Goal: Communication & Community: Share content

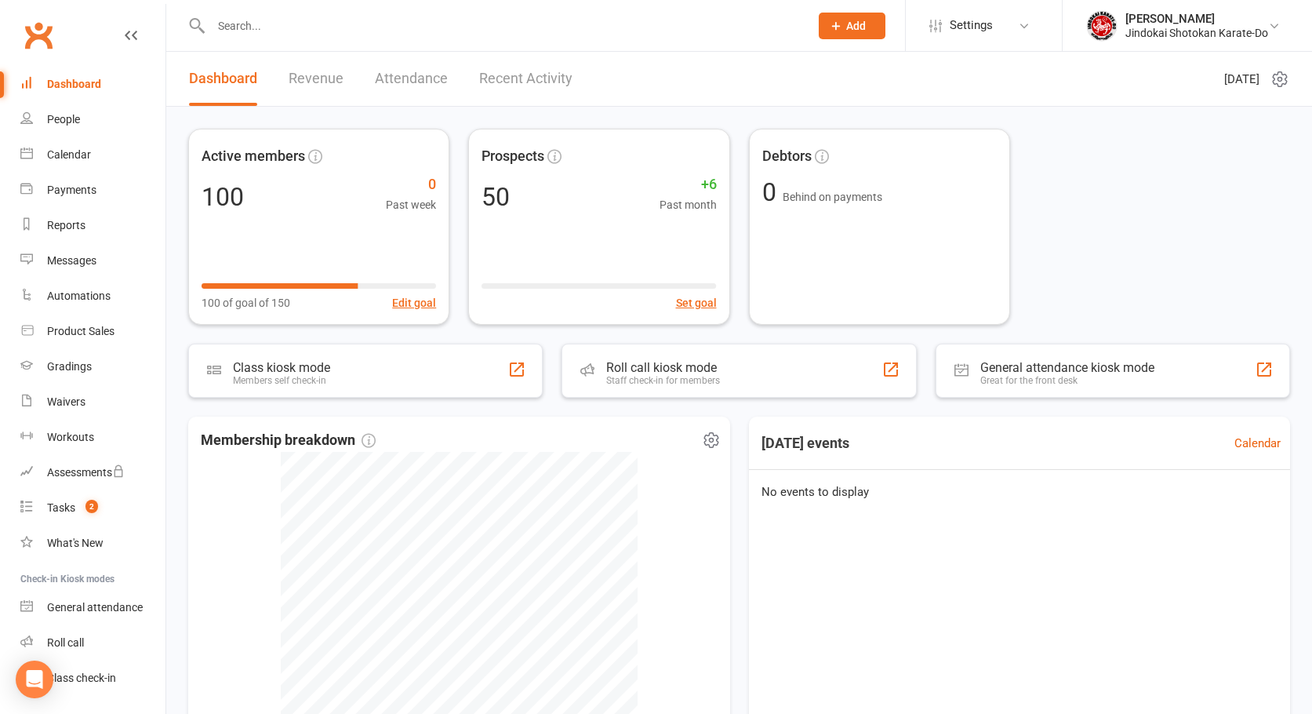
click at [280, 441] on span "Membership breakdown" at bounding box center [288, 440] width 175 height 23
click at [250, 441] on span "Membership breakdown" at bounding box center [288, 440] width 175 height 23
click at [209, 440] on span "Membership breakdown" at bounding box center [288, 440] width 175 height 23
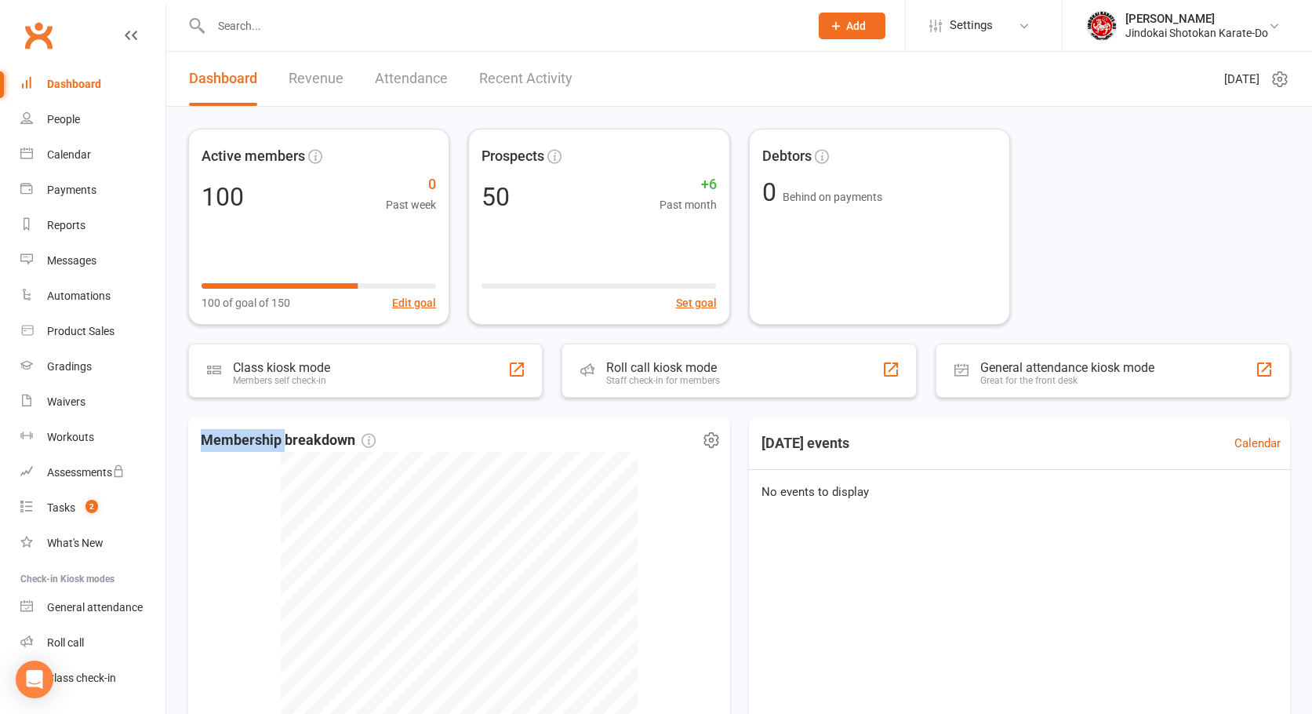
click at [209, 440] on span "Membership breakdown" at bounding box center [288, 440] width 175 height 23
click at [70, 361] on div "Gradings" at bounding box center [69, 366] width 45 height 13
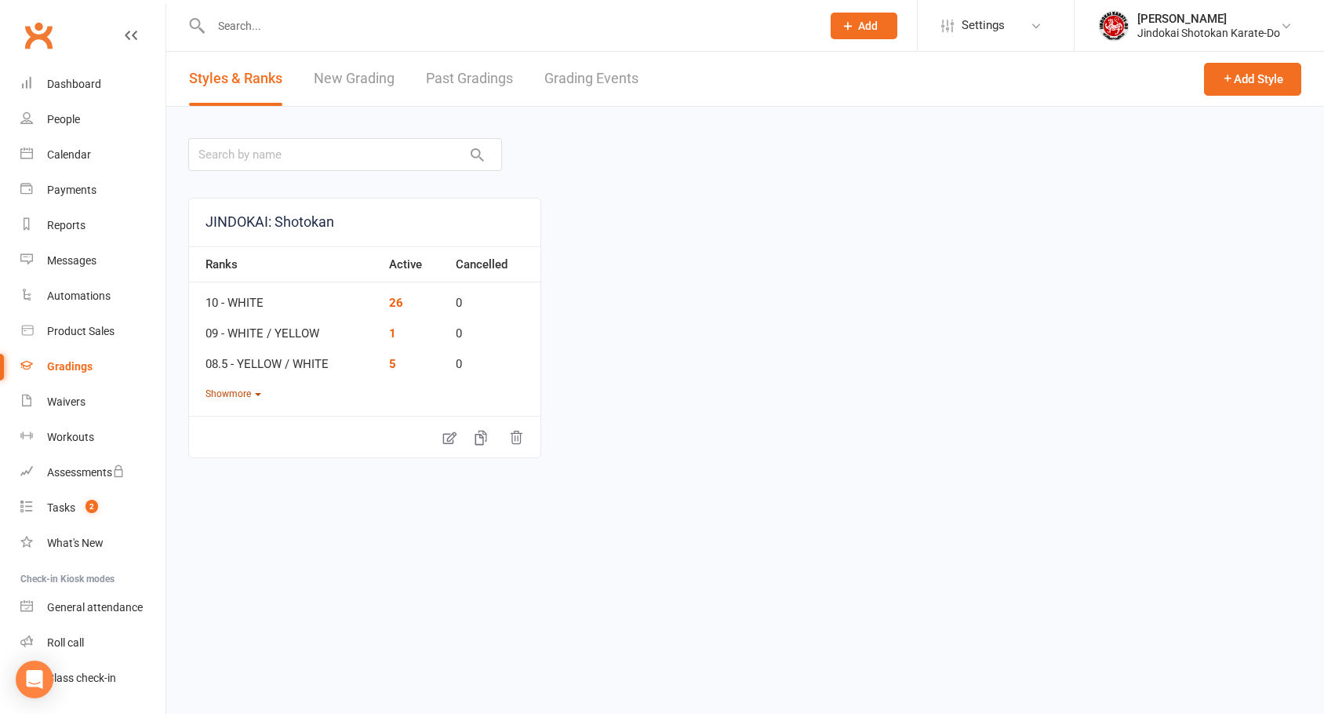
click at [224, 391] on button "Show more" at bounding box center [233, 394] width 56 height 15
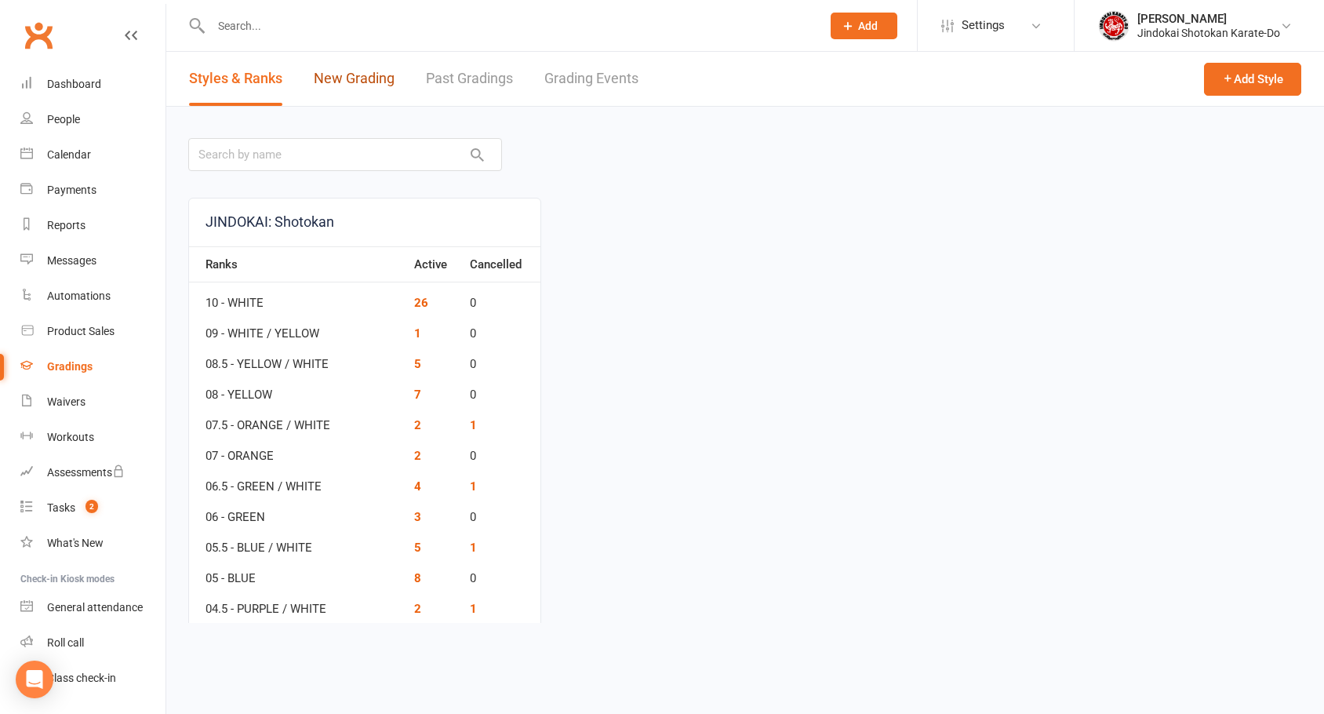
click at [351, 78] on link "New Grading" at bounding box center [354, 79] width 81 height 54
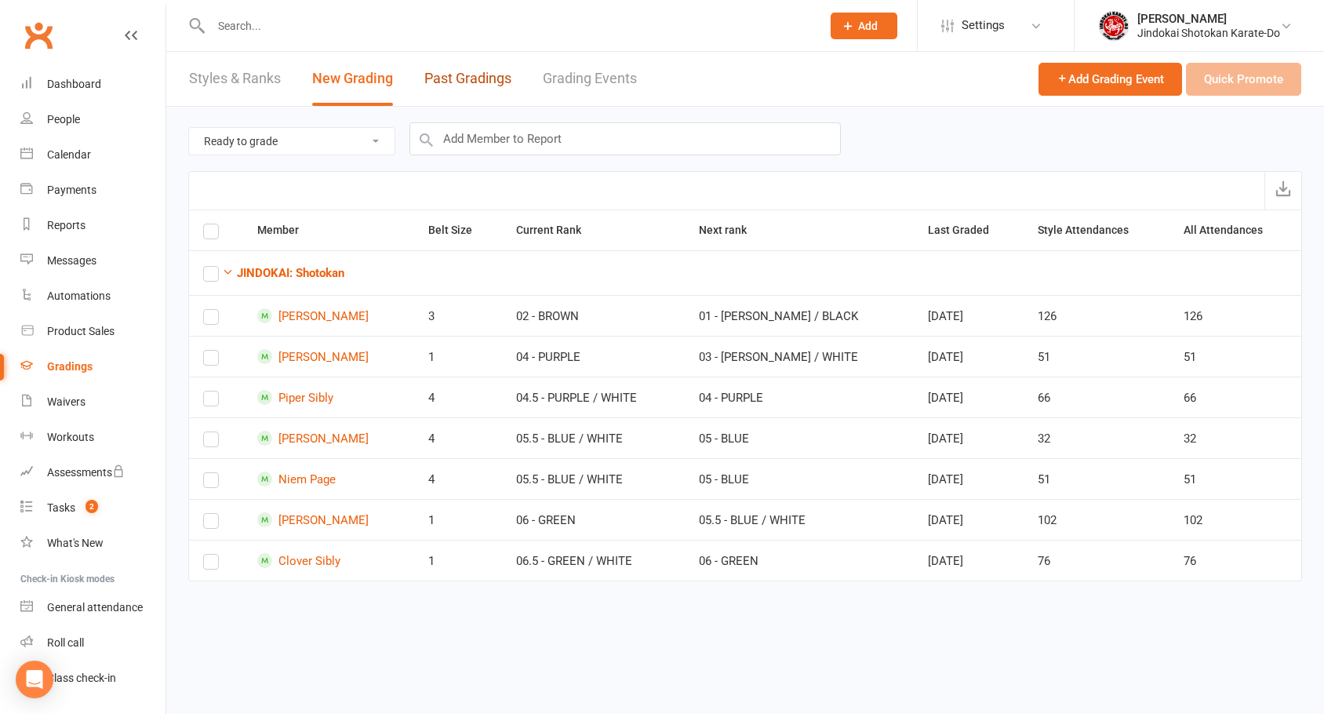
click at [458, 78] on link "Past Gradings" at bounding box center [467, 79] width 87 height 54
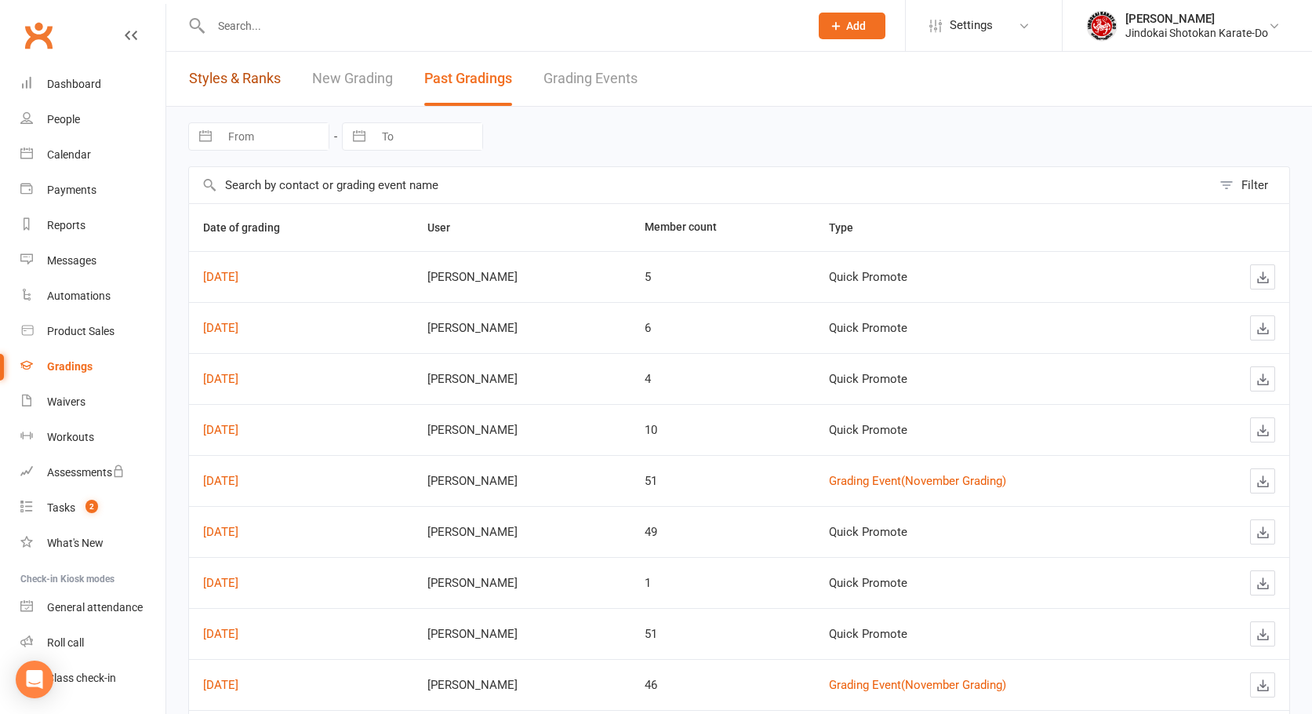
click at [220, 79] on link "Styles & Ranks" at bounding box center [235, 79] width 92 height 54
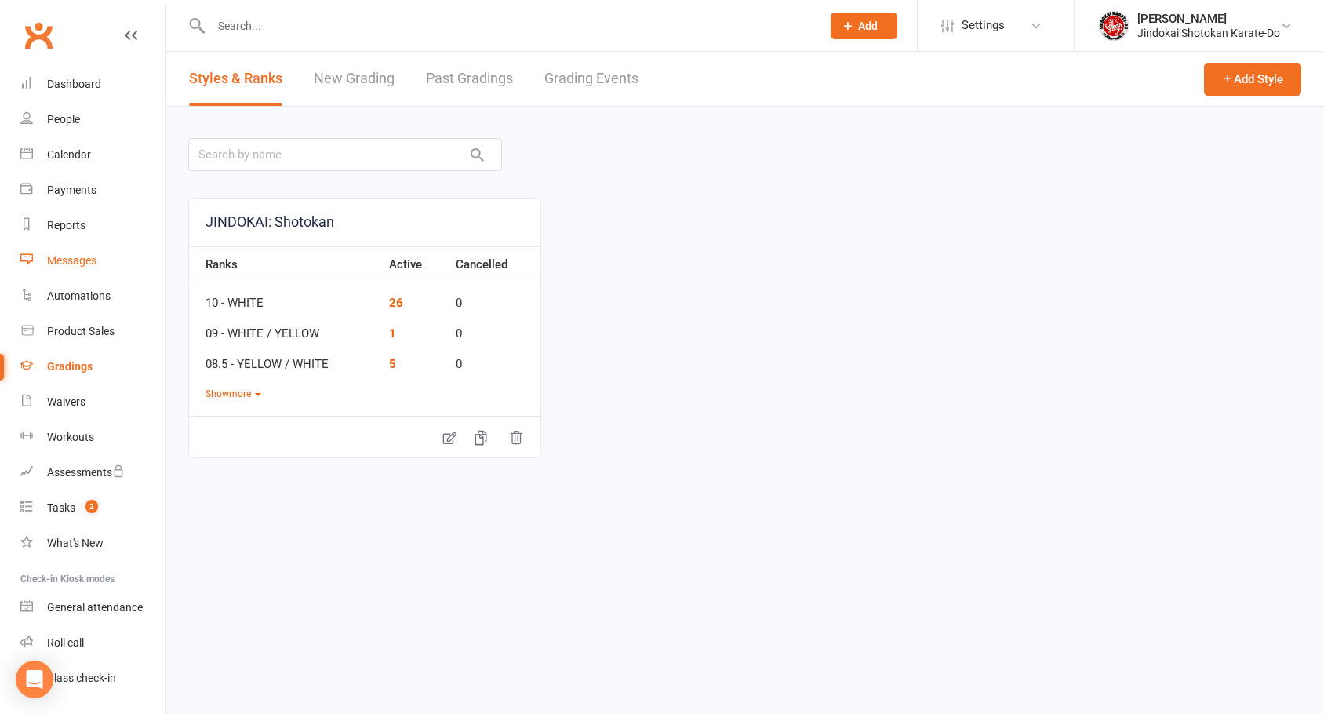
click at [54, 255] on div "Messages" at bounding box center [71, 260] width 49 height 13
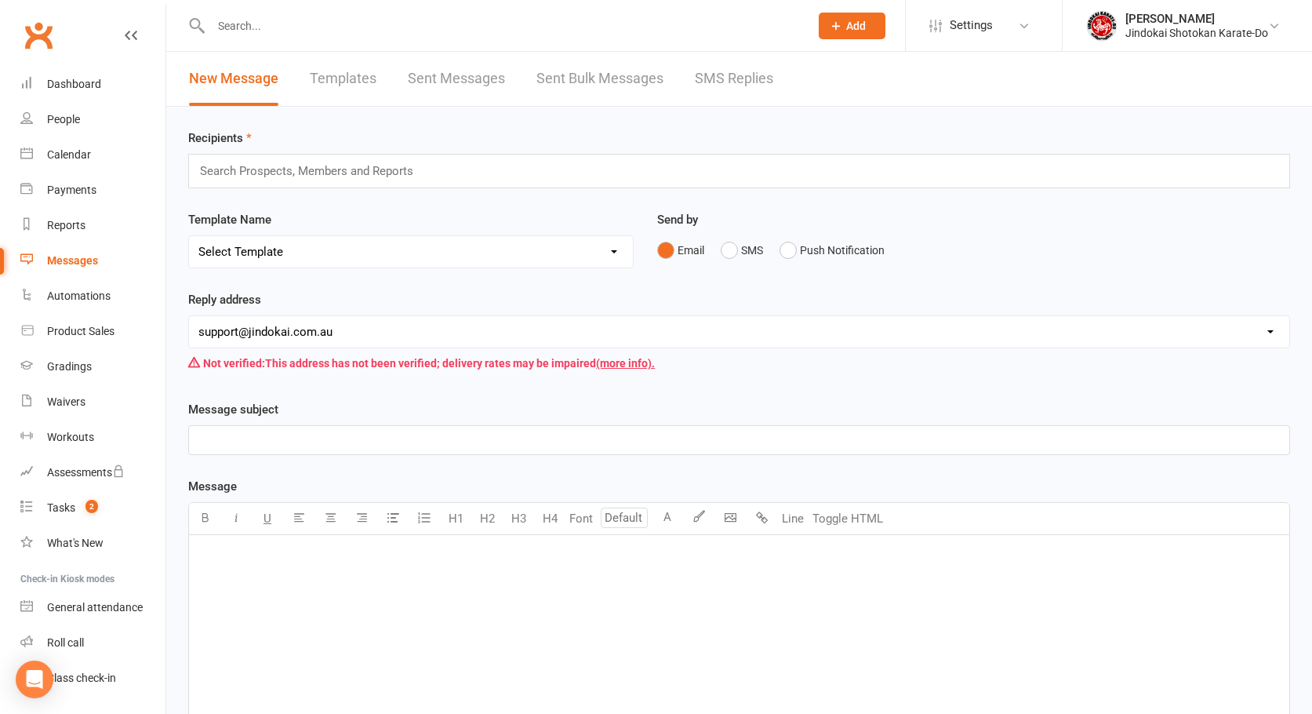
click at [304, 242] on select "Select Template [SMS] 1st Payment - FAMILY OF 2 OR MORE [SMS] 1st Payment - IND…" at bounding box center [411, 251] width 444 height 31
click at [273, 167] on input "text" at bounding box center [313, 171] width 230 height 20
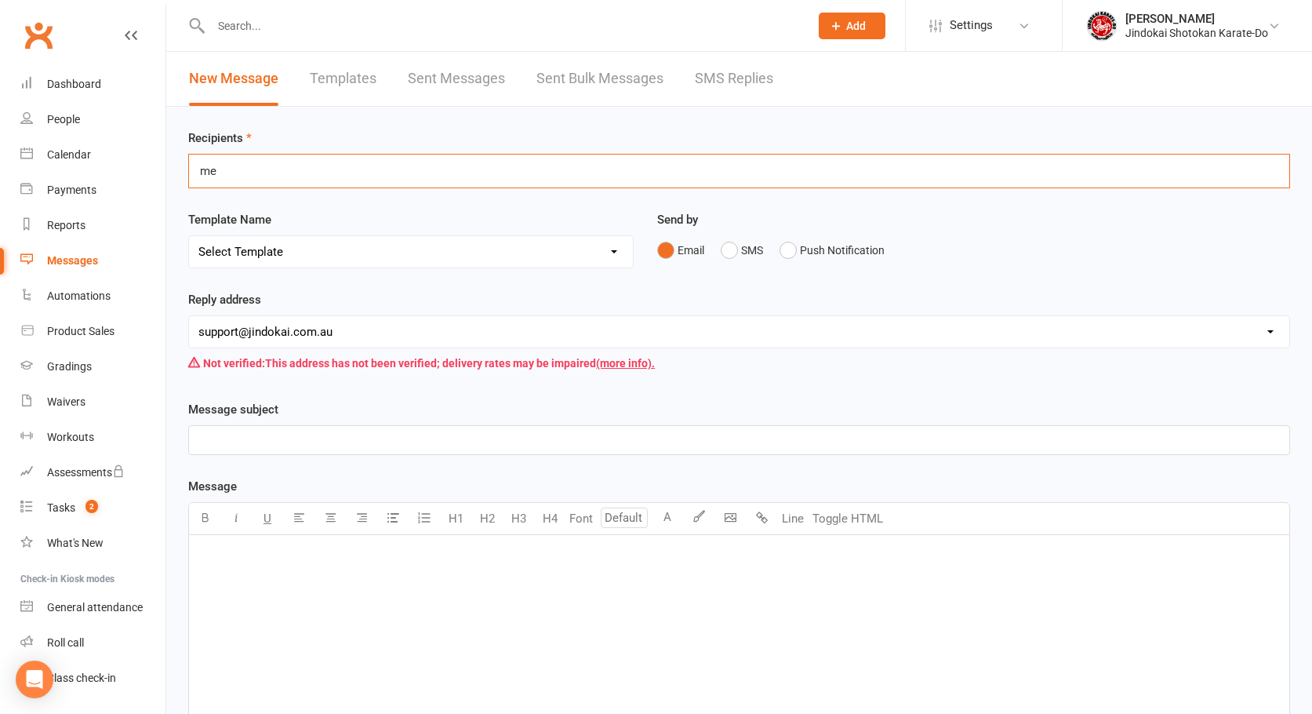
type input "mem"
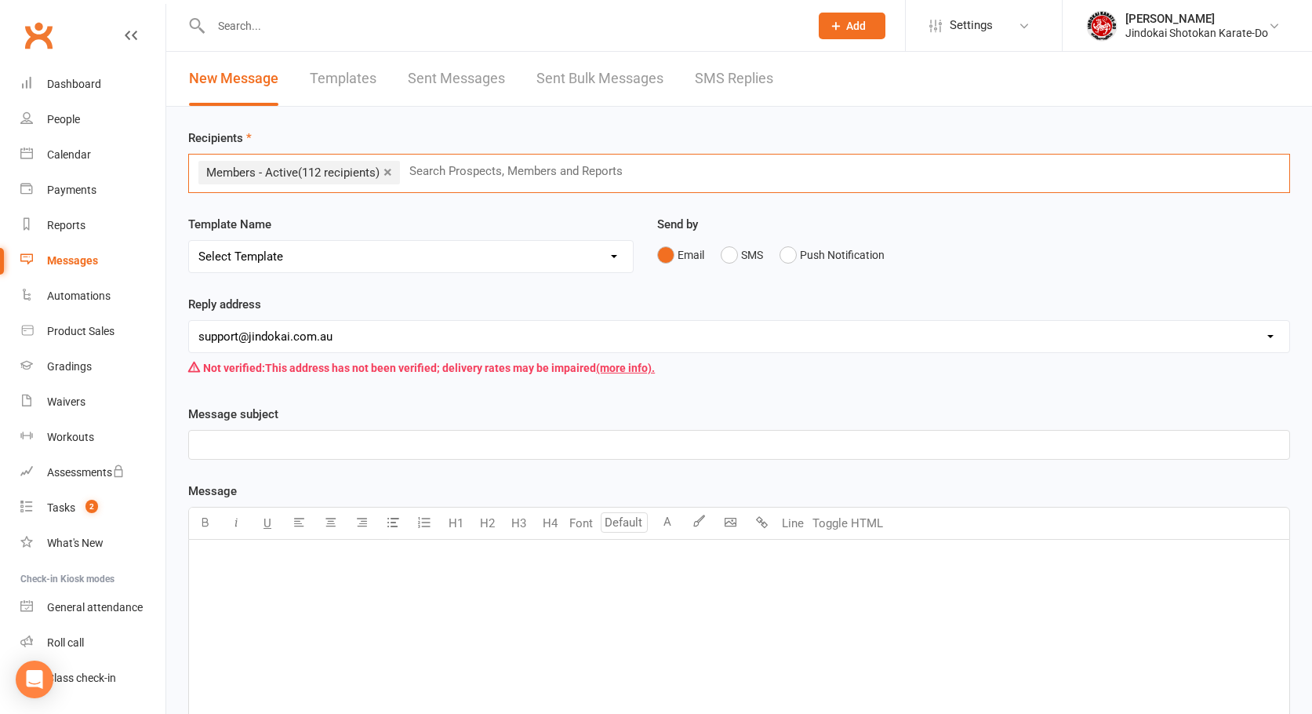
click at [254, 31] on input "text" at bounding box center [502, 26] width 592 height 22
paste input "422 374 261"
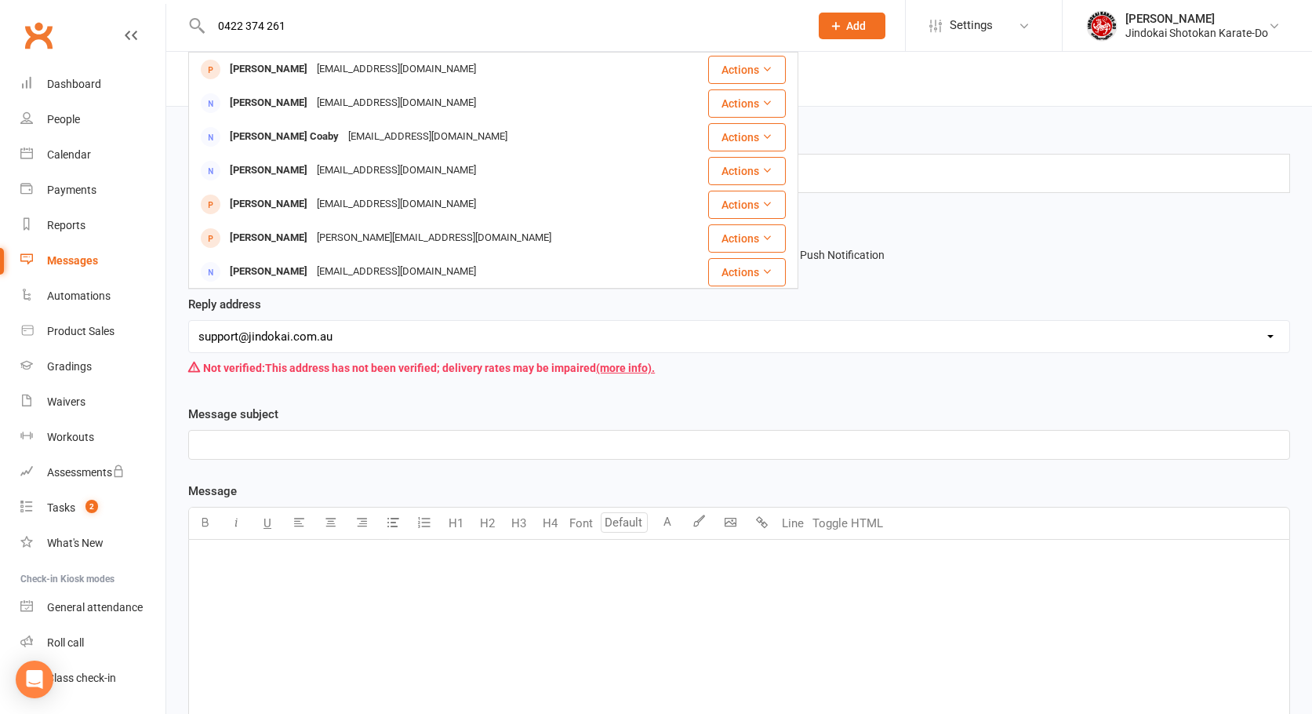
click at [364, 25] on input "0422 374 261" at bounding box center [502, 26] width 592 height 22
type input "0422 374 261"
click at [318, 69] on div "[EMAIL_ADDRESS][DOMAIN_NAME]" at bounding box center [396, 69] width 169 height 23
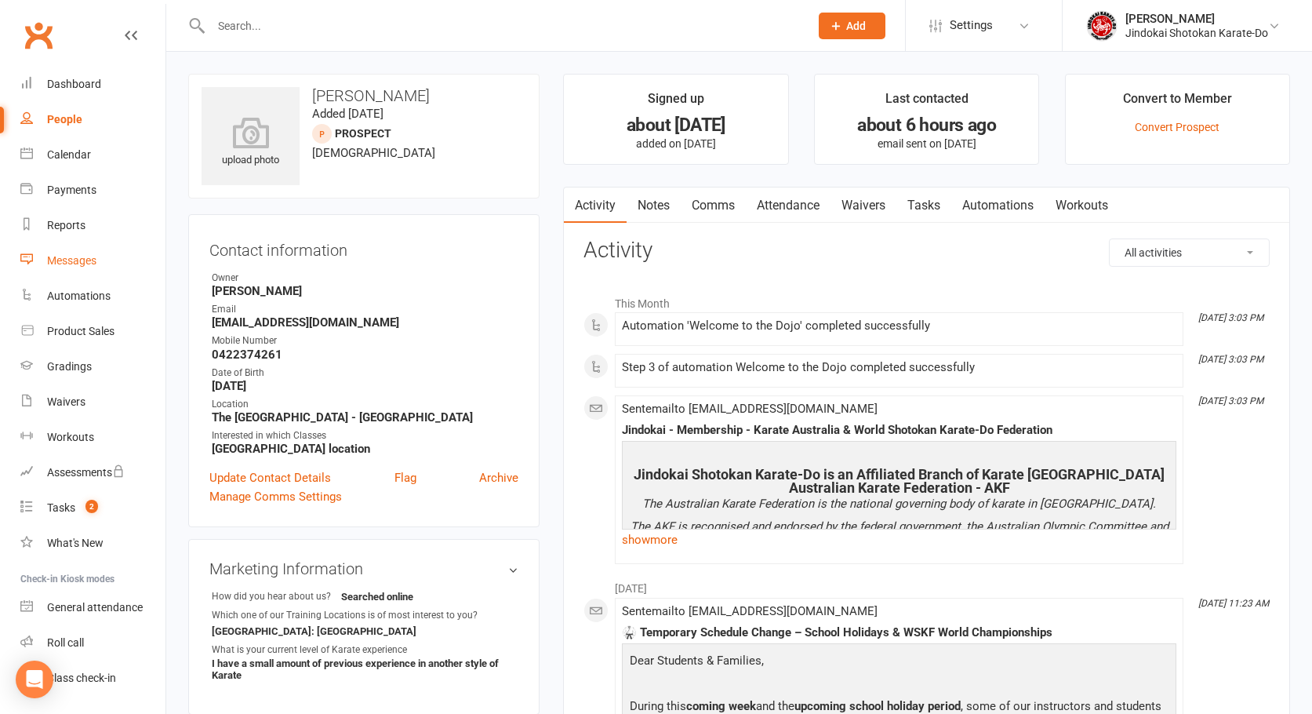
click at [60, 260] on div "Messages" at bounding box center [71, 260] width 49 height 13
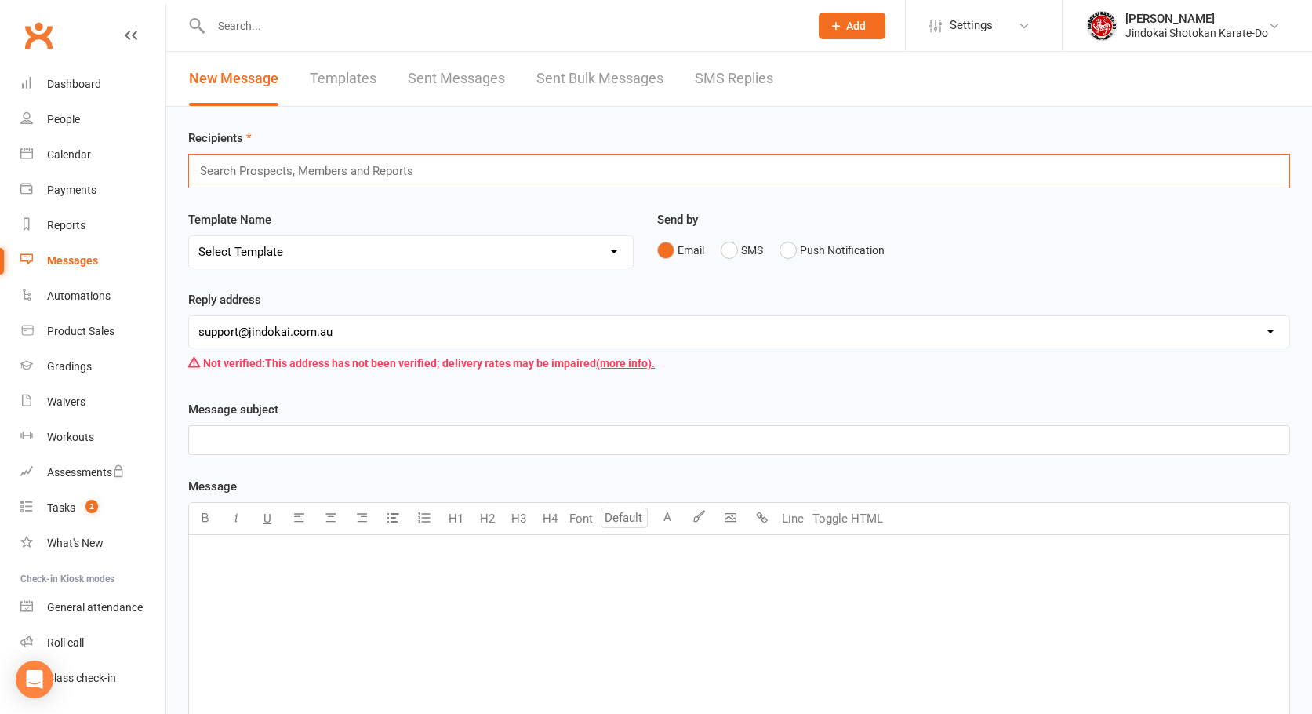
click at [253, 161] on input "text" at bounding box center [313, 171] width 230 height 20
type input "mem"
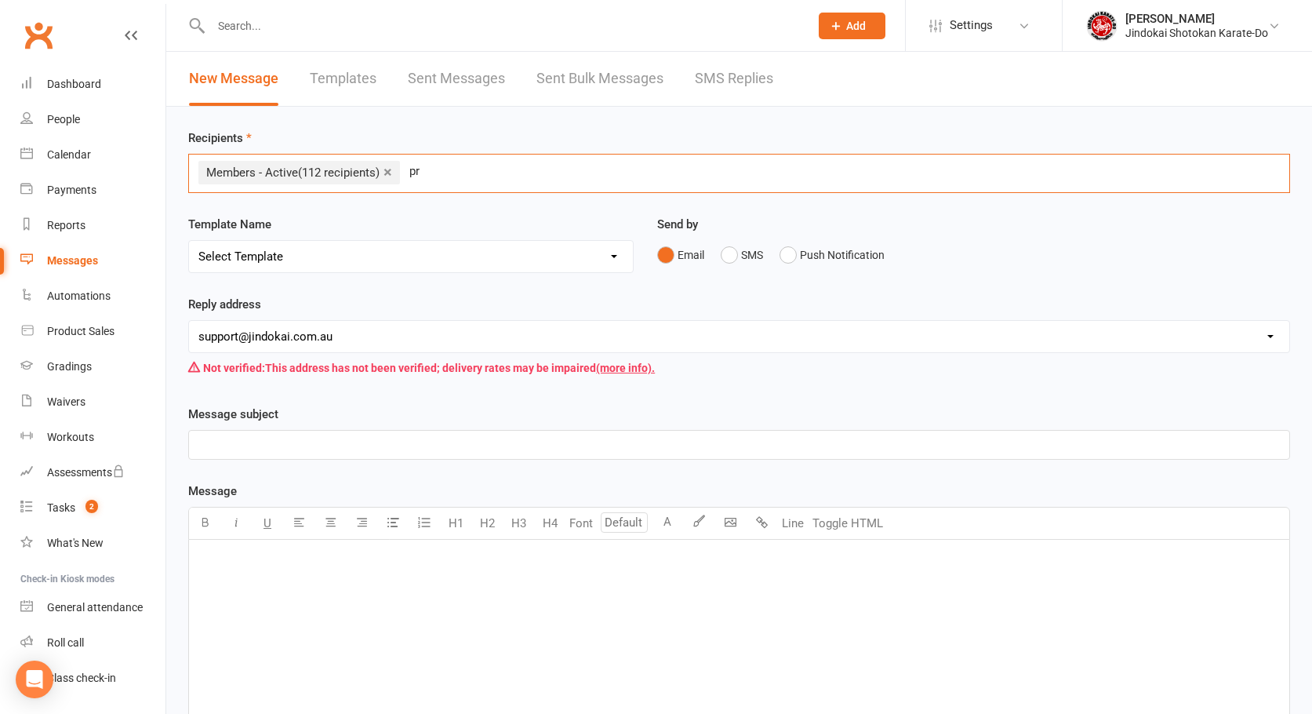
type input "pro"
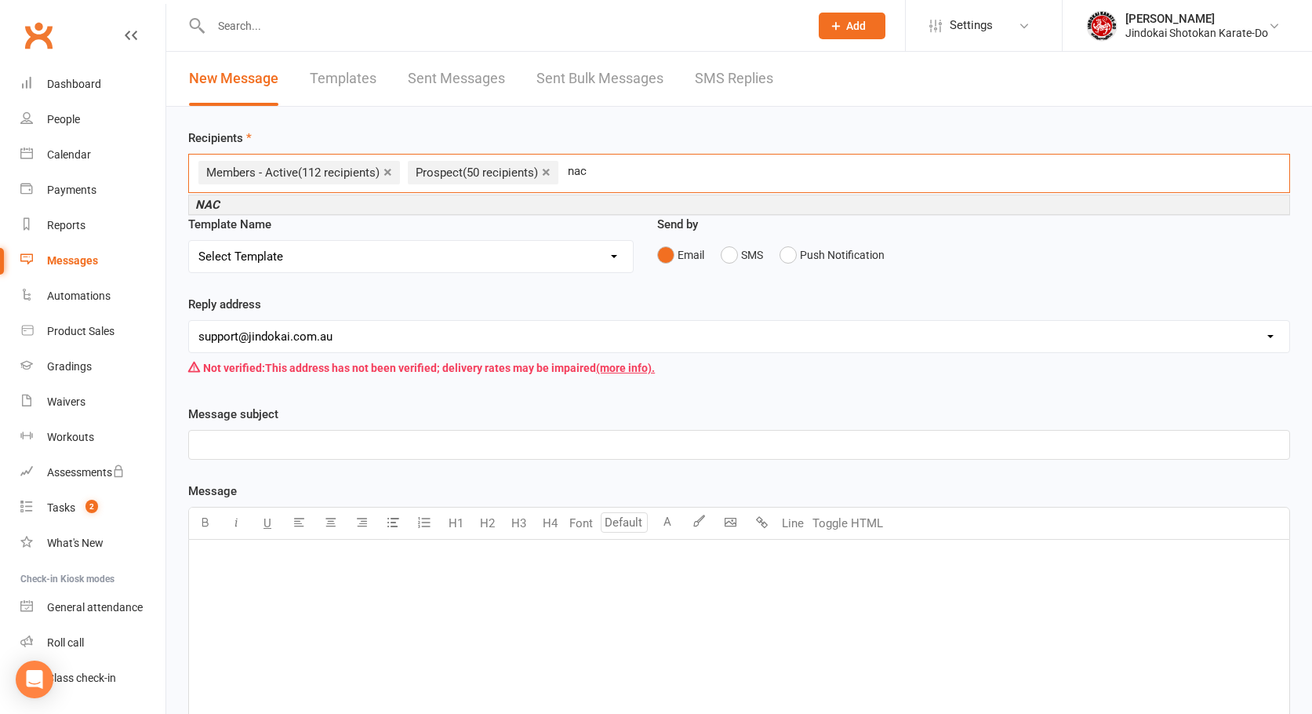
type input "nac"
click at [267, 197] on li "NAC" at bounding box center [739, 204] width 1100 height 19
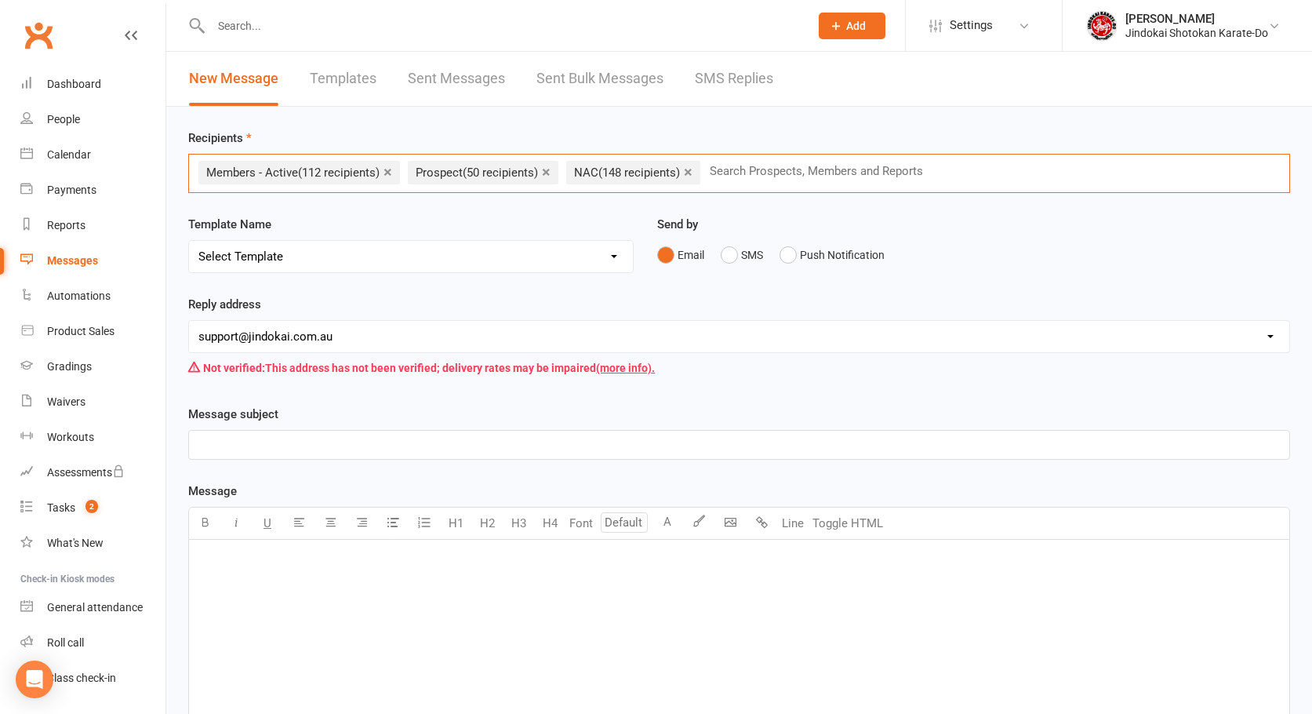
click at [259, 437] on p "﻿" at bounding box center [739, 444] width 1082 height 19
click at [675, 438] on p "All Branches - Seminar & Coloured Belt Grading Test - October 25th & 26th - 2025" at bounding box center [739, 444] width 1082 height 19
click at [253, 576] on div "﻿" at bounding box center [739, 657] width 1100 height 235
click at [335, 524] on icon "button" at bounding box center [331, 522] width 12 height 12
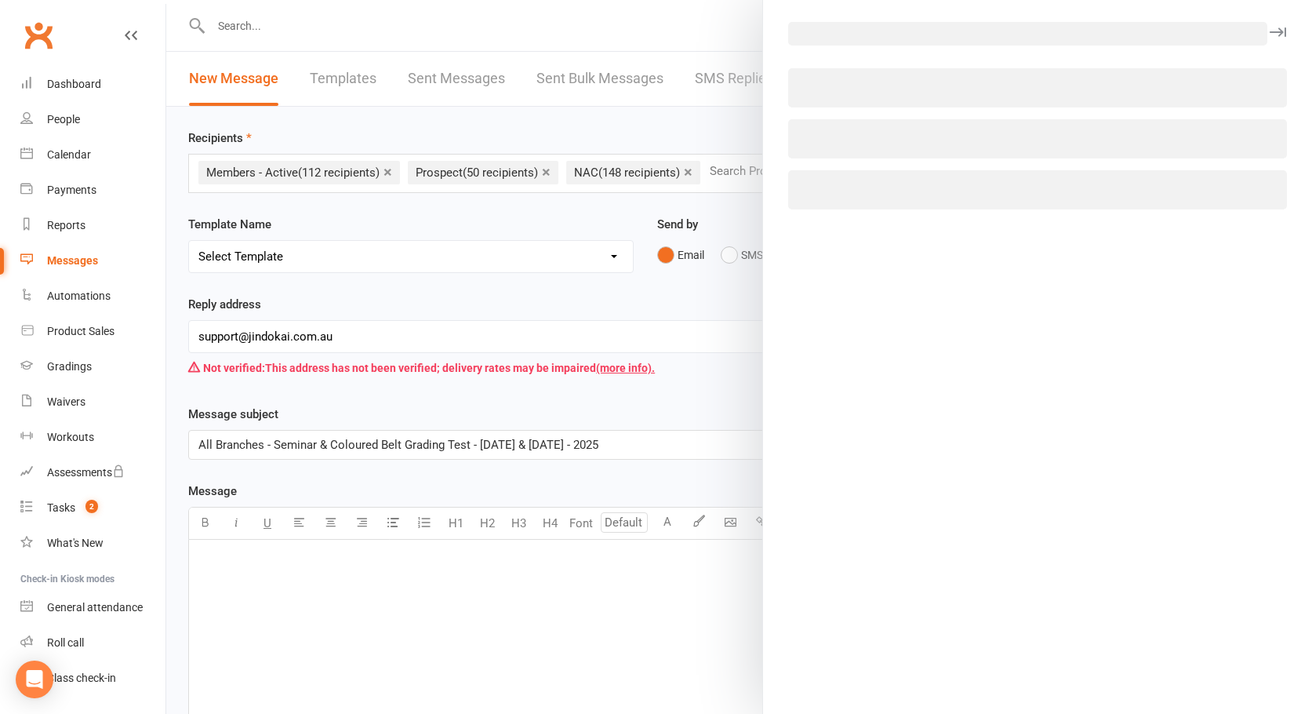
click at [729, 526] on body "Prospect Member Non-attending contact Class / event Appointment Grading event T…" at bounding box center [656, 508] width 1312 height 1008
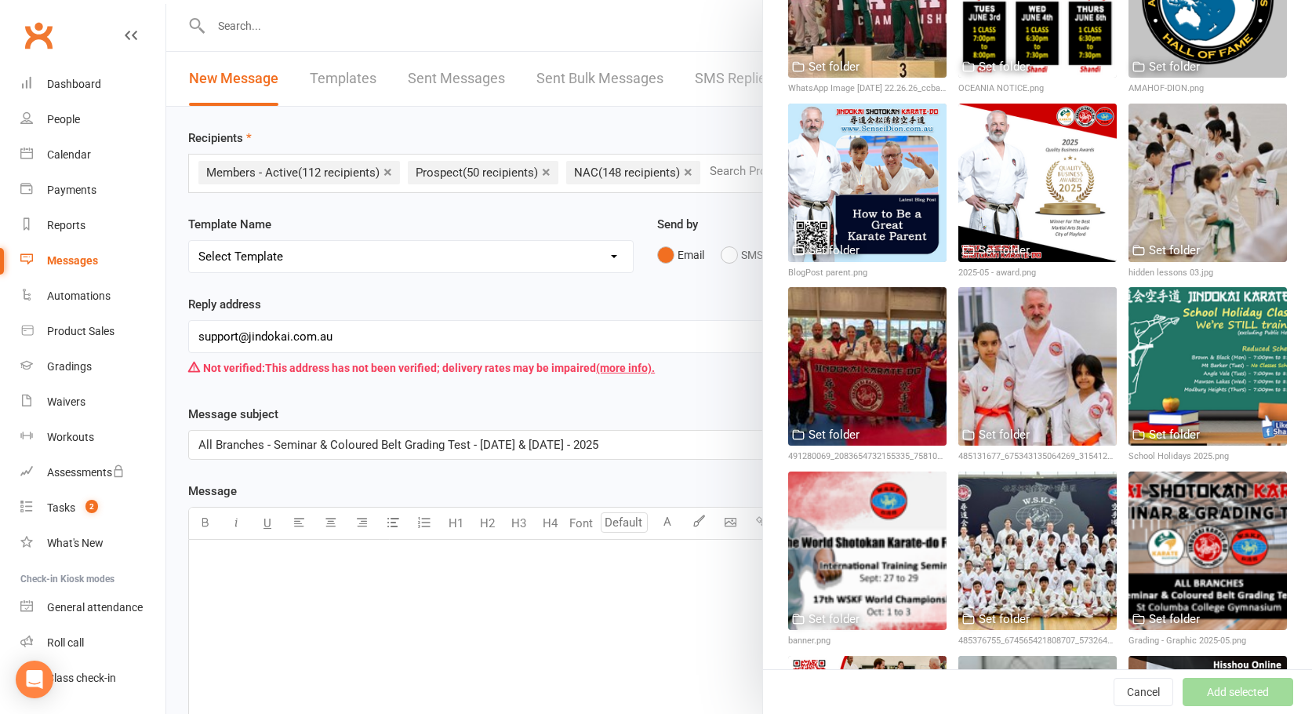
scroll to position [1647, 0]
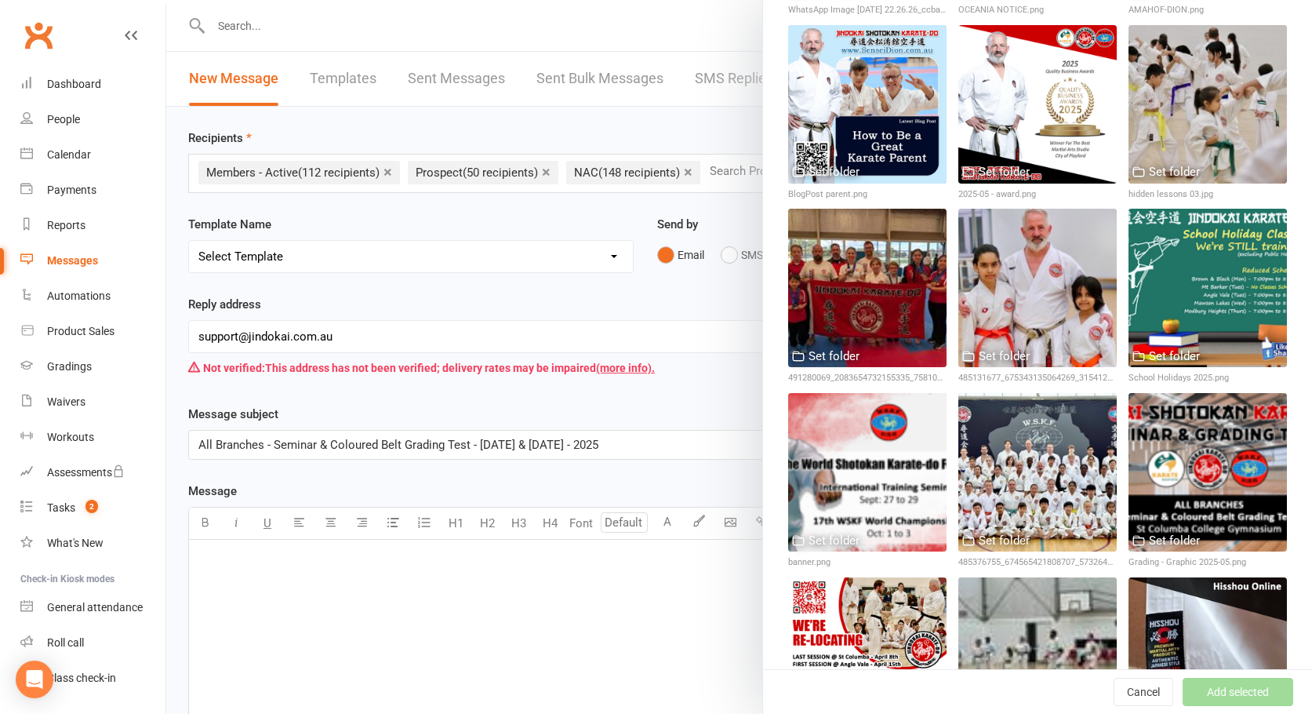
click at [1177, 393] on div at bounding box center [1208, 472] width 158 height 158
click at [1210, 687] on button "Add selected" at bounding box center [1238, 692] width 111 height 28
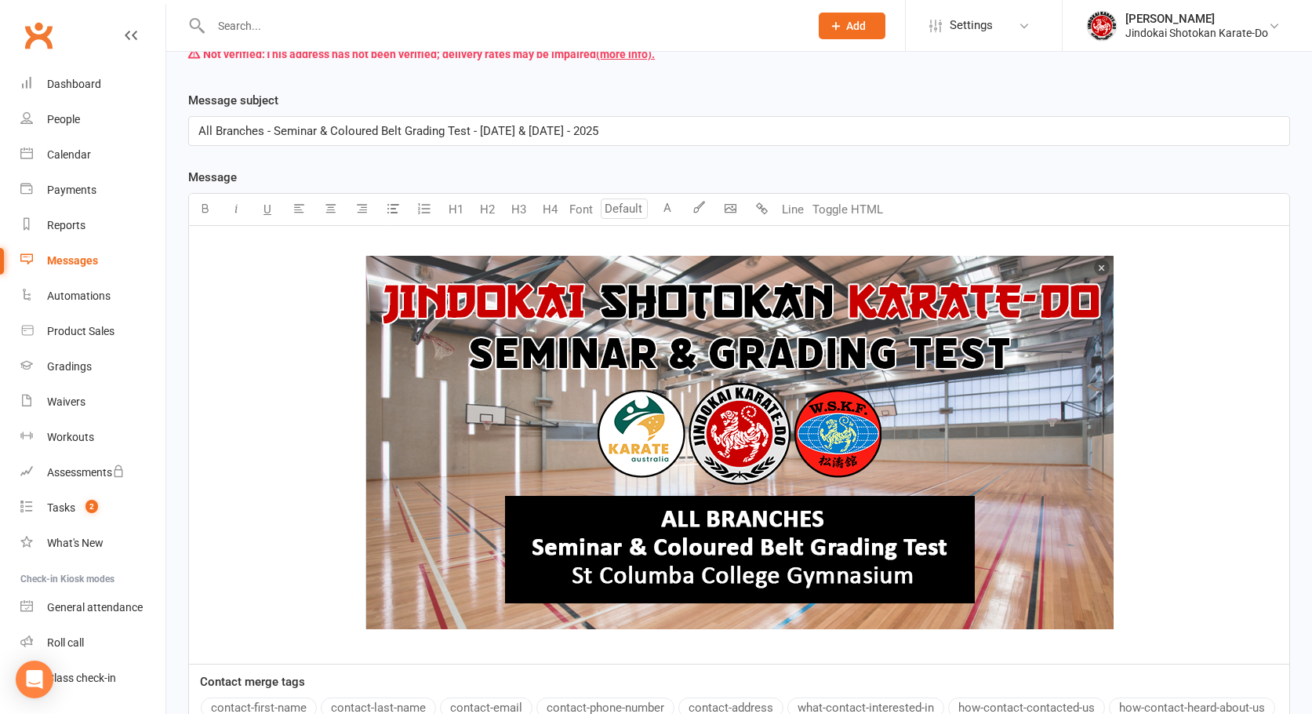
scroll to position [392, 0]
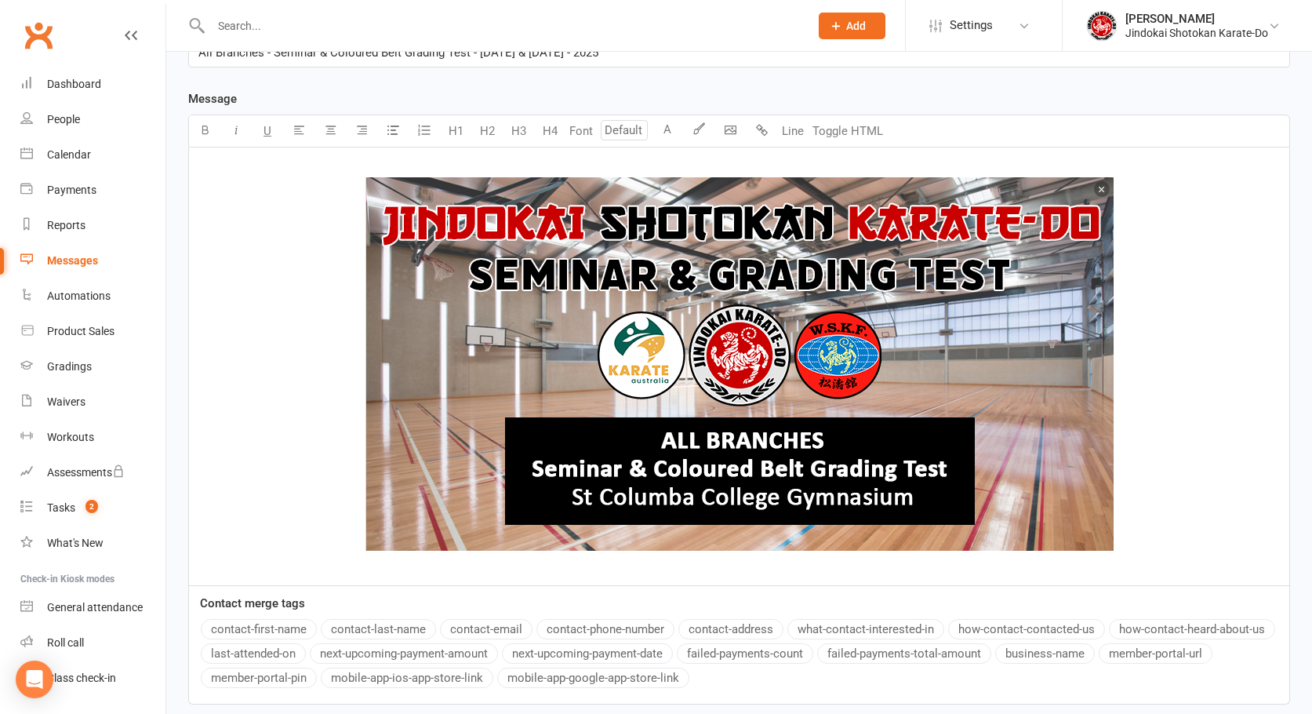
click at [696, 425] on img at bounding box center [739, 363] width 748 height 373
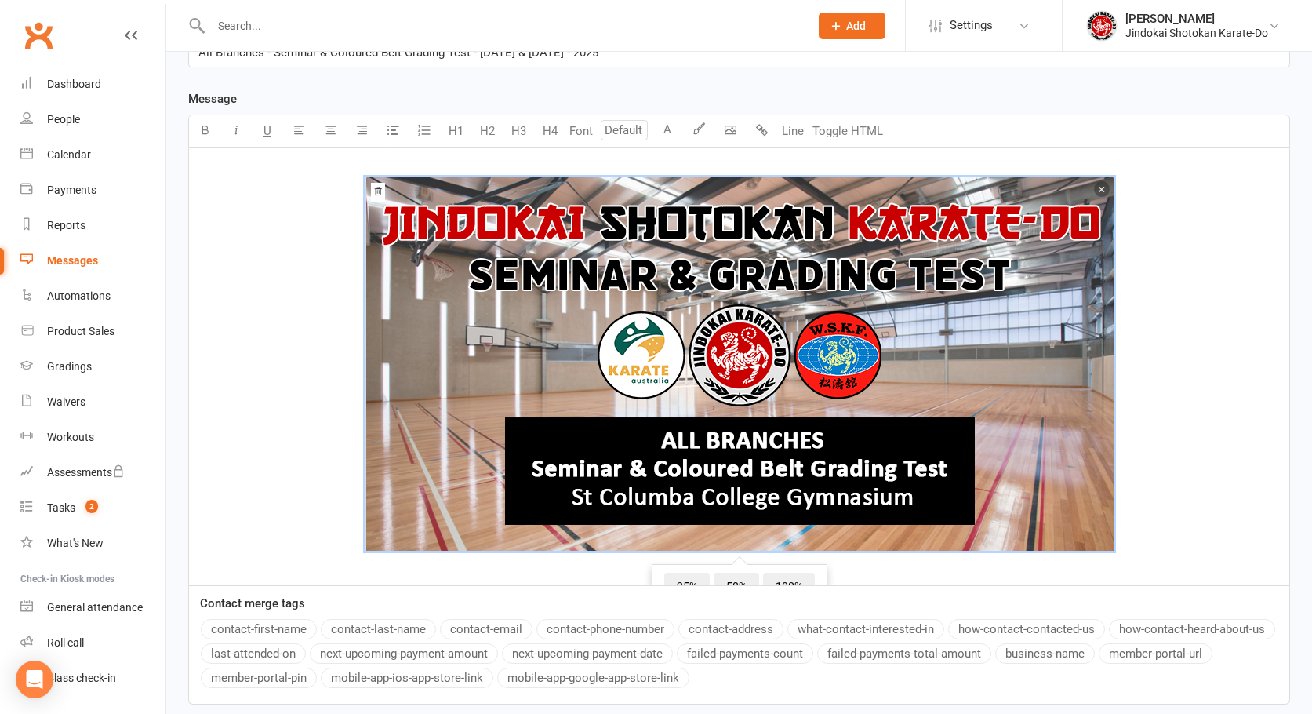
click at [1157, 544] on span "﻿ 25% 50% 100%" at bounding box center [739, 366] width 1082 height 379
click at [1138, 533] on span "﻿ 25% 50% 100%" at bounding box center [739, 366] width 1082 height 379
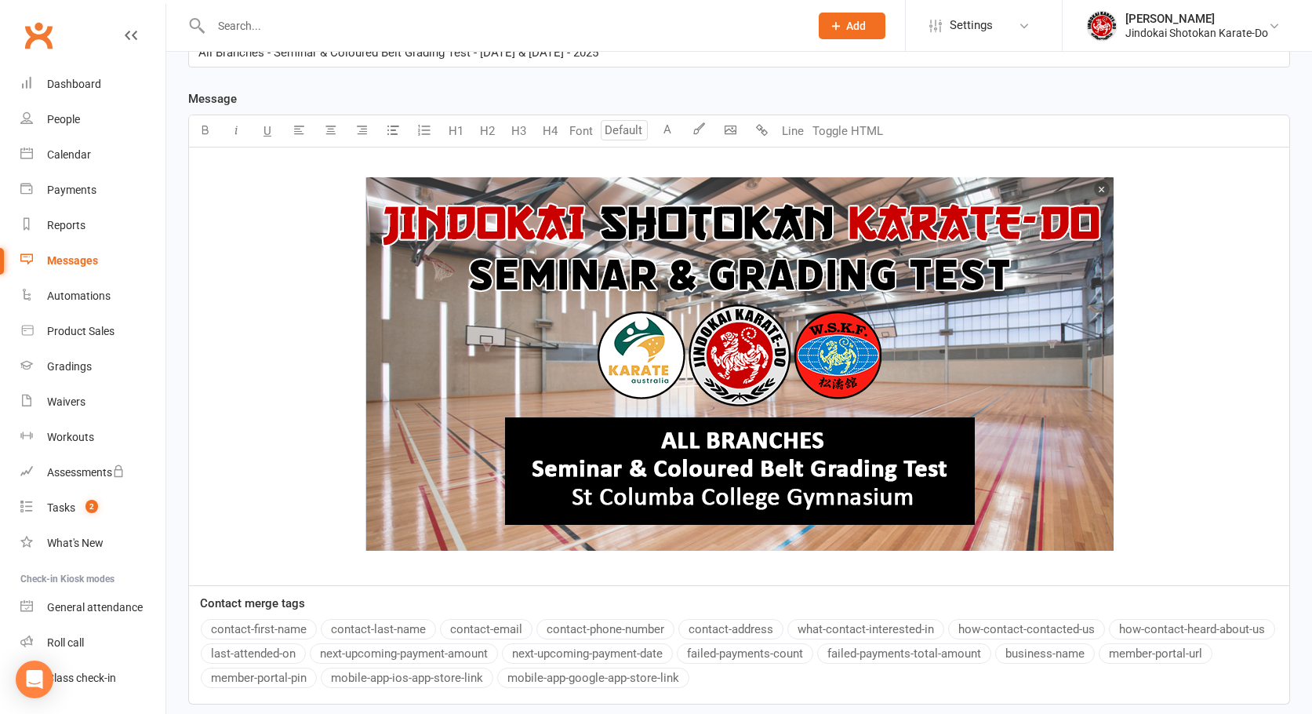
click at [912, 566] on p "﻿ ﻿ ﻿" at bounding box center [739, 366] width 1082 height 416
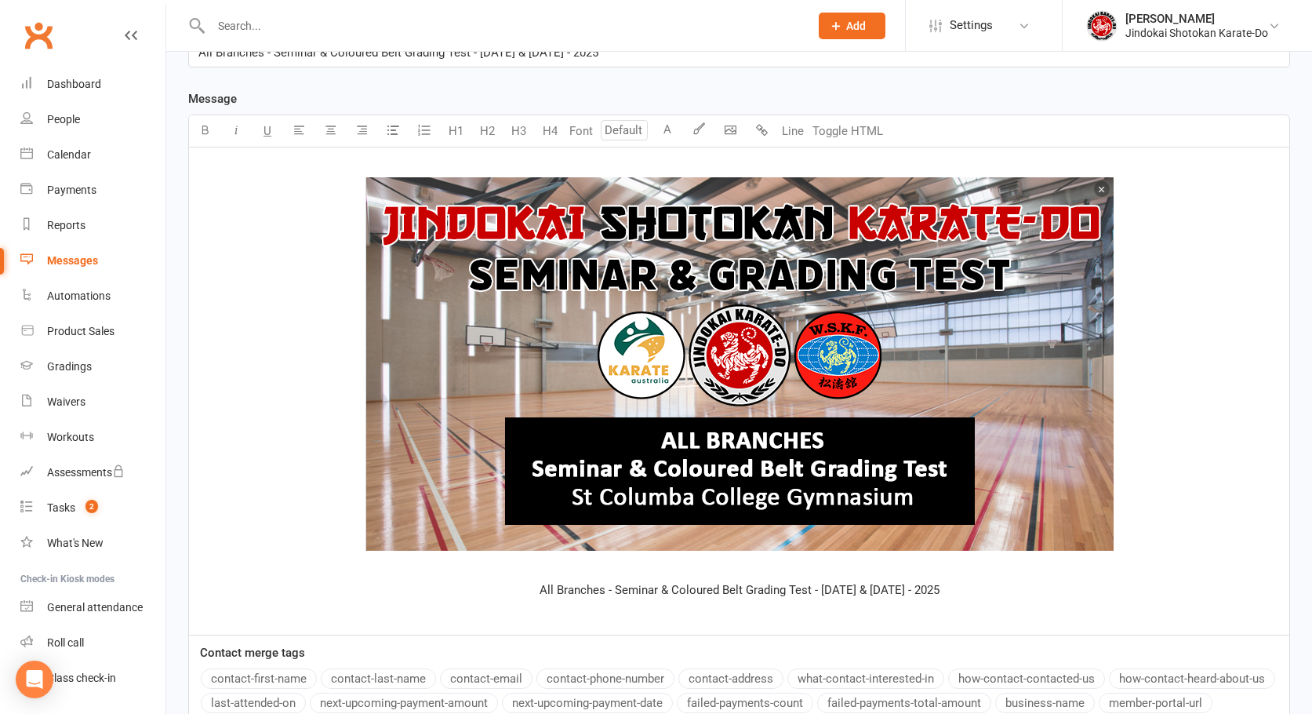
click at [697, 431] on img at bounding box center [739, 363] width 748 height 373
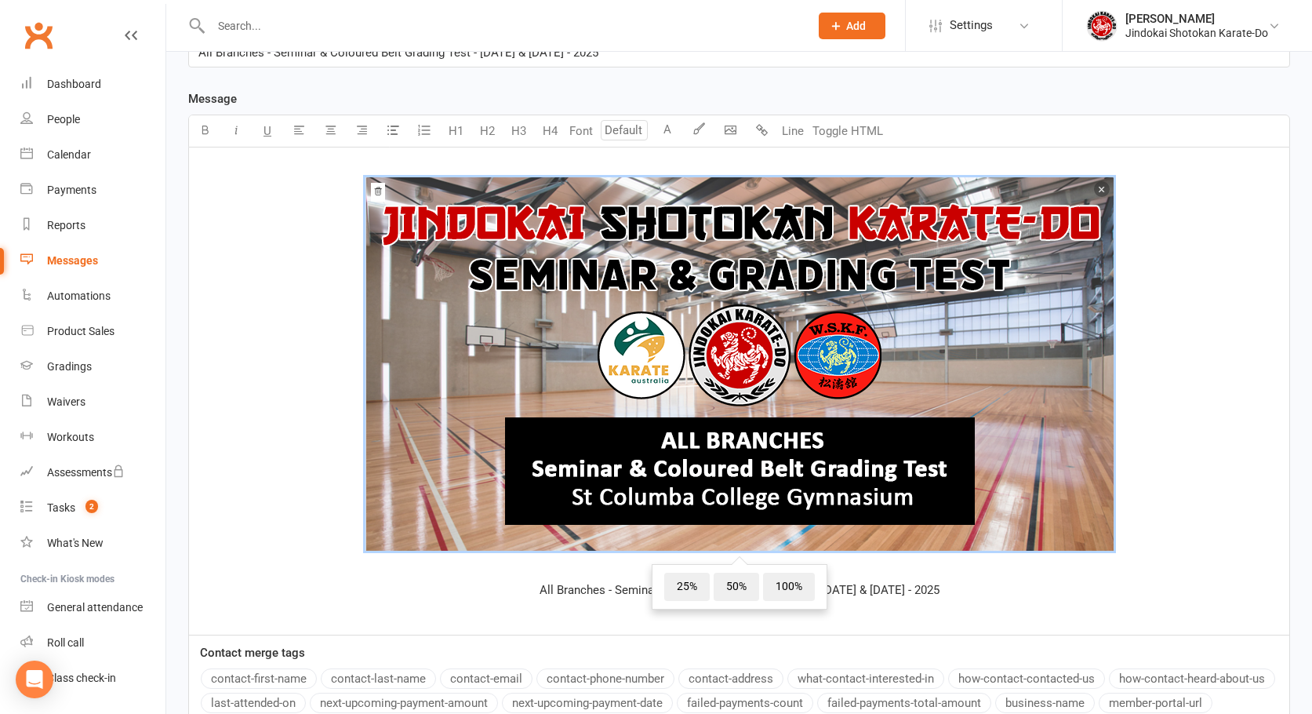
click at [697, 431] on img at bounding box center [739, 363] width 748 height 373
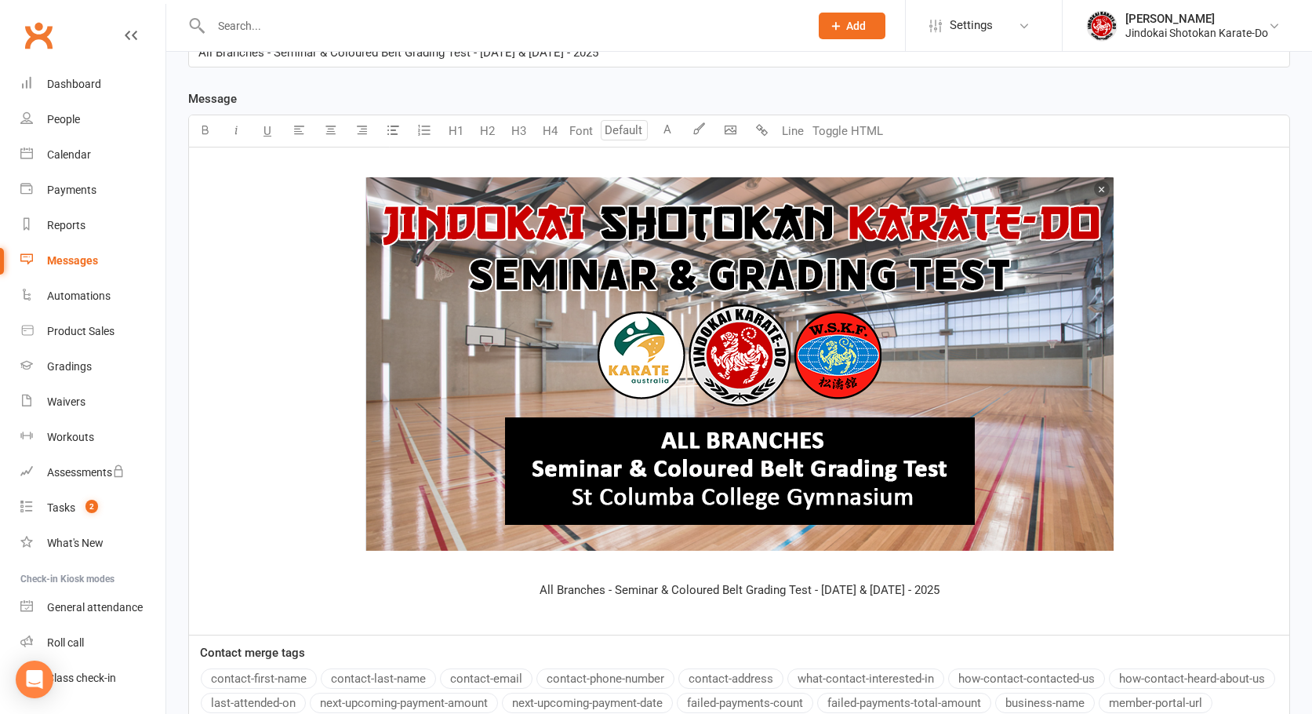
click at [620, 587] on span "All Branches - Seminar & Coloured Belt Grading Test - October 25th & 26th - 2025" at bounding box center [740, 590] width 400 height 14
click at [202, 130] on icon "button" at bounding box center [205, 130] width 12 height 12
click at [621, 129] on input "number" at bounding box center [624, 130] width 47 height 20
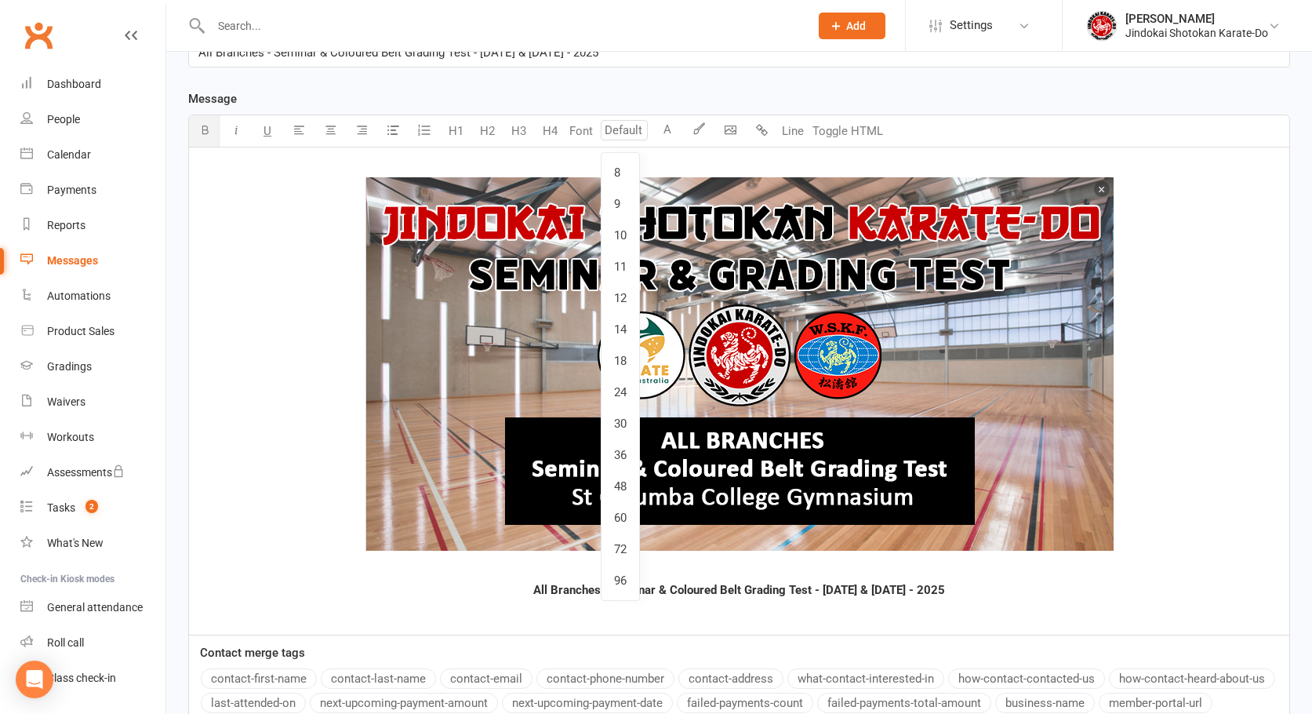
click at [614, 390] on link "24" at bounding box center [621, 391] width 38 height 31
type input "24"
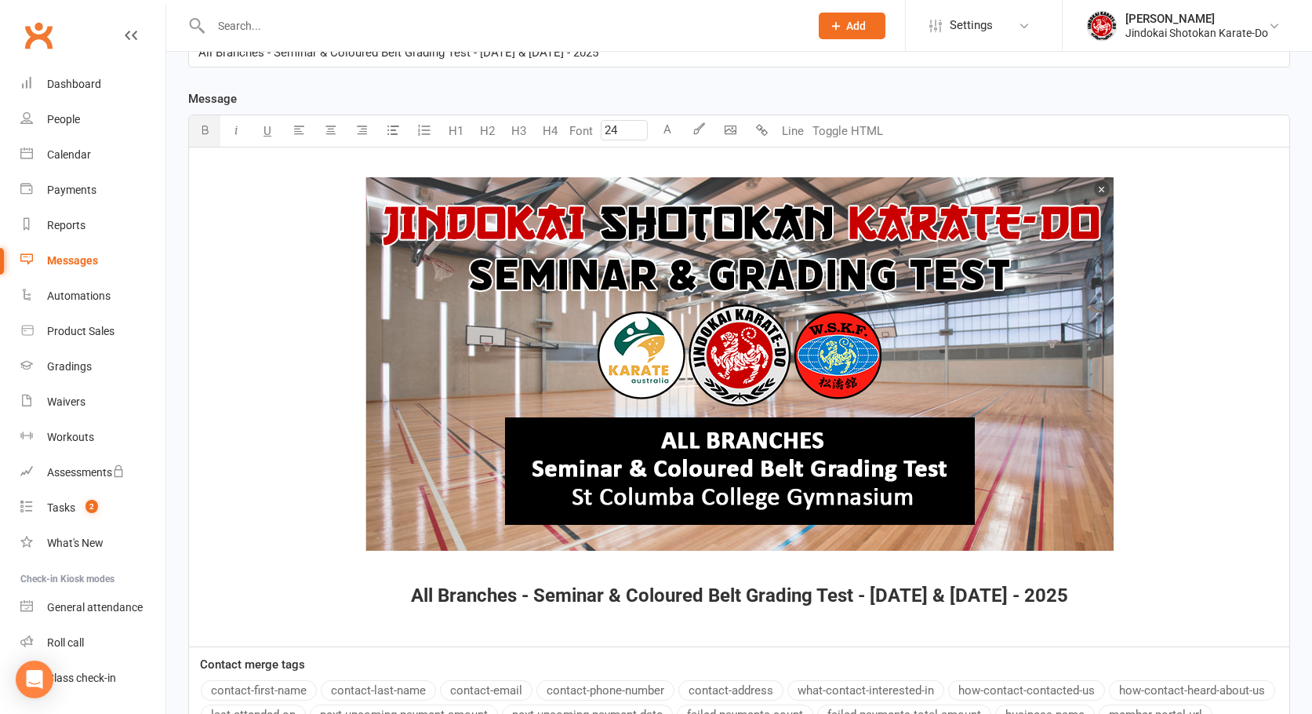
click at [653, 594] on span "All Branches - Seminar & Coloured Belt Grading Test - October 25th & 26th - 2025" at bounding box center [739, 595] width 657 height 22
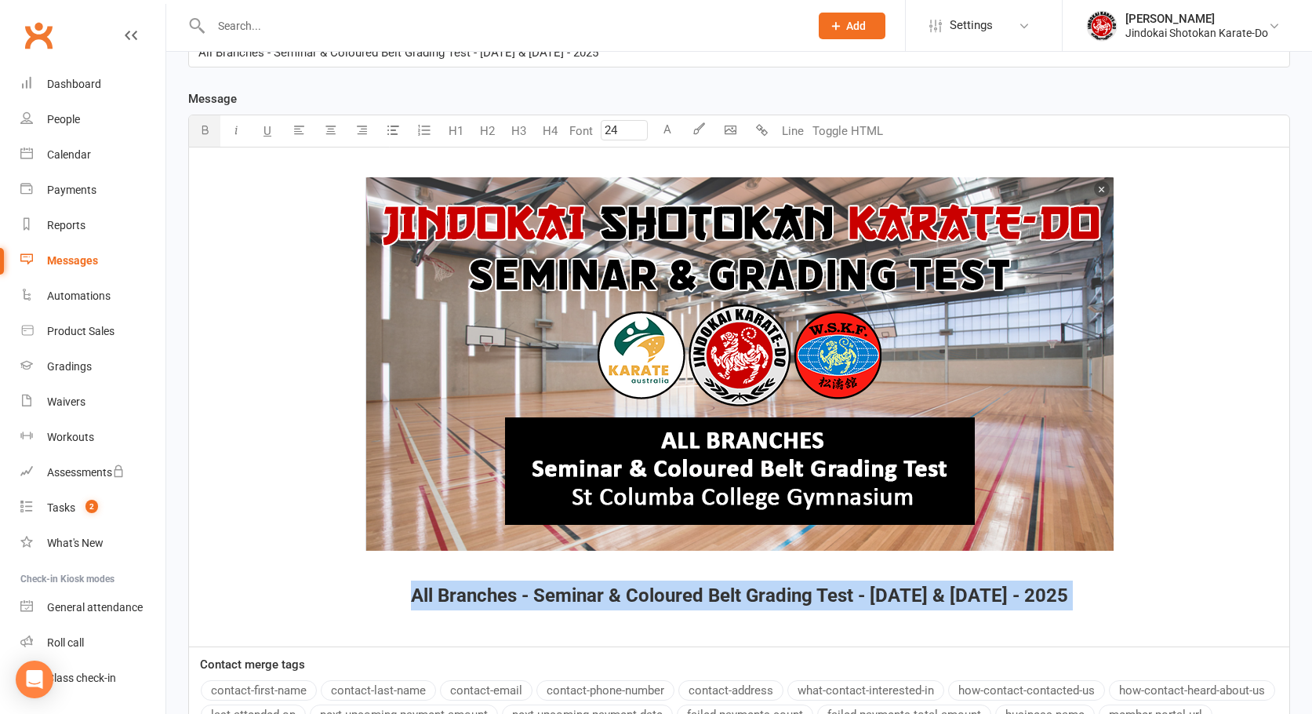
click at [653, 594] on span "All Branches - Seminar & Coloured Belt Grading Test - October 25th & 26th - 2025" at bounding box center [739, 595] width 657 height 22
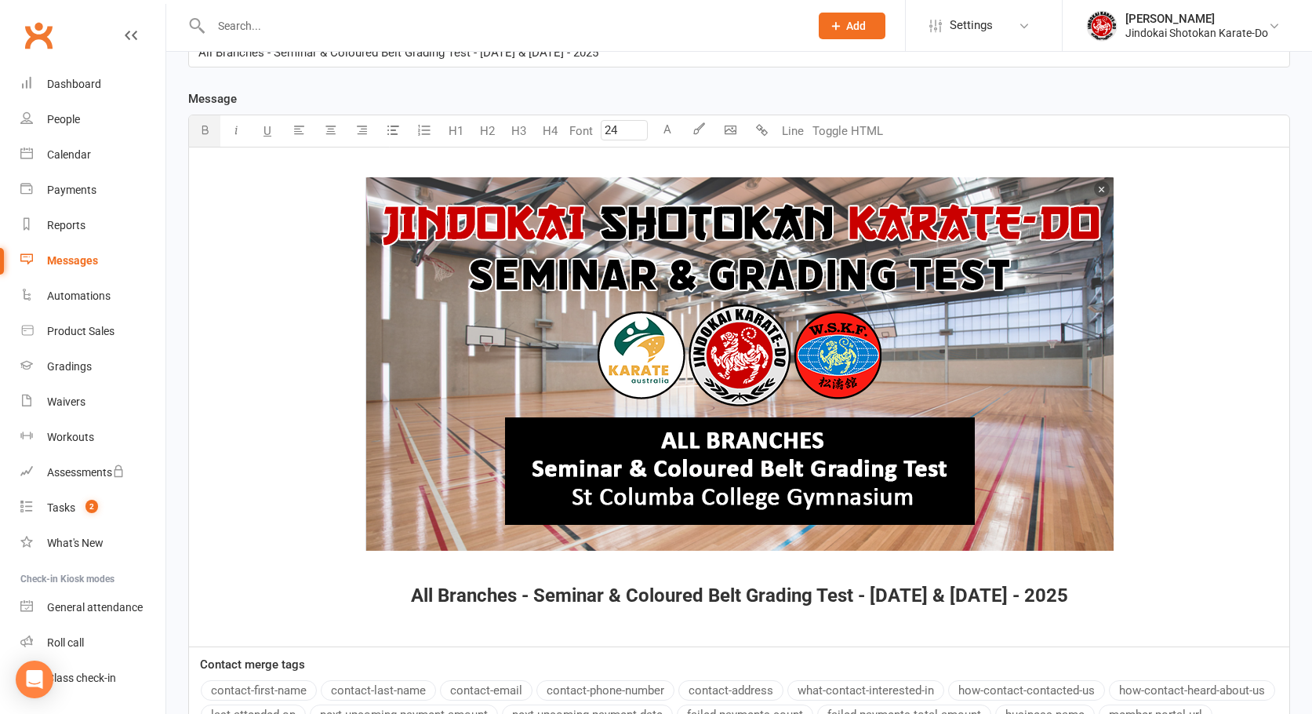
drag, startPoint x: 685, startPoint y: 647, endPoint x: 703, endPoint y: 623, distance: 29.8
click at [686, 647] on div "Contact merge tags contact-first-name contact-last-name contact-email contact-p…" at bounding box center [739, 706] width 1102 height 118
click at [734, 624] on p "﻿" at bounding box center [739, 625] width 1082 height 19
type input "24"
click at [743, 587] on span "All Branches - Seminar & Coloured Belt Grading Test - October 25th & 26th - 2025" at bounding box center [739, 595] width 657 height 22
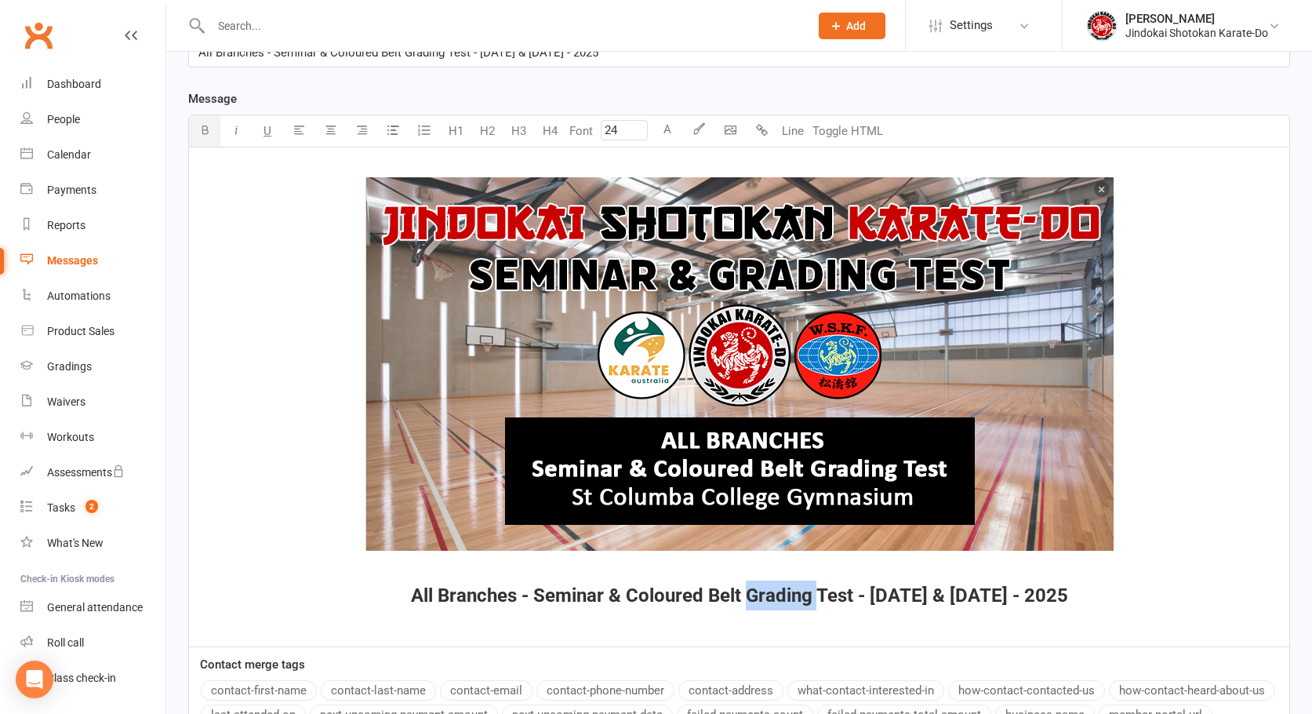
click at [743, 587] on span "All Branches - Seminar & Coloured Belt Grading Test - October 25th & 26th - 2025" at bounding box center [739, 595] width 657 height 22
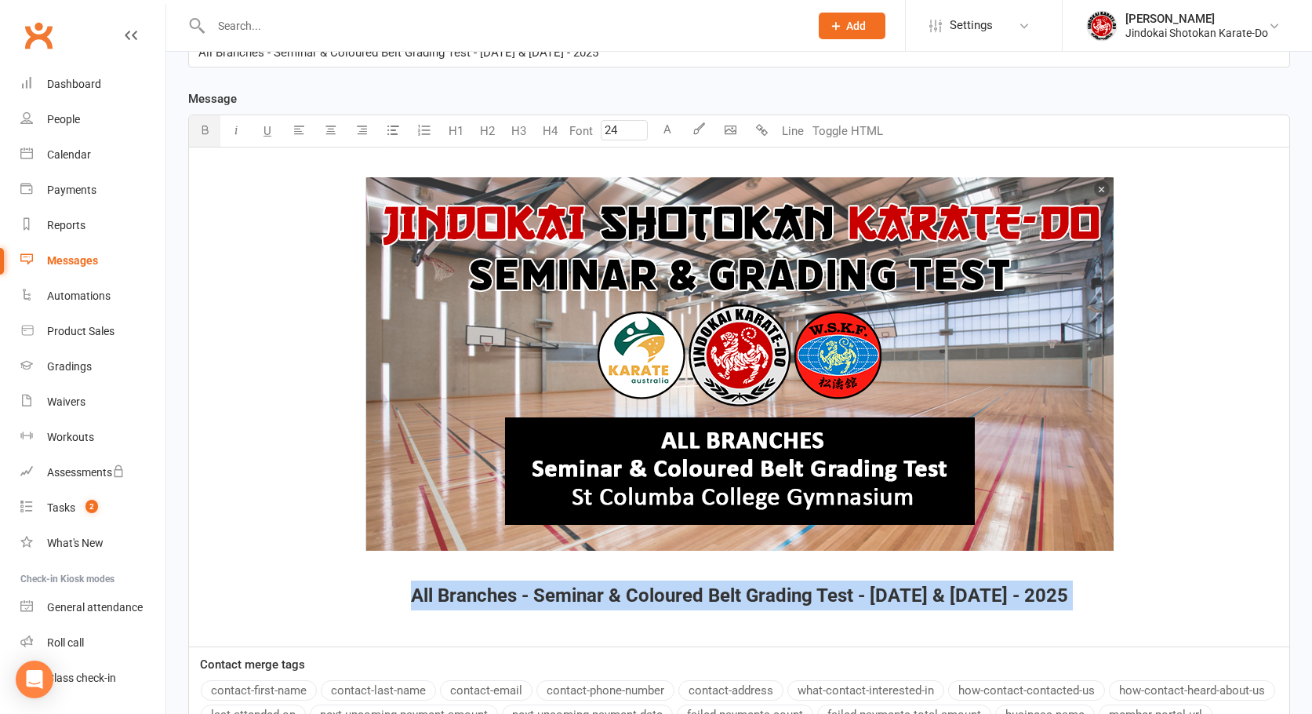
click at [743, 587] on span "All Branches - Seminar & Coloured Belt Grading Test - October 25th & 26th - 2025" at bounding box center [739, 595] width 657 height 22
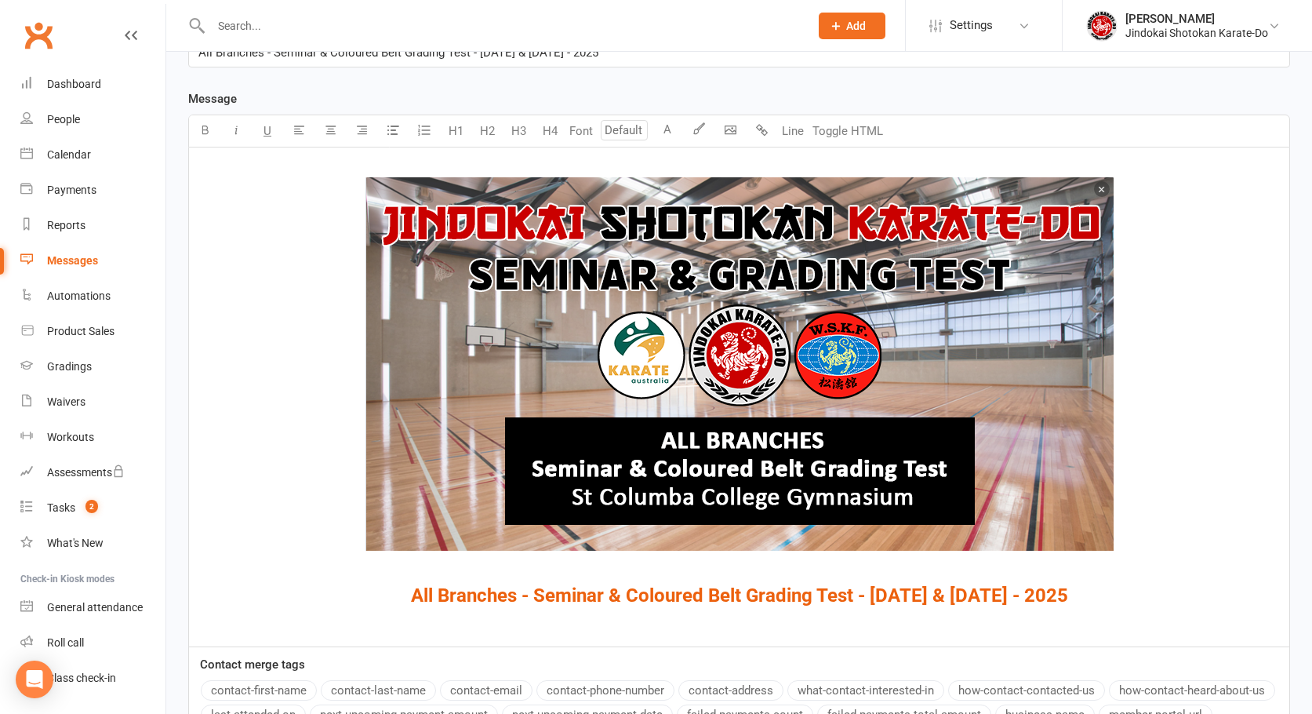
click at [718, 632] on p "﻿" at bounding box center [739, 625] width 1082 height 19
click at [751, 621] on p "﻿" at bounding box center [739, 625] width 1082 height 19
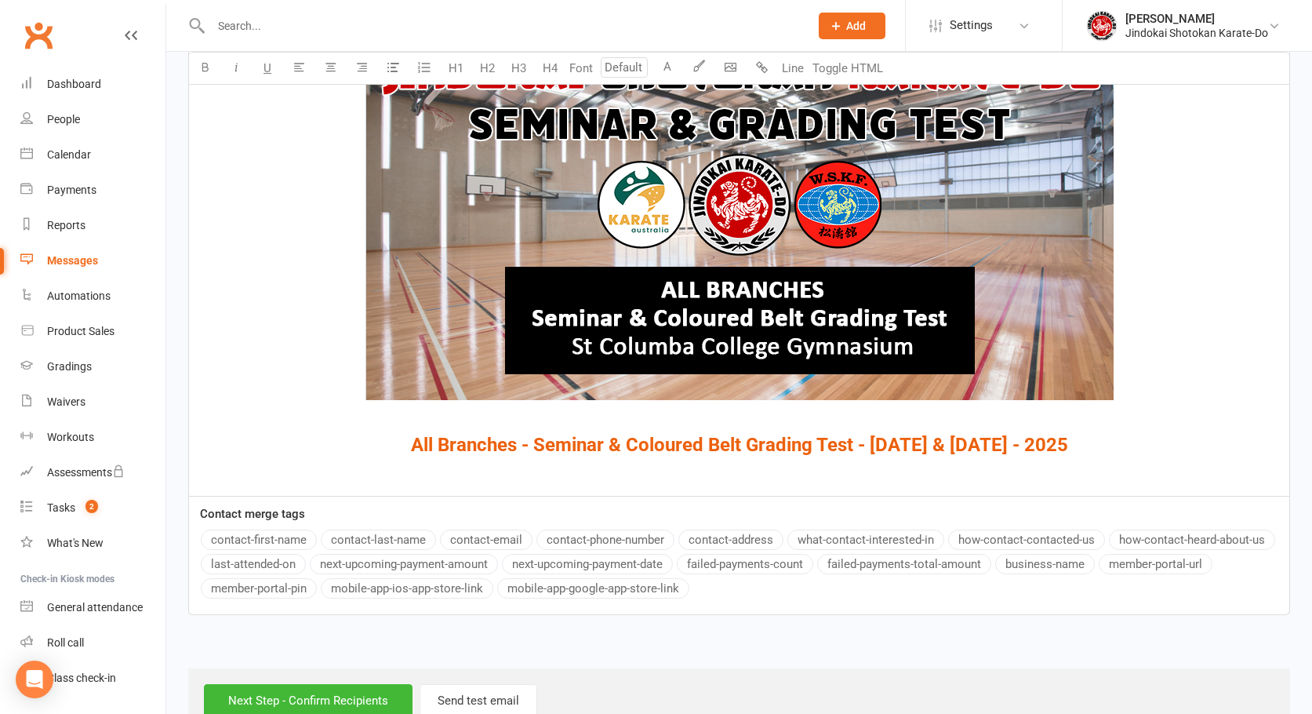
scroll to position [549, 0]
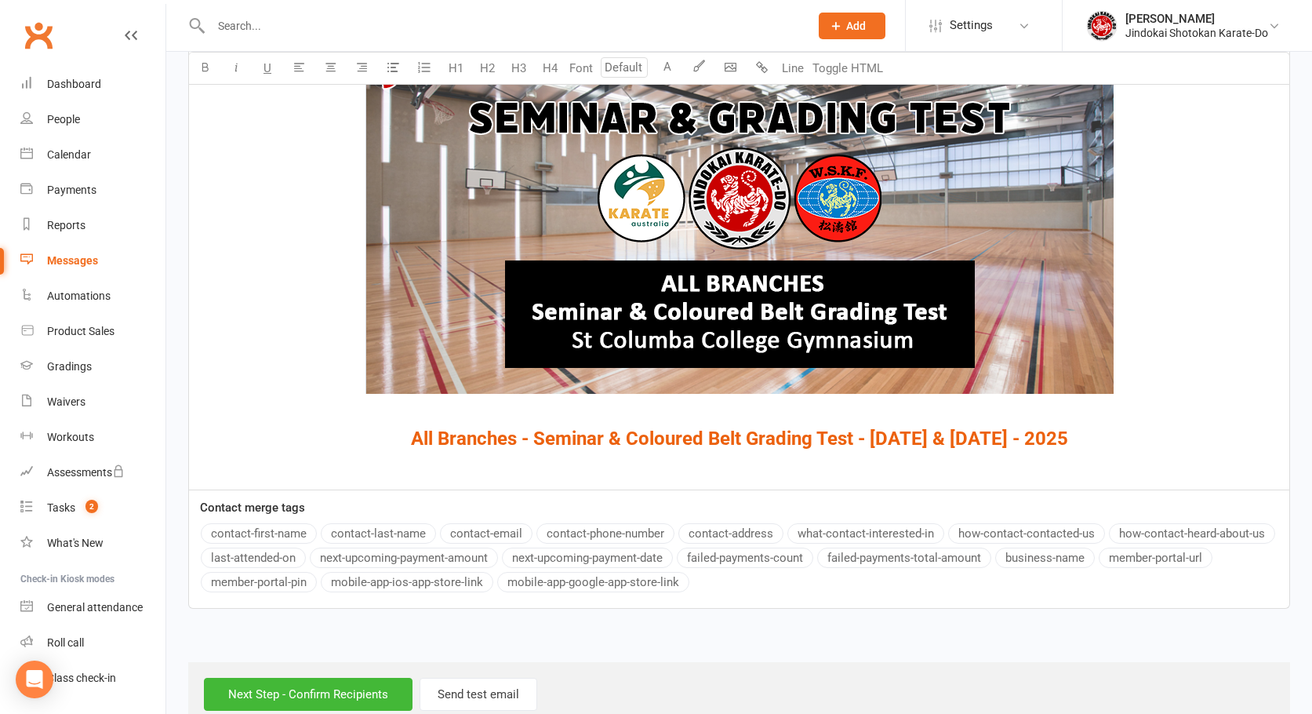
click at [753, 472] on p "﻿" at bounding box center [739, 469] width 1082 height 19
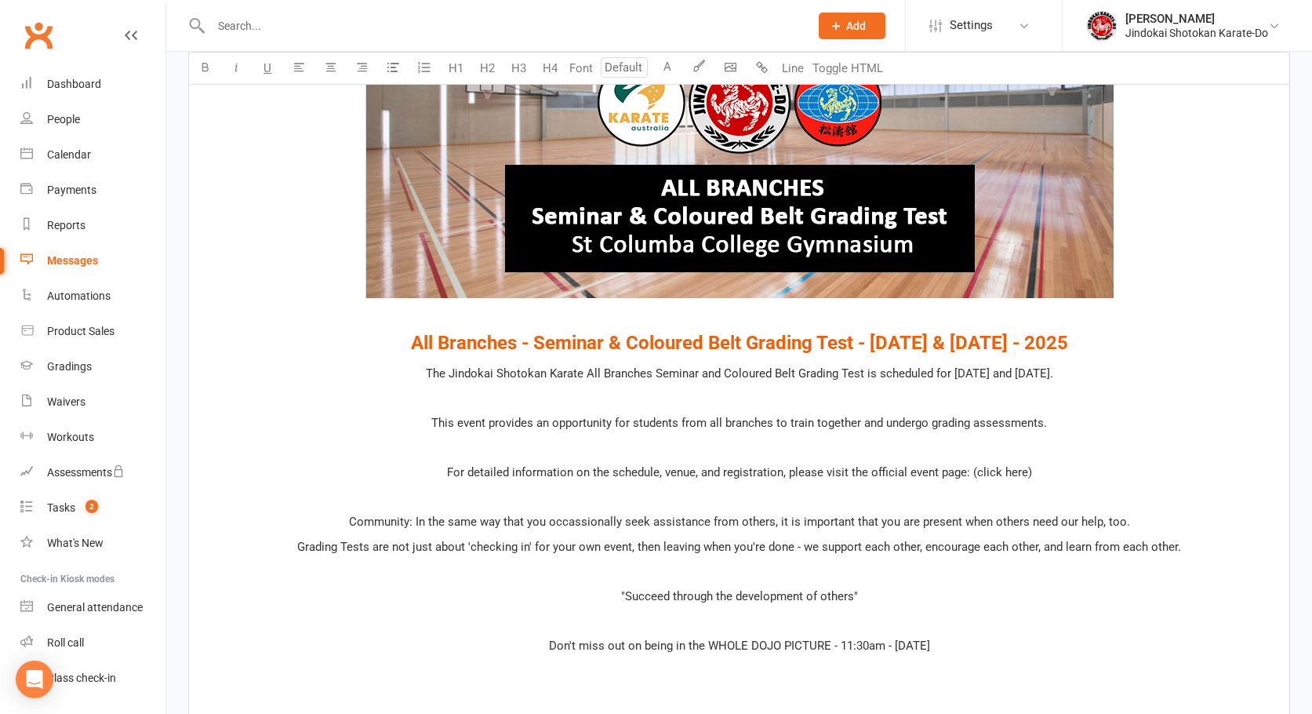
scroll to position [574, 0]
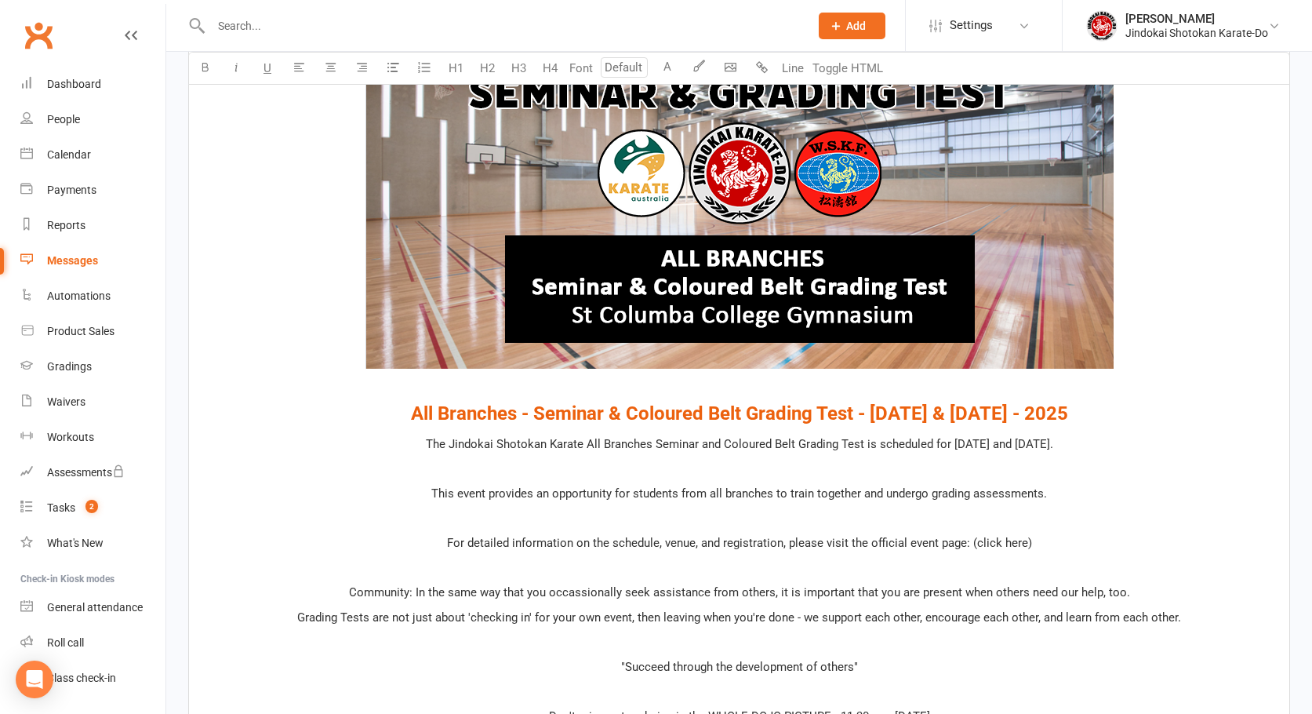
click at [944, 445] on span "The Jindokai Shotokan Karate All Branches Seminar and Coloured Belt Grading Tes…" at bounding box center [739, 444] width 627 height 14
drag, startPoint x: 409, startPoint y: 445, endPoint x: 466, endPoint y: 446, distance: 56.5
click at [431, 445] on span "The Jindokai Shotokan Karate All Branches Seminar and Coloured Belt Grading Tes…" at bounding box center [739, 444] width 616 height 14
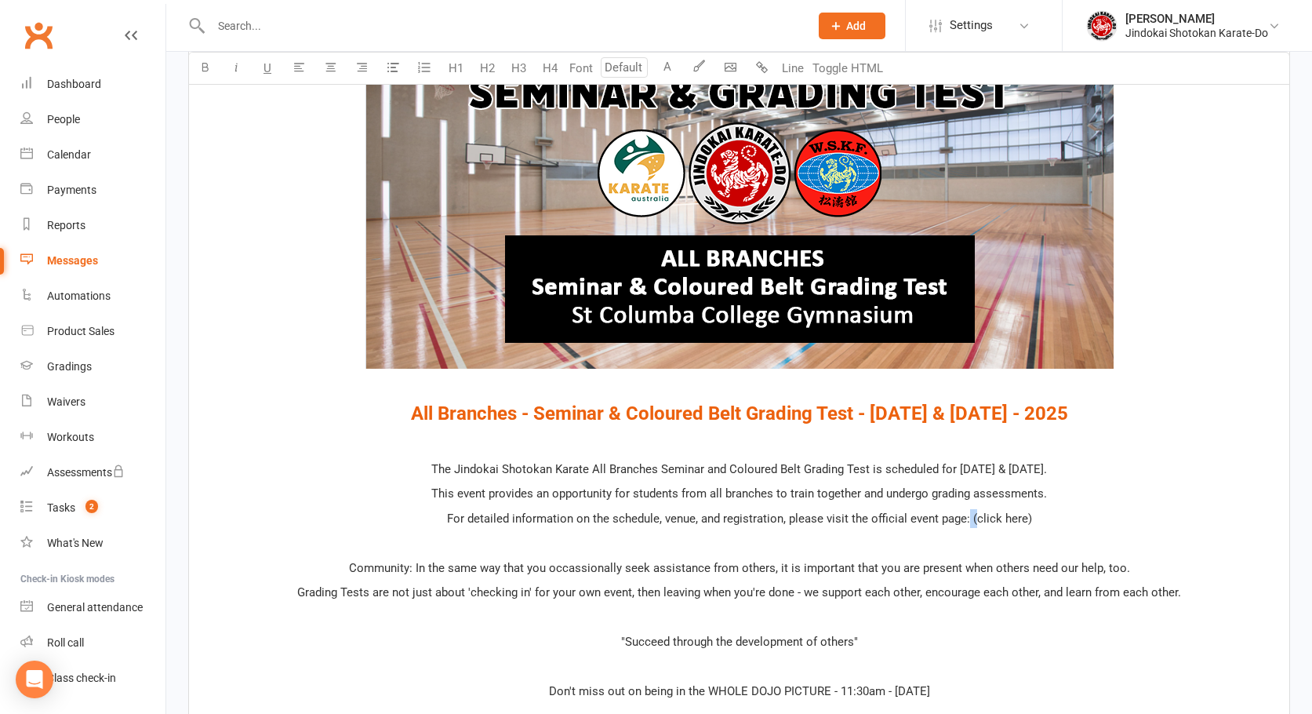
click at [976, 518] on span "For detailed information on the schedule, venue, and registration, please visit…" at bounding box center [739, 518] width 585 height 14
drag, startPoint x: 1038, startPoint y: 517, endPoint x: 973, endPoint y: 518, distance: 65.1
click at [973, 518] on p "For detailed information on the schedule, venue, and registration, please visit…" at bounding box center [739, 518] width 1082 height 19
click at [764, 485] on p "This event provides an opportunity for students from all branches to train toge…" at bounding box center [739, 493] width 1082 height 19
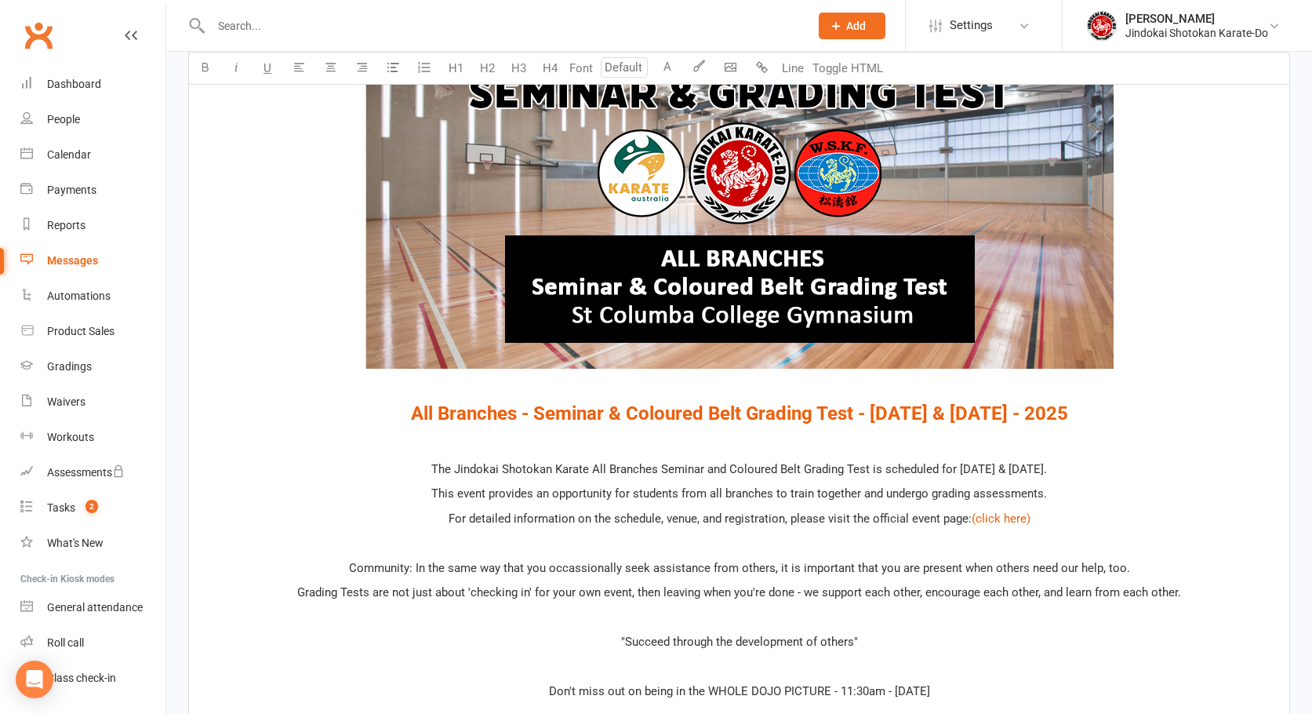
drag, startPoint x: 934, startPoint y: 467, endPoint x: 1067, endPoint y: 467, distance: 132.5
click at [1047, 467] on span "The Jindokai Shotokan Karate All Branches Seminar and Coloured Belt Grading Tes…" at bounding box center [739, 469] width 616 height 14
click at [208, 69] on icon "button" at bounding box center [205, 67] width 12 height 12
click at [580, 512] on span "For detailed information on the schedule, venue, and registration, please visit…" at bounding box center [710, 518] width 523 height 14
drag, startPoint x: 567, startPoint y: 468, endPoint x: 841, endPoint y: 467, distance: 273.7
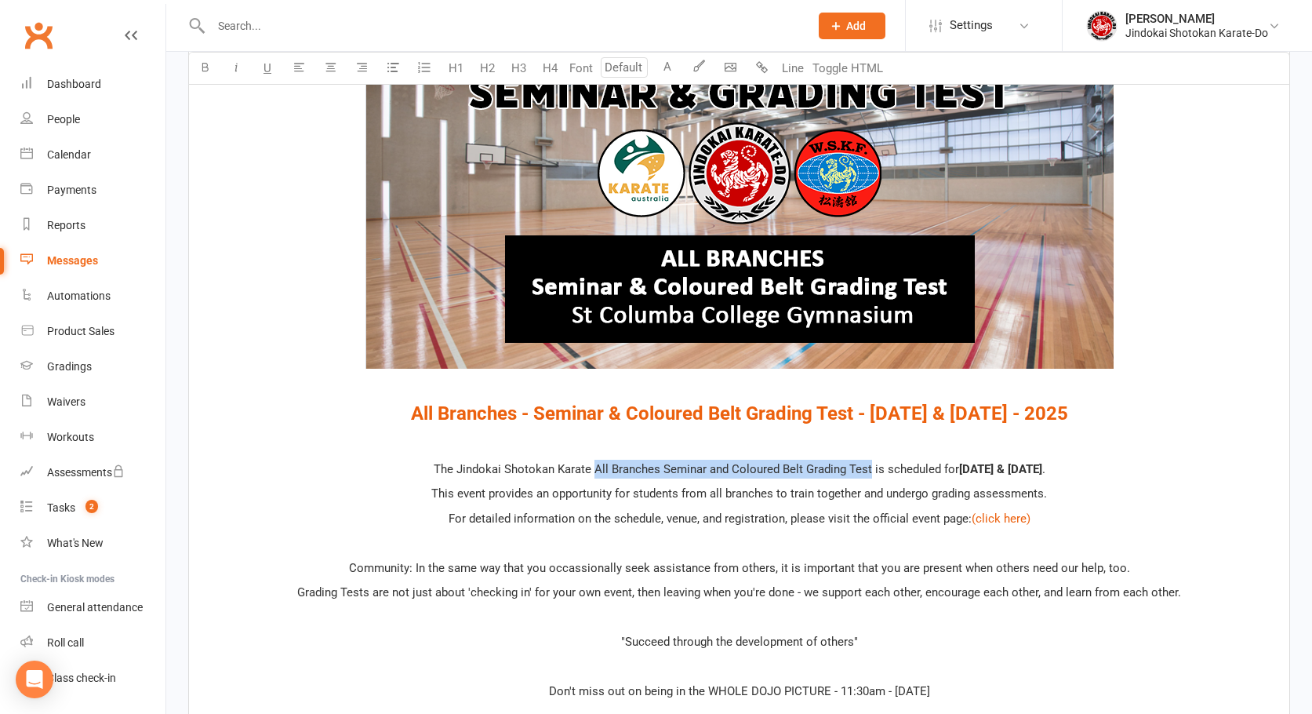
click at [841, 467] on span "The Jindokai Shotokan Karate All Branches Seminar and Coloured Belt Grading Tes…" at bounding box center [696, 469] width 525 height 14
click at [202, 65] on icon "button" at bounding box center [205, 67] width 12 height 12
click at [518, 456] on div "﻿ $ ﻿ ﻿ ﻿ $ ﻿ ﻿ $ All Branches - Seminar & Coloured Belt Grading Test - October…" at bounding box center [739, 510] width 1100 height 1091
click at [782, 544] on p "﻿" at bounding box center [739, 542] width 1082 height 19
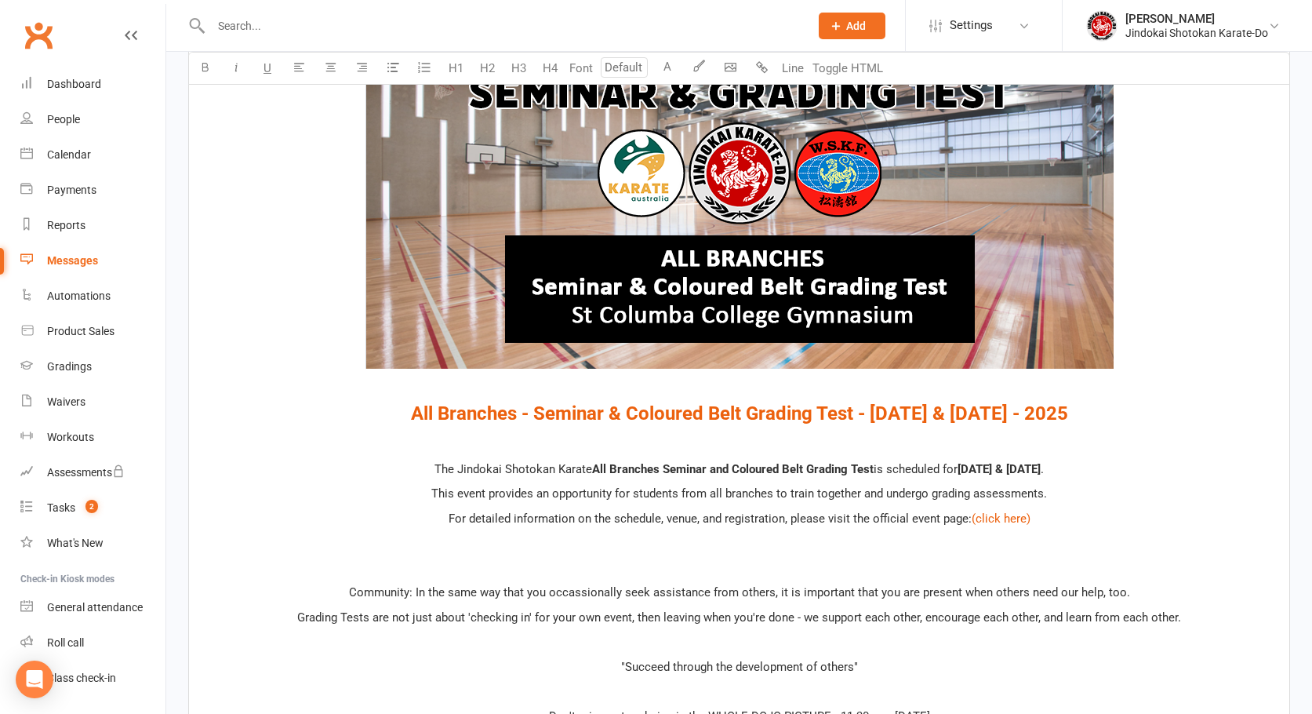
click at [744, 642] on p "﻿" at bounding box center [739, 641] width 1082 height 19
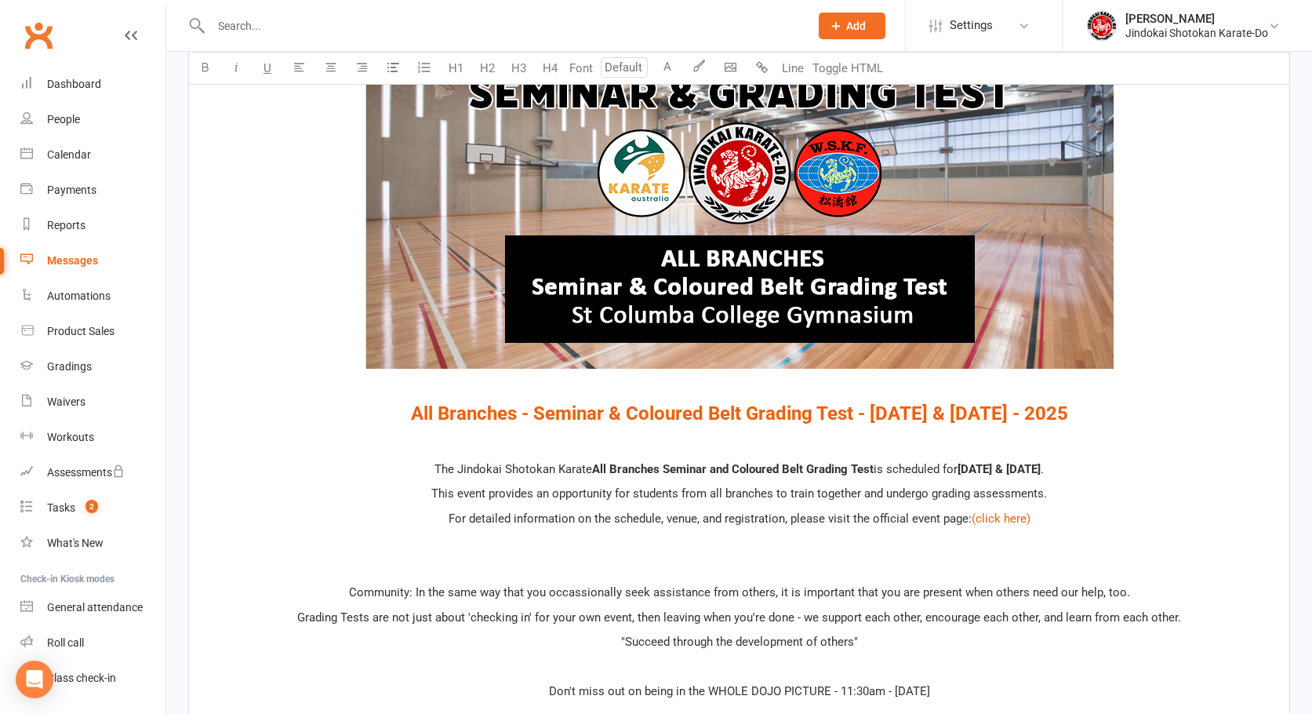
click at [749, 641] on span ""Succeed through the development of others"" at bounding box center [739, 642] width 237 height 14
click at [671, 63] on button "A" at bounding box center [667, 68] width 31 height 31
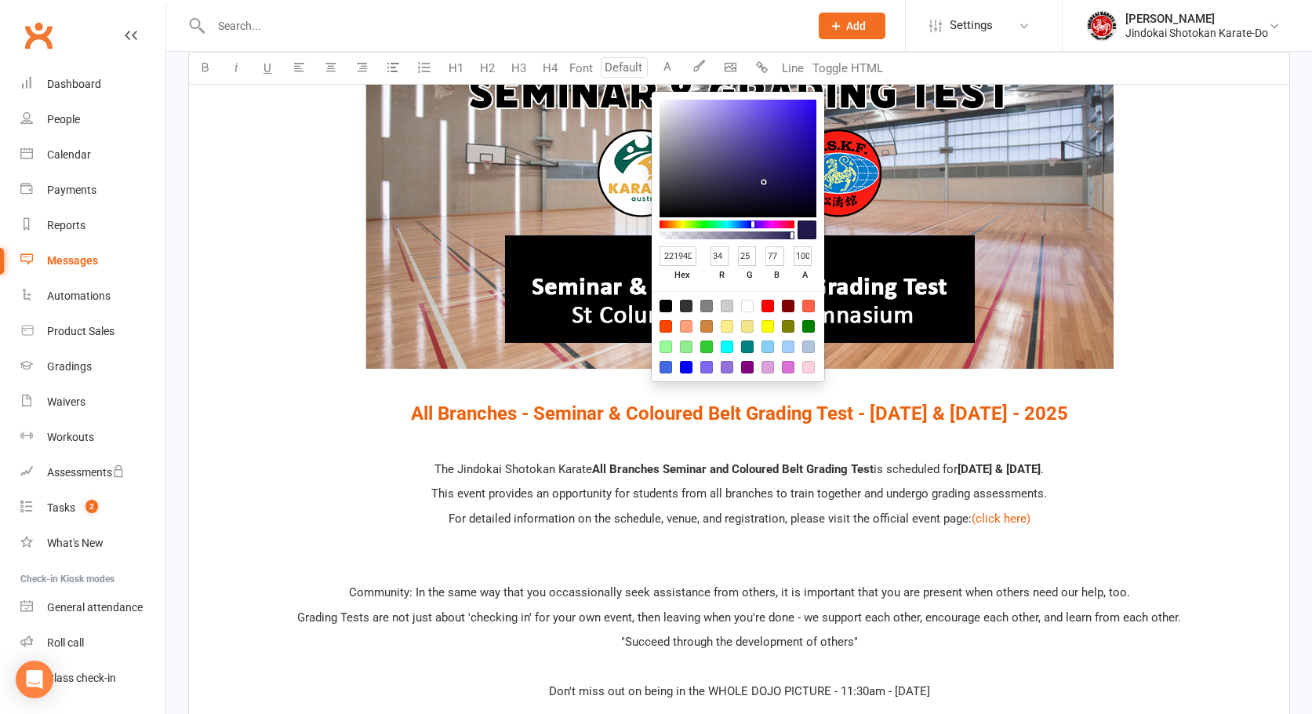
click at [662, 369] on div at bounding box center [666, 367] width 13 height 13
type input "4169E1"
type input "65"
type input "105"
type input "225"
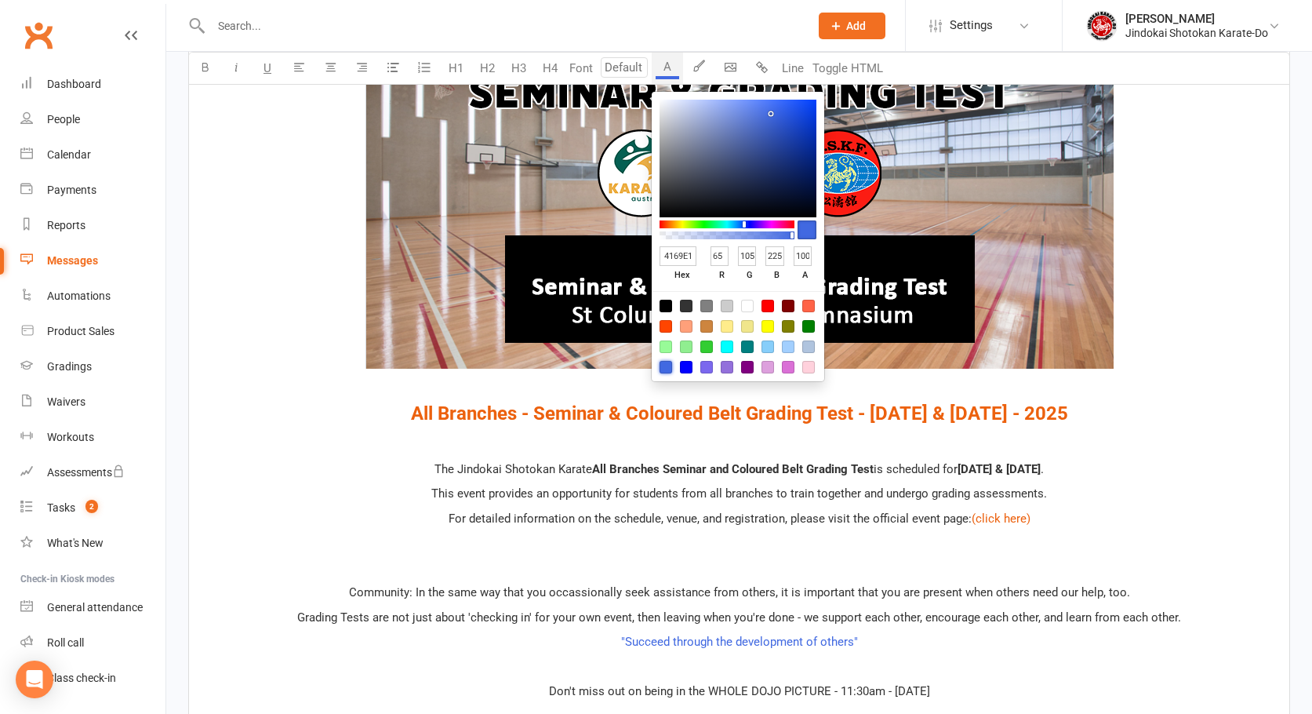
click at [198, 69] on button "button" at bounding box center [204, 68] width 31 height 31
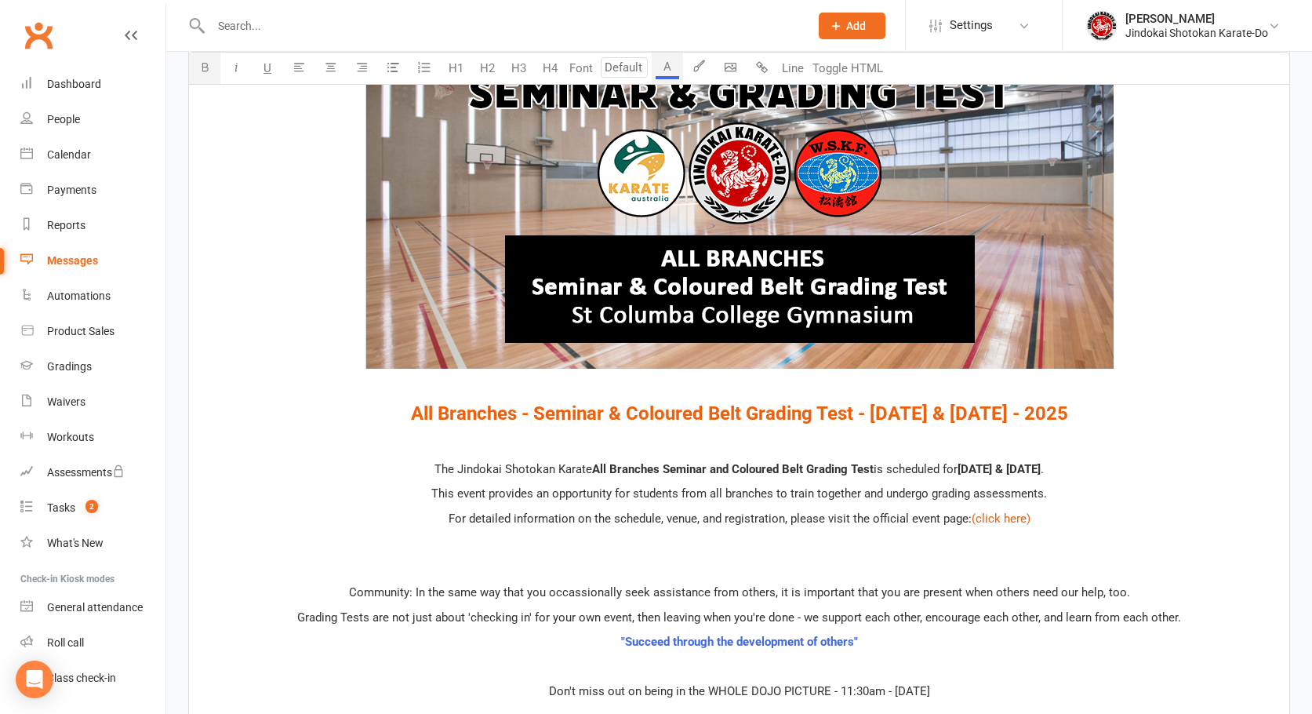
click at [235, 65] on icon "button" at bounding box center [237, 67] width 12 height 12
click at [751, 562] on p "﻿" at bounding box center [739, 567] width 1082 height 19
click at [391, 597] on span "Community: In the same way that you occassionally seek assistance from others, …" at bounding box center [739, 592] width 781 height 14
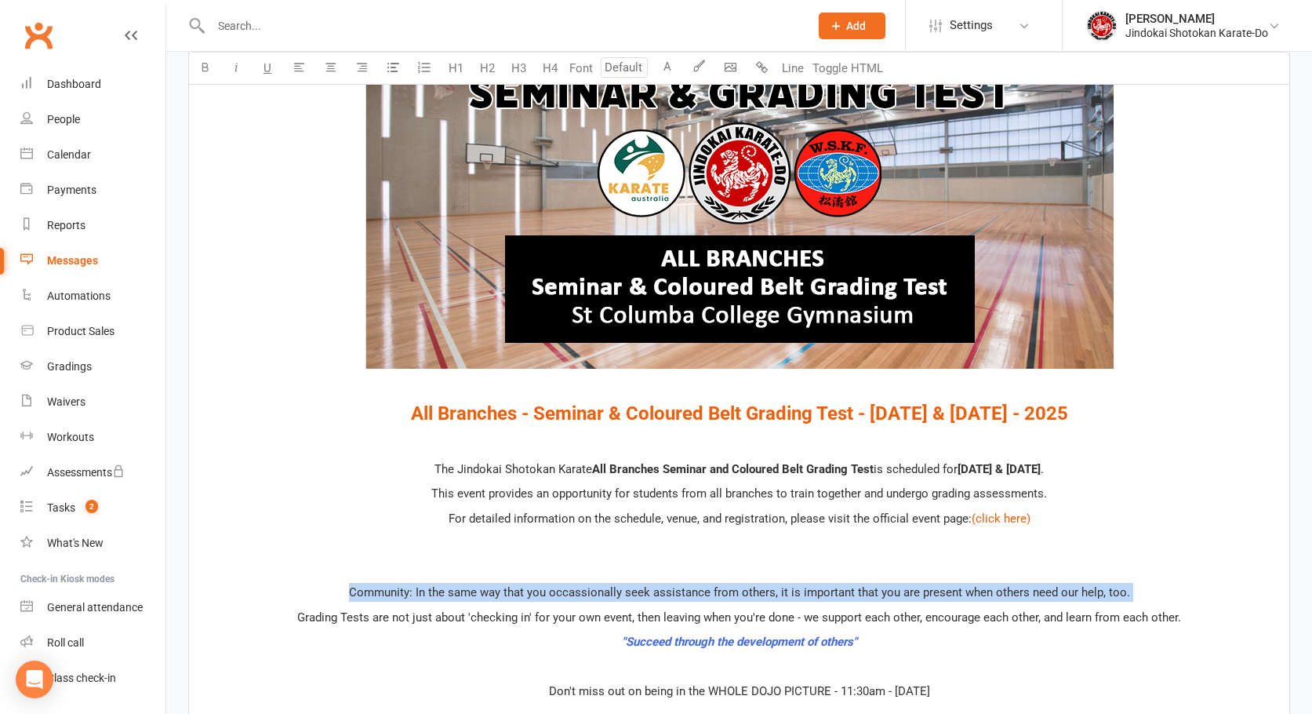
click at [391, 597] on span "Community: In the same way that you occassionally seek assistance from others, …" at bounding box center [739, 592] width 781 height 14
click at [388, 585] on span "Community: In the same way that you occassionally seek assistance from others, …" at bounding box center [739, 592] width 781 height 14
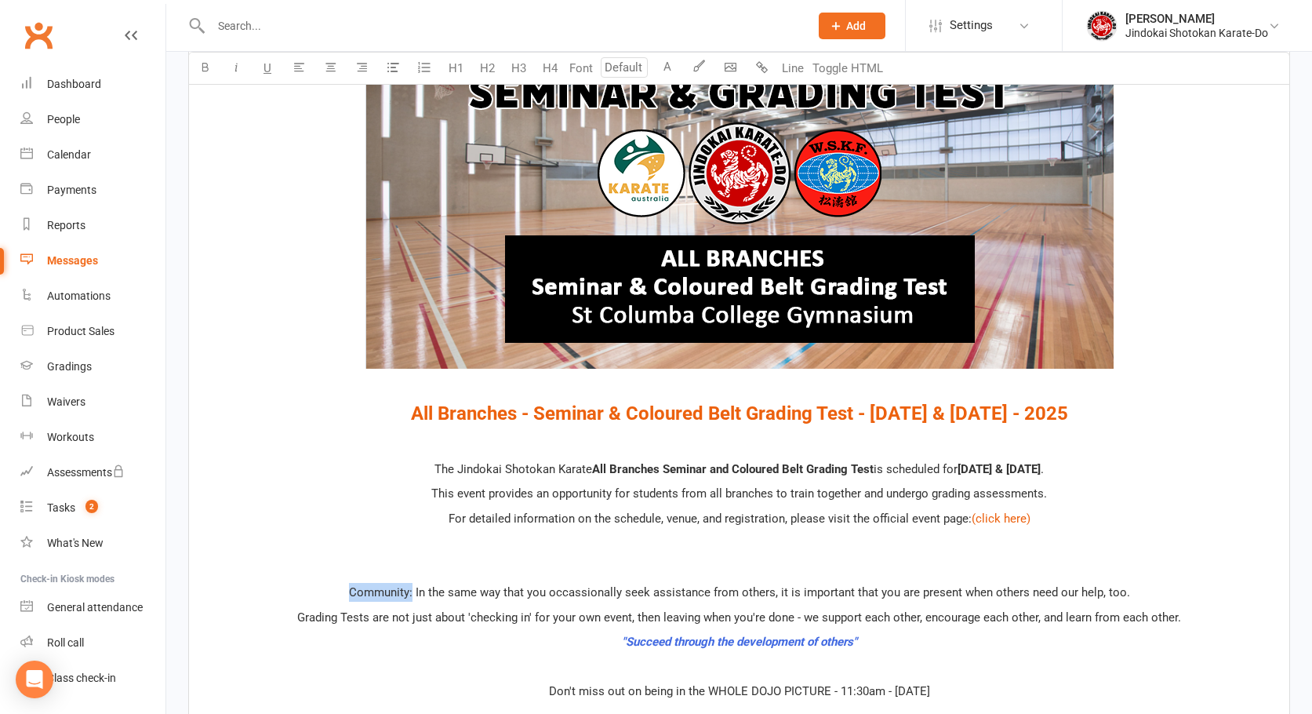
drag, startPoint x: 351, startPoint y: 588, endPoint x: 417, endPoint y: 588, distance: 66.7
click at [417, 588] on p "Community: In the same way that you occassionally seek assistance from others, …" at bounding box center [739, 592] width 1082 height 19
click at [198, 64] on button "button" at bounding box center [204, 68] width 31 height 31
click at [533, 514] on span "For detailed information on the schedule, venue, and registration, please visit…" at bounding box center [710, 518] width 523 height 14
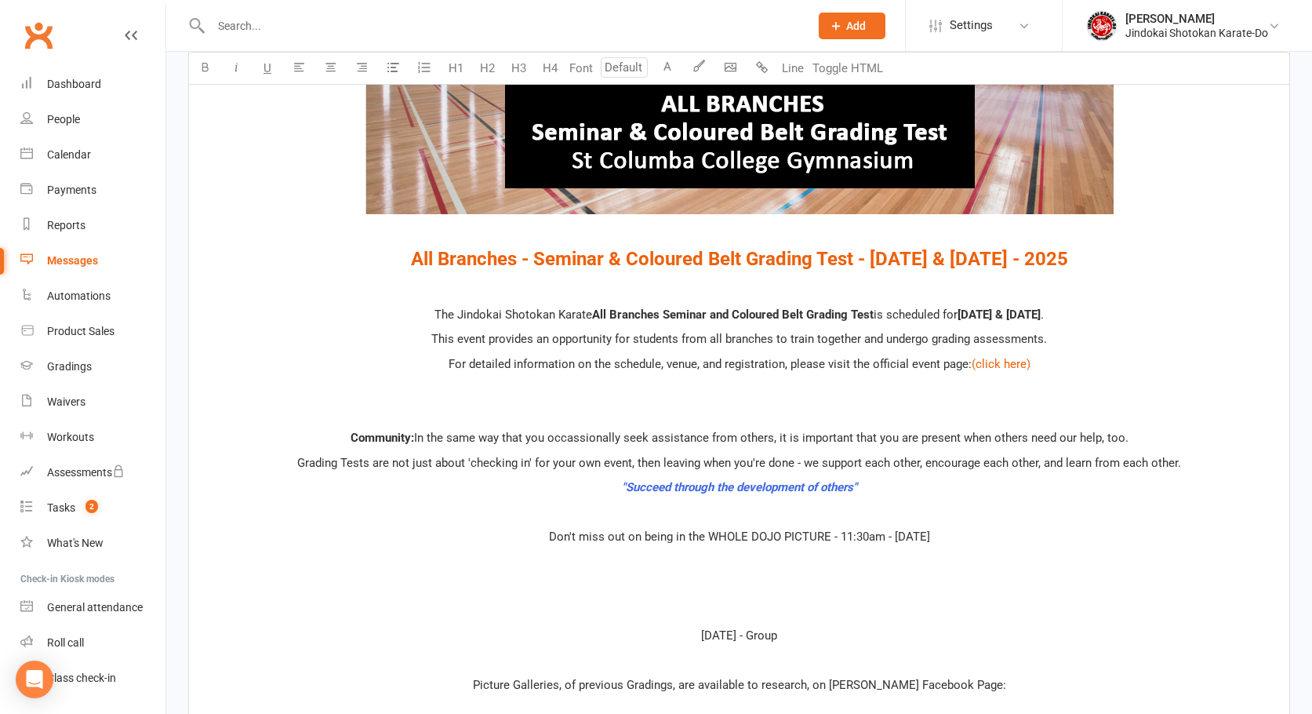
scroll to position [731, 0]
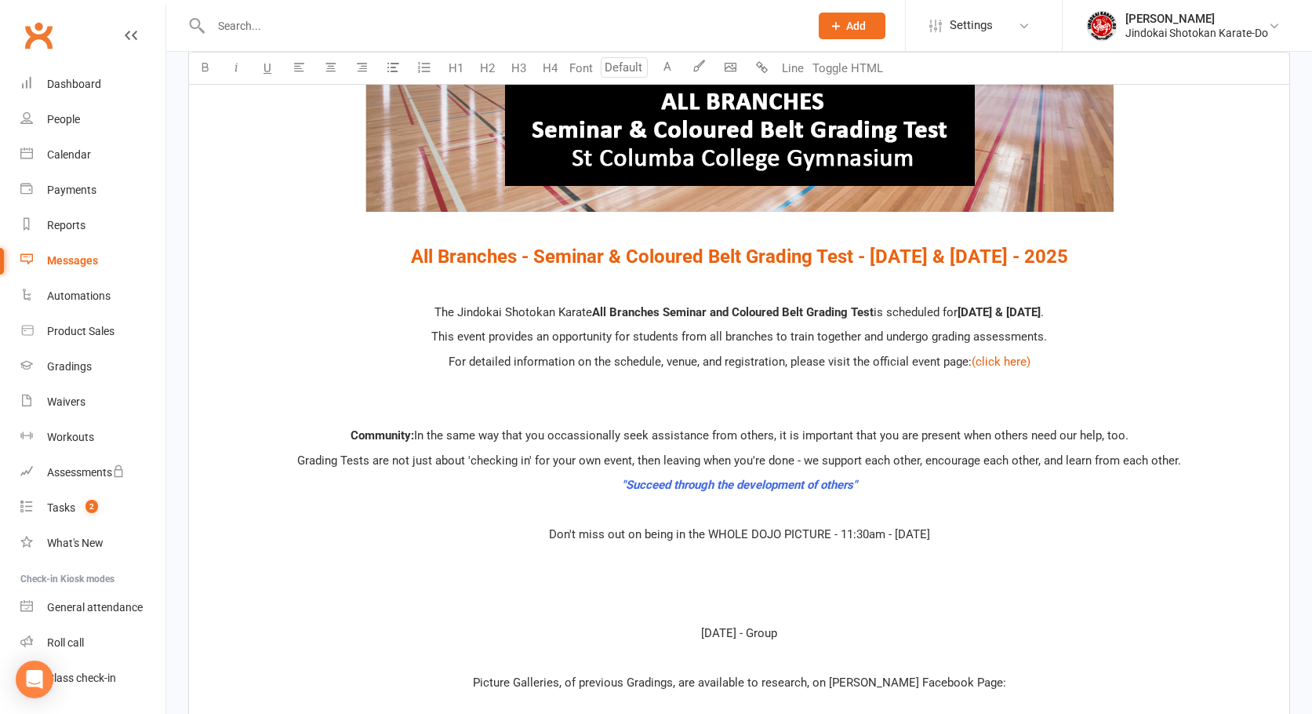
click at [765, 510] on p "﻿" at bounding box center [739, 509] width 1082 height 19
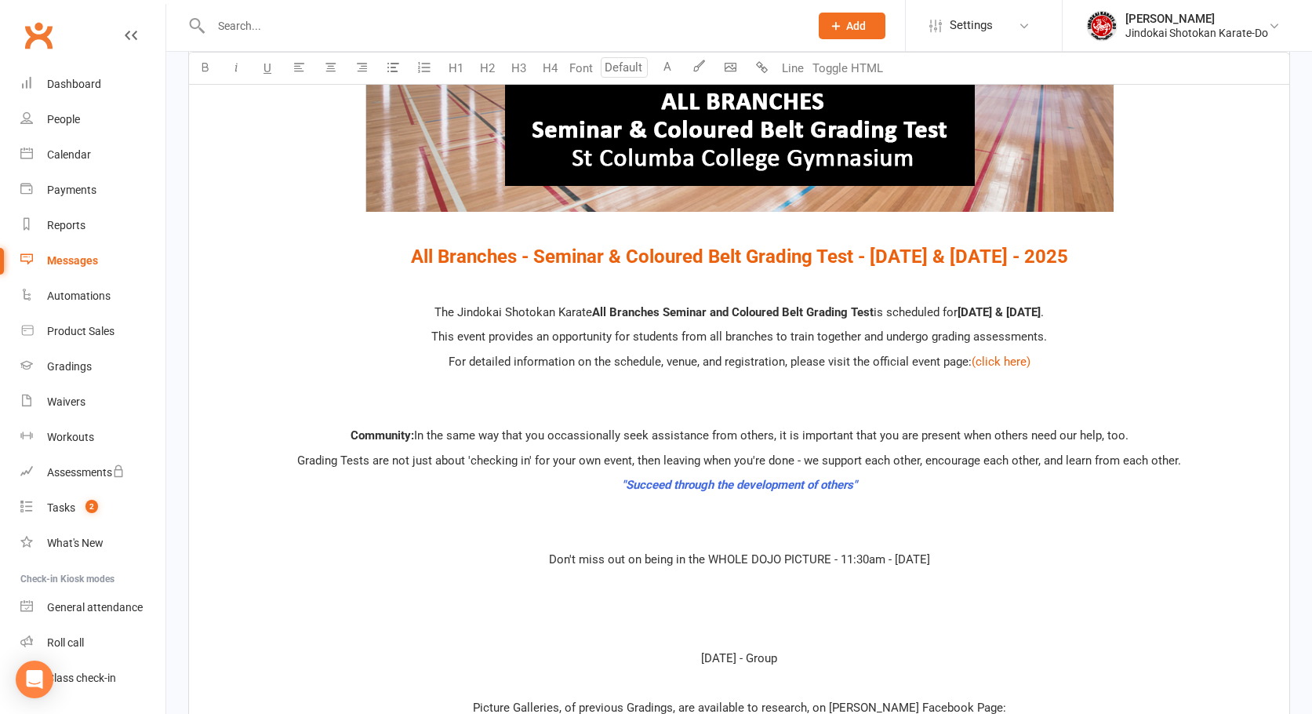
click at [579, 557] on span "Don't miss out on being in the WHOLE DOJO PICTURE - 11:30am - [DATE]" at bounding box center [739, 559] width 381 height 14
click at [842, 557] on span "Don't miss out on being in the WHOLE DOJO PICTURE - 11:30am - [DATE]" at bounding box center [739, 559] width 381 height 14
click at [755, 587] on p "﻿" at bounding box center [739, 583] width 1082 height 19
drag, startPoint x: 913, startPoint y: 558, endPoint x: 947, endPoint y: 558, distance: 34.5
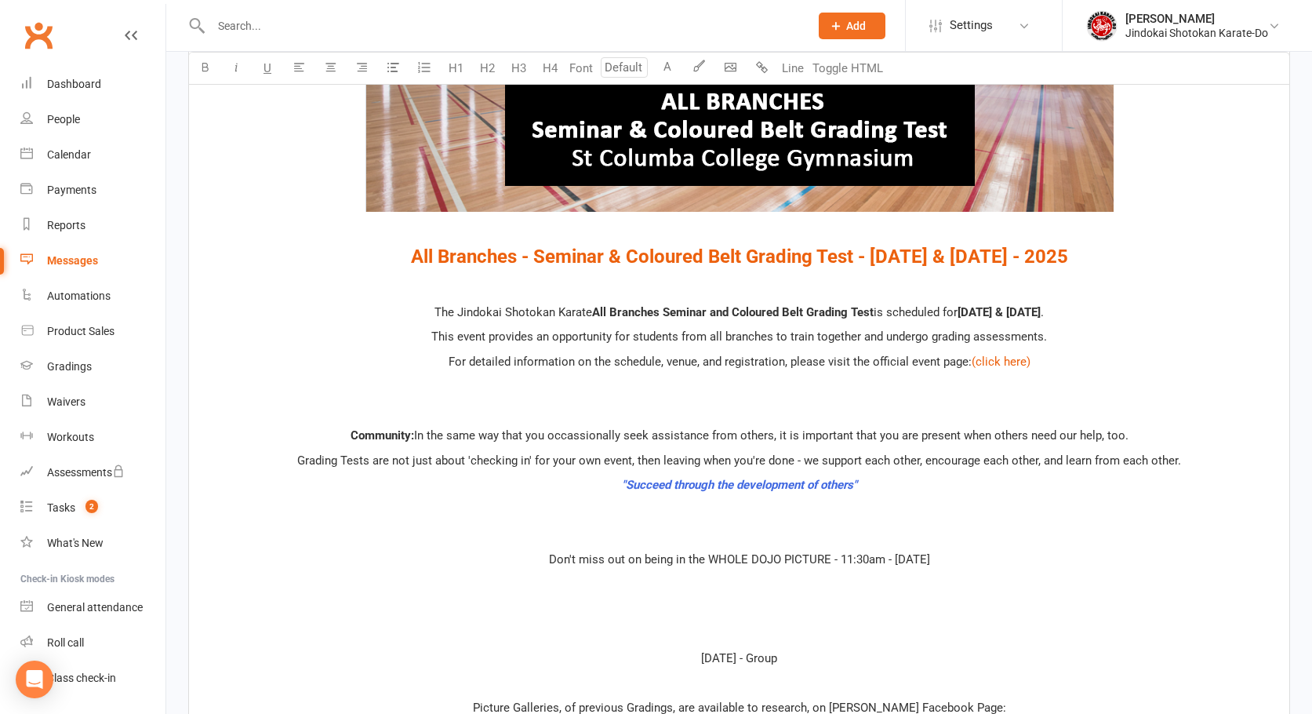
click at [930, 558] on span "Don't miss out on being in the WHOLE DOJO PICTURE - 11:30am - [DATE]" at bounding box center [739, 559] width 381 height 14
click at [733, 597] on div "﻿ $ ﻿ ﻿ ﻿ $ ﻿ ﻿ $ All Branches - Seminar & Coloured Belt Grading Test - October…" at bounding box center [739, 367] width 1100 height 1116
click at [745, 660] on span "[DATE] - Group" at bounding box center [739, 658] width 76 height 14
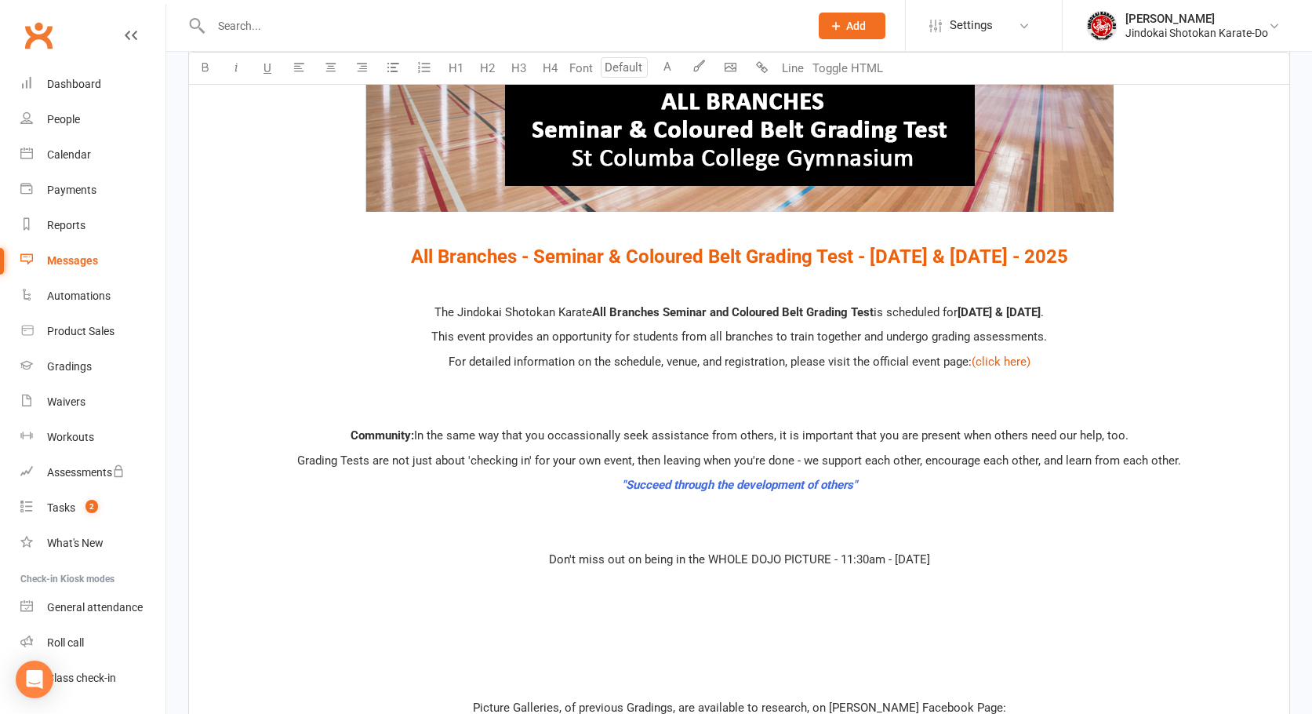
click at [753, 592] on p "﻿" at bounding box center [739, 583] width 1082 height 19
click at [729, 67] on body "Prospect Member Non-attending contact Class / event Appointment Grading event T…" at bounding box center [656, 217] width 1312 height 1889
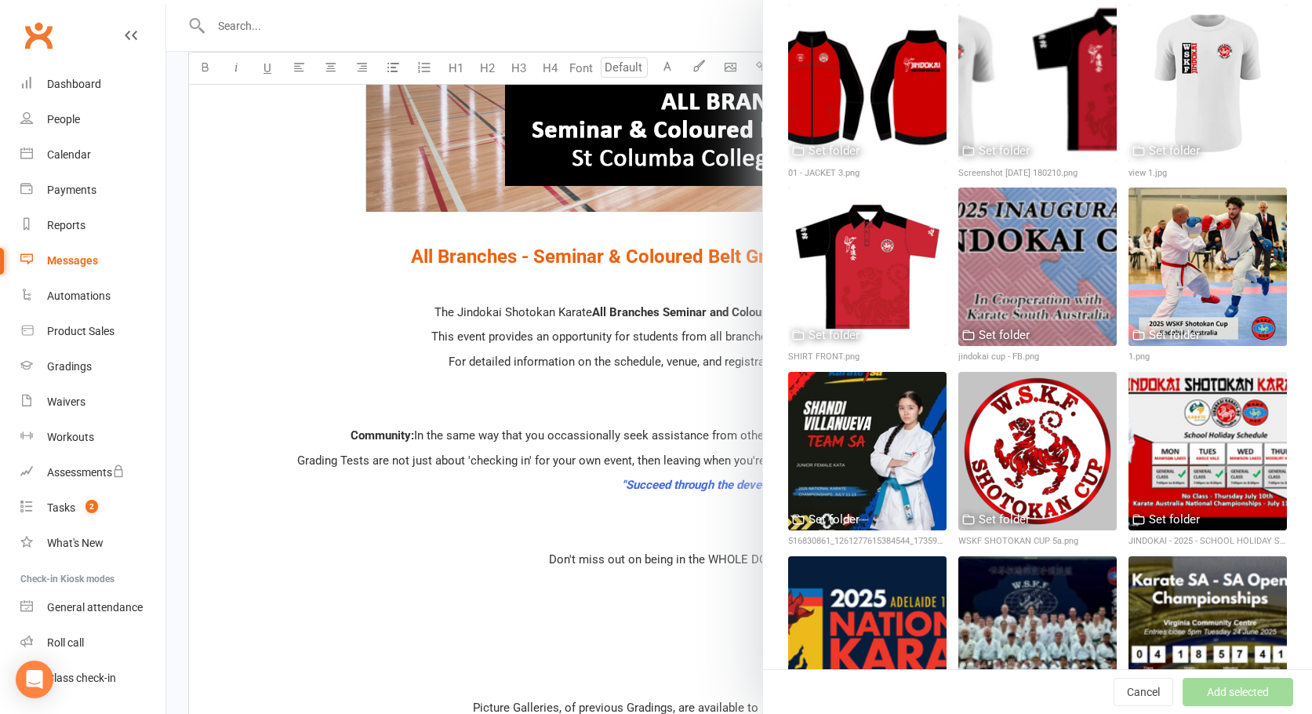
scroll to position [706, 0]
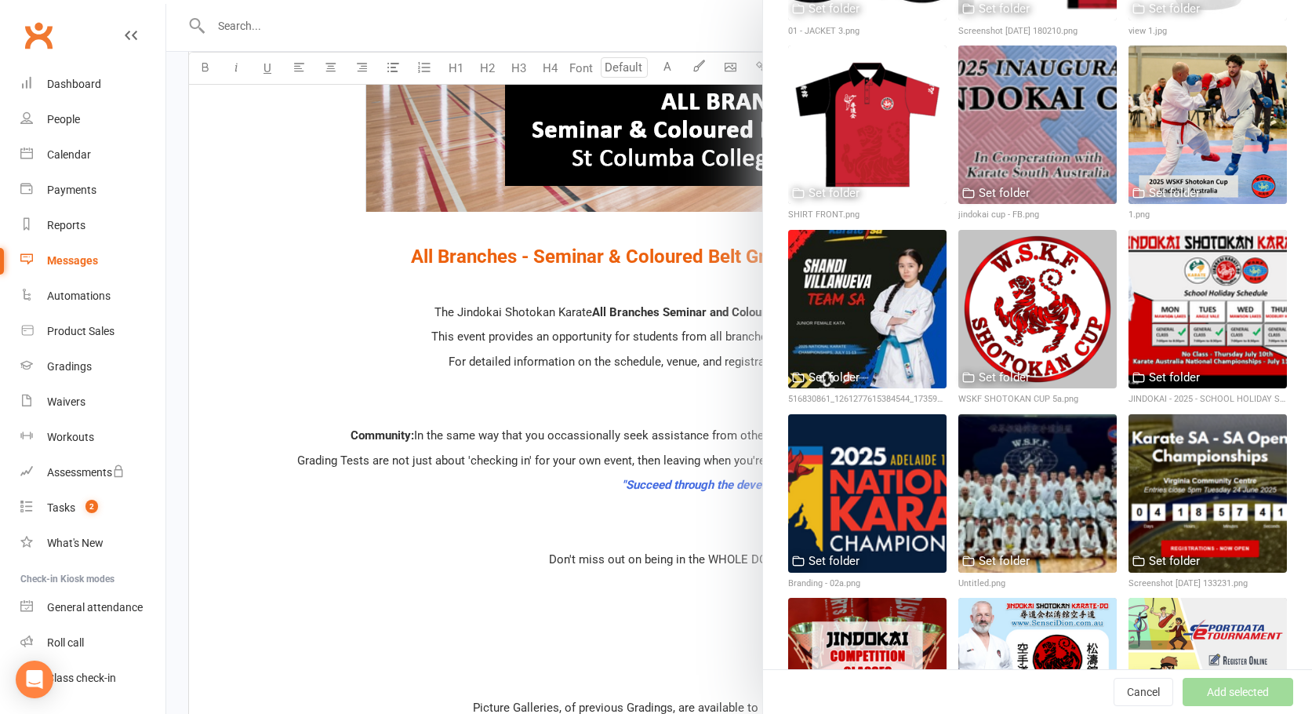
click at [1017, 457] on div at bounding box center [1037, 493] width 158 height 158
click at [1211, 686] on button "Add selected" at bounding box center [1238, 692] width 111 height 28
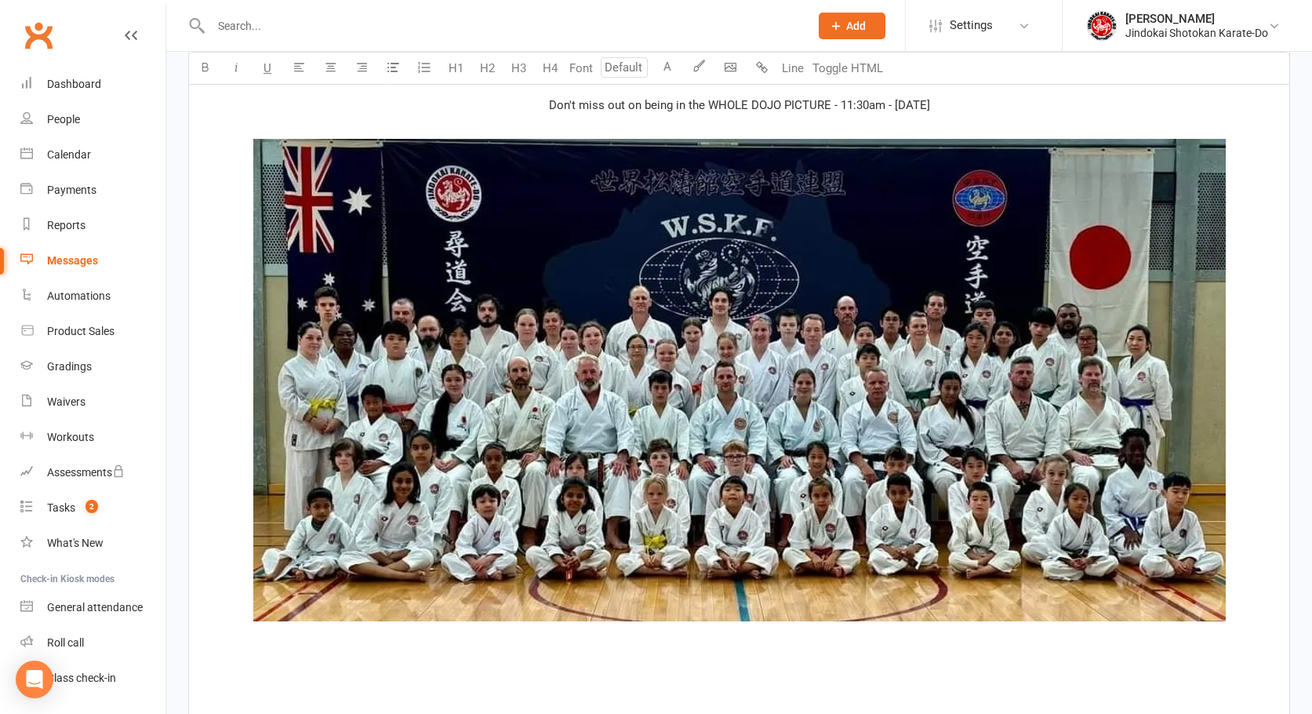
scroll to position [1202, 0]
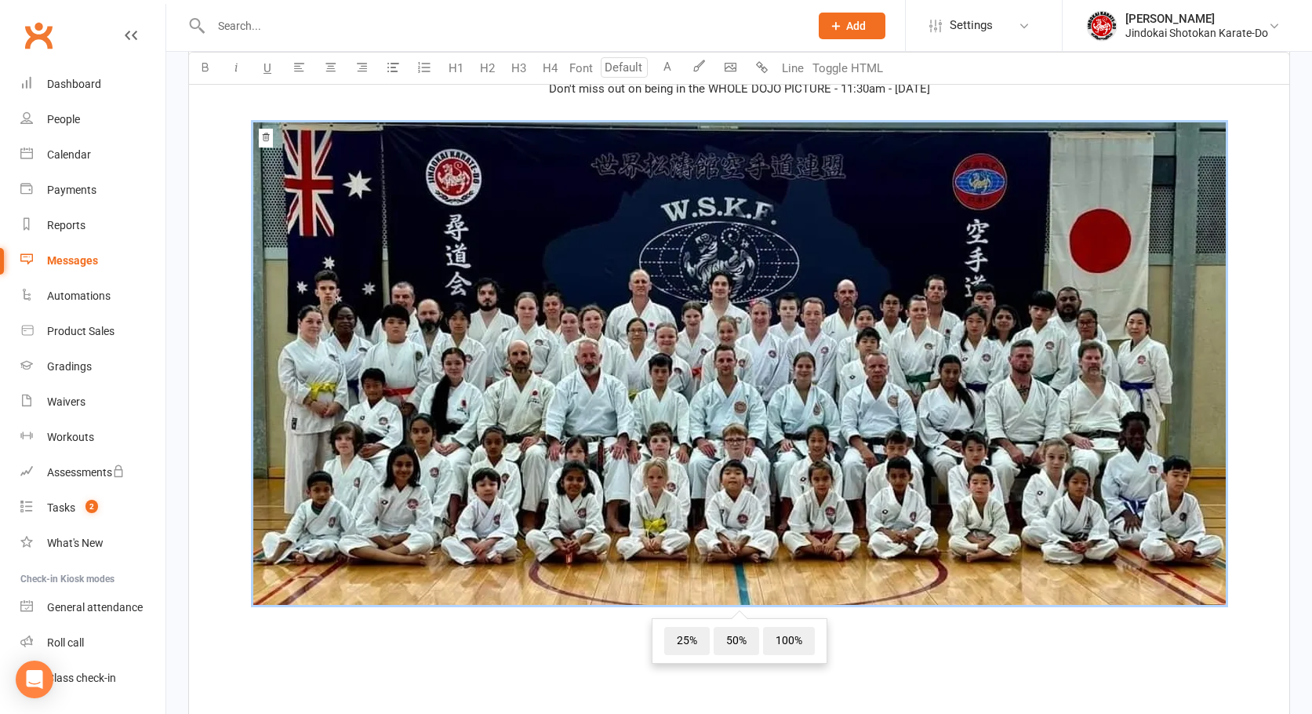
click at [798, 529] on img at bounding box center [739, 363] width 973 height 482
click at [725, 647] on span "50%" at bounding box center [736, 641] width 45 height 28
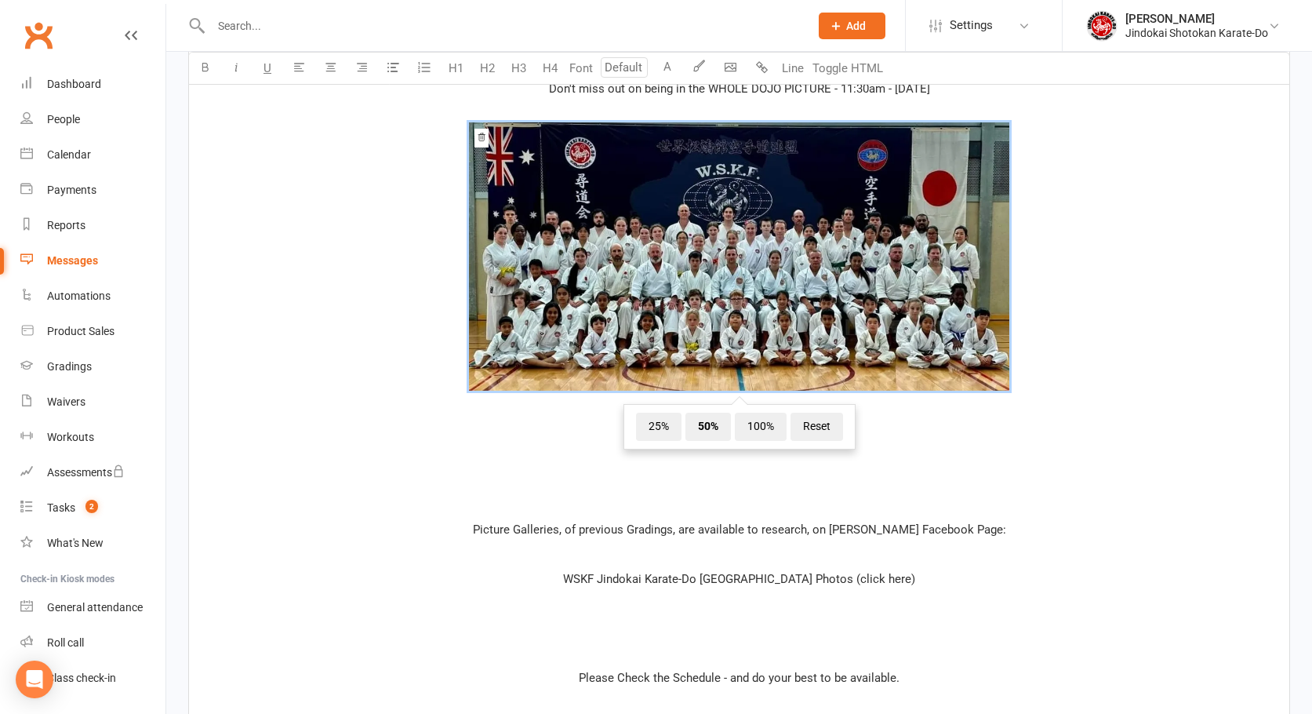
drag, startPoint x: 1094, startPoint y: 465, endPoint x: 1117, endPoint y: 461, distance: 23.1
click at [1098, 465] on div "﻿ $ ﻿ ﻿ ﻿ $ ﻿ ﻿ $ All Branches - Seminar & Coloured Belt Grading Test - October…" at bounding box center [739, 42] width 1100 height 1409
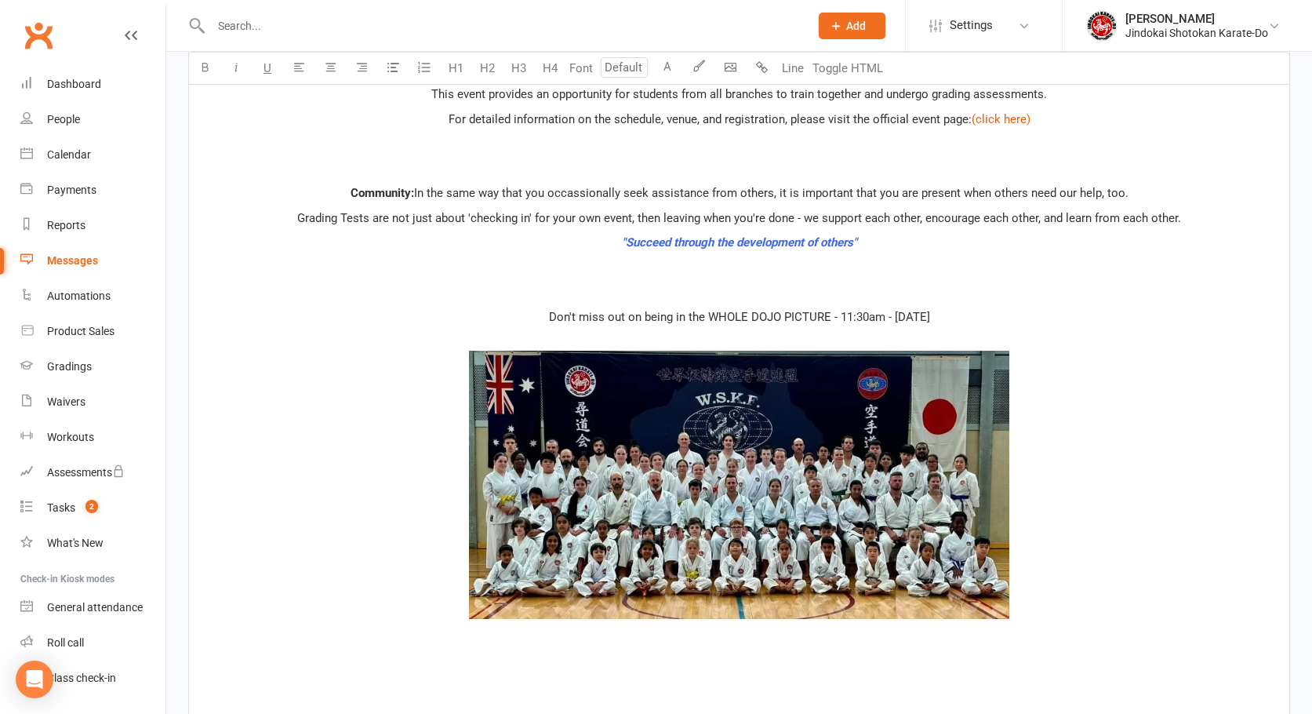
scroll to position [966, 0]
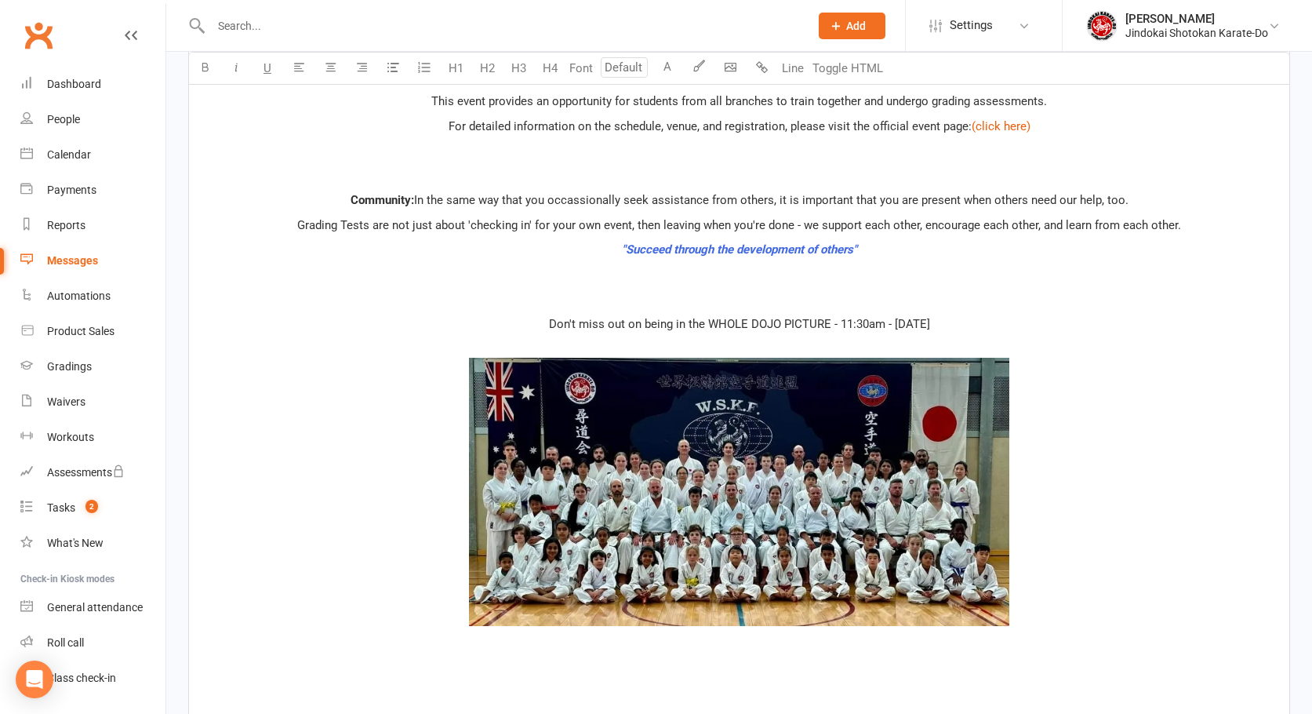
click at [786, 342] on p "﻿ ﻿ ﻿" at bounding box center [739, 494] width 1082 height 311
click at [975, 321] on p "Don't miss out on being in the WHOLE DOJO PICTURE - 11:30am - Saturday October …" at bounding box center [739, 324] width 1082 height 19
click at [1104, 457] on span "﻿" at bounding box center [739, 495] width 1082 height 274
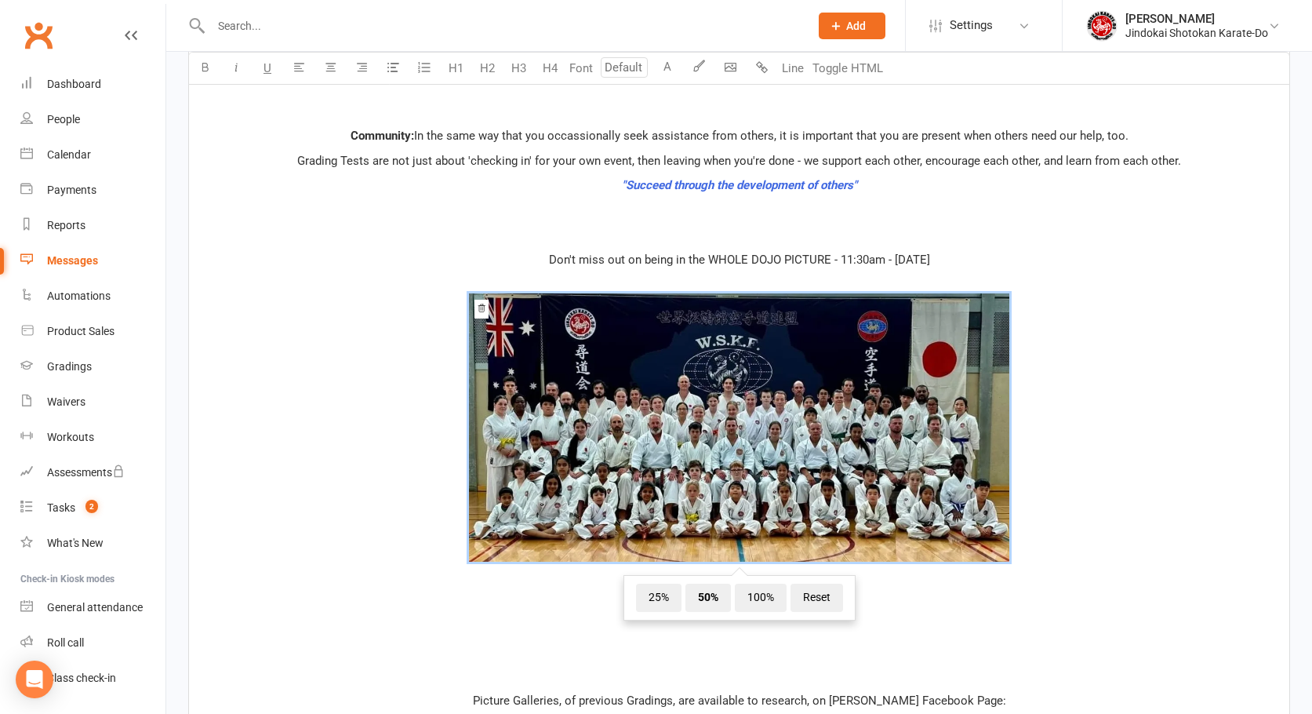
scroll to position [1202, 0]
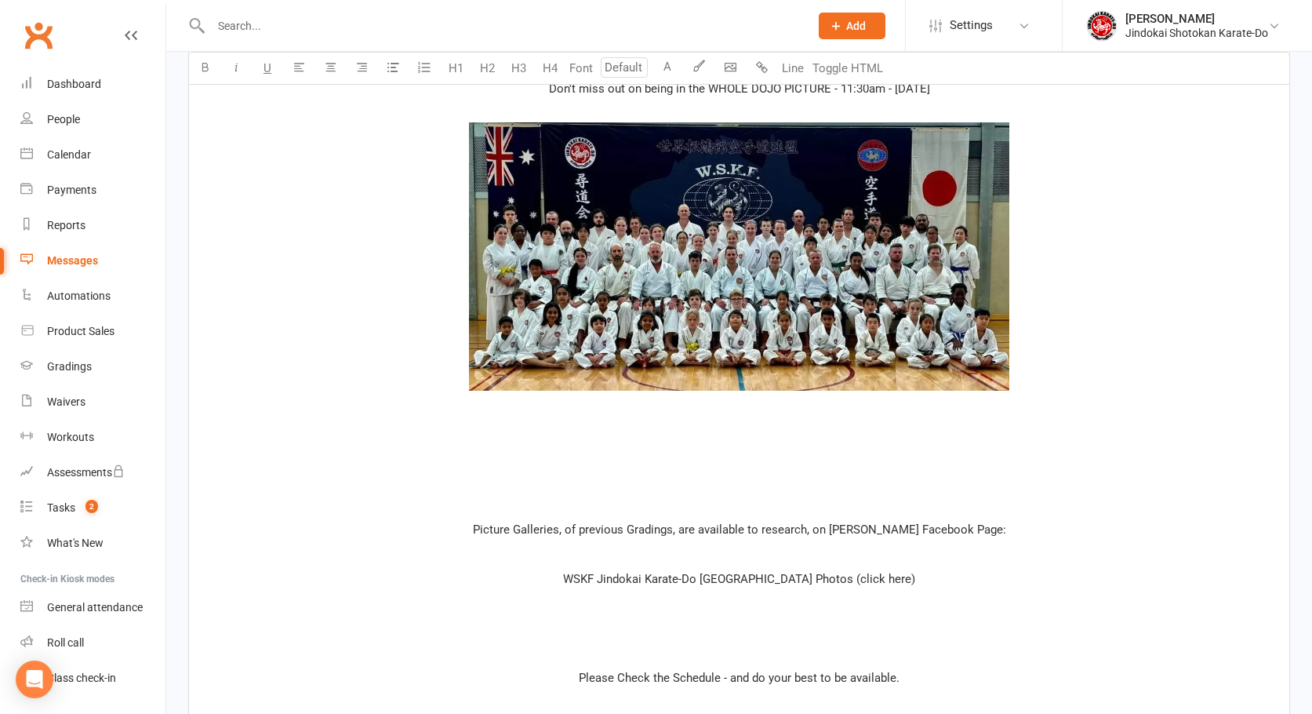
click at [692, 518] on div "﻿ $ ﻿ ﻿ ﻿ $ ﻿ ﻿ $ All Branches - Seminar & Coloured Belt Grading Test - October…" at bounding box center [739, 42] width 1100 height 1409
click at [747, 451] on p "﻿" at bounding box center [739, 454] width 1082 height 19
click at [768, 417] on div "﻿ $ ﻿ ﻿ ﻿ $ ﻿ ﻿ $ All Branches - Seminar & Coloured Belt Grading Test - October…" at bounding box center [739, 42] width 1100 height 1409
click at [755, 405] on p "﻿ ﻿ ﻿" at bounding box center [739, 259] width 1082 height 311
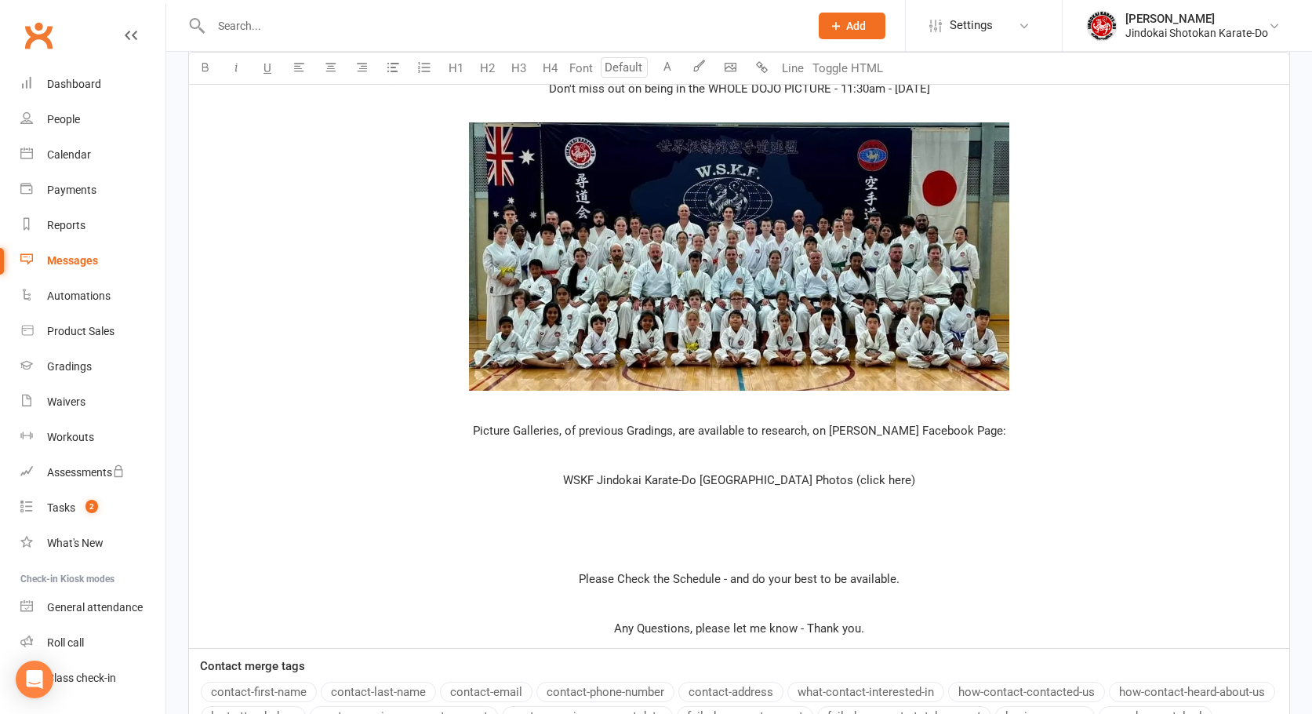
click at [611, 438] on p "Picture Galleries, of previous Gradings, are available to research, on [PERSON_…" at bounding box center [739, 430] width 1082 height 19
drag, startPoint x: 791, startPoint y: 448, endPoint x: 827, endPoint y: 447, distance: 36.1
click at [792, 448] on p "﻿" at bounding box center [739, 454] width 1082 height 19
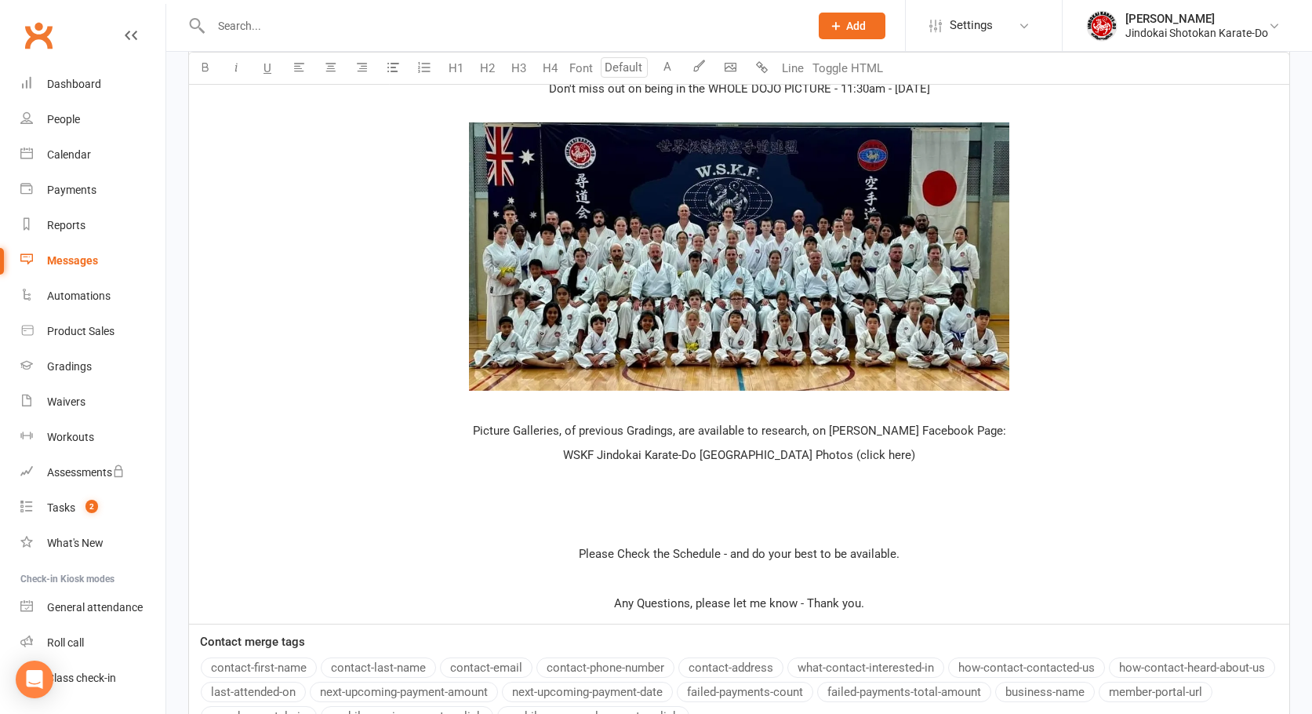
click at [719, 454] on span "WSKF Jindokai Karate-Do Adelaide Photos (click here)" at bounding box center [739, 455] width 352 height 14
click at [761, 427] on span "Picture Galleries, of previous Gradings, are available to research, on [PERSON_…" at bounding box center [739, 431] width 533 height 14
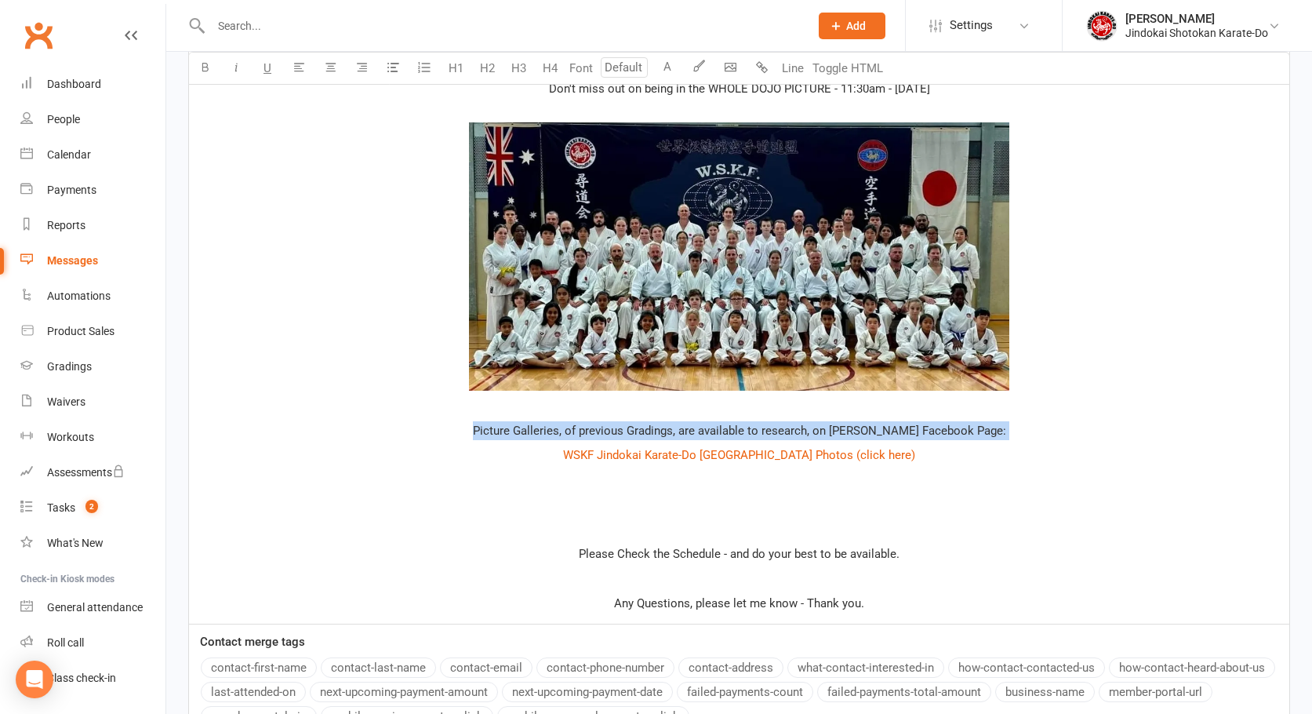
click at [761, 427] on span "Picture Galleries, of previous Gradings, are available to research, on [PERSON_…" at bounding box center [739, 431] width 533 height 14
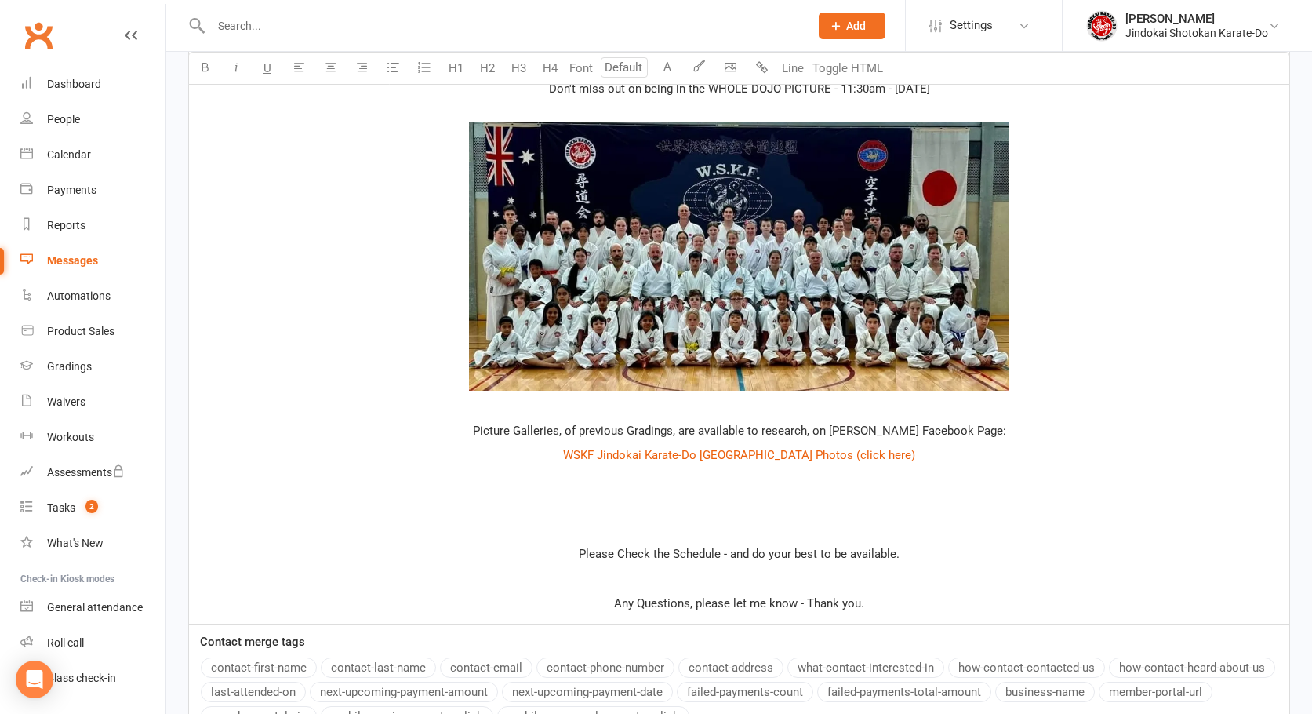
click at [205, 75] on button "button" at bounding box center [204, 68] width 31 height 31
click at [442, 451] on p "﻿ $ WSKF Jindokai Karate-Do Adelaide Photos (click here) $ ﻿" at bounding box center [739, 454] width 1082 height 19
click at [713, 529] on p "﻿" at bounding box center [739, 529] width 1082 height 19
click at [722, 583] on p "﻿" at bounding box center [739, 578] width 1082 height 19
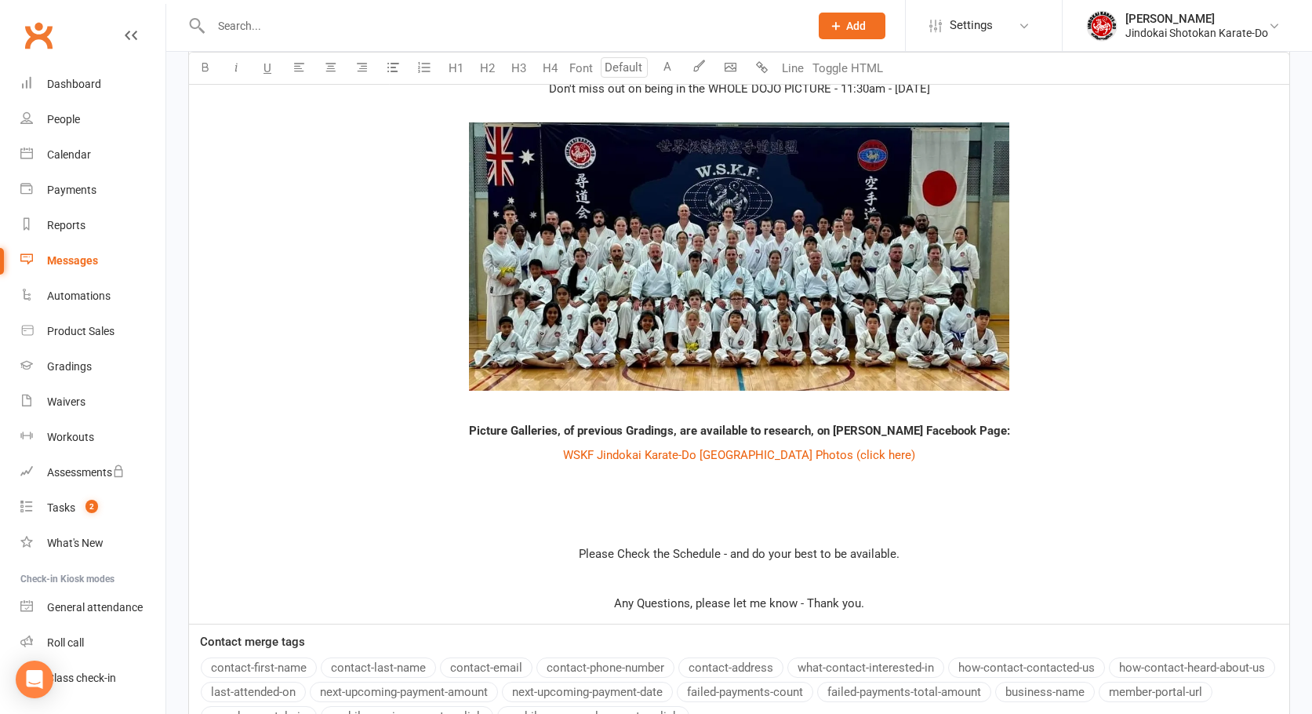
click at [735, 509] on p at bounding box center [739, 504] width 1082 height 19
click at [739, 482] on p "﻿" at bounding box center [739, 480] width 1082 height 19
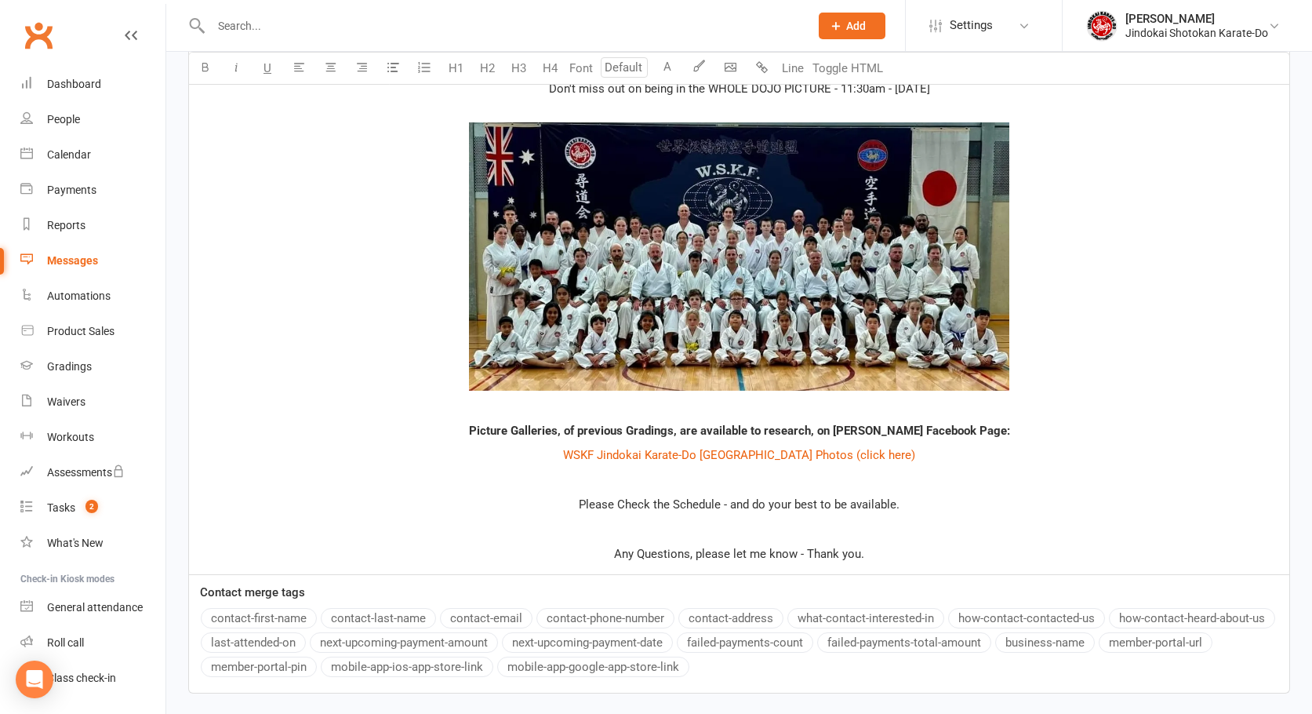
click at [751, 525] on p "﻿" at bounding box center [739, 529] width 1082 height 19
click at [740, 550] on span "Any Questions, please let me know - Thank you." at bounding box center [739, 554] width 250 height 14
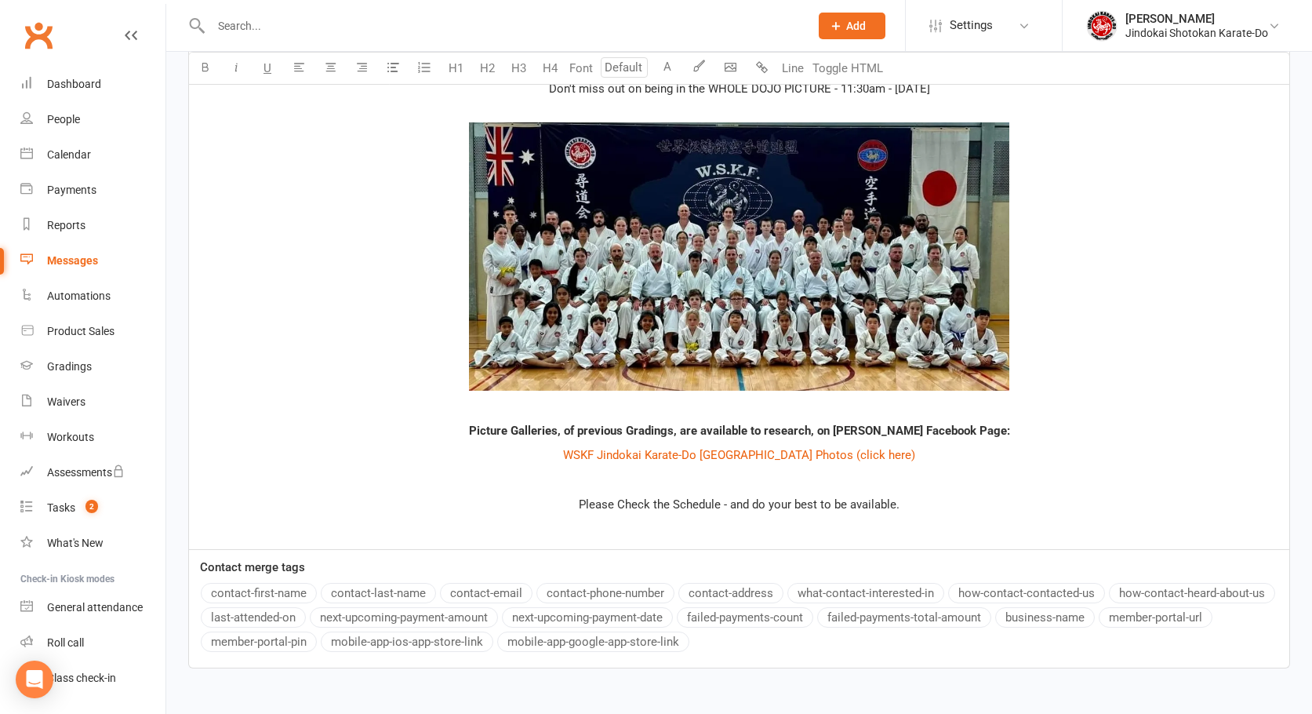
click at [784, 522] on p "﻿" at bounding box center [739, 529] width 1082 height 19
click at [736, 530] on p "﻿" at bounding box center [739, 529] width 1082 height 19
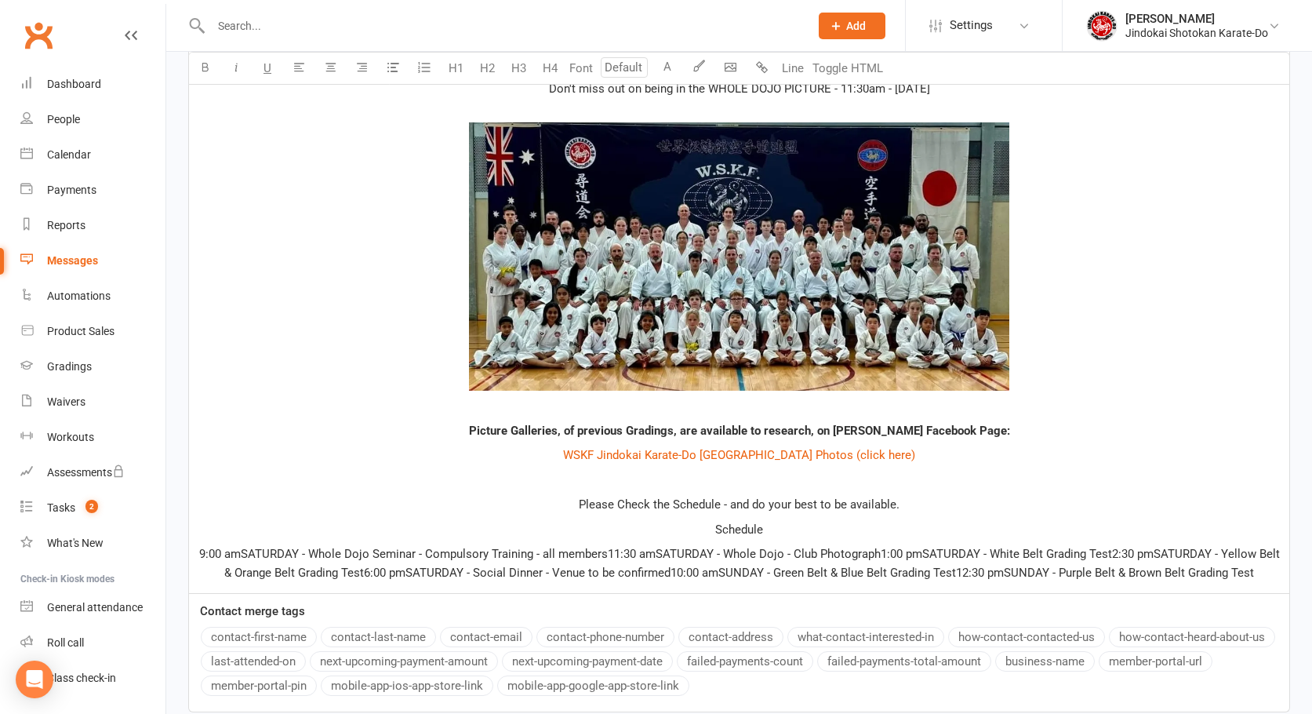
click at [788, 534] on p "Schedule" at bounding box center [739, 529] width 1082 height 19
click at [729, 528] on span "Schedule" at bounding box center [739, 529] width 48 height 14
click at [798, 536] on p "Schedule" at bounding box center [739, 529] width 1082 height 19
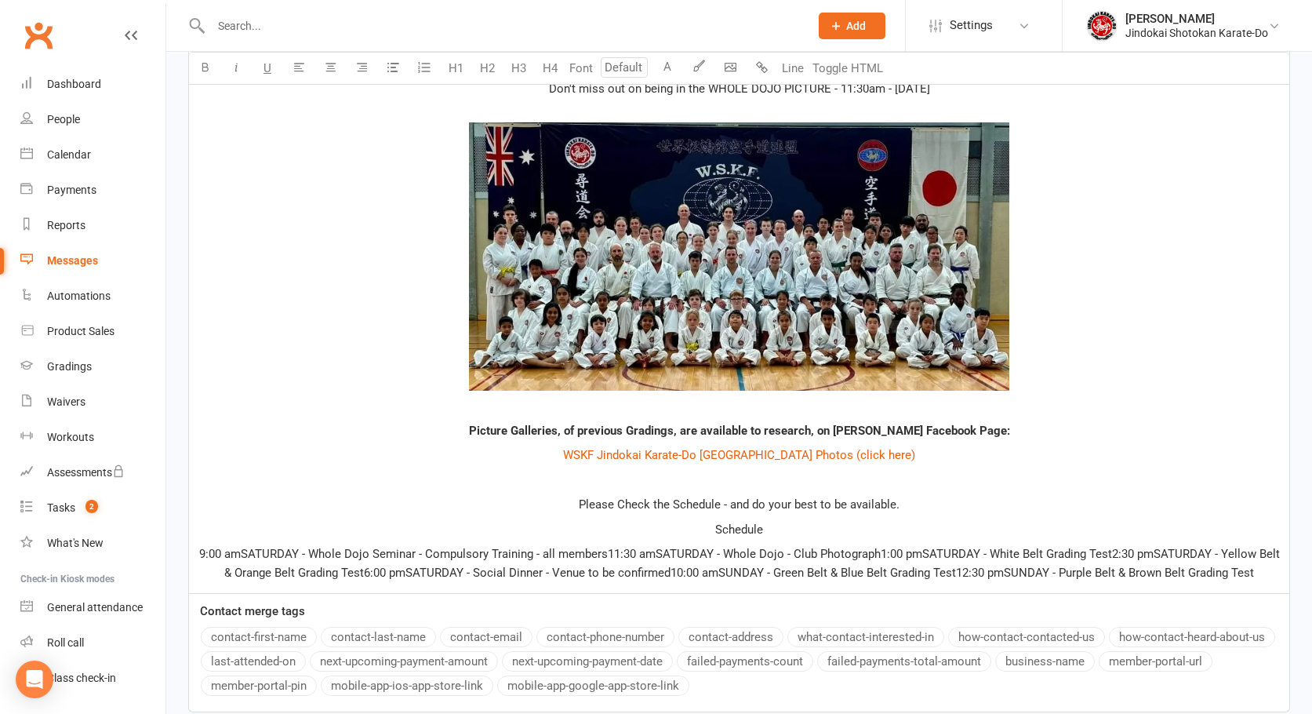
click at [756, 531] on span "Schedule" at bounding box center [739, 529] width 48 height 14
click at [245, 553] on span "9:00 amSATURDAY - Whole Dojo Seminar - Compulsory Training - all members11:30 a…" at bounding box center [741, 563] width 1084 height 33
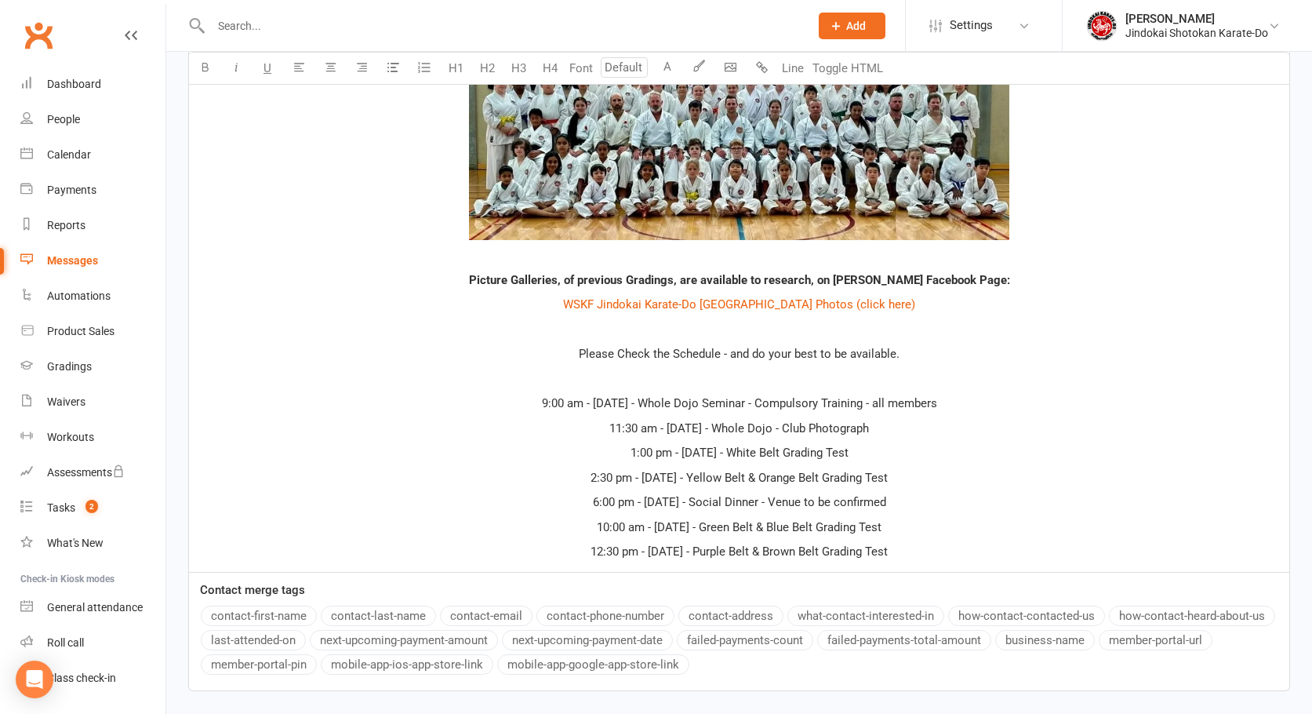
scroll to position [1358, 0]
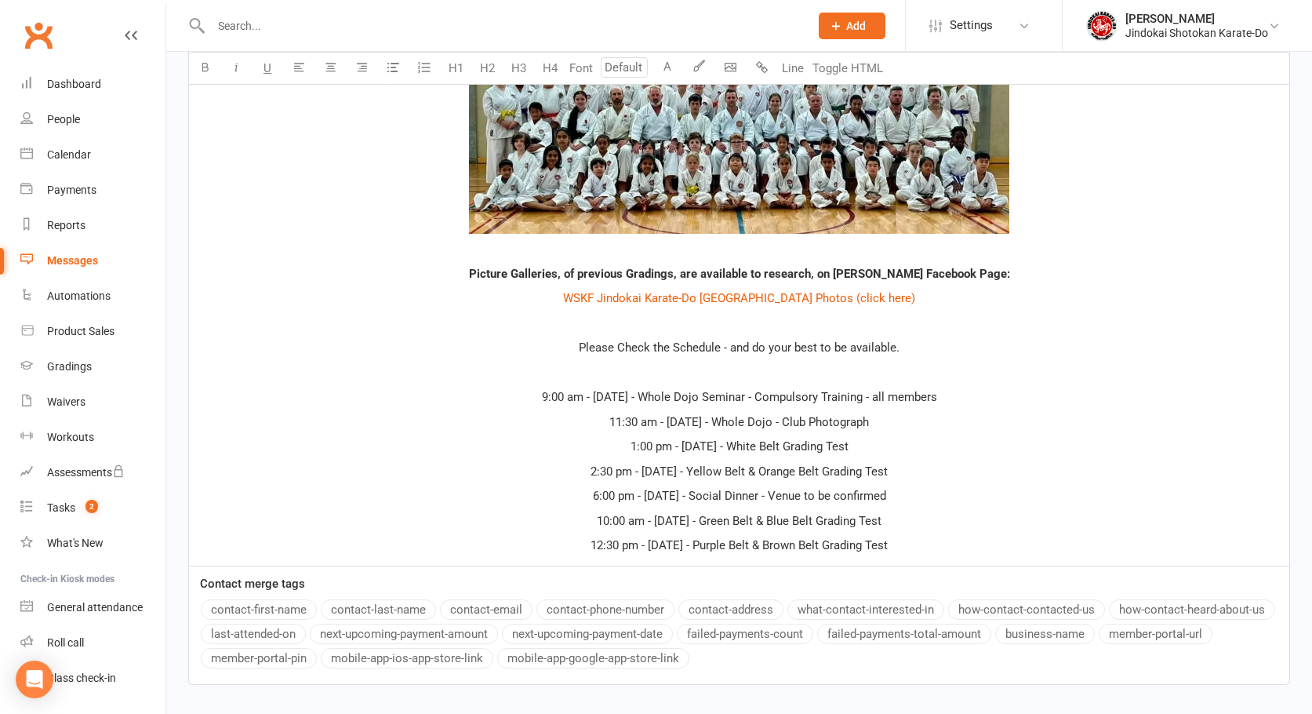
click at [913, 542] on p "12:30 pm - SUNDAY - Purple Belt & Brown Belt Grading Test" at bounding box center [739, 545] width 1082 height 19
click at [740, 470] on span "2:30 pm - SATURDAY - Yellow Belt & Orange Belt Grading Test" at bounding box center [739, 471] width 297 height 14
click at [740, 493] on span "6:00 pm - SATURDAY - Social Dinner - Venue to be confirmed" at bounding box center [739, 496] width 293 height 14
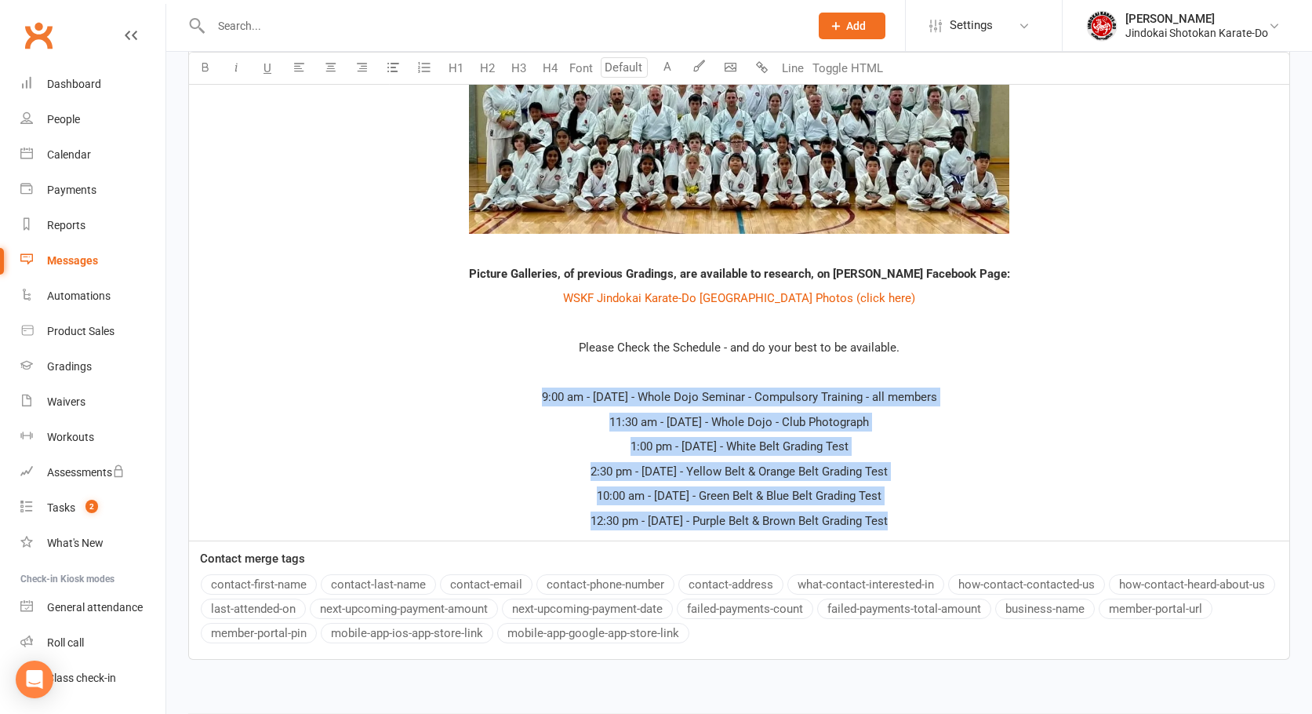
drag, startPoint x: 534, startPoint y: 396, endPoint x: 940, endPoint y: 524, distance: 425.2
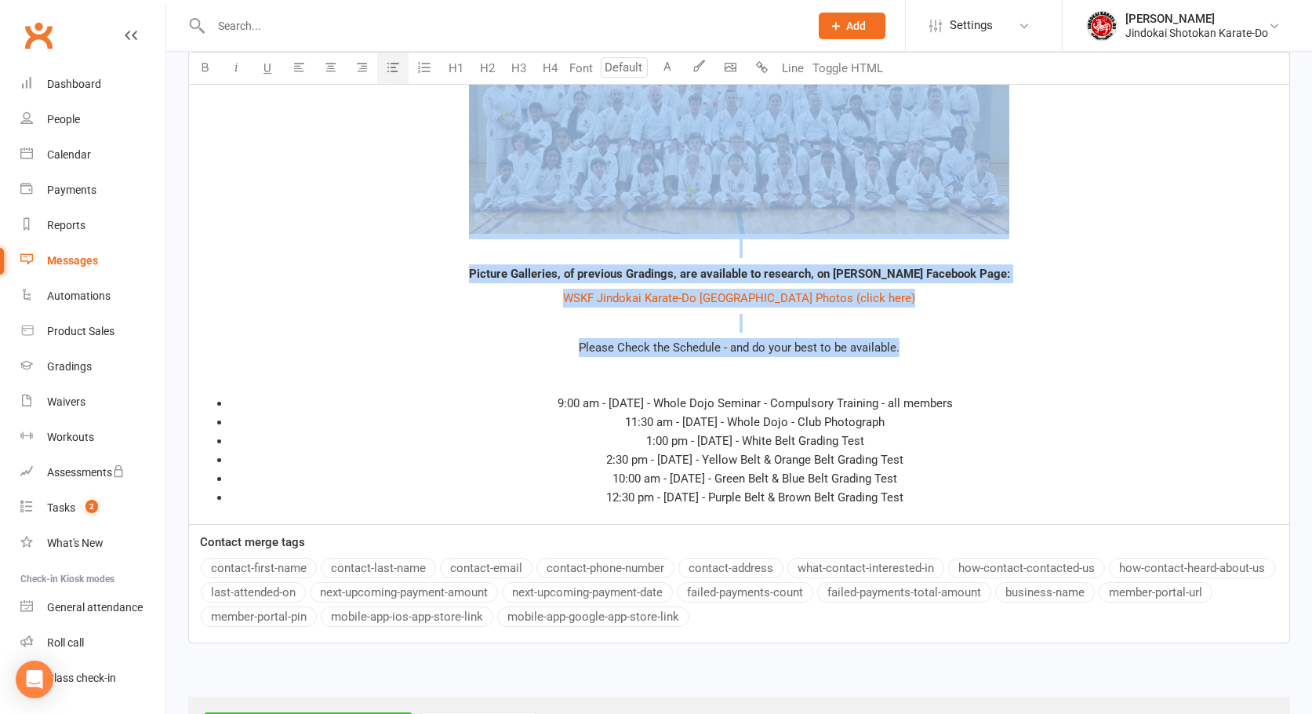
click at [391, 67] on icon "button" at bounding box center [393, 67] width 12 height 12
click at [397, 64] on icon "button" at bounding box center [393, 67] width 12 height 12
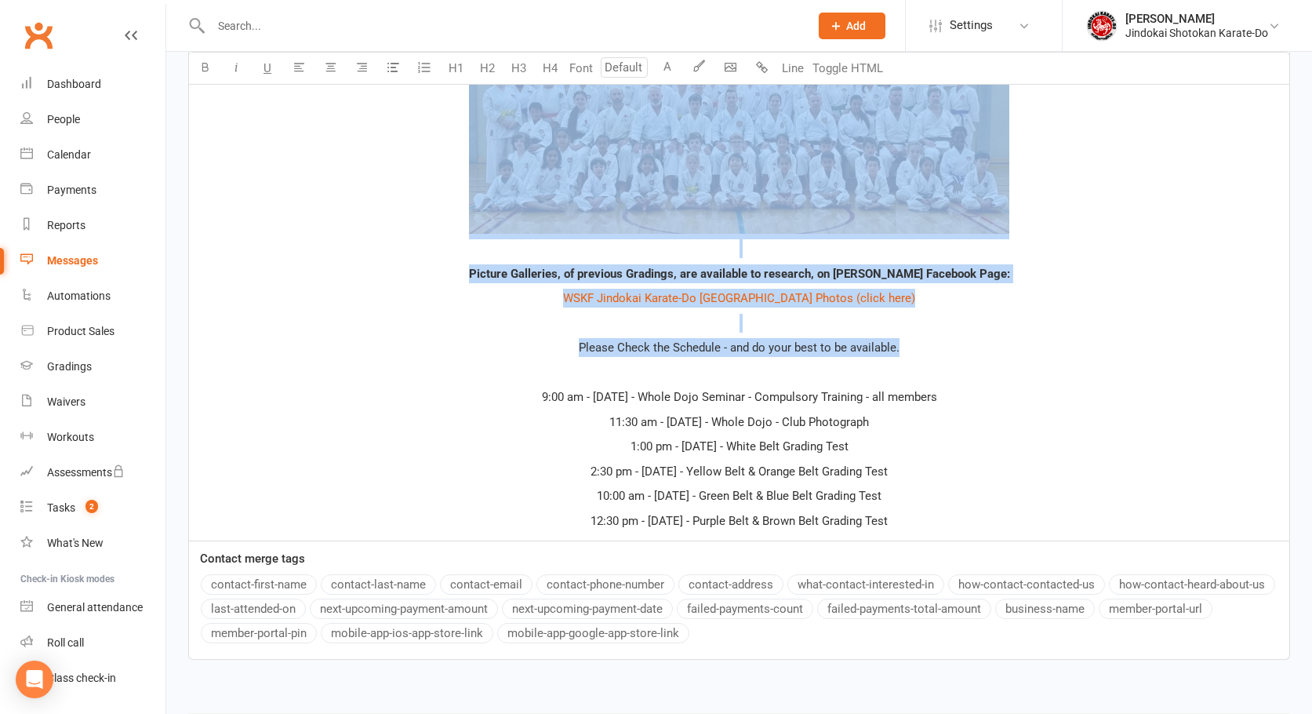
click at [457, 491] on p "10:00 am - SUNDAY - Green Belt & Blue Belt Grading Test" at bounding box center [739, 495] width 1082 height 19
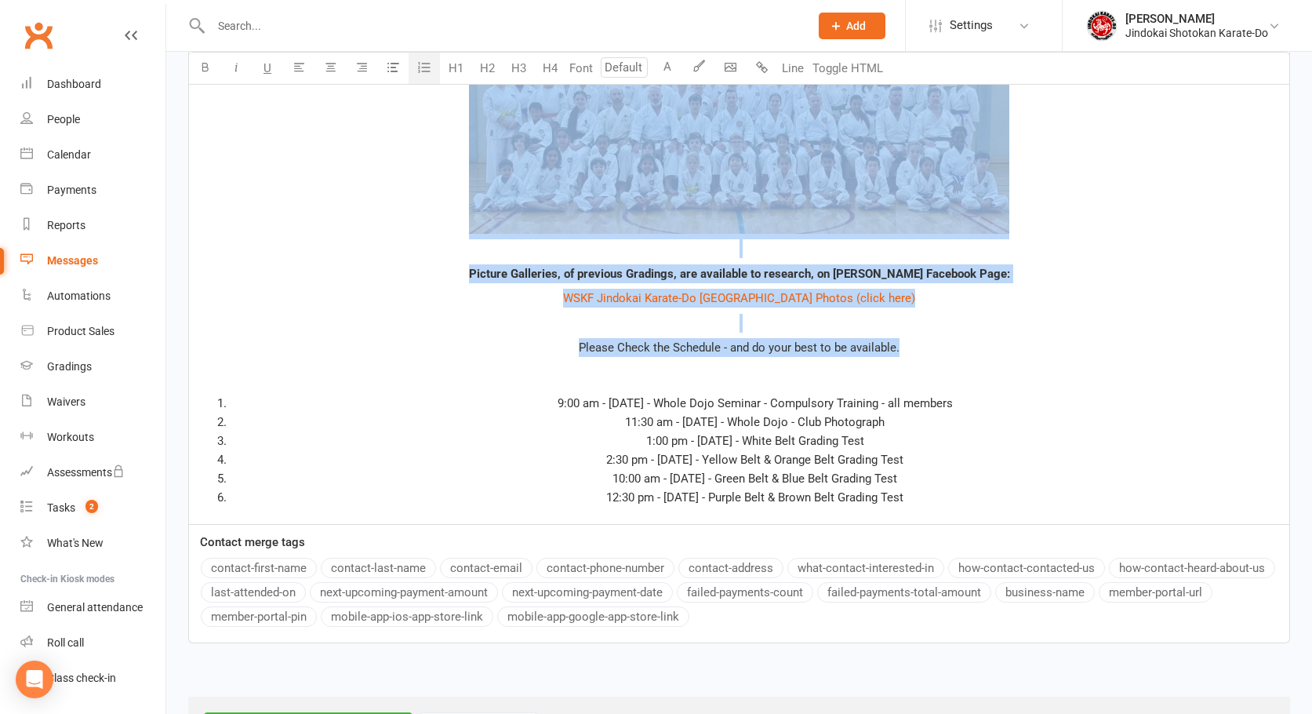
click at [420, 66] on icon "button" at bounding box center [424, 68] width 16 height 16
click at [395, 66] on icon "button" at bounding box center [393, 67] width 12 height 12
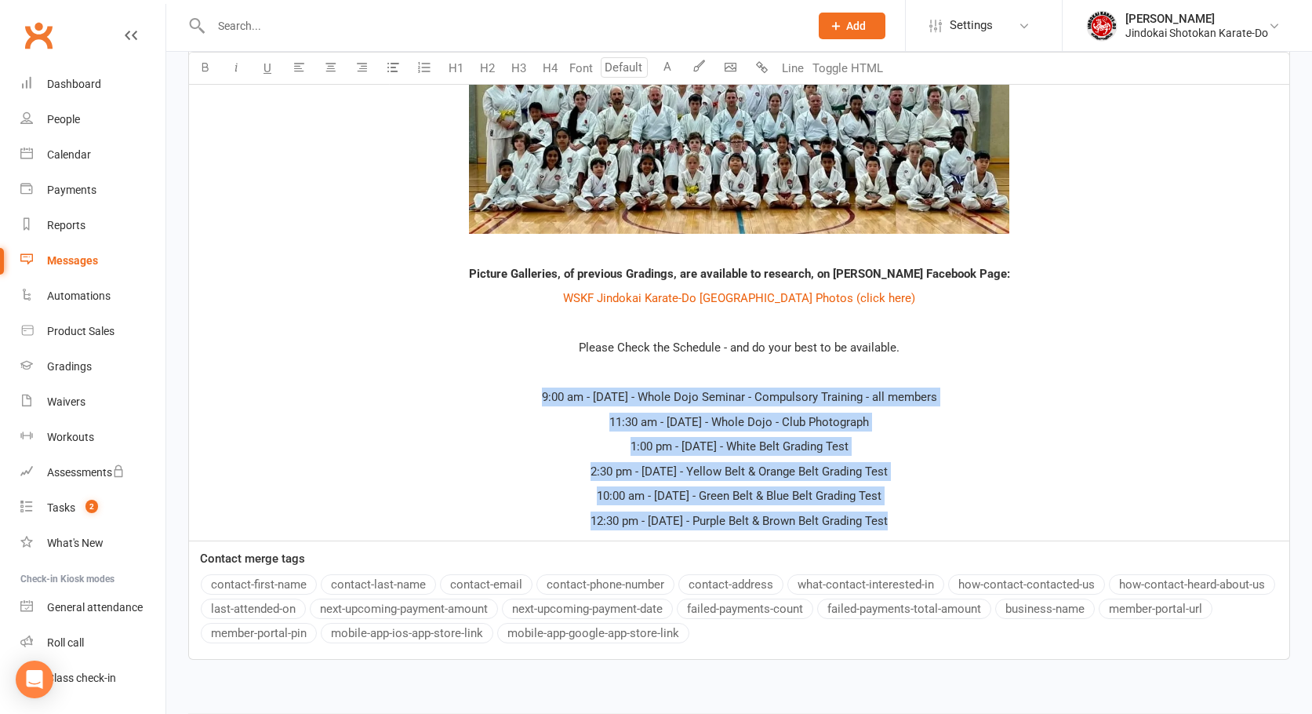
click at [402, 65] on button "button" at bounding box center [392, 68] width 31 height 31
click at [1000, 467] on p "2:30 pm - SATURDAY - Yellow Belt & Orange Belt Grading Test" at bounding box center [739, 471] width 1082 height 19
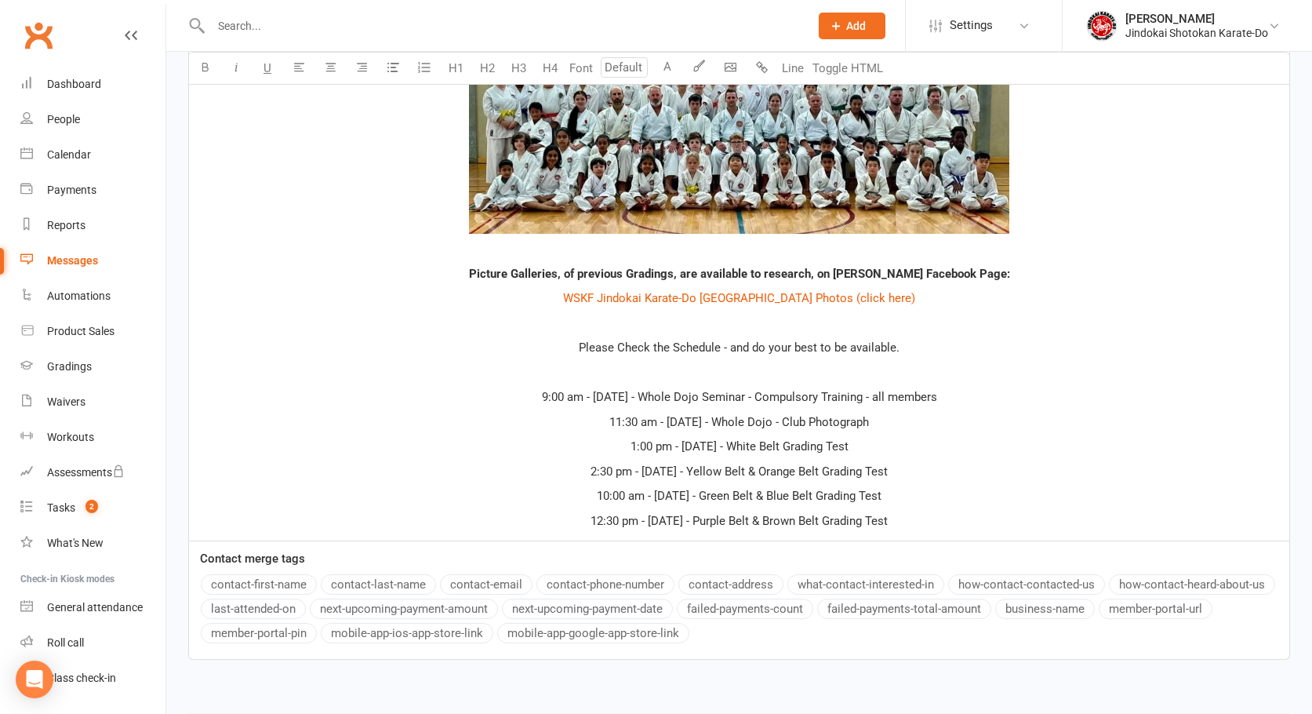
click at [715, 367] on p "﻿" at bounding box center [739, 372] width 1082 height 19
click at [719, 347] on span "Please Check the Schedule - and do your best to be available." at bounding box center [739, 347] width 321 height 14
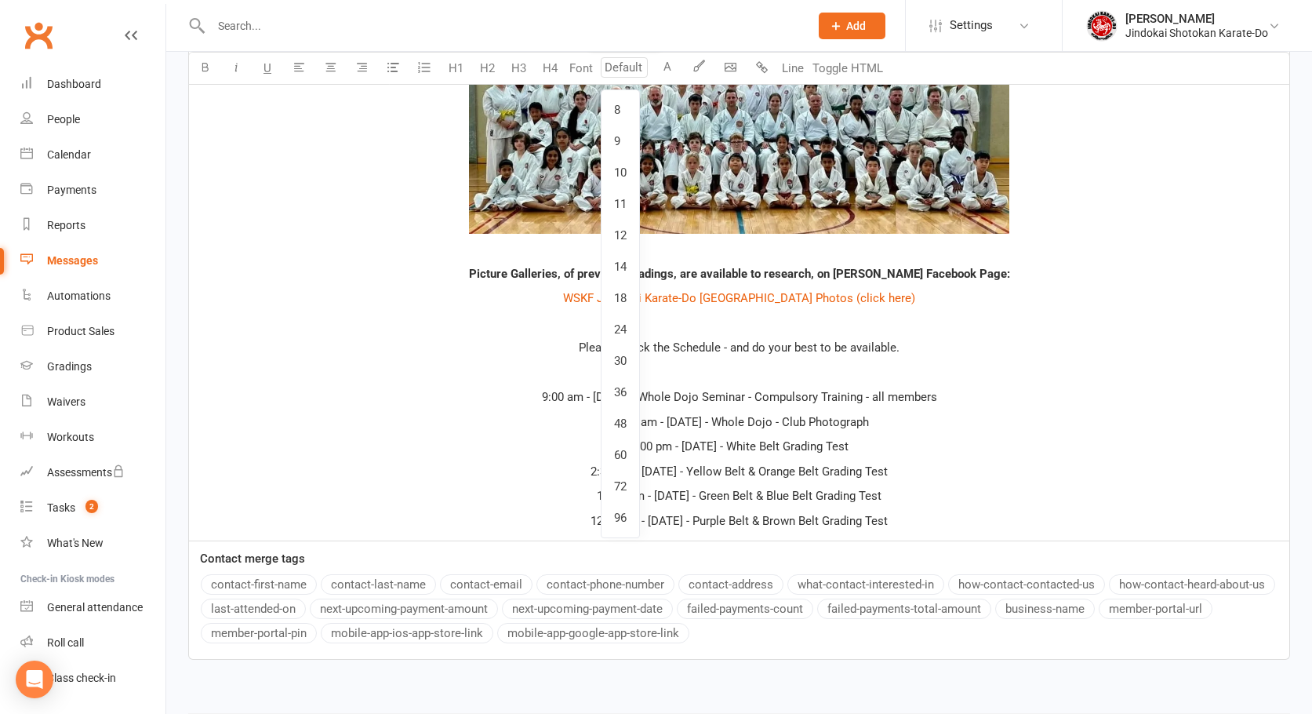
click at [626, 66] on input "number" at bounding box center [624, 67] width 47 height 20
click at [618, 287] on link "18" at bounding box center [621, 297] width 38 height 31
type input "18"
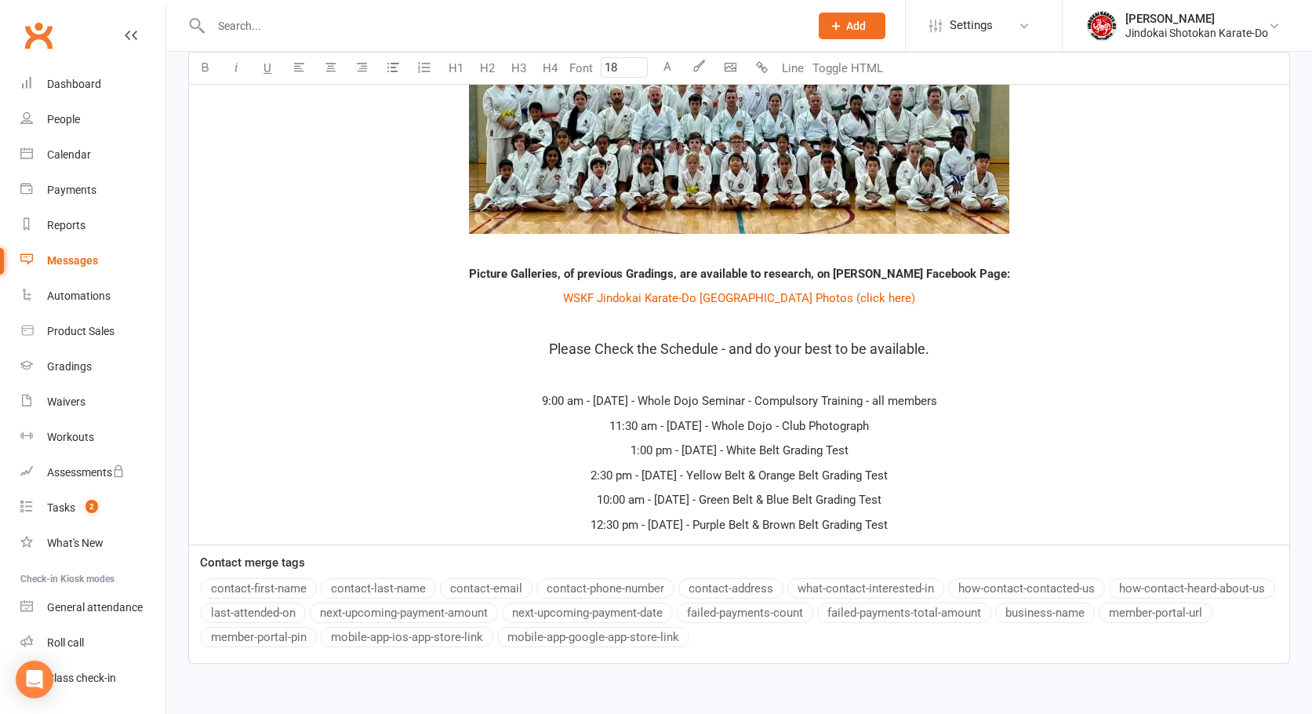
click at [656, 349] on span "Please Check the Schedule - and do your best to be available." at bounding box center [739, 348] width 380 height 16
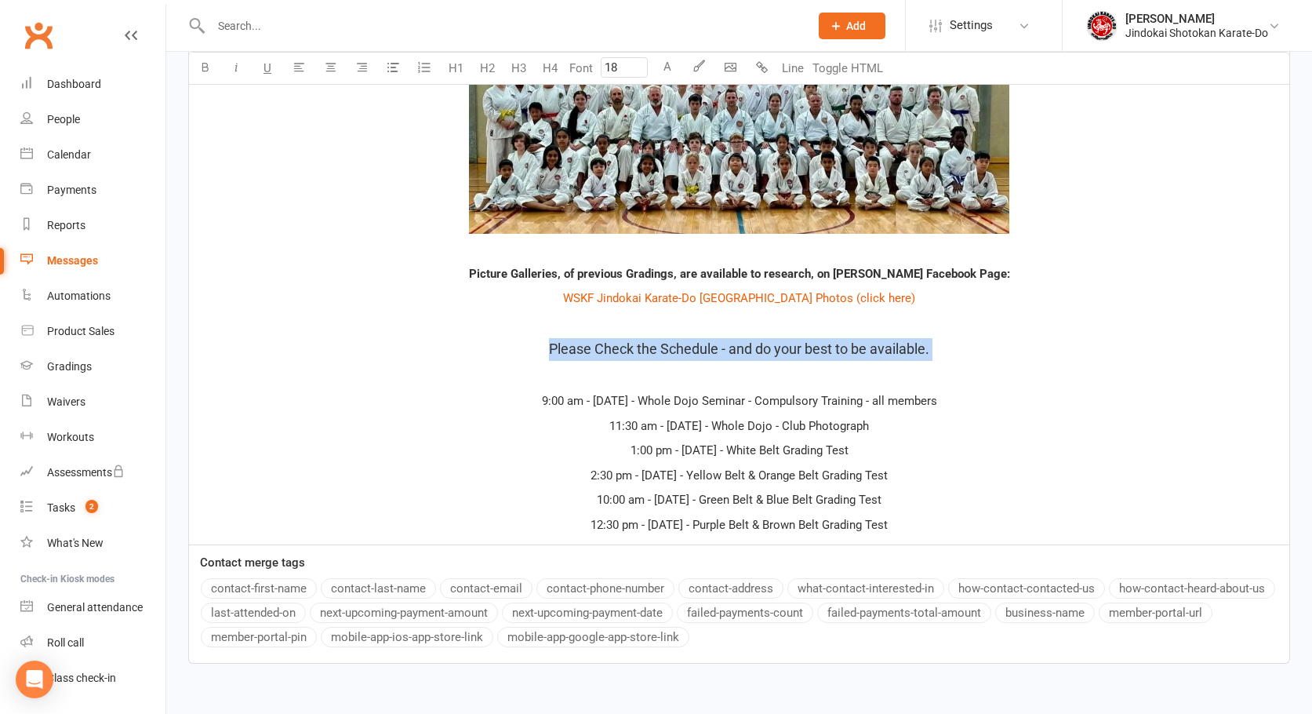
click at [656, 349] on span "Please Check the Schedule - and do your best to be available." at bounding box center [739, 348] width 380 height 16
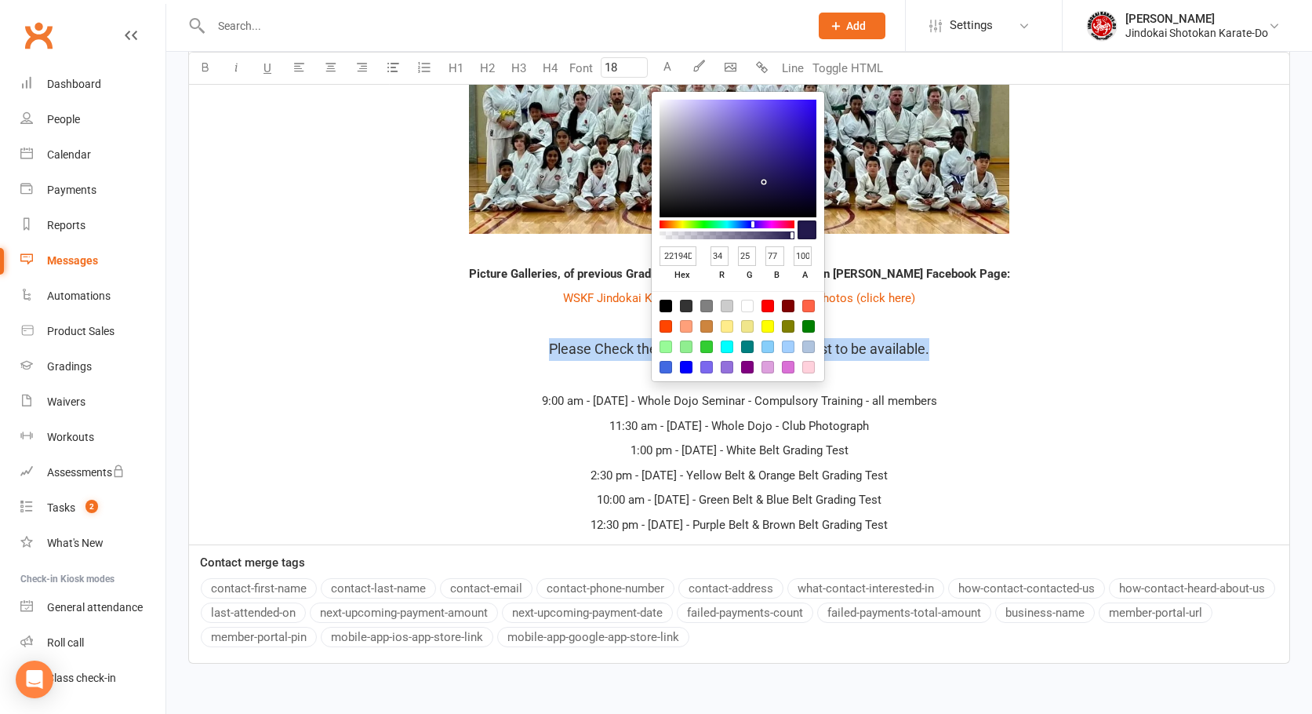
click at [670, 63] on button "A" at bounding box center [667, 68] width 31 height 31
click at [681, 253] on input "22194D" at bounding box center [678, 256] width 37 height 20
type input "cc0"
type input "204"
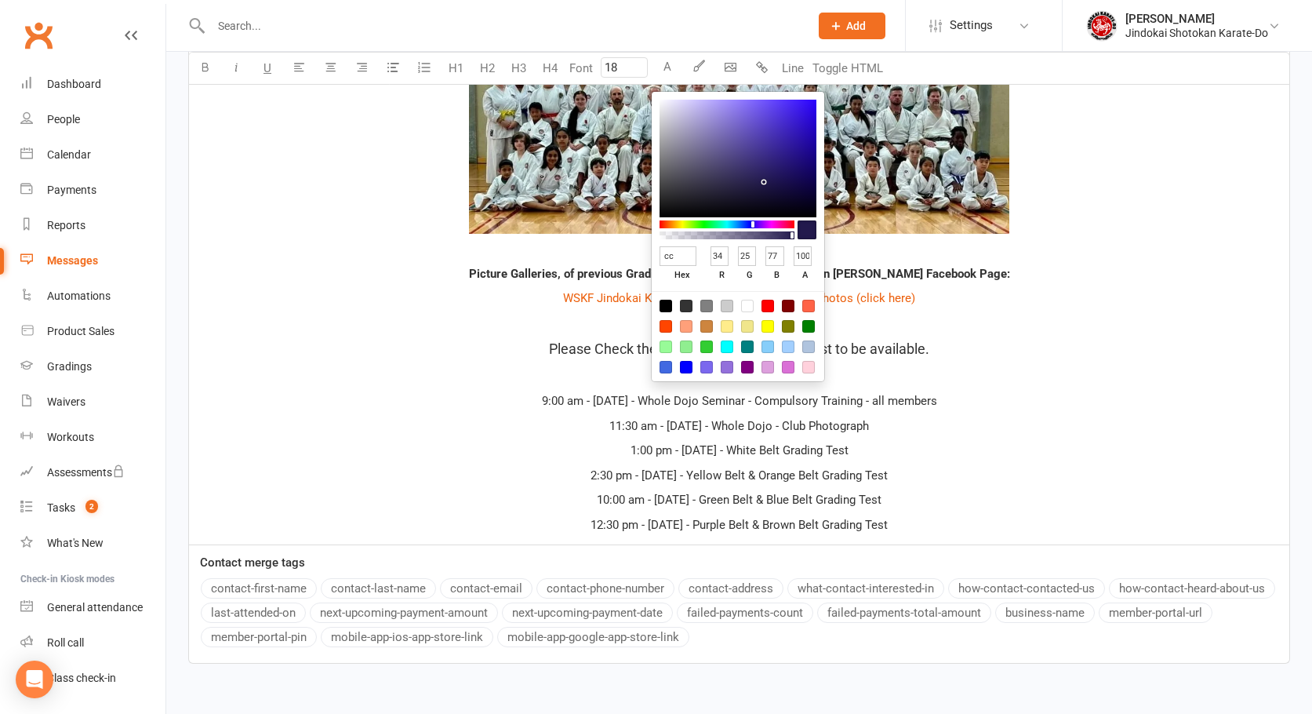
type input "204"
type input "0"
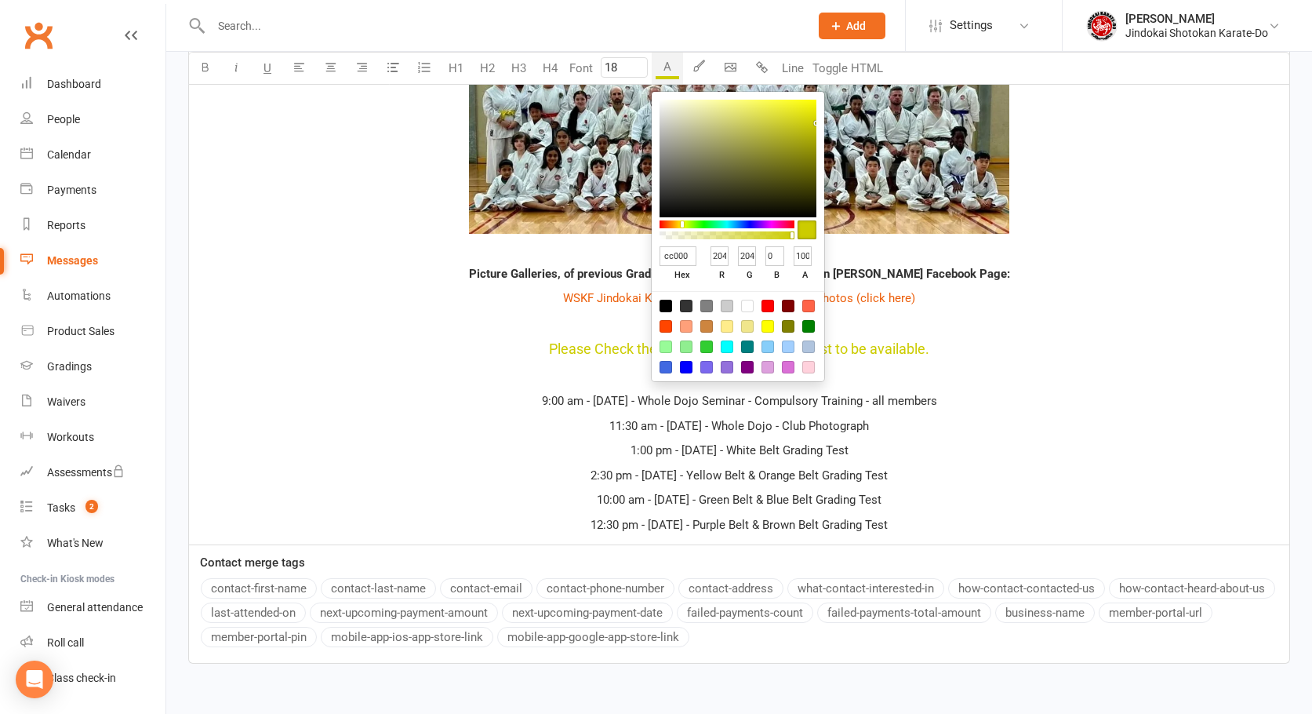
type input "cc0000"
type input "0"
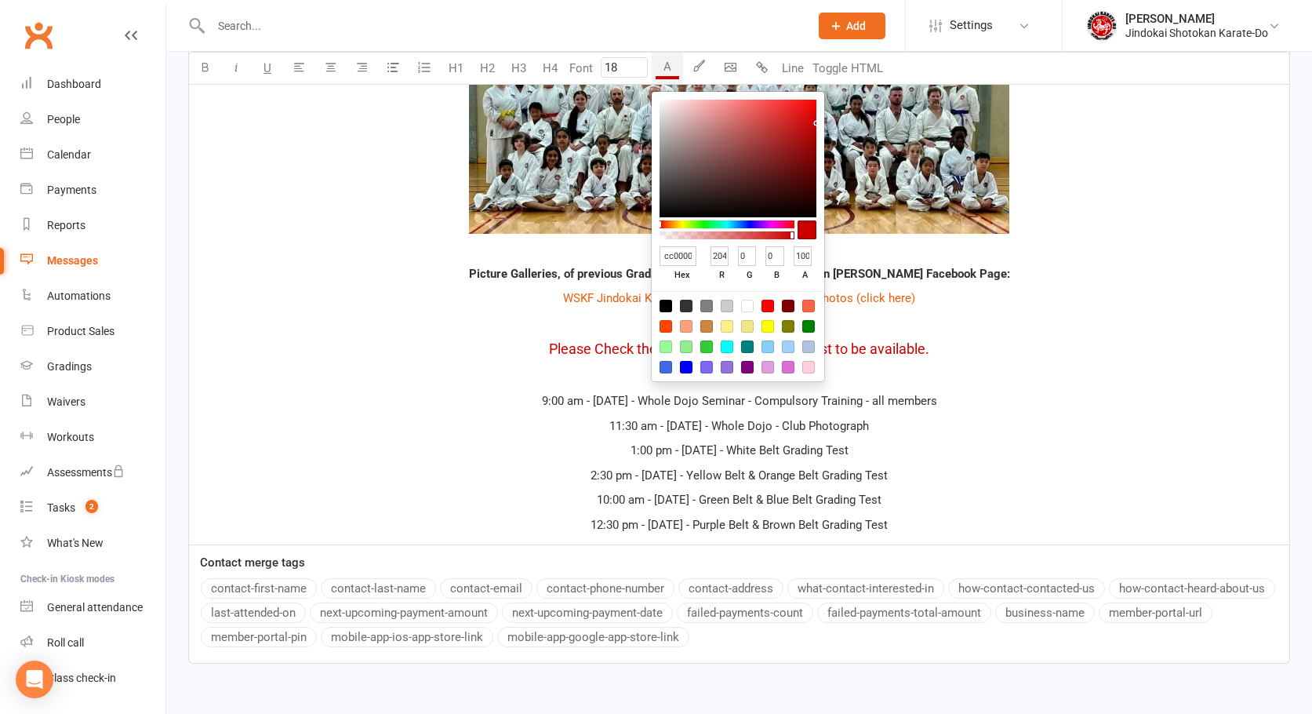
scroll to position [0, 1]
type input "cc0000"
click at [202, 60] on button "button" at bounding box center [204, 68] width 31 height 31
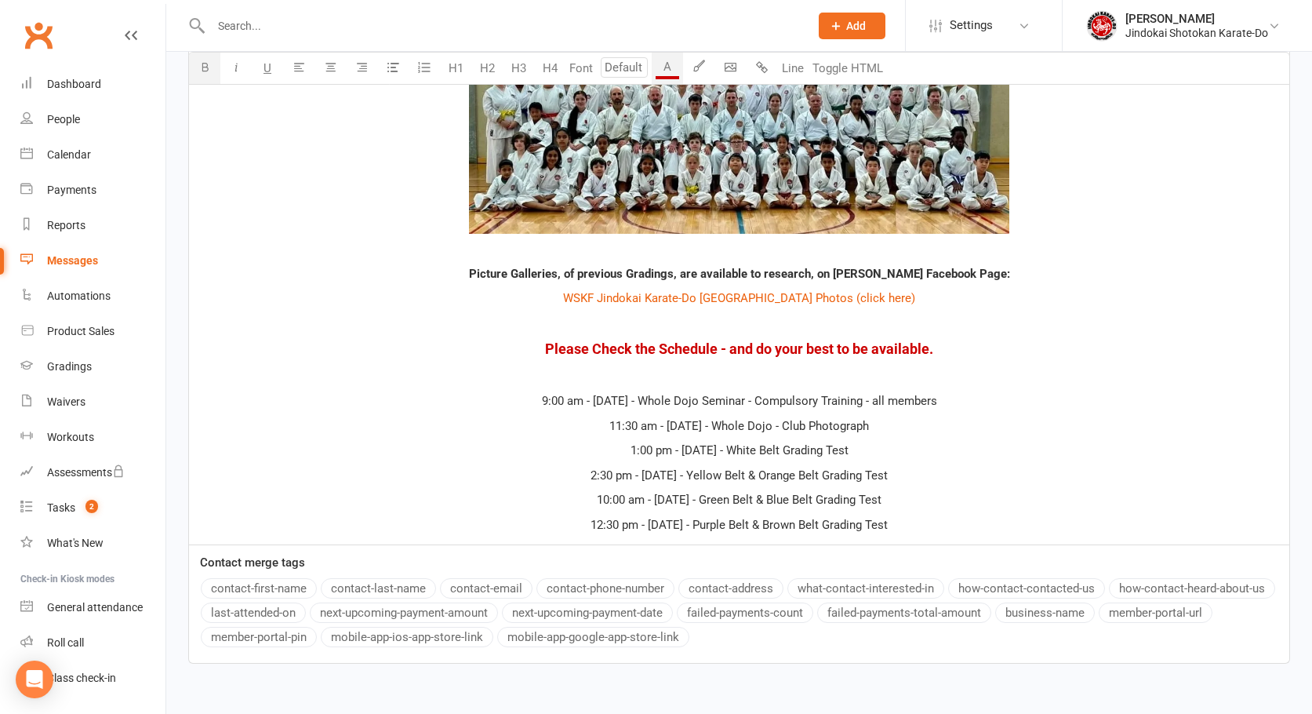
click at [767, 371] on p "﻿" at bounding box center [739, 376] width 1082 height 19
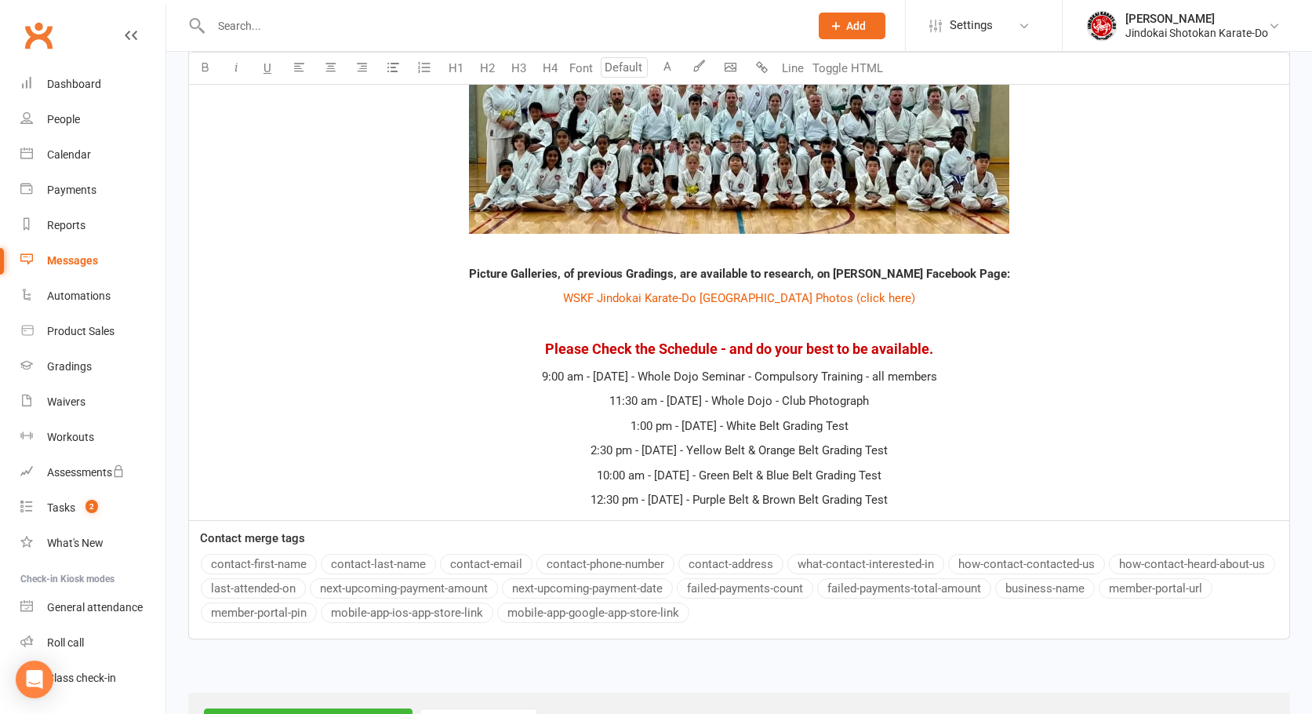
click at [1061, 416] on p "1:00 pm - SATURDAY - White Belt Grading Test" at bounding box center [739, 425] width 1082 height 19
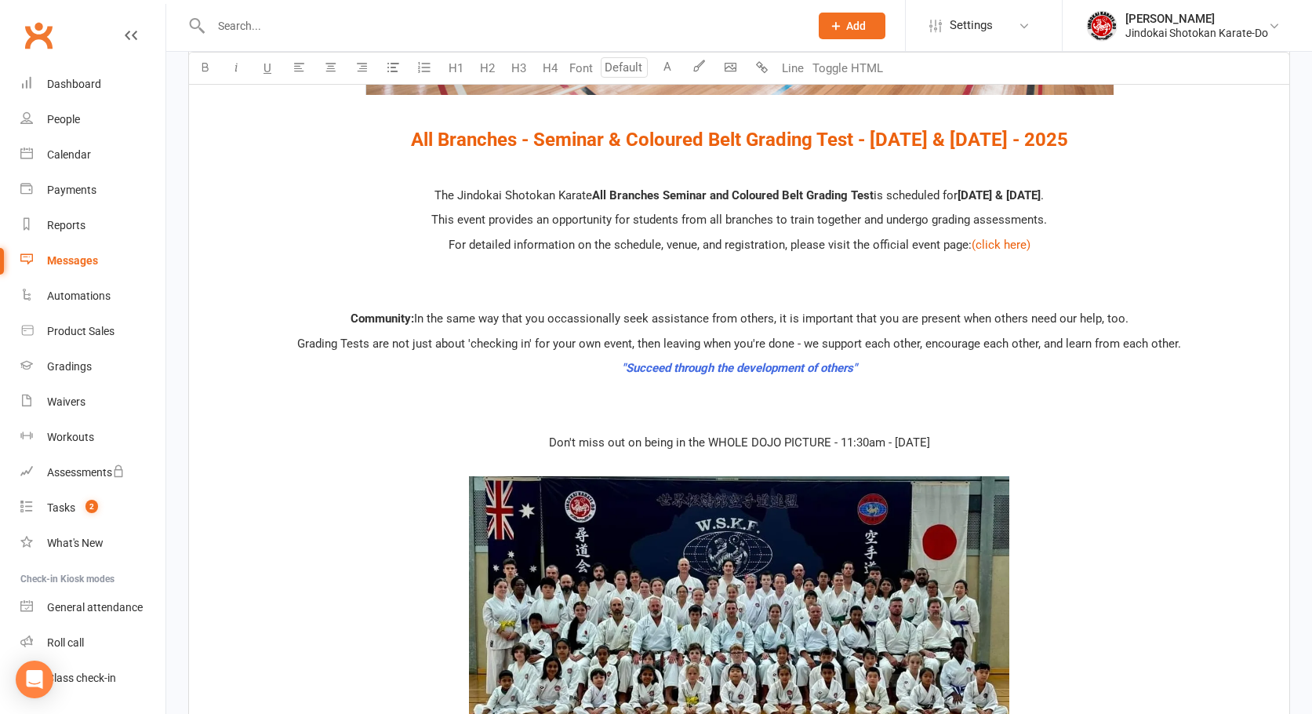
scroll to position [888, 0]
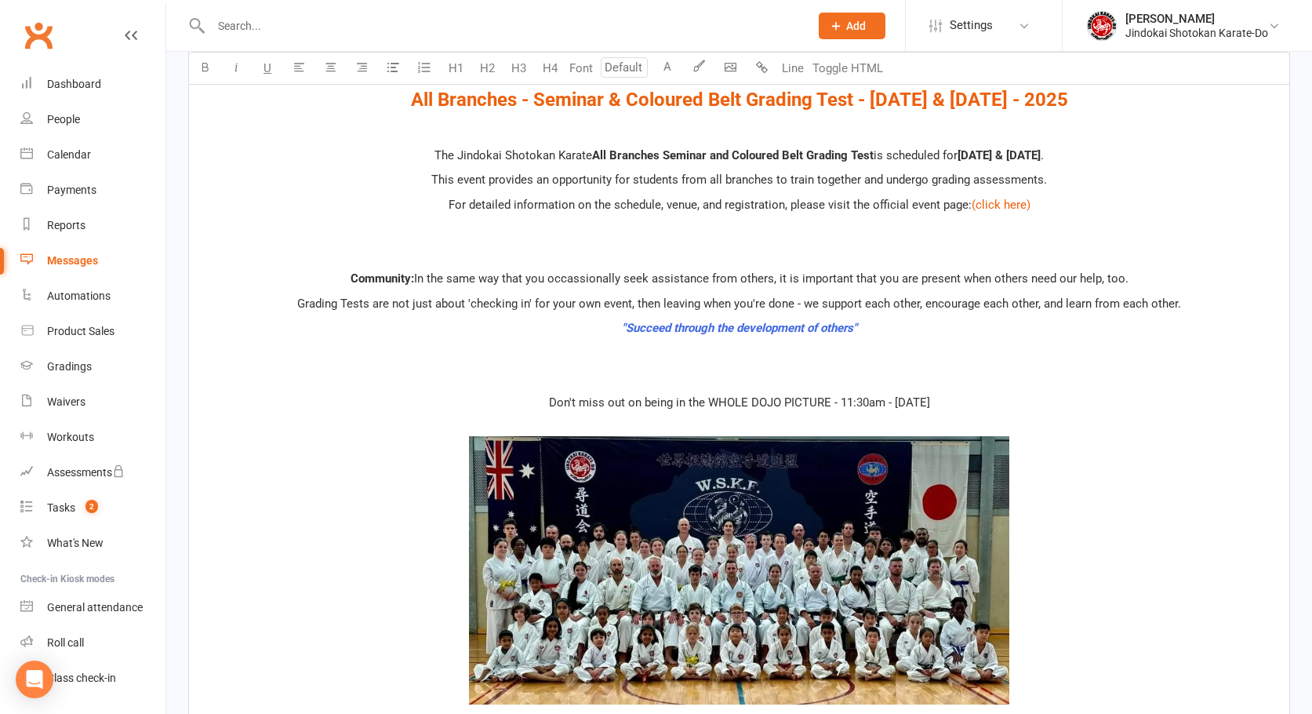
click at [724, 420] on p "﻿ ﻿ ﻿" at bounding box center [739, 572] width 1082 height 311
click at [784, 362] on div "﻿ $ ﻿ ﻿ ﻿ $ ﻿ ﻿ $ All Branches - Seminar & Coloured Belt Grading Test - October…" at bounding box center [739, 321] width 1100 height 1338
click at [757, 367] on div "﻿ $ ﻿ ﻿ ﻿ $ ﻿ ﻿ $ All Branches - Seminar & Coloured Belt Grading Test - October…" at bounding box center [739, 321] width 1100 height 1338
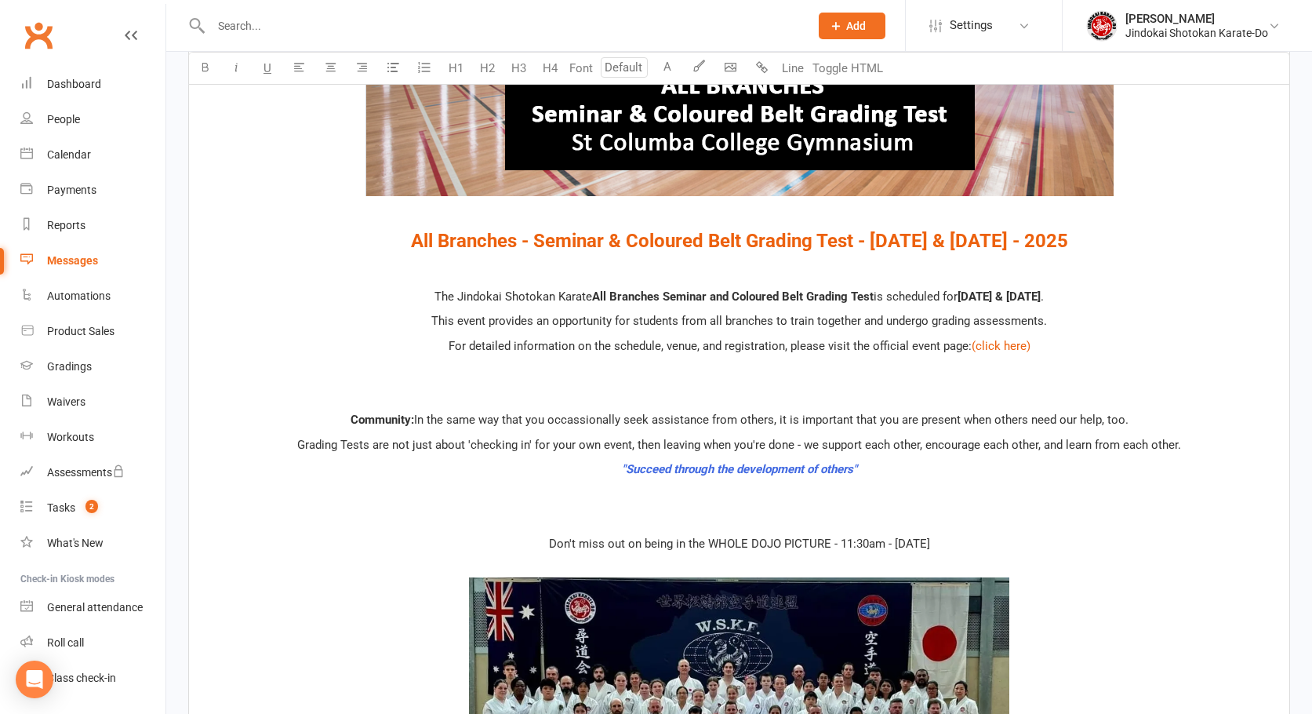
scroll to position [731, 0]
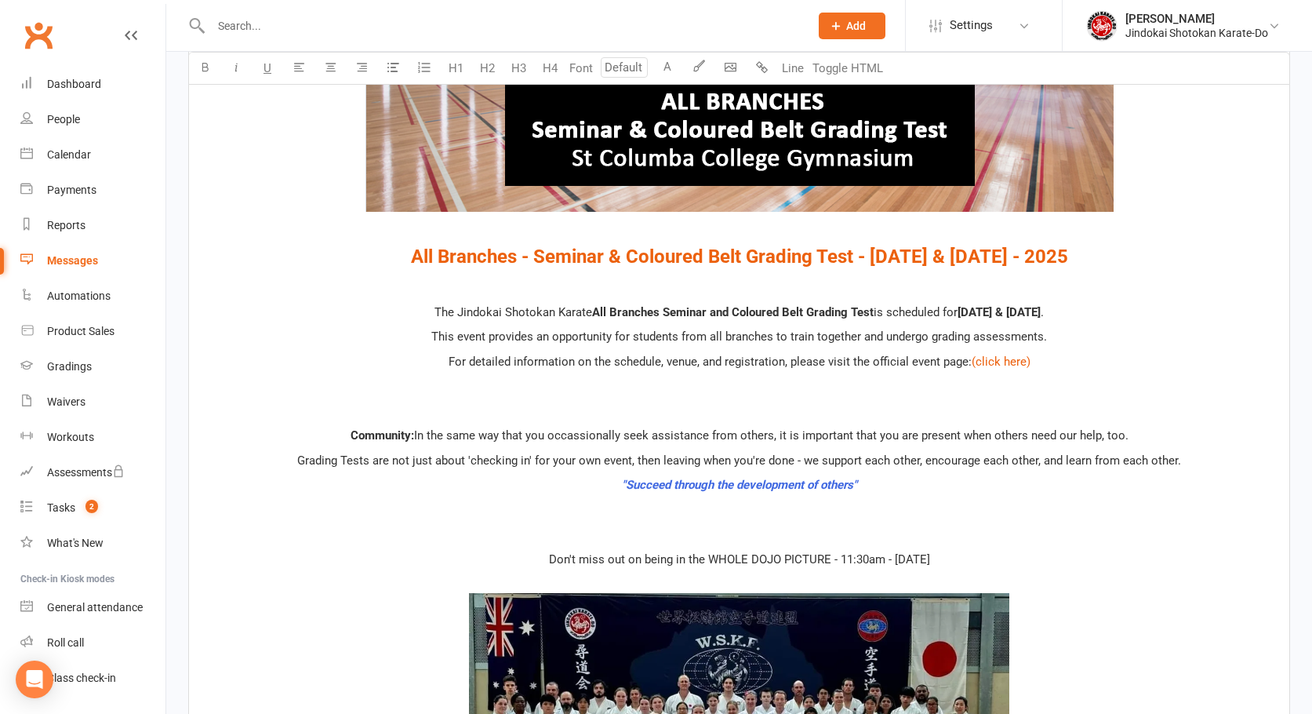
click at [758, 395] on p "﻿" at bounding box center [739, 385] width 1082 height 19
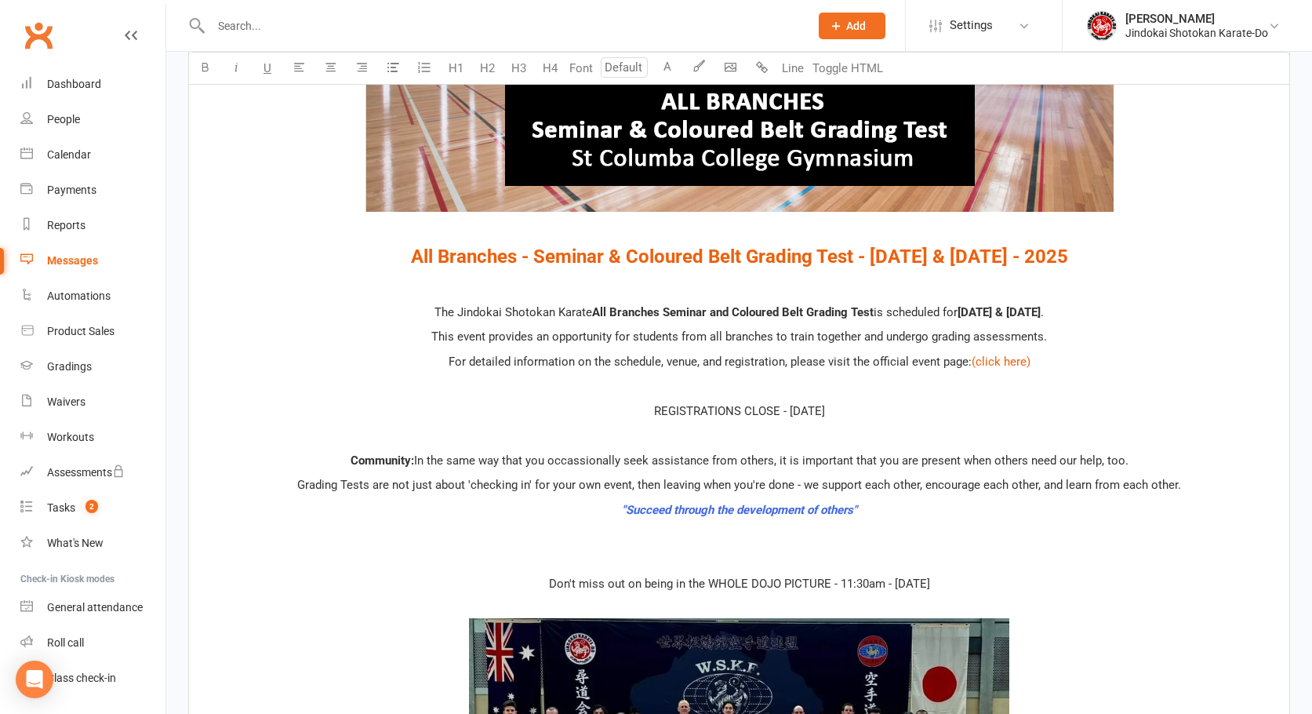
click at [778, 412] on span "REGISTRATIONS CLOSE - WEDNESDAY, OCTOBER 22nd" at bounding box center [739, 411] width 171 height 14
click at [695, 65] on icon "button" at bounding box center [699, 66] width 12 height 12
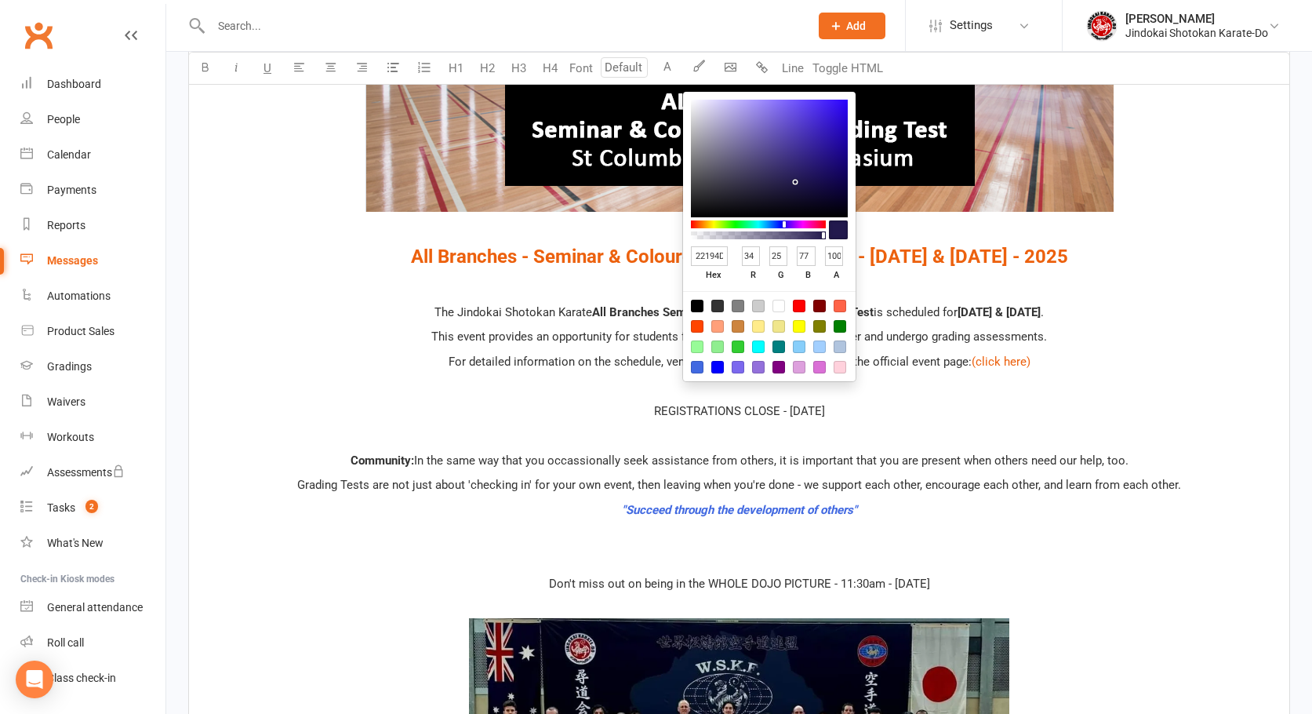
click at [718, 256] on input "22194D" at bounding box center [709, 256] width 37 height 20
type input "CC0"
type input "204"
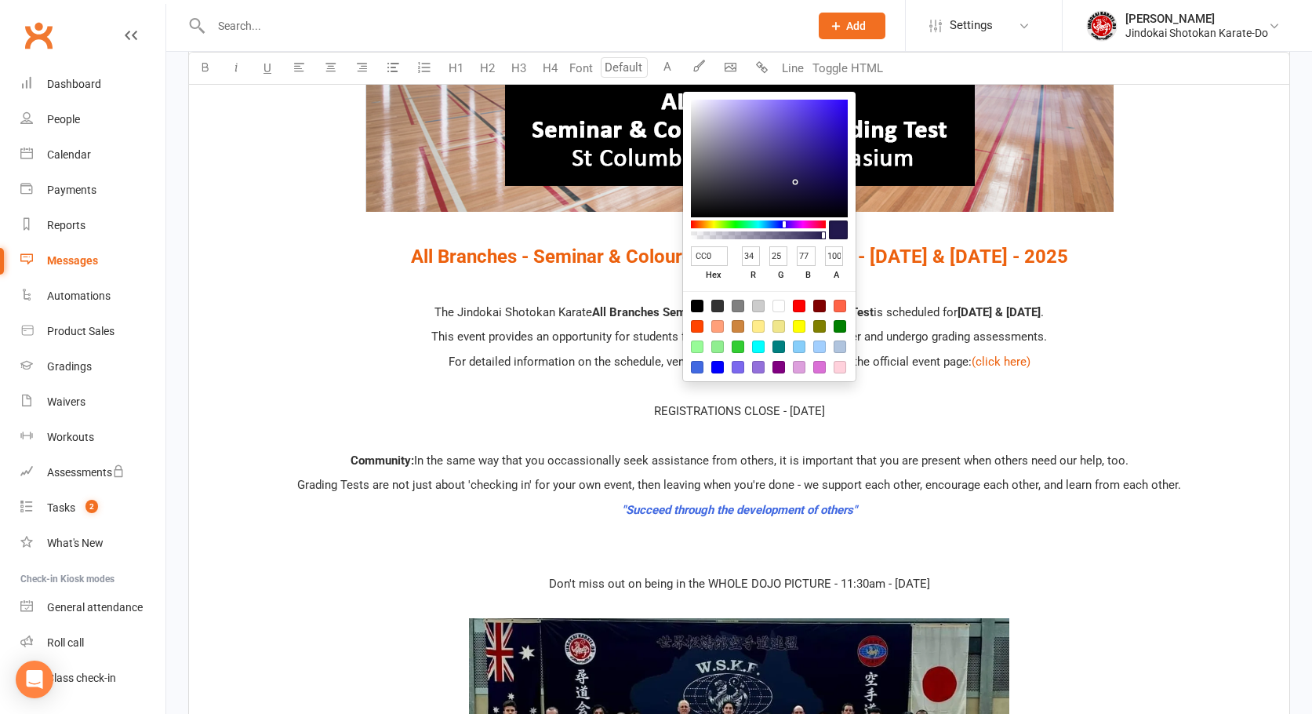
type input "0"
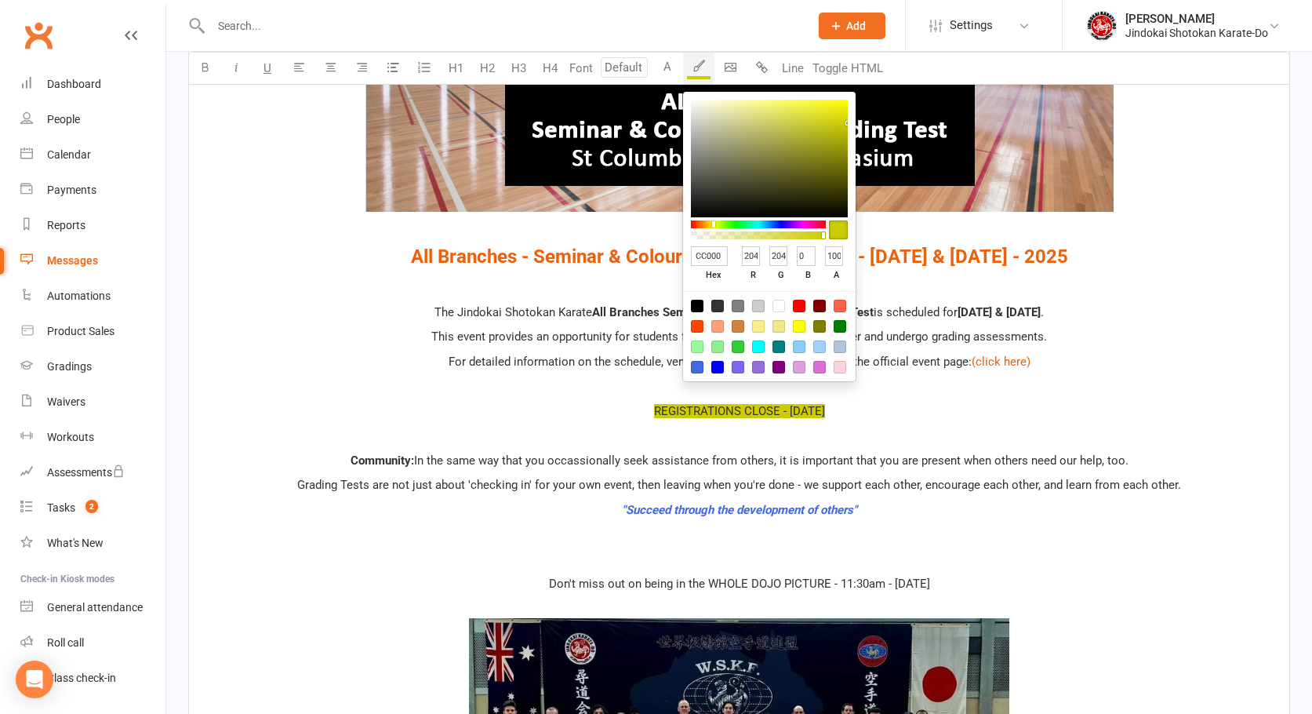
type input "CC0000"
type input "0"
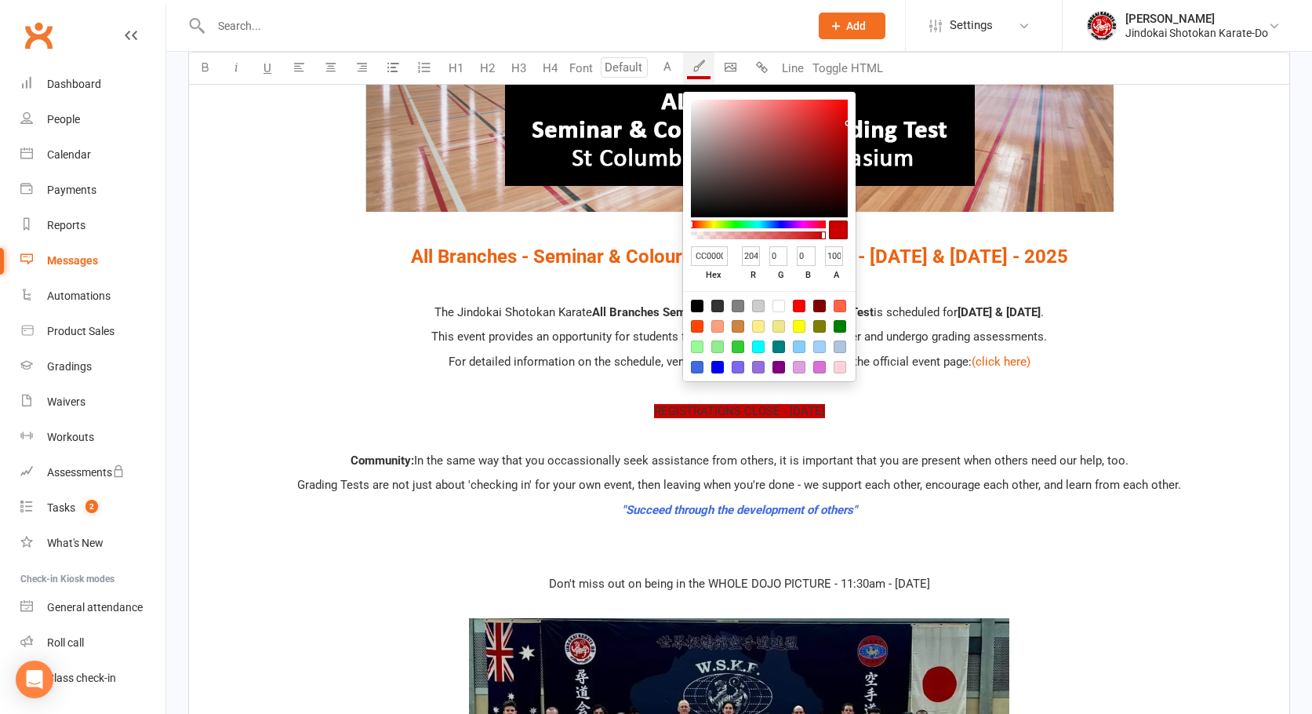
scroll to position [0, 3]
type input "CC0000"
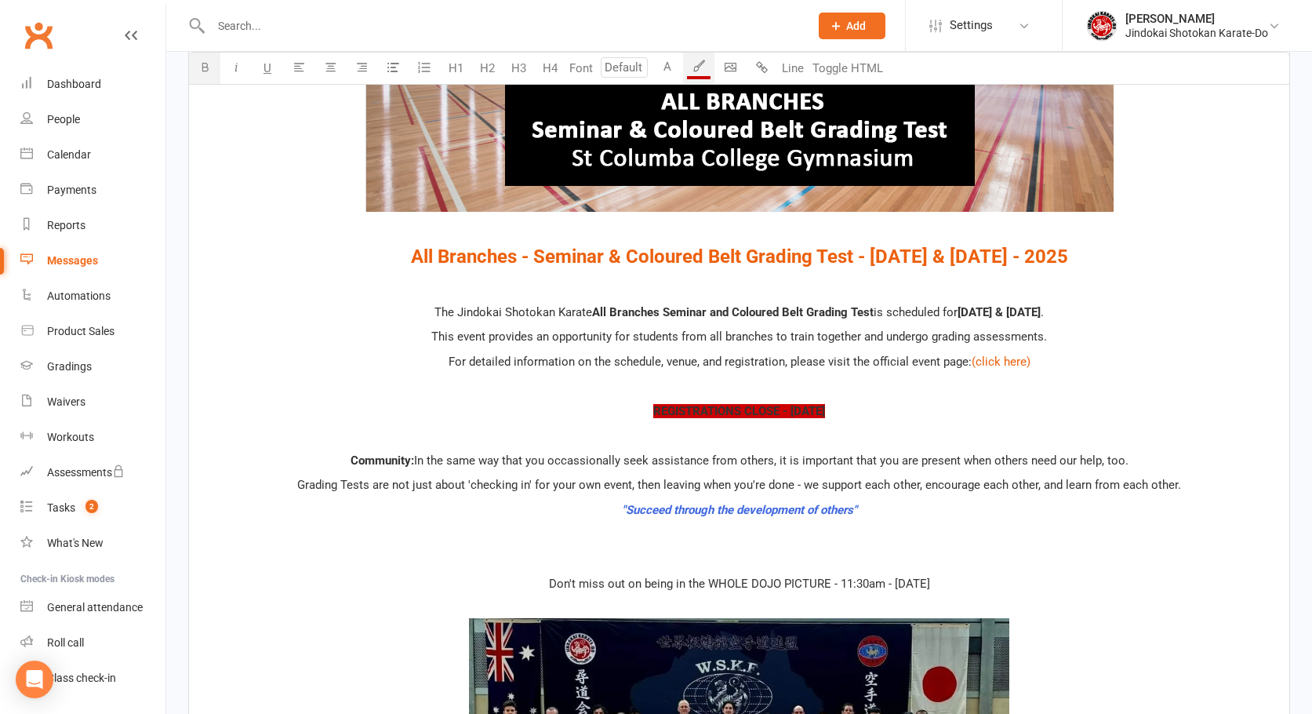
click at [199, 70] on icon "button" at bounding box center [205, 67] width 12 height 12
click at [251, 308] on p "The Jindokai Shotokan Karate All Branches Seminar and Coloured Belt Grading Tes…" at bounding box center [739, 312] width 1082 height 19
click at [653, 413] on span "REGISTRATIONS CLOSE - WEDNESDAY, OCTOBER 22nd" at bounding box center [739, 411] width 172 height 14
drag, startPoint x: 812, startPoint y: 420, endPoint x: 787, endPoint y: 411, distance: 25.8
click at [813, 420] on p "REGISTRATIONS CLOSE - WEDNESDAY, OCTOBER 22nd" at bounding box center [739, 411] width 1082 height 19
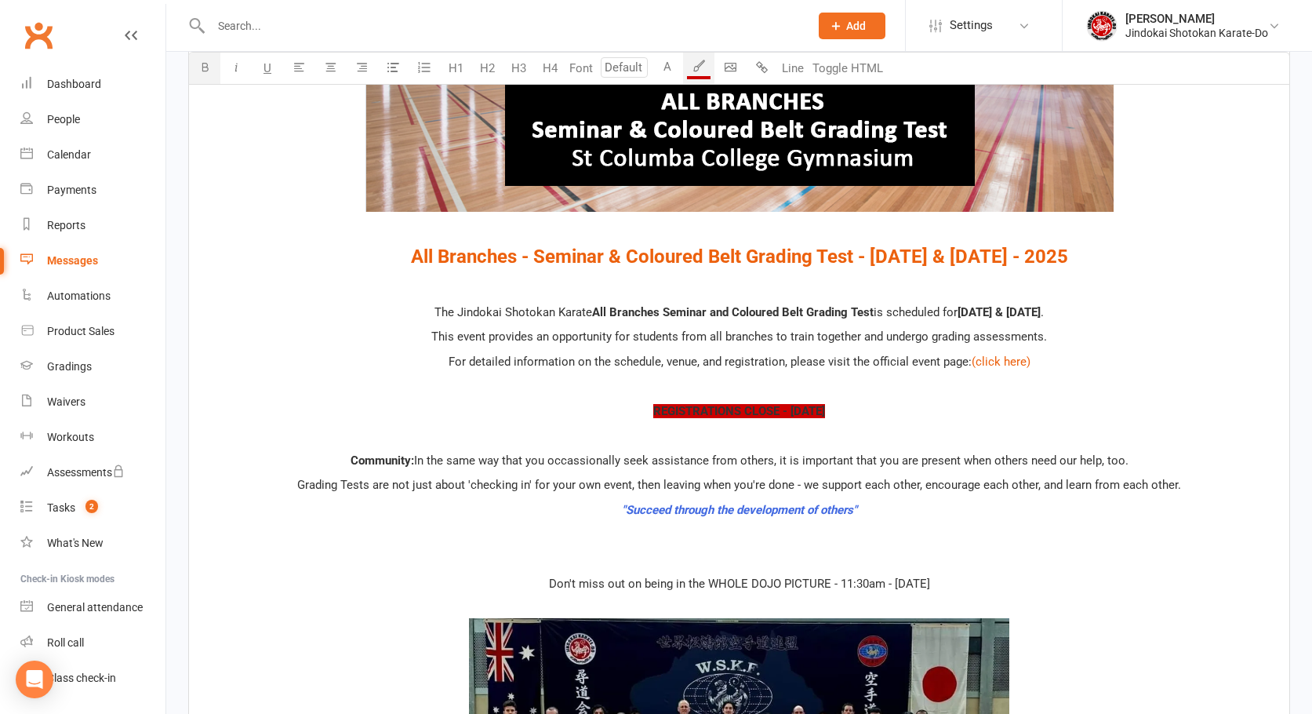
click at [760, 409] on span "REGISTRATIONS CLOSE - WEDNESDAY, OCTOBER 22nd" at bounding box center [739, 411] width 172 height 14
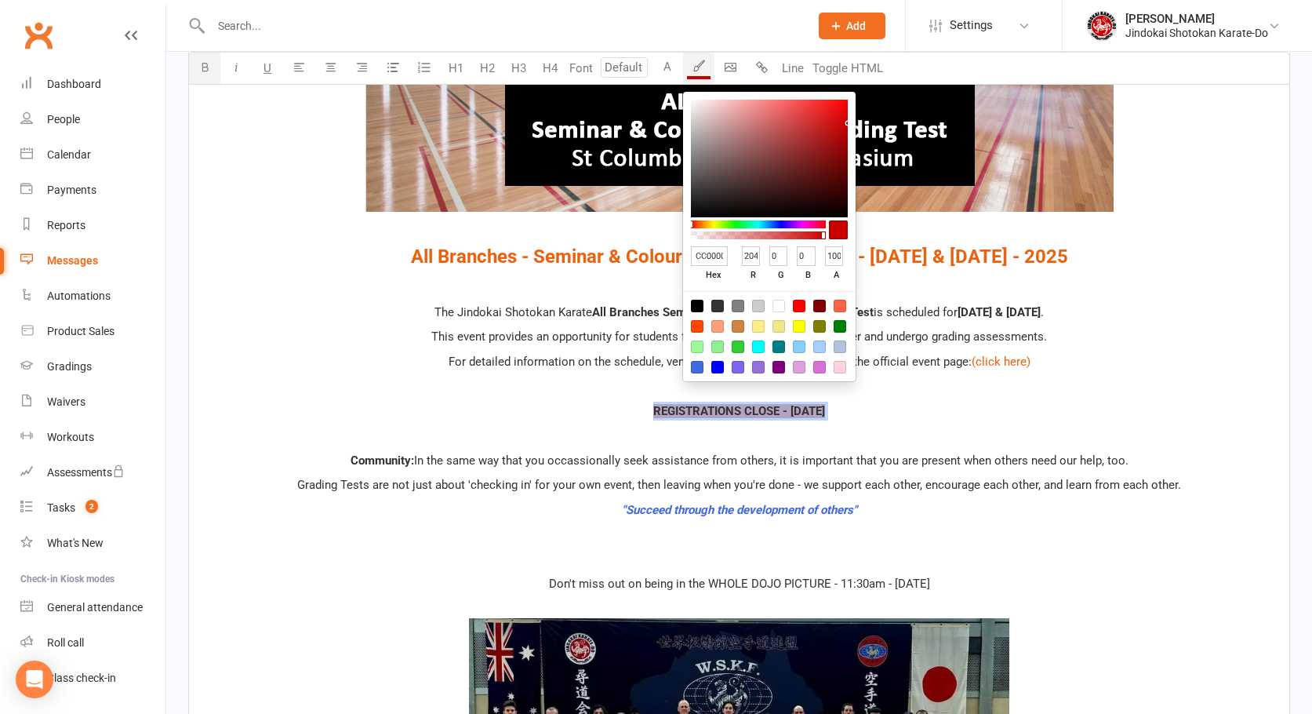
click at [697, 64] on icon "button" at bounding box center [699, 66] width 12 height 12
click at [712, 254] on input "CC0000" at bounding box center [709, 256] width 37 height 20
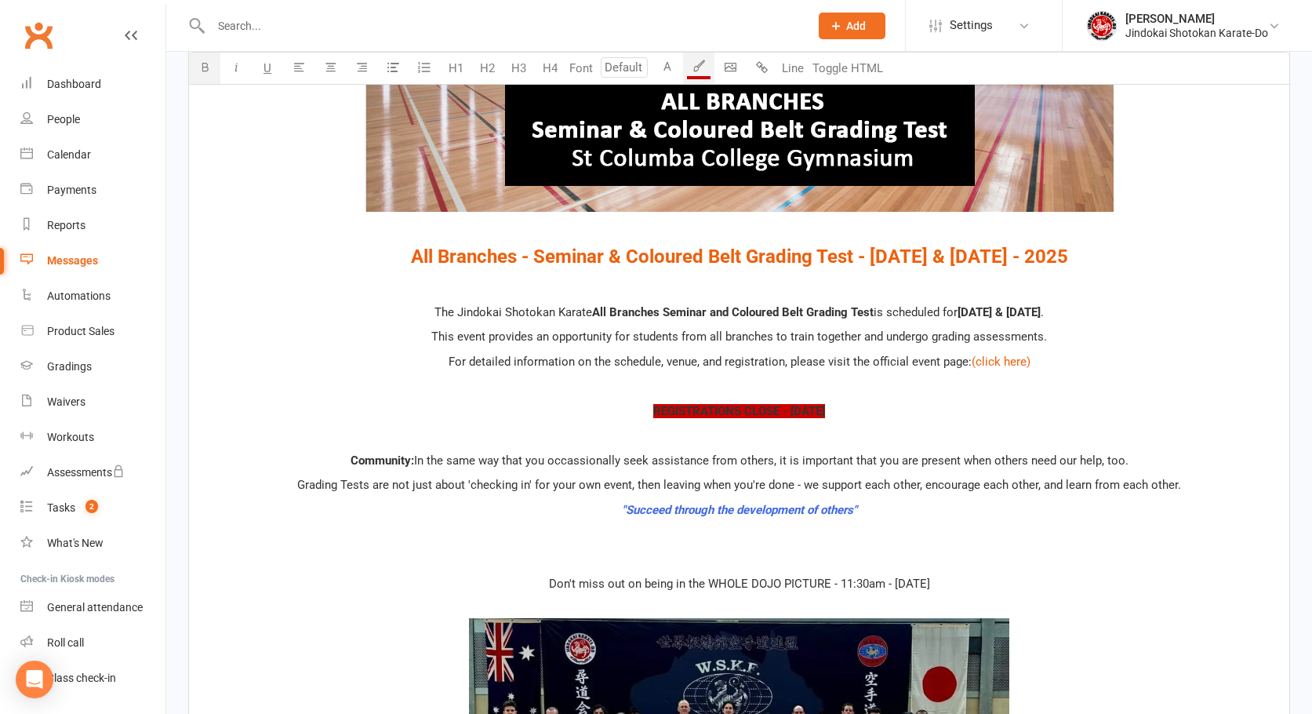
click at [527, 349] on div "﻿ $ ﻿ ﻿ ﻿ $ ﻿ ﻿ $ All Branches - Seminar & Coloured Belt Grading Test - October…" at bounding box center [739, 490] width 1100 height 1363
click at [706, 409] on span "REGISTRATIONS CLOSE - WEDNESDAY, OCTOBER 22nd" at bounding box center [739, 411] width 172 height 14
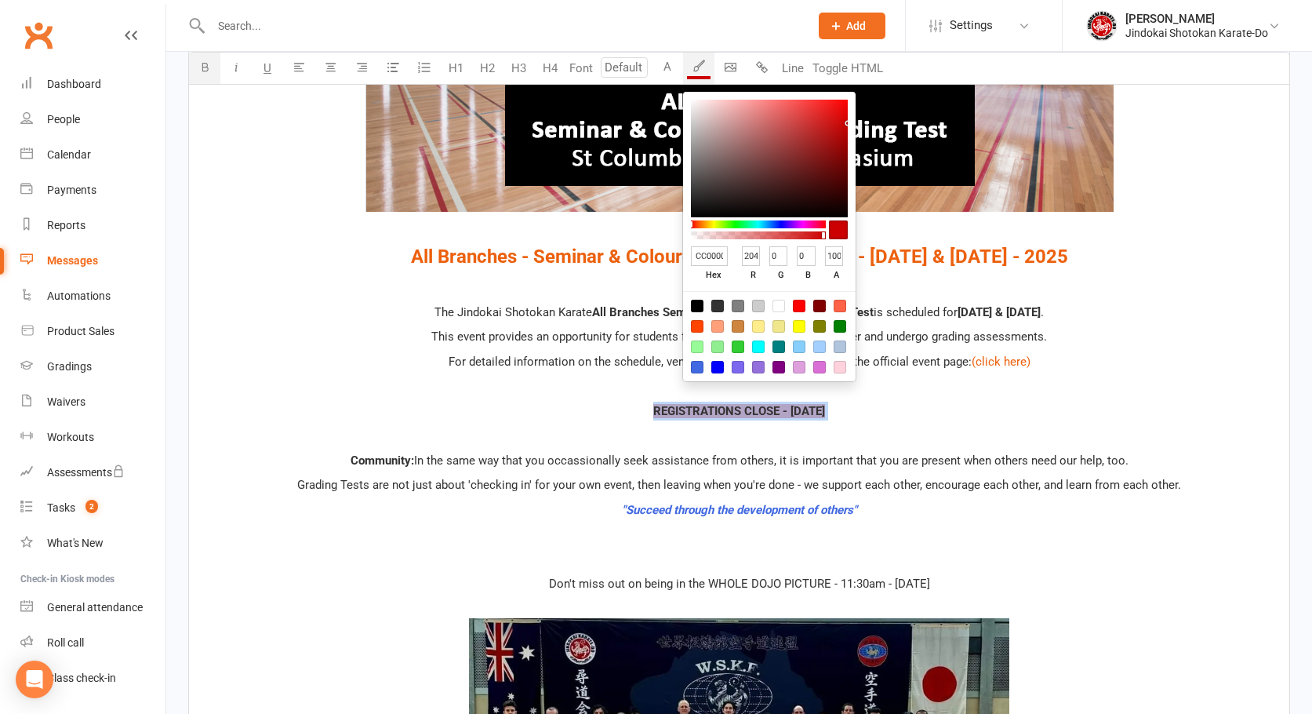
click at [696, 71] on icon "button" at bounding box center [699, 66] width 12 height 12
drag, startPoint x: 823, startPoint y: 234, endPoint x: 711, endPoint y: 238, distance: 111.4
click at [653, 237] on body "Prospect Member Non-attending contact Class / event Appointment Grading event T…" at bounding box center [656, 341] width 1312 height 2136
click at [692, 234] on div at bounding box center [758, 235] width 135 height 8
click at [695, 234] on div at bounding box center [758, 235] width 130 height 8
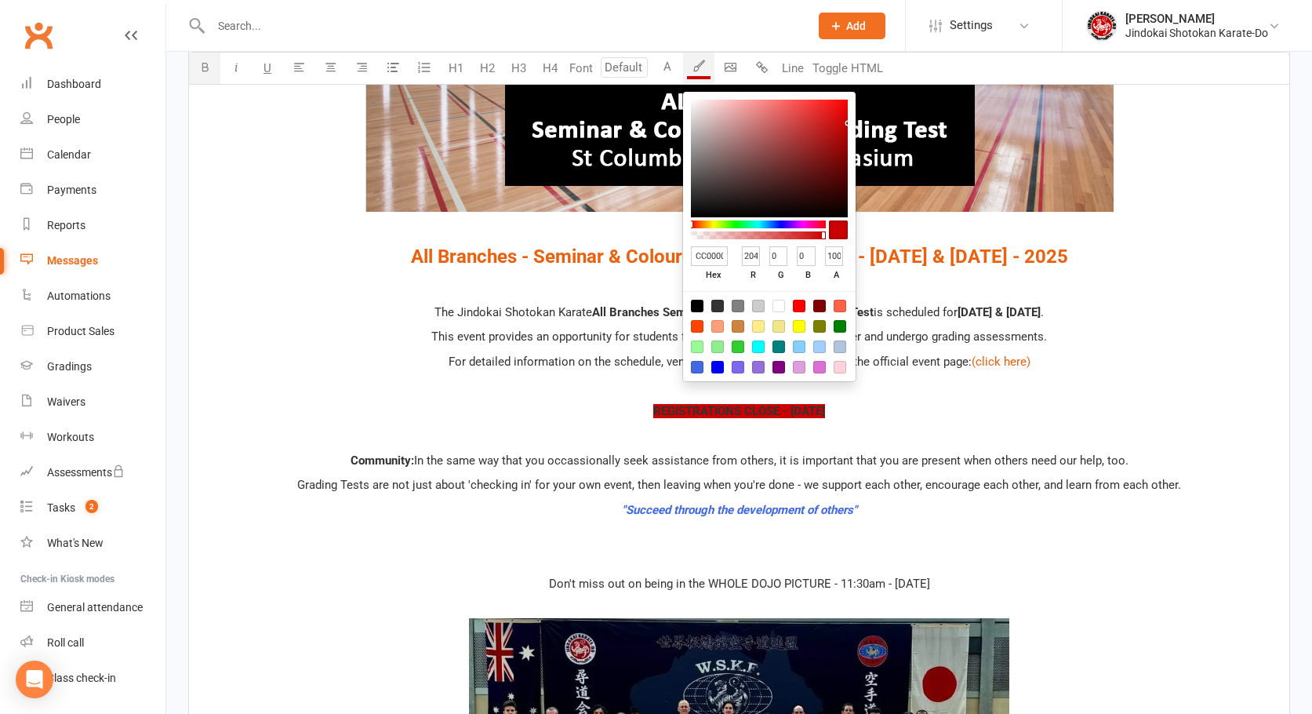
click at [779, 238] on div at bounding box center [758, 235] width 130 height 8
drag, startPoint x: 824, startPoint y: 233, endPoint x: 774, endPoint y: 235, distance: 49.5
click at [777, 236] on div at bounding box center [758, 235] width 130 height 8
click at [771, 233] on div at bounding box center [758, 235] width 130 height 8
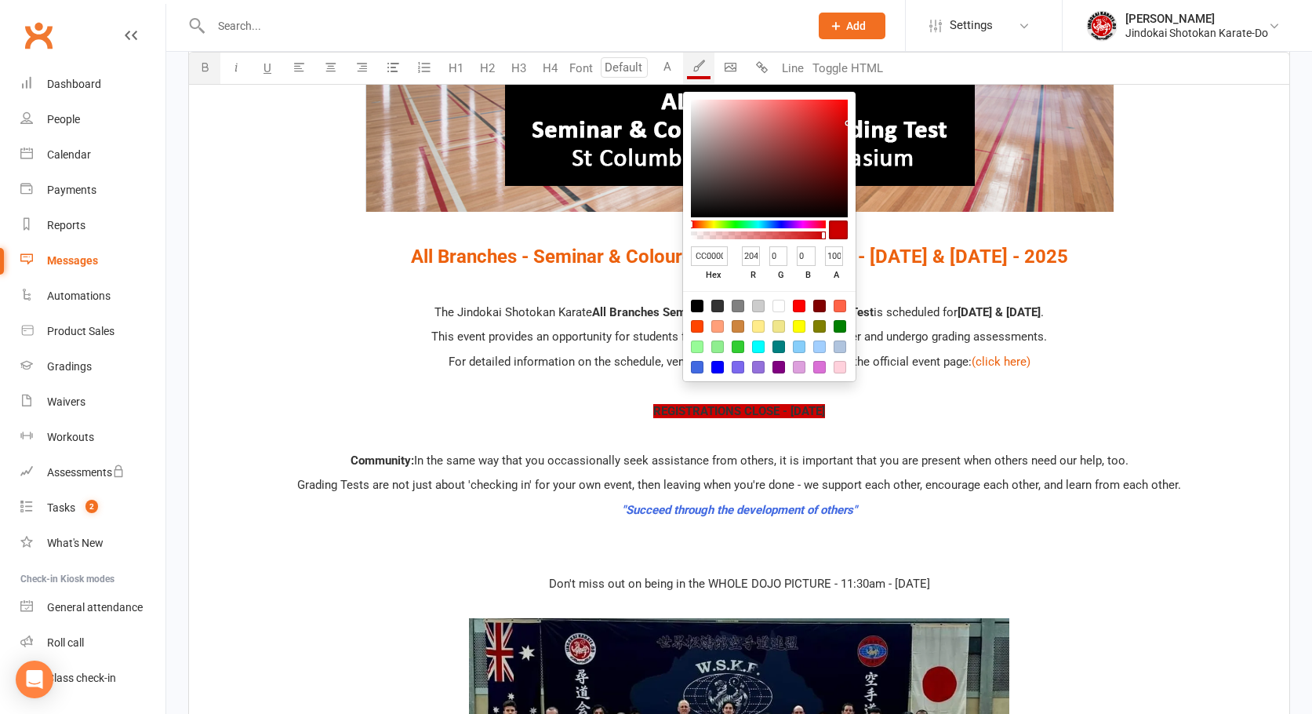
click at [764, 233] on div at bounding box center [758, 235] width 130 height 8
click at [761, 233] on div at bounding box center [758, 235] width 130 height 8
click at [755, 233] on div at bounding box center [758, 235] width 130 height 8
click at [819, 233] on div at bounding box center [758, 235] width 130 height 8
type input "FAFAFA"
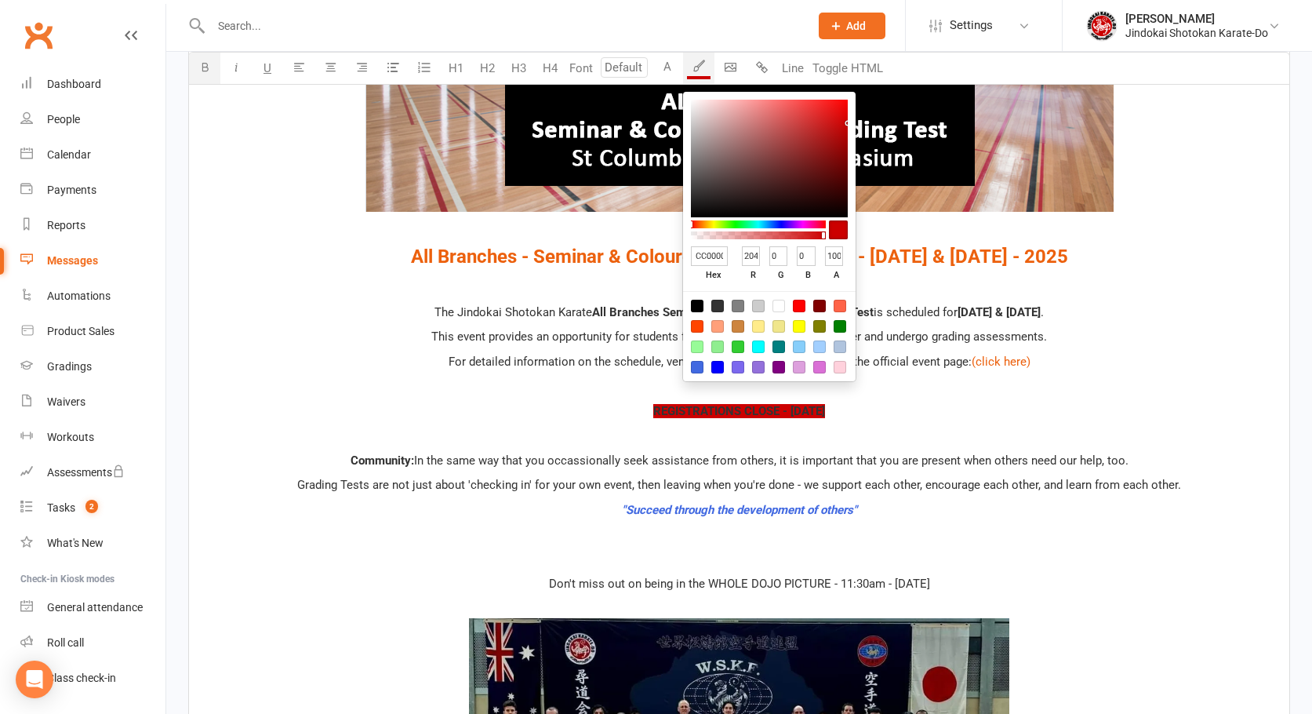
type input "250"
click at [691, 102] on div at bounding box center [769, 159] width 157 height 118
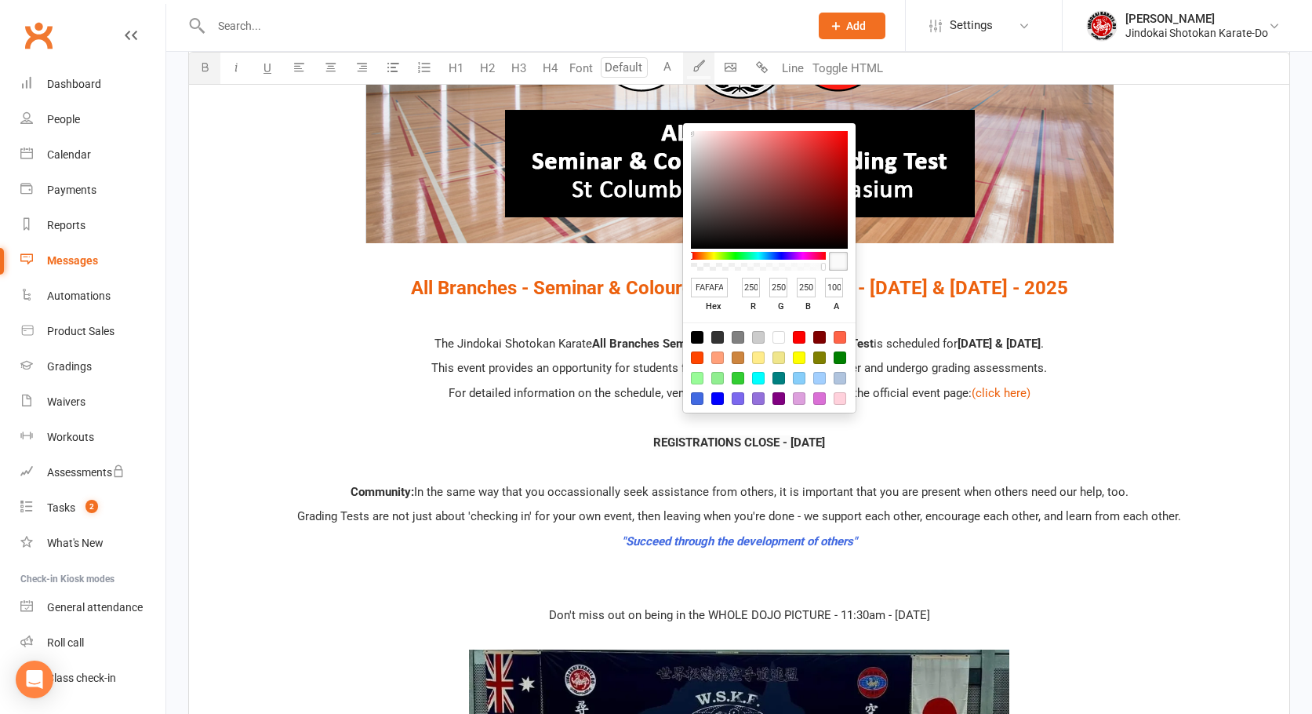
type input "FCFCFC"
type input "252"
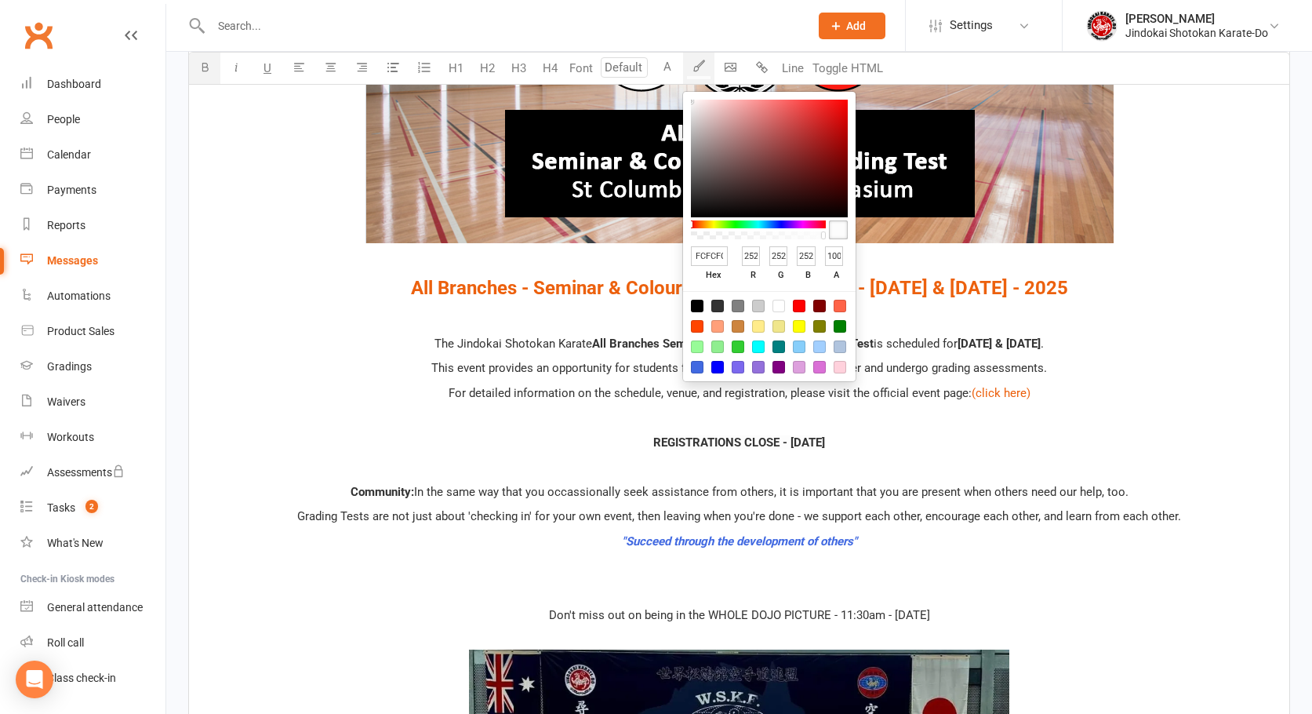
type input "B9B9B9"
type input "185"
type input "C0C0C0"
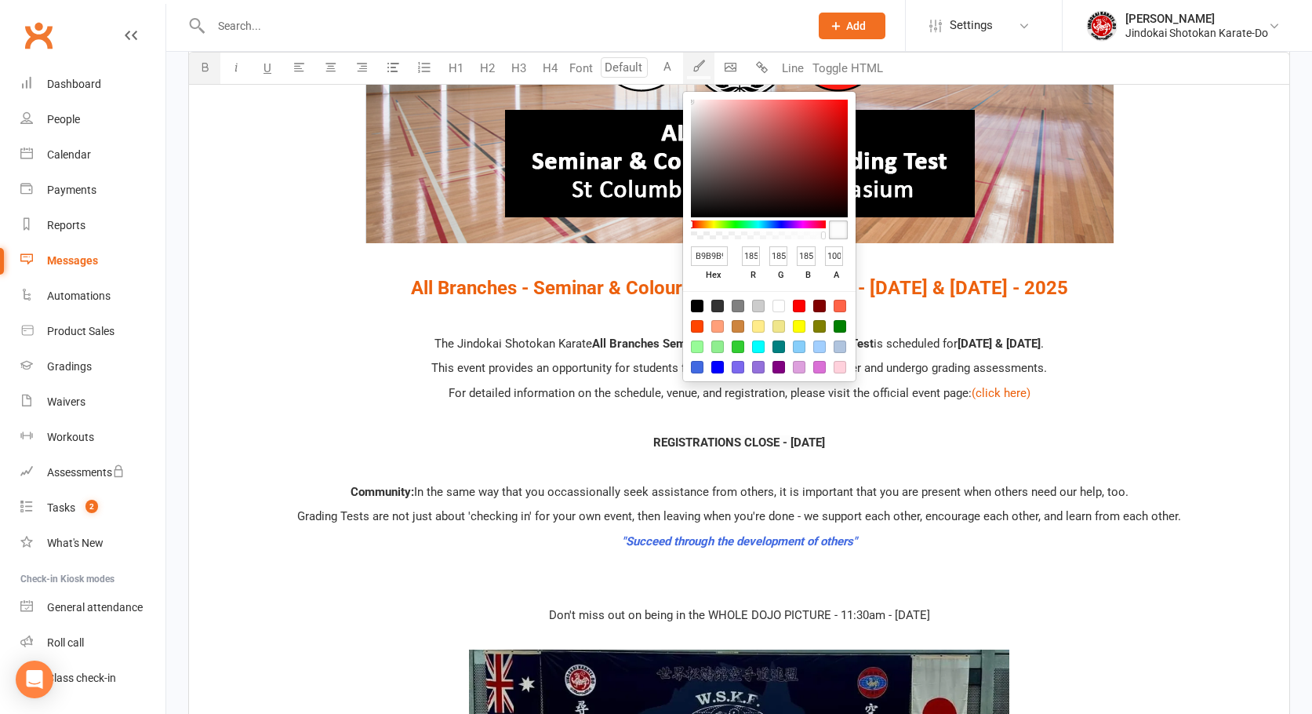
type input "192"
type input "CCCCCC"
type input "204"
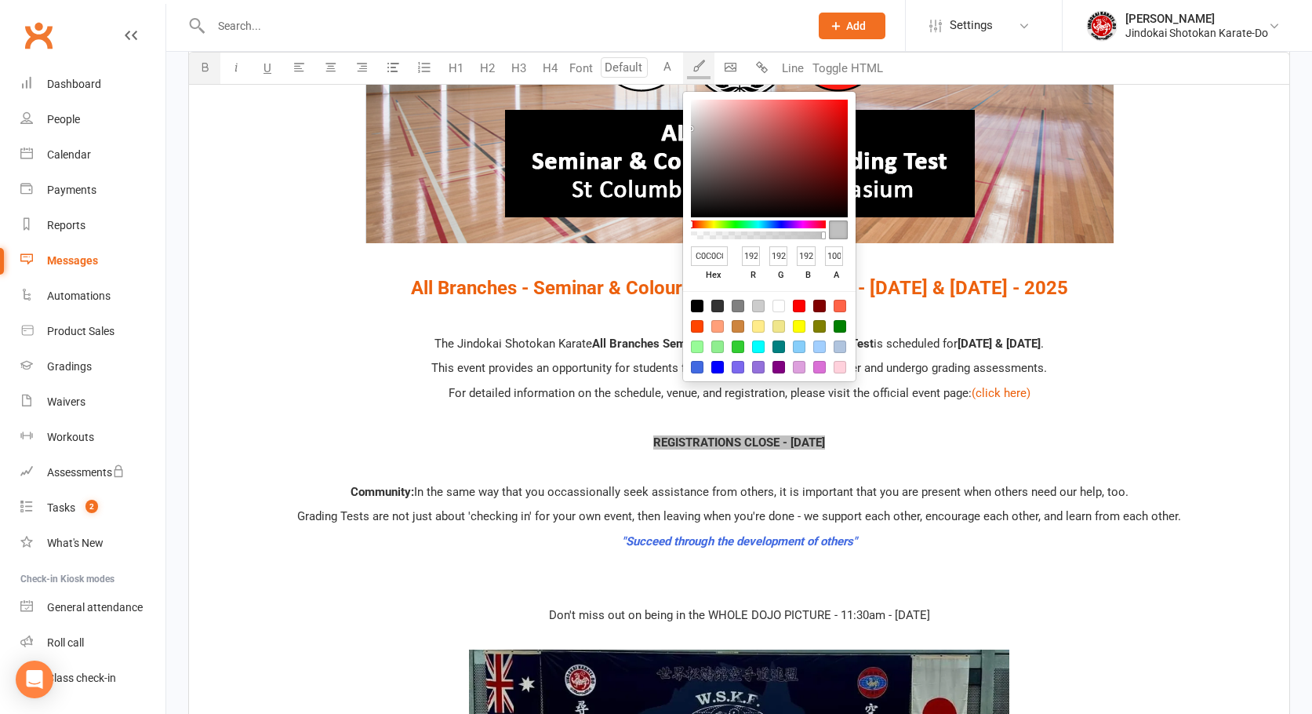
type input "204"
type input "CFCFCF"
type input "207"
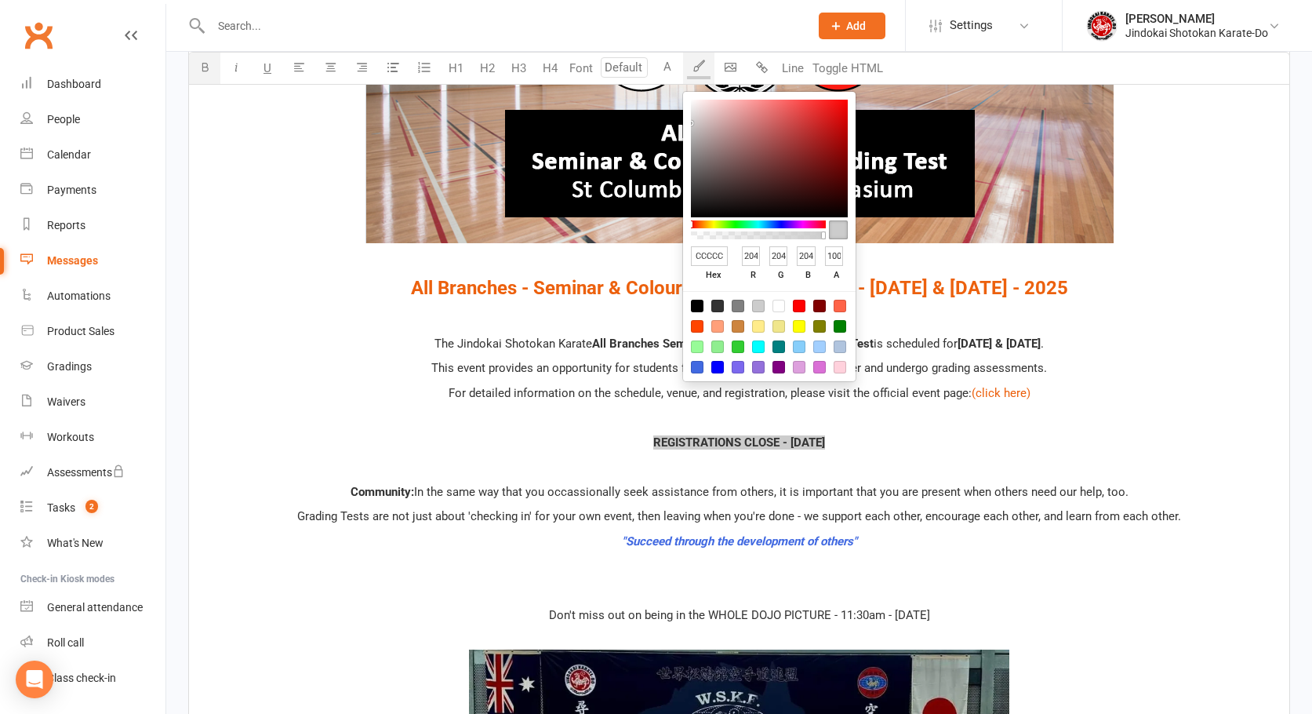
type input "207"
type input "D8D7D7"
type input "216"
type input "215"
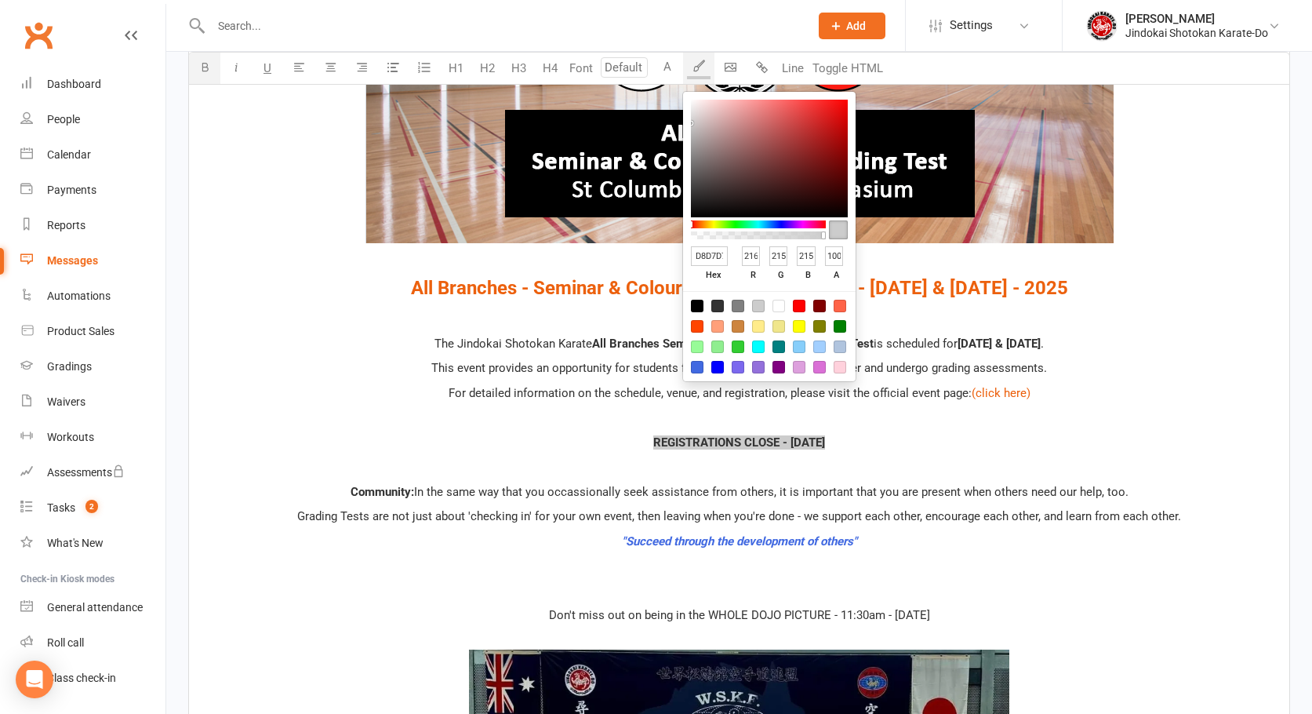
type input "DDDBDB"
type input "221"
type input "219"
type input "DFDCDC"
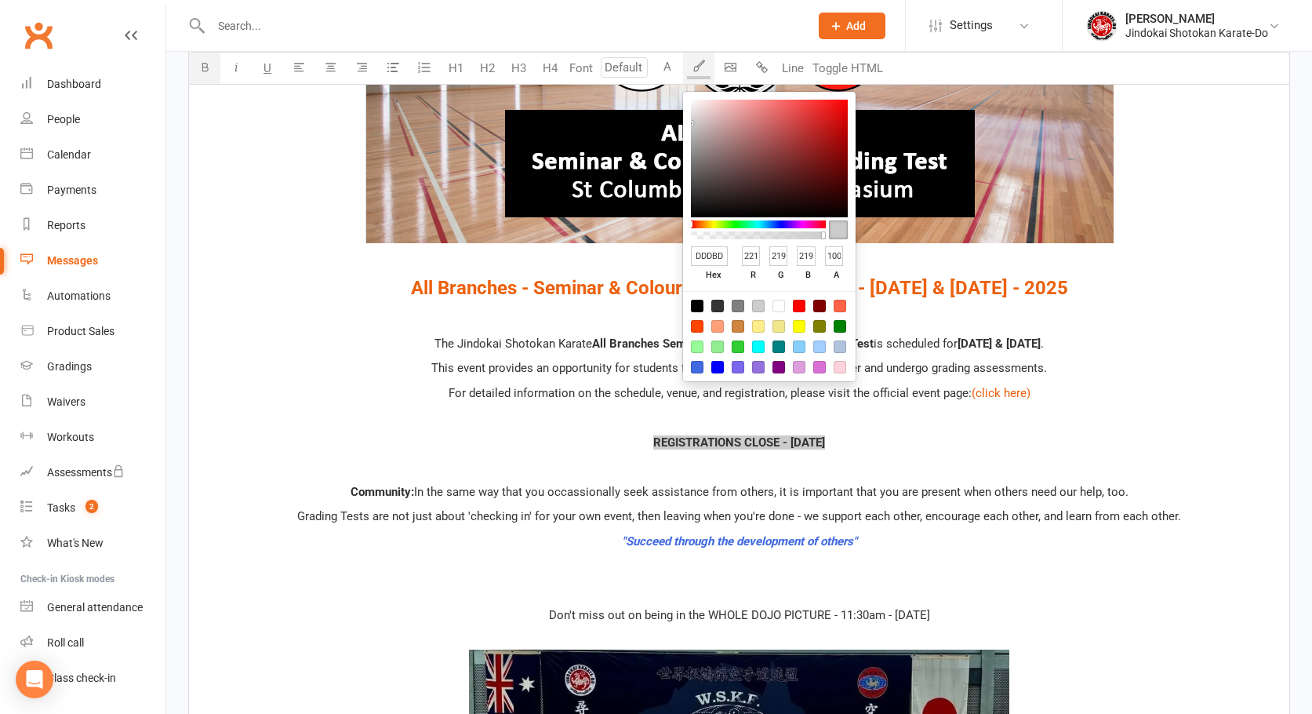
type input "223"
type input "220"
type input "E2E0E0"
type input "226"
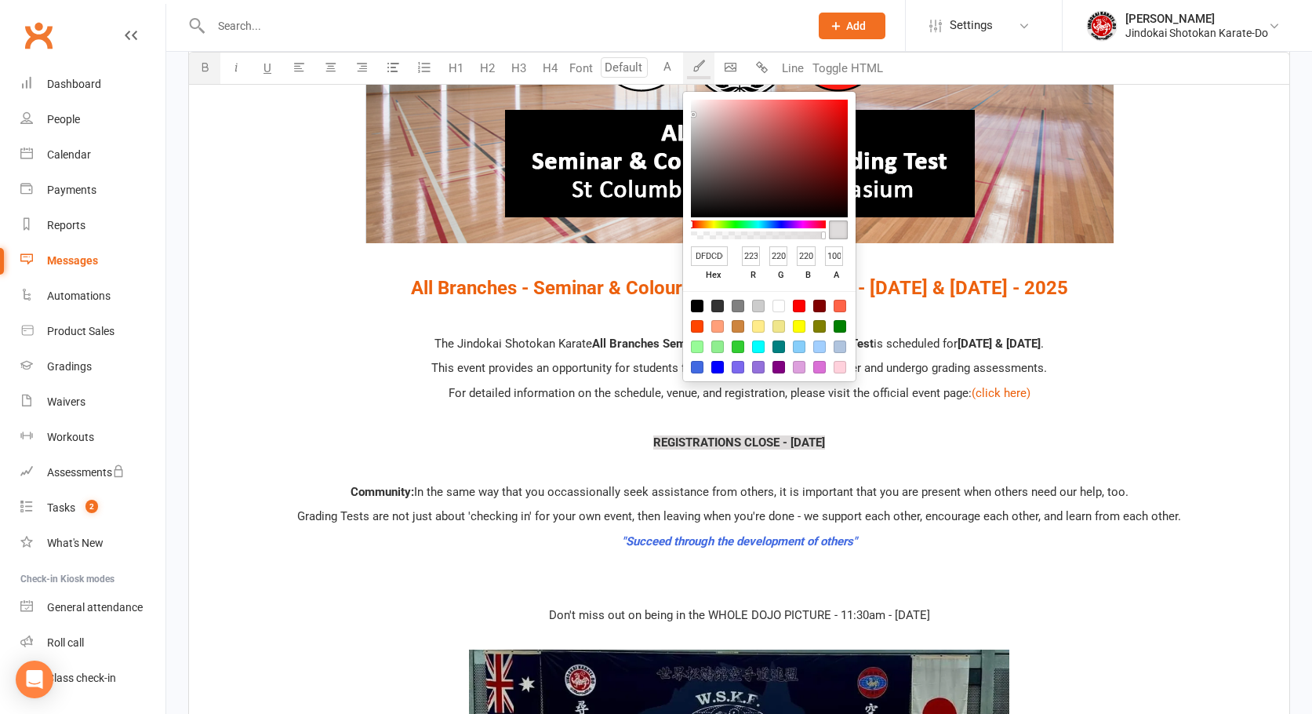
type input "224"
type input "E9E7E7"
type input "233"
type input "231"
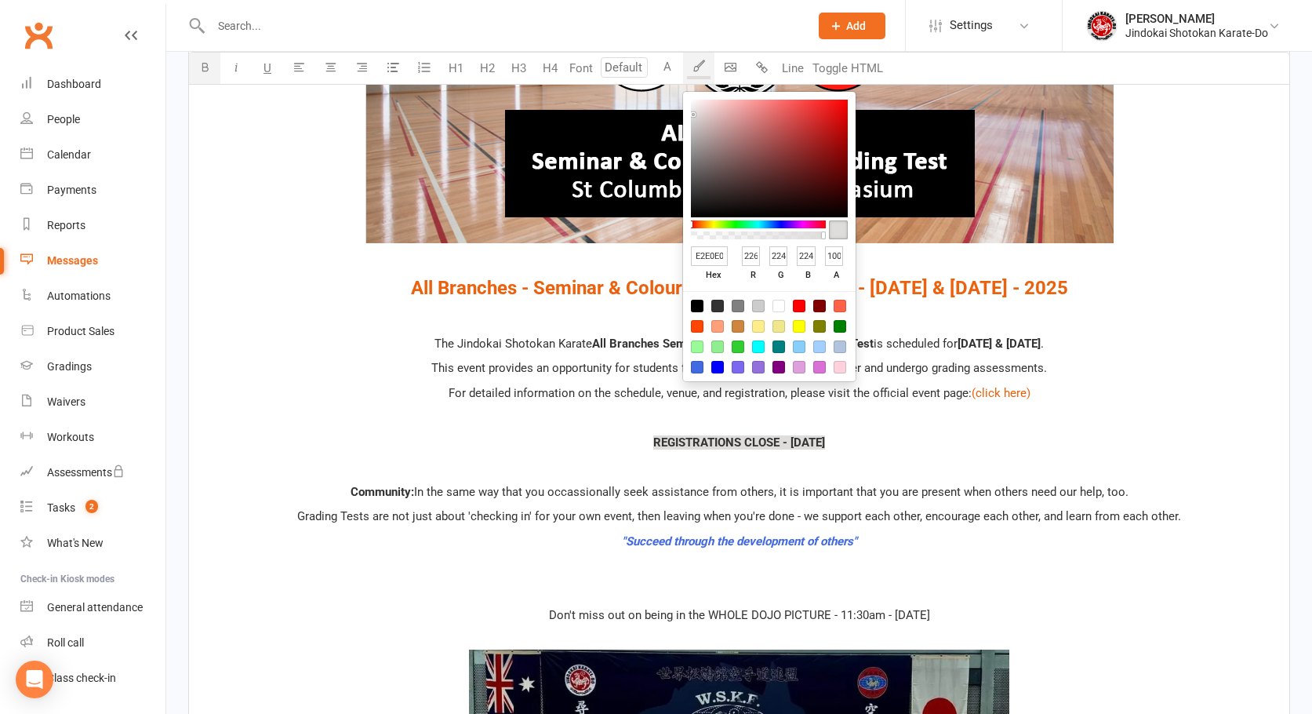
type input "231"
type input "EEECEC"
type input "238"
type input "236"
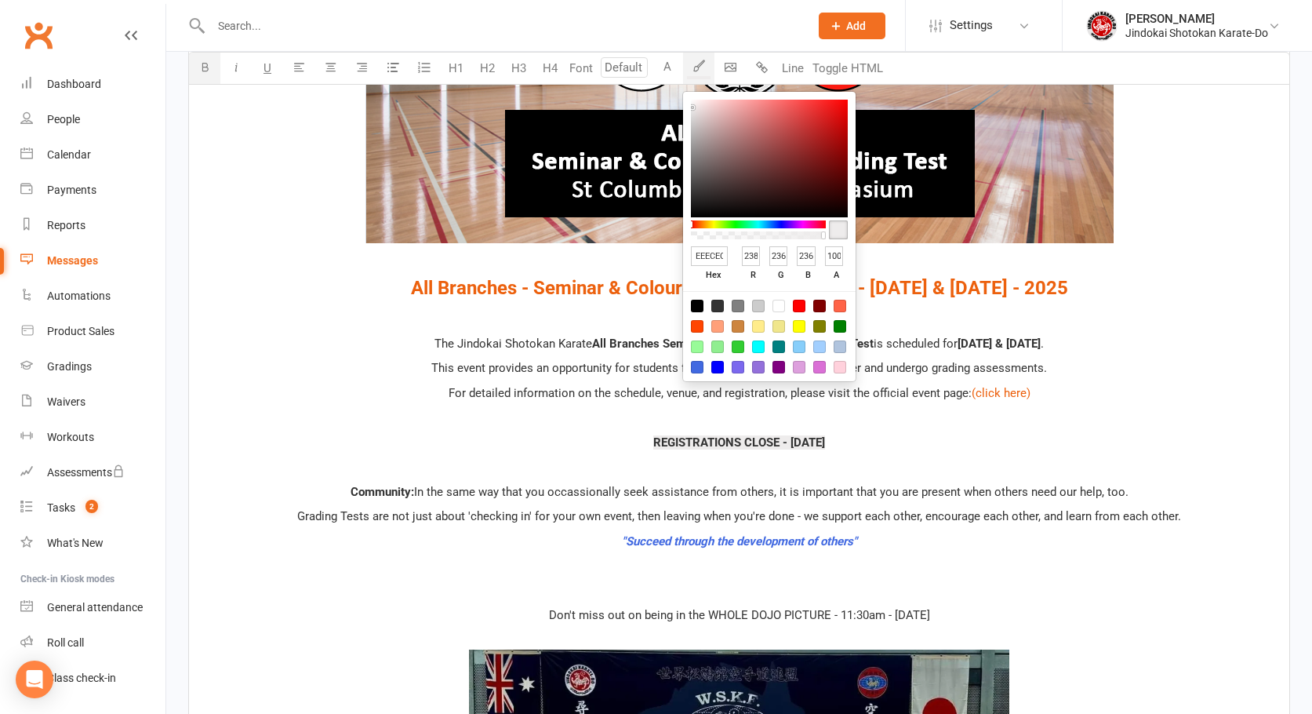
type input "F0EDED"
type input "240"
type input "237"
type input "F1EFEF"
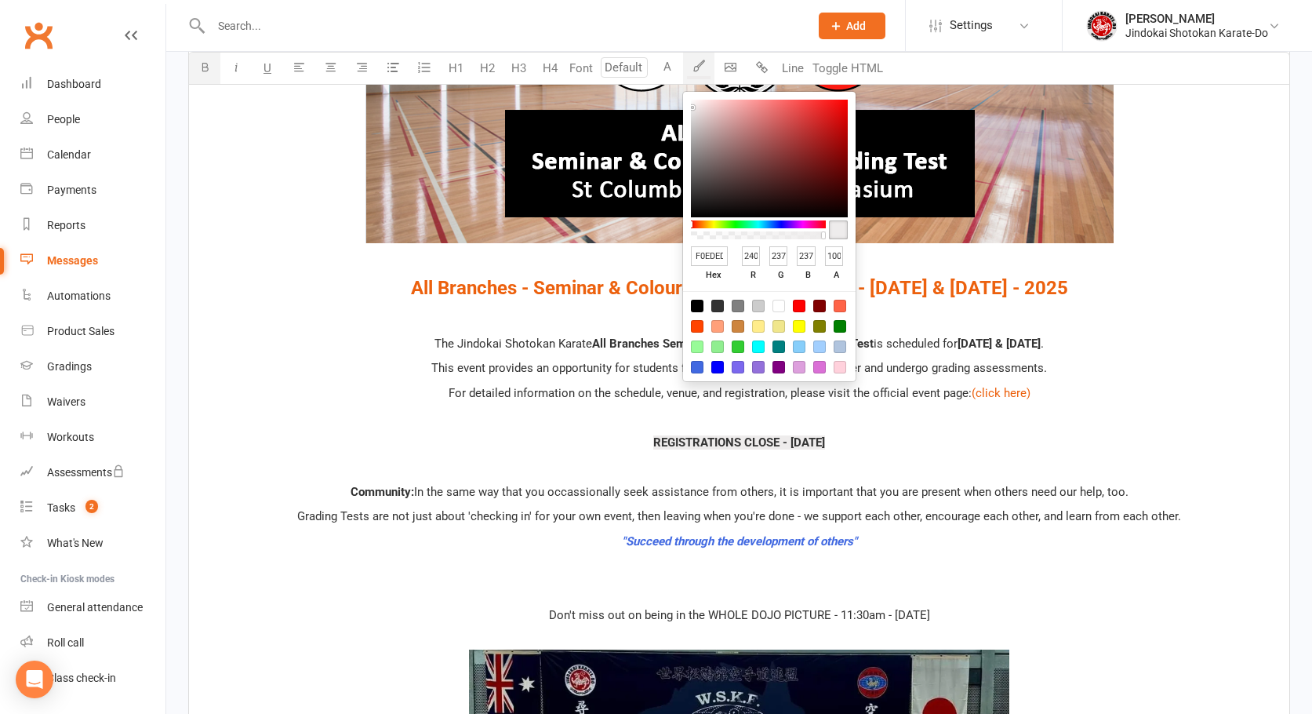
type input "241"
type input "239"
type input "F3F1F1"
type input "243"
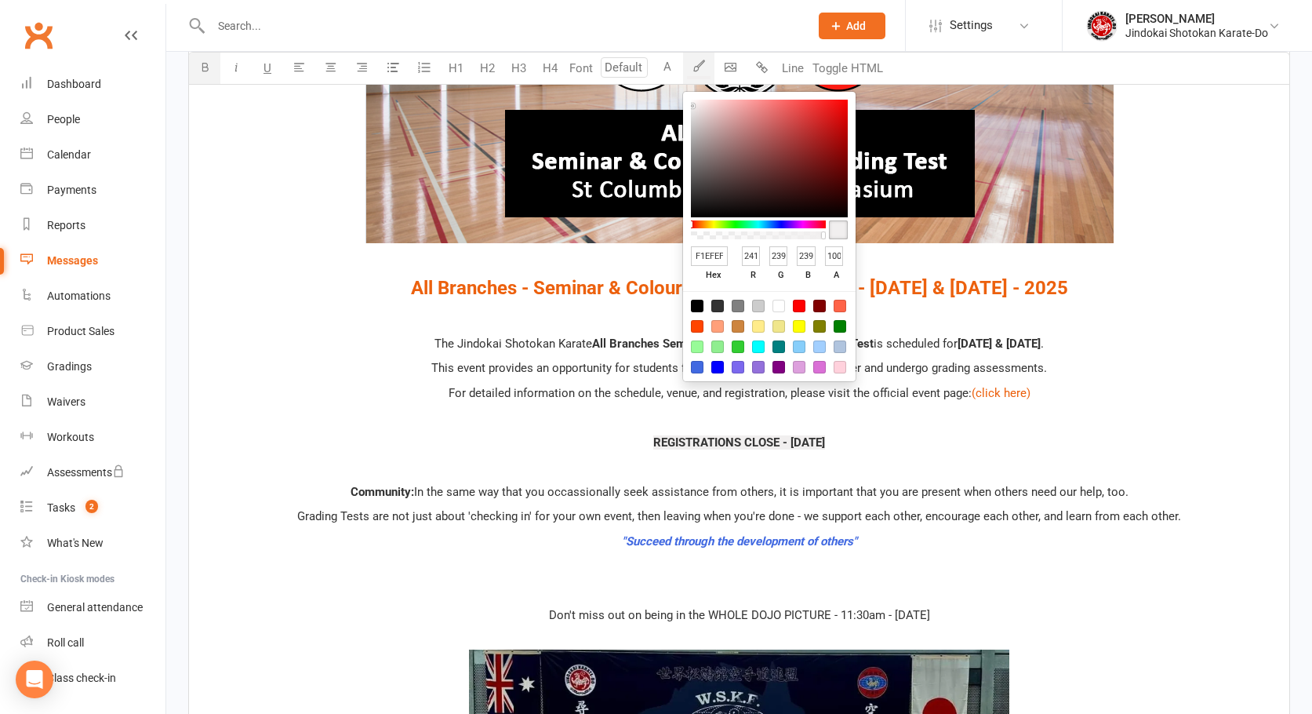
type input "241"
type input "F5F2F2"
type input "245"
type input "242"
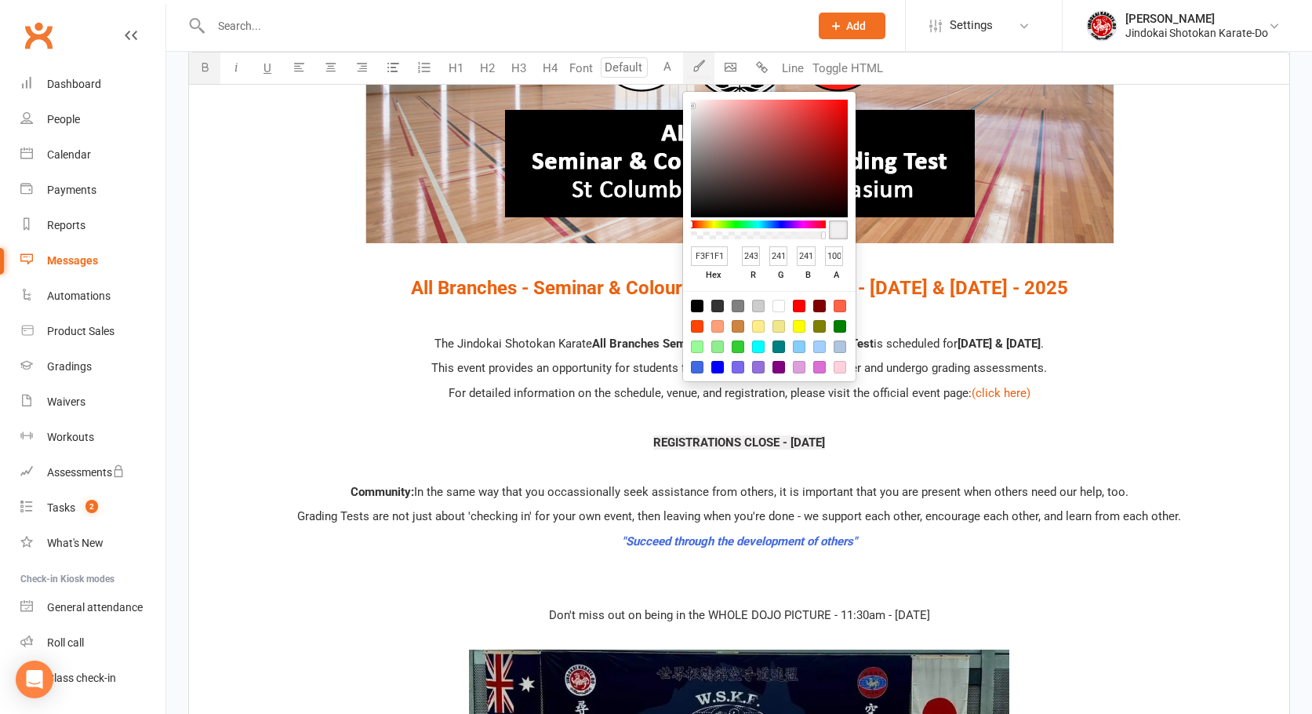
type input "242"
type input "F6F4F4"
type input "246"
type input "244"
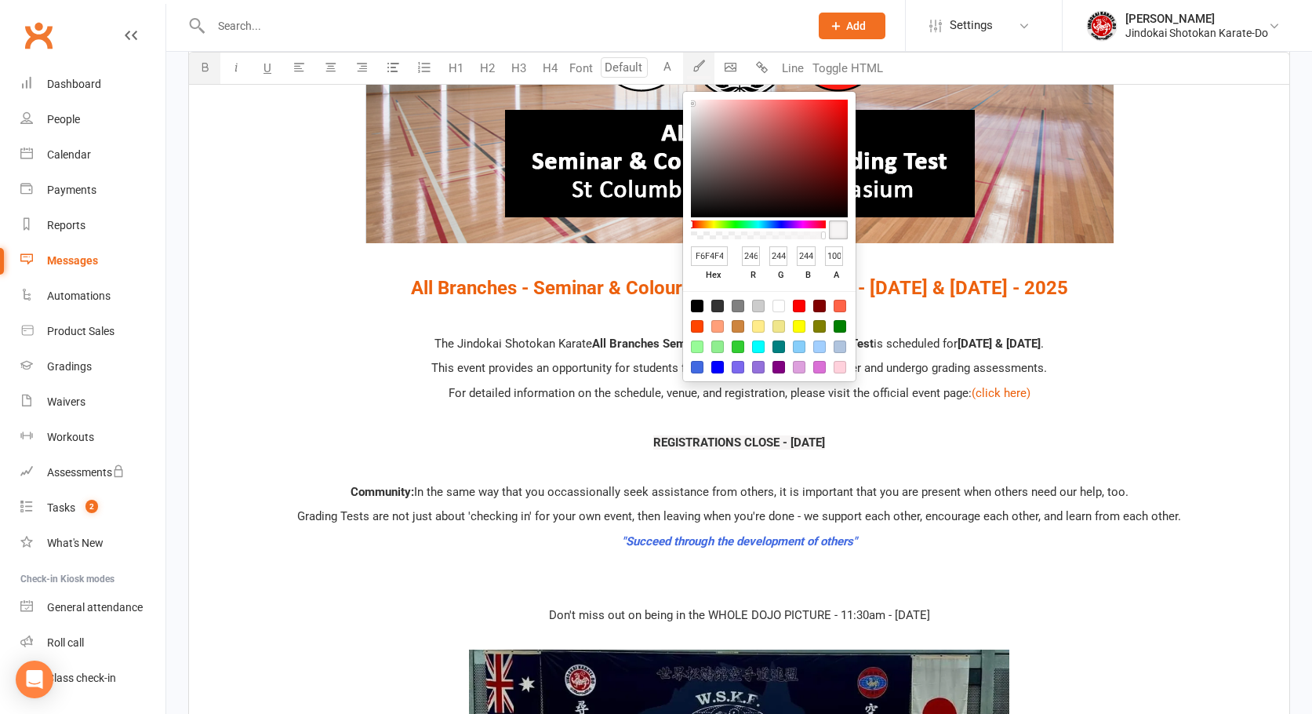
type input "F6F5F5"
type input "245"
type input "F8F8F8"
type input "248"
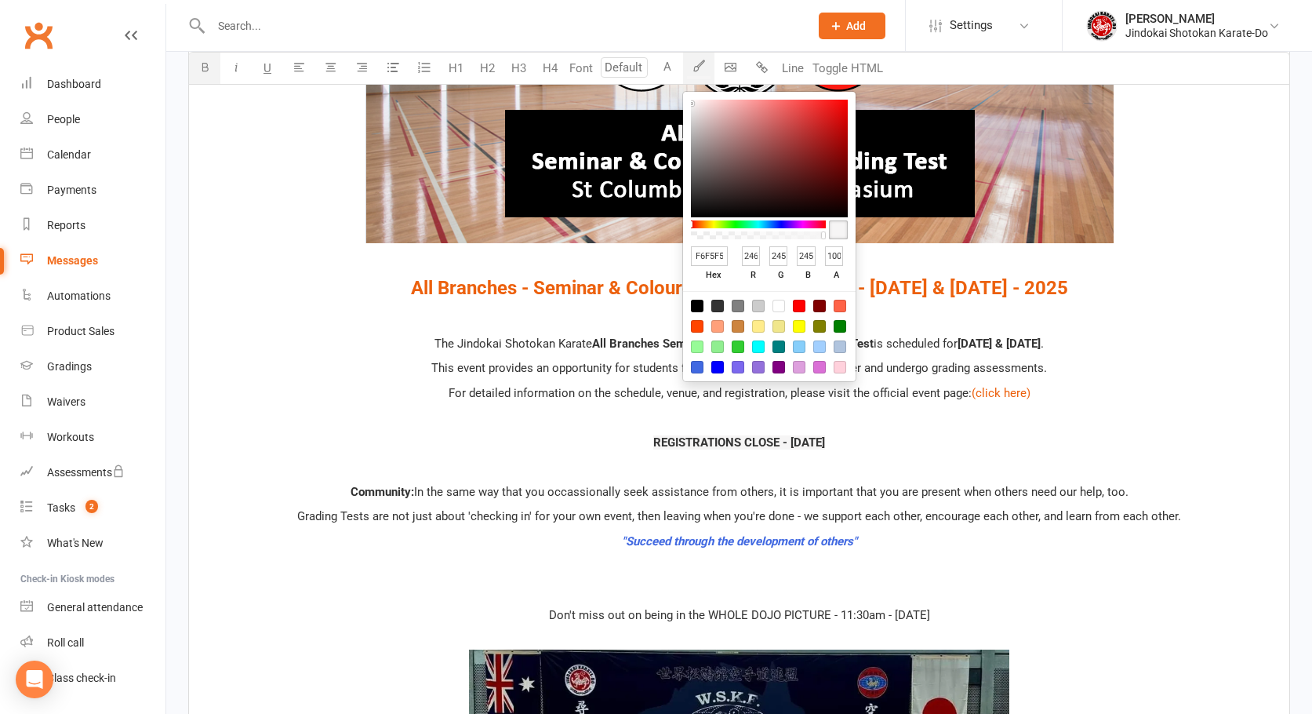
type input "248"
type input "FAFAFA"
type input "250"
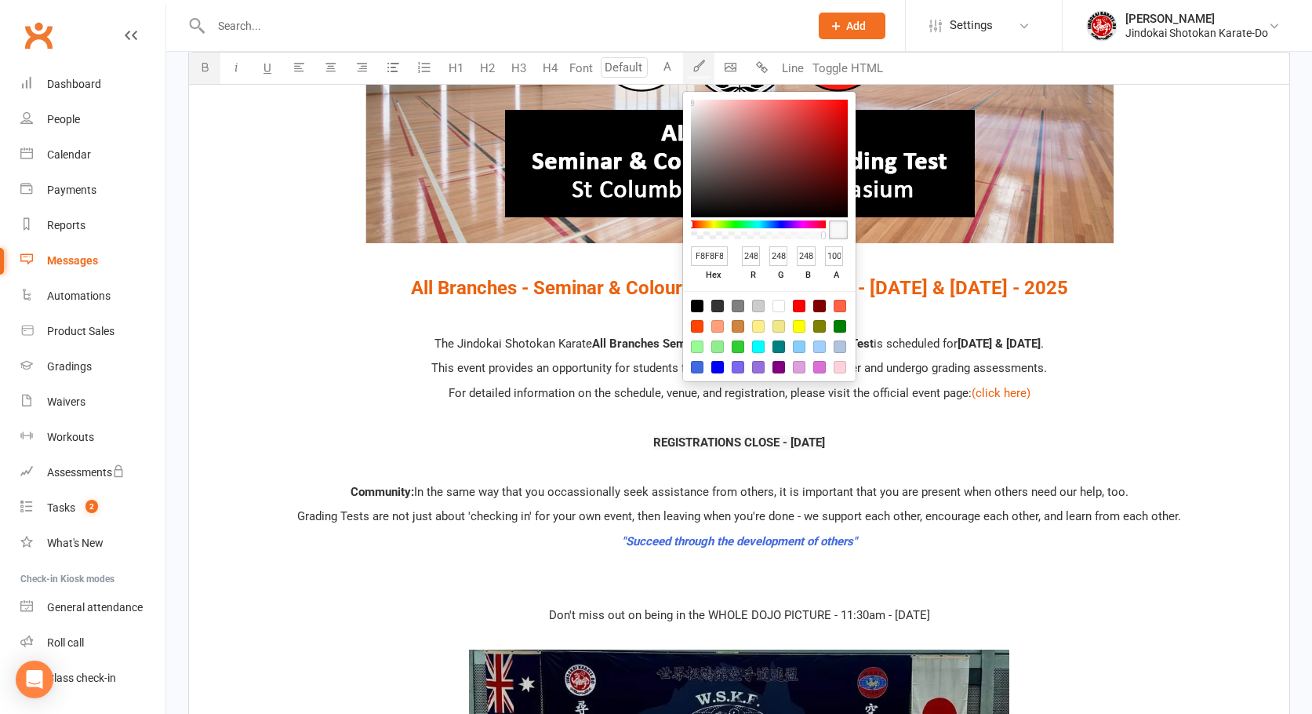
type input "250"
type input "FDFDFD"
type input "253"
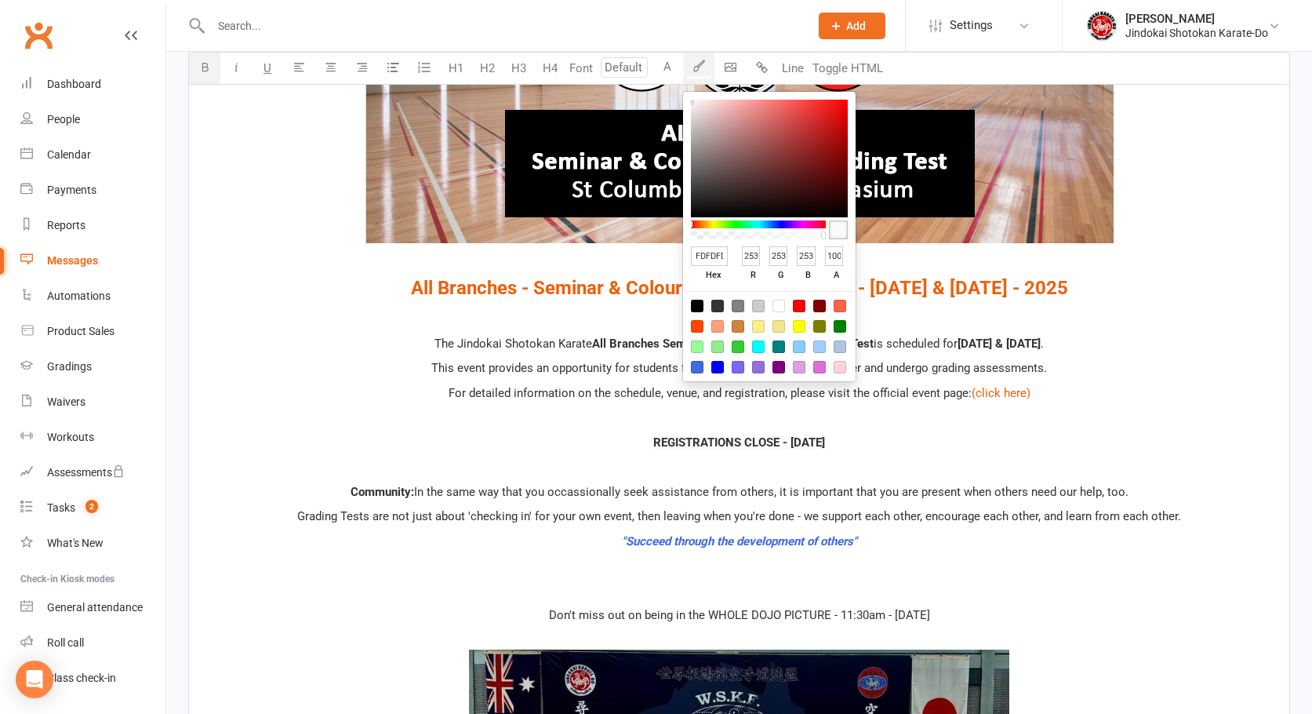
type input "FFFFFF"
type input "255"
drag, startPoint x: 691, startPoint y: 133, endPoint x: 691, endPoint y: 100, distance: 33.7
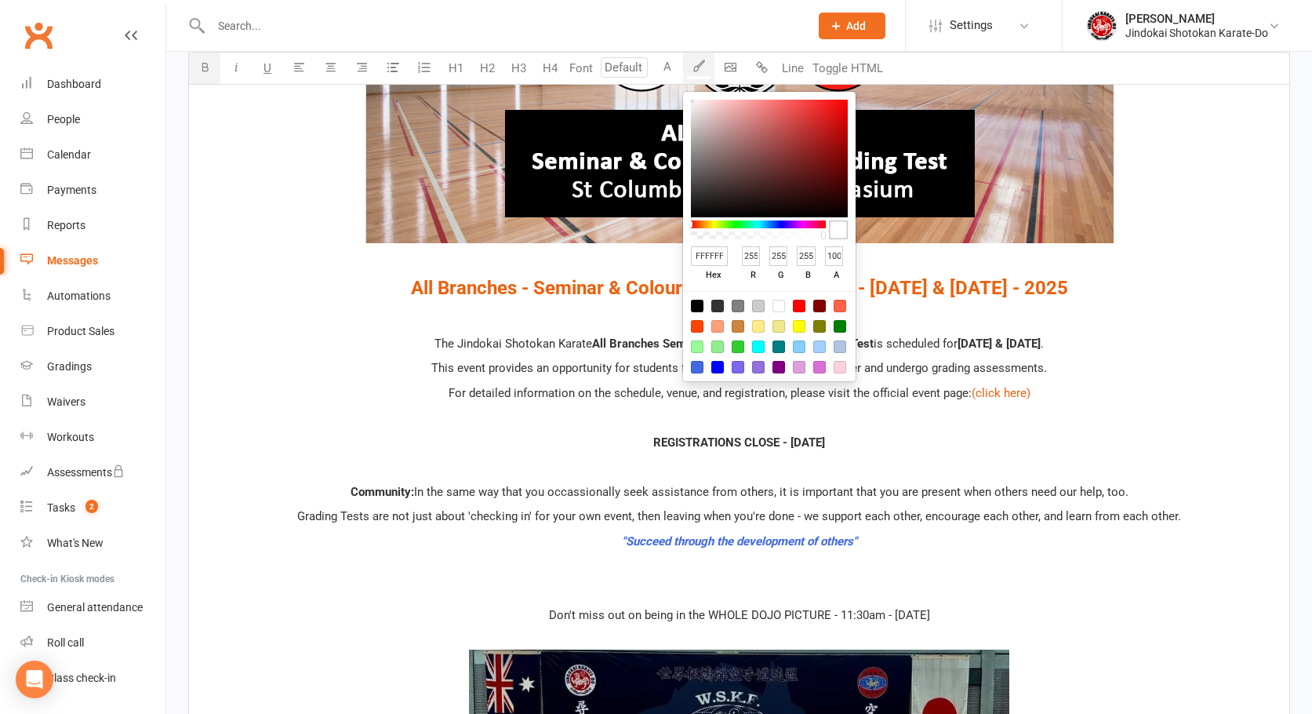
click at [691, 100] on div at bounding box center [690, 99] width 3 height 3
click at [710, 445] on span "REGISTRATIONS CLOSE - WEDNESDAY, OCTOBER 22nd" at bounding box center [739, 442] width 172 height 14
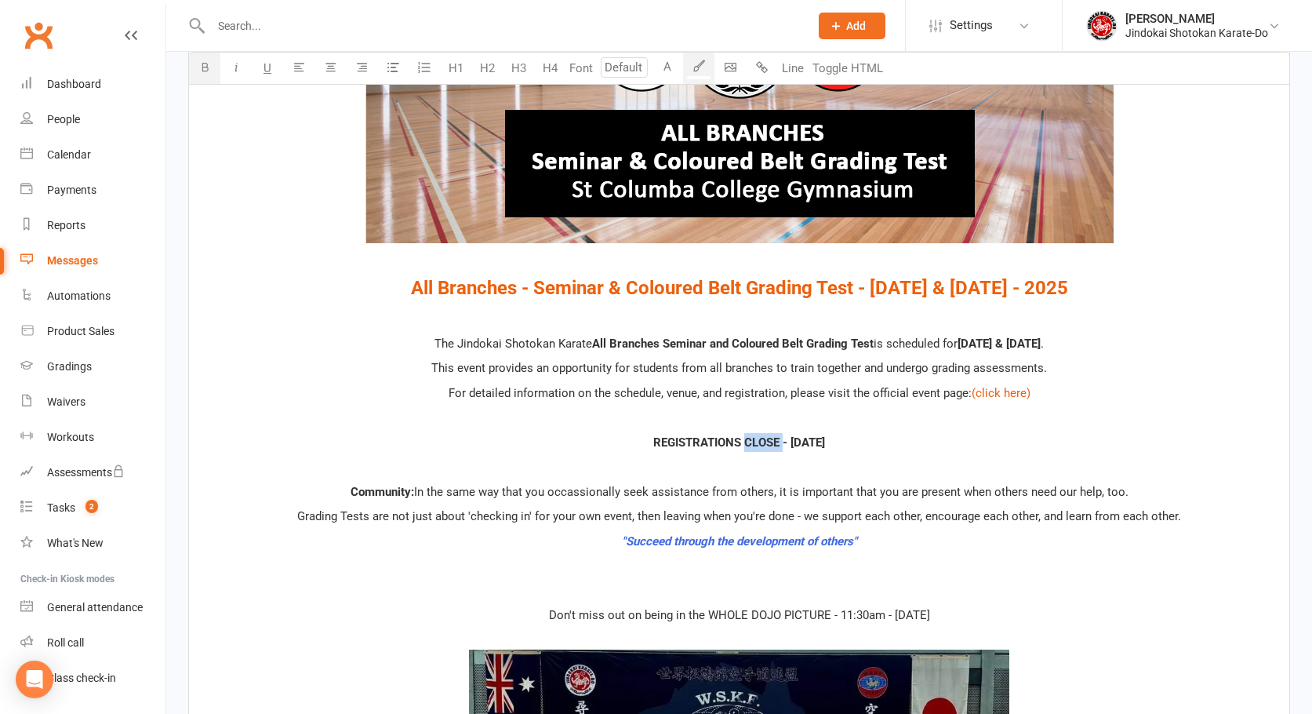
click at [710, 445] on span "REGISTRATIONS CLOSE - WEDNESDAY, OCTOBER 22nd" at bounding box center [739, 442] width 172 height 14
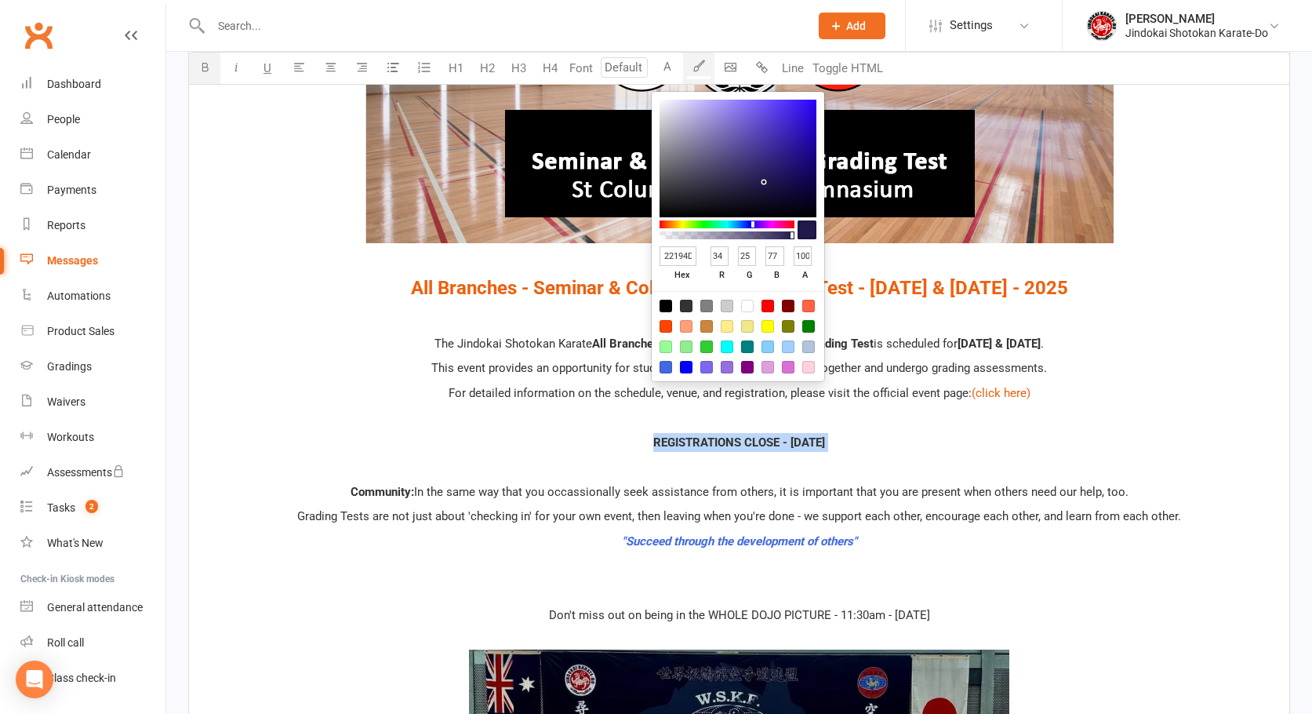
click at [668, 67] on button "A" at bounding box center [667, 68] width 31 height 31
click at [678, 256] on input "22194D" at bounding box center [678, 256] width 37 height 20
type input "CC0"
type input "204"
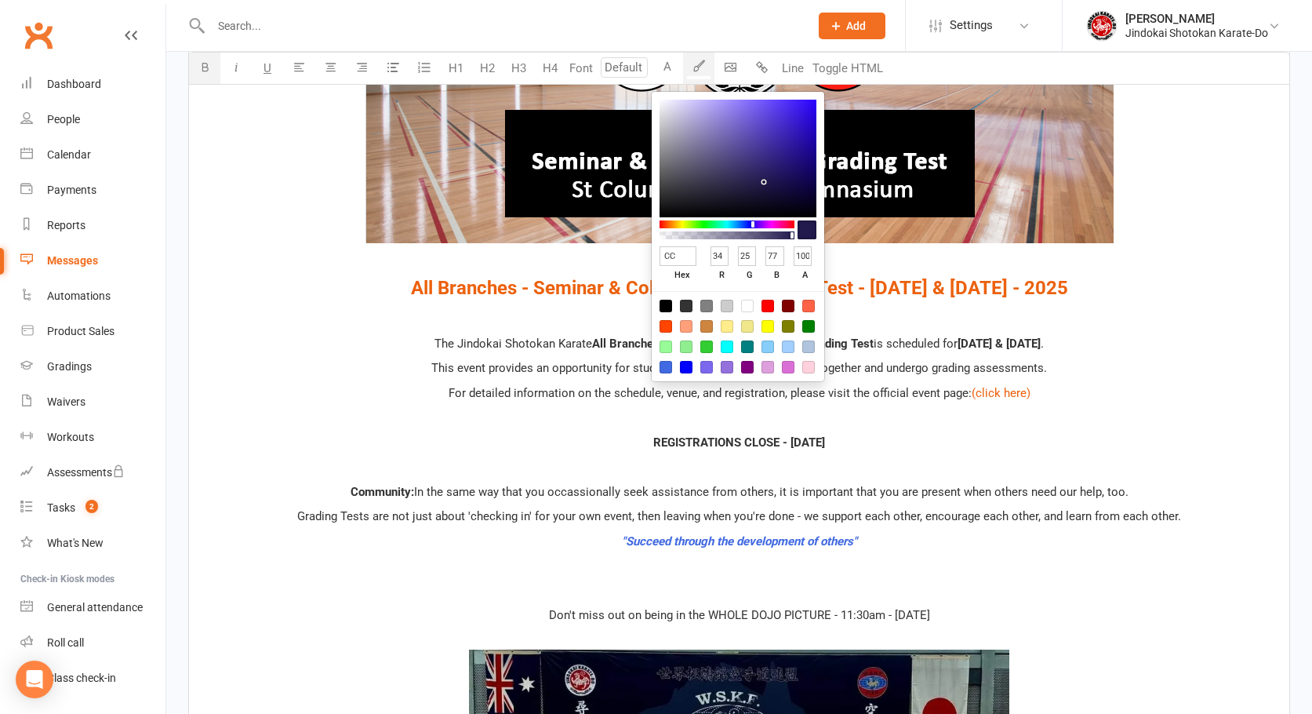
type input "204"
type input "0"
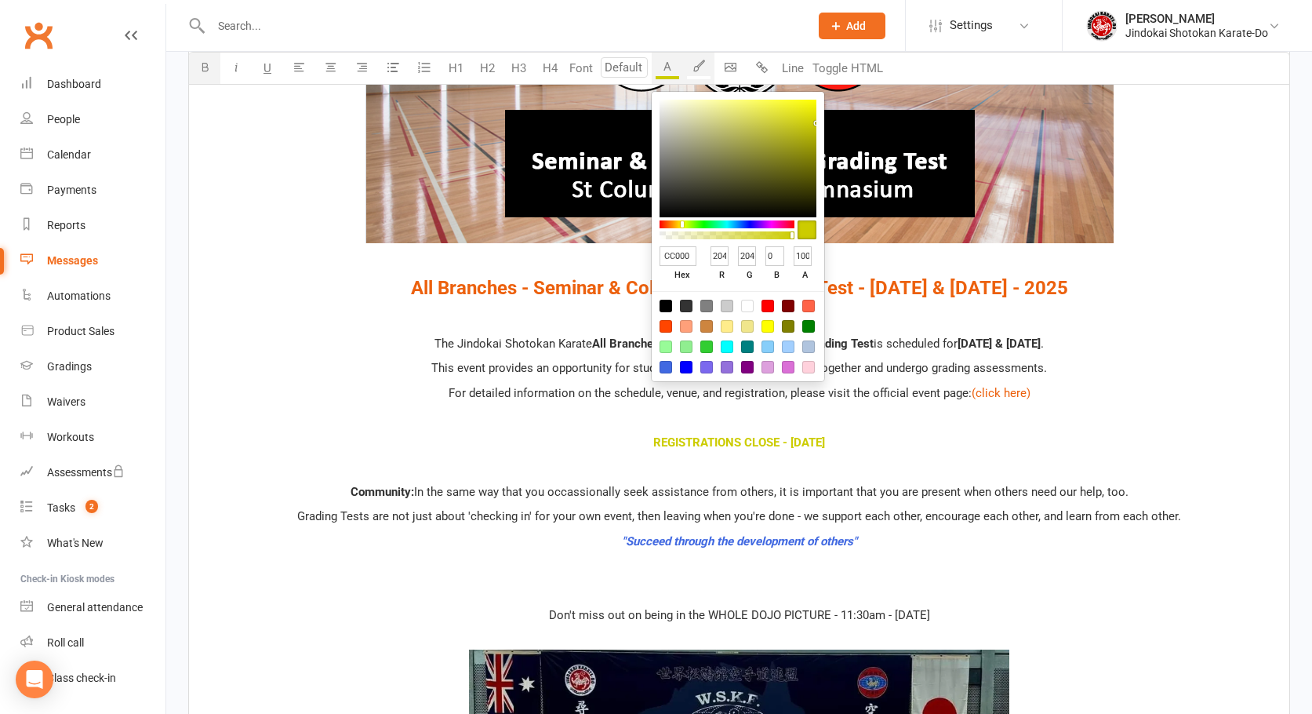
type input "CC0000"
type input "0"
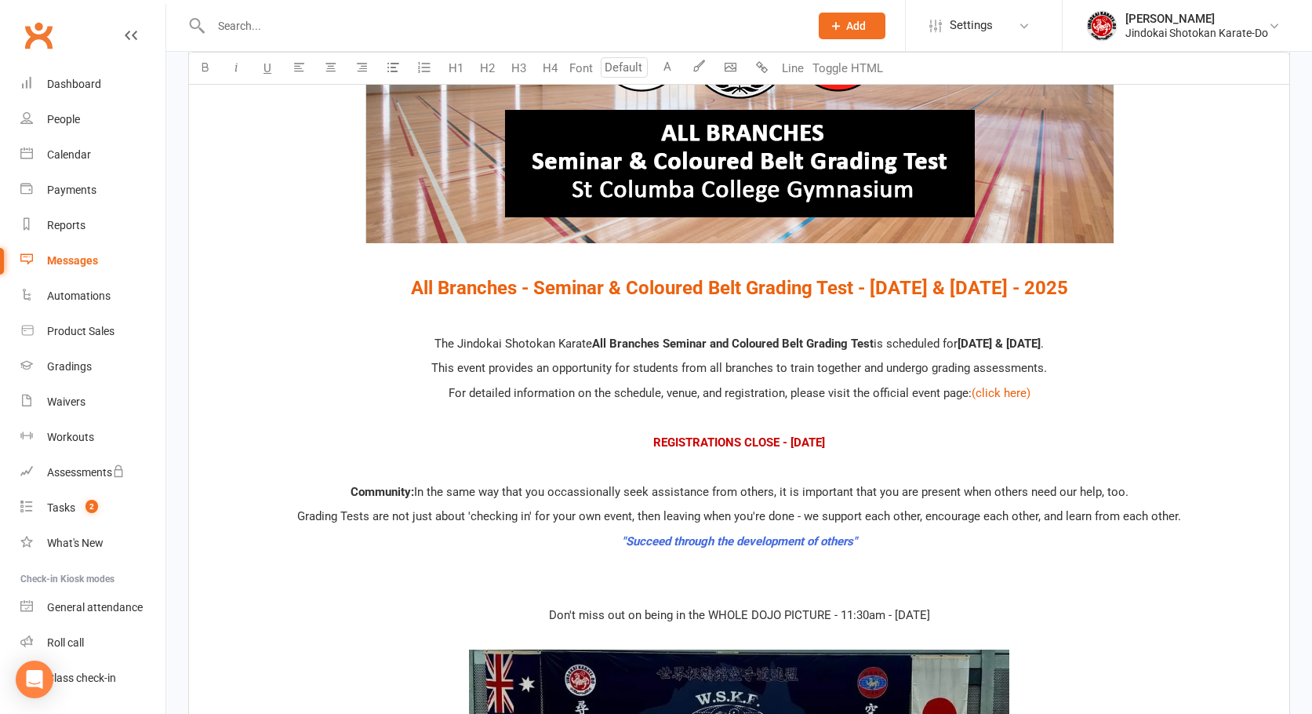
click at [311, 297] on p "﻿ $ All Branches - Seminar & Coloured Belt Grading Test - October 25th & 26th -…" at bounding box center [739, 288] width 1082 height 30
drag, startPoint x: 705, startPoint y: 425, endPoint x: 718, endPoint y: 432, distance: 14.4
click at [706, 425] on p "﻿" at bounding box center [739, 417] width 1082 height 19
click at [732, 440] on span "REGISTRATIONS CLOSE - WEDNESDAY, OCTOBER 22nd" at bounding box center [739, 442] width 172 height 14
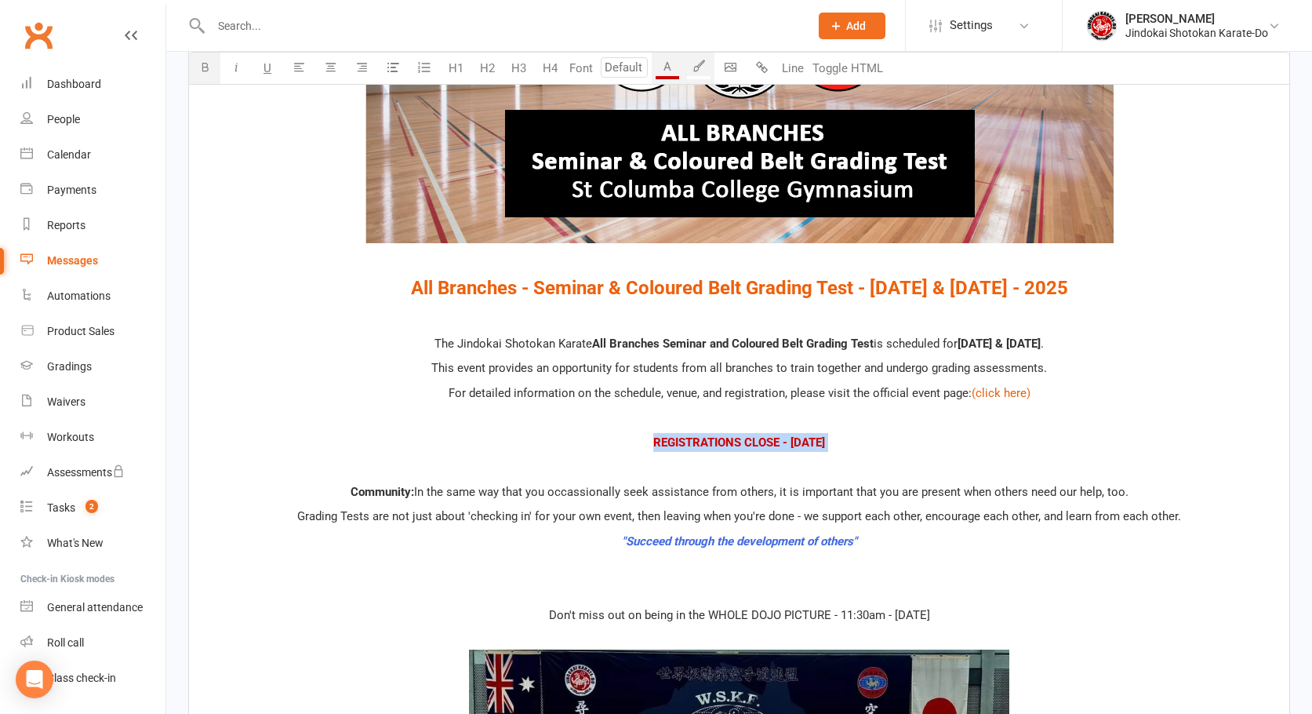
click at [732, 440] on span "REGISTRATIONS CLOSE - WEDNESDAY, OCTOBER 22nd" at bounding box center [739, 442] width 172 height 14
type input "24"
click at [631, 286] on span "All Branches - Seminar & Coloured Belt Grading Test - October 25th & 26th - 2025" at bounding box center [739, 288] width 657 height 22
click at [740, 441] on span "REGISTRATIONS CLOSE - WEDNESDAY, OCTOBER 22nd" at bounding box center [739, 442] width 172 height 14
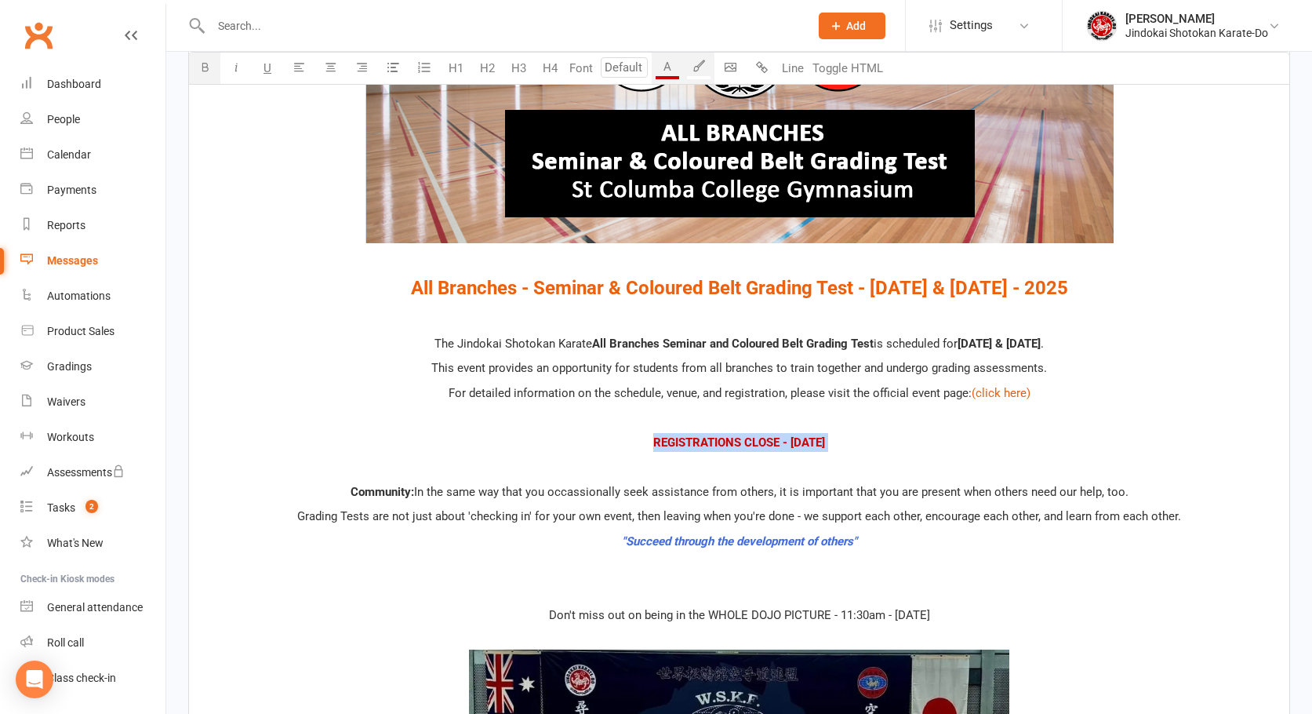
click at [740, 441] on span "REGISTRATIONS CLOSE - WEDNESDAY, OCTOBER 22nd" at bounding box center [739, 442] width 172 height 14
click at [633, 67] on input "number" at bounding box center [624, 67] width 47 height 20
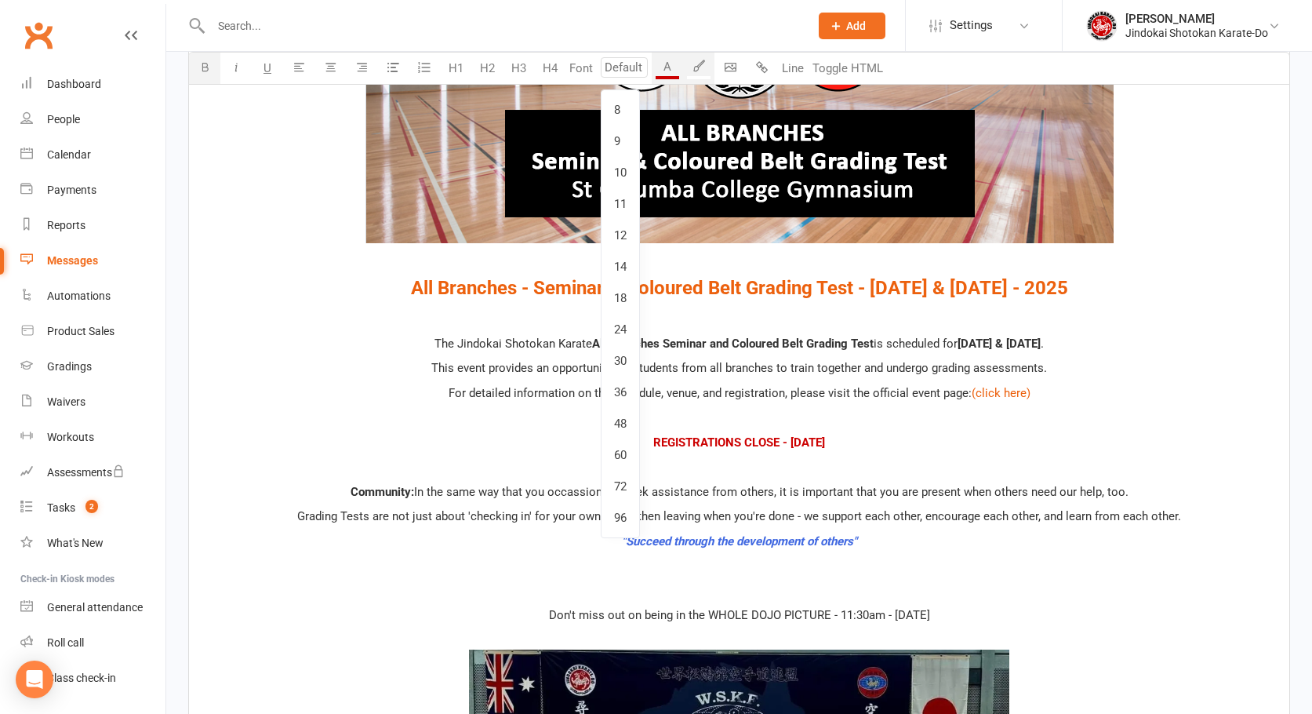
click at [620, 354] on link "30" at bounding box center [621, 360] width 38 height 31
type input "30"
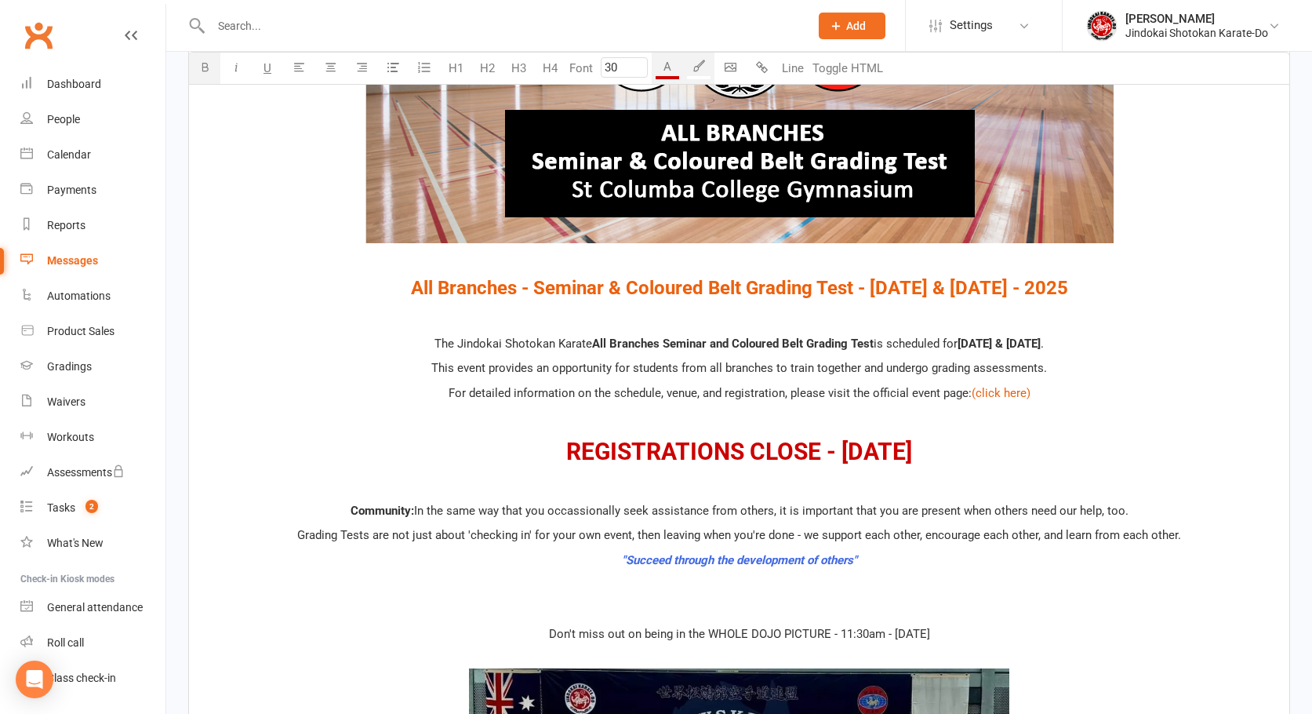
click at [703, 450] on span "REGISTRATIONS CLOSE - WEDNESDAY, OCTOBER 22nd" at bounding box center [739, 451] width 346 height 27
click at [649, 453] on span "REGISTRATIONS CLOSE - WEDNESDAY, OCTOBER 22nd" at bounding box center [739, 451] width 346 height 27
click at [650, 453] on span "REGISTRATIONS CLOSE - WEDNESDAY, OCTOBER 22nd" at bounding box center [739, 451] width 346 height 27
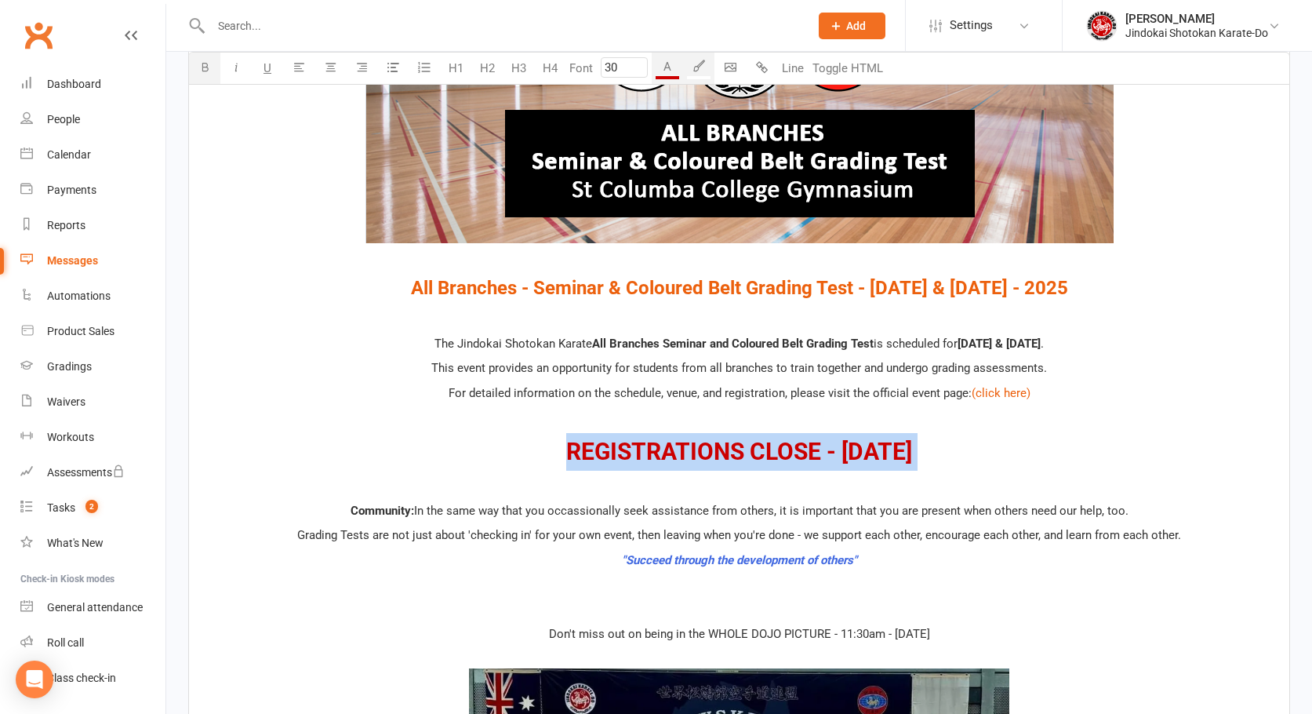
click at [651, 453] on span "REGISTRATIONS CLOSE - WEDNESDAY, OCTOBER 22nd" at bounding box center [739, 451] width 346 height 27
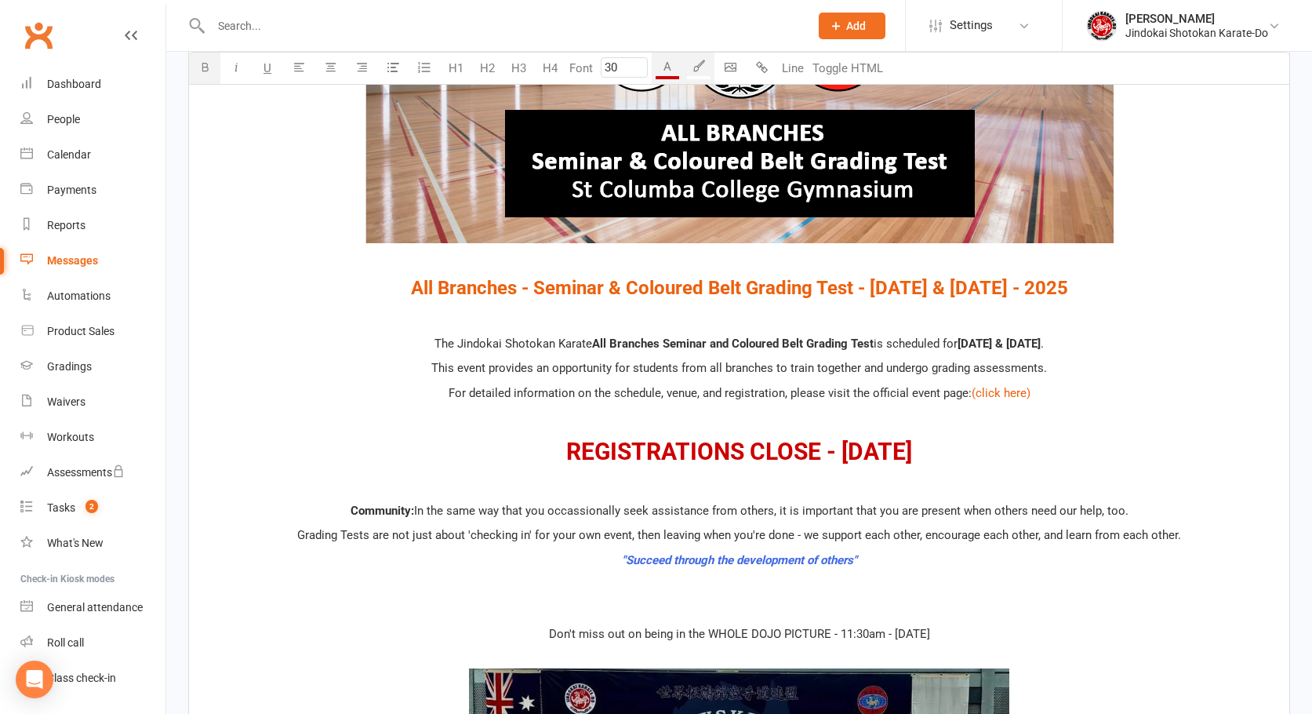
click at [235, 67] on icon "button" at bounding box center [237, 67] width 12 height 12
click at [267, 69] on span "U" at bounding box center [268, 68] width 8 height 14
click at [647, 395] on span "For detailed information on the schedule, venue, and registration, please visit…" at bounding box center [710, 393] width 523 height 14
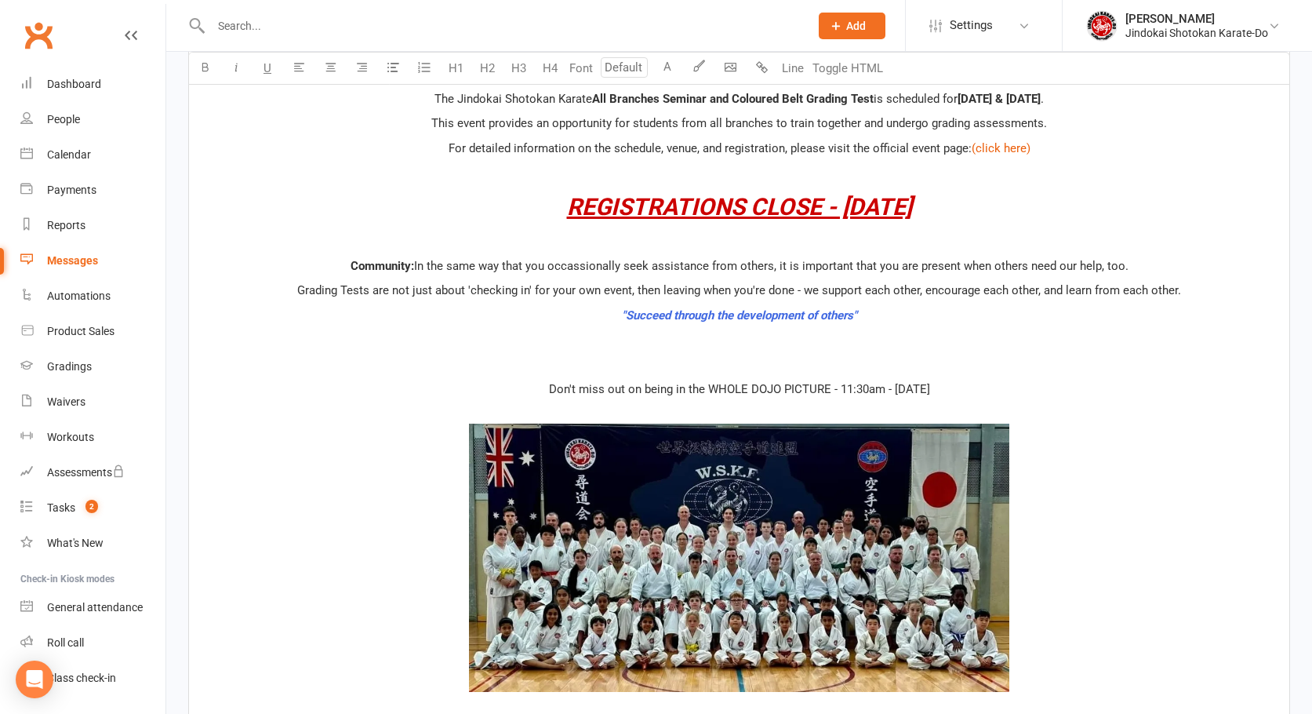
scroll to position [762, 0]
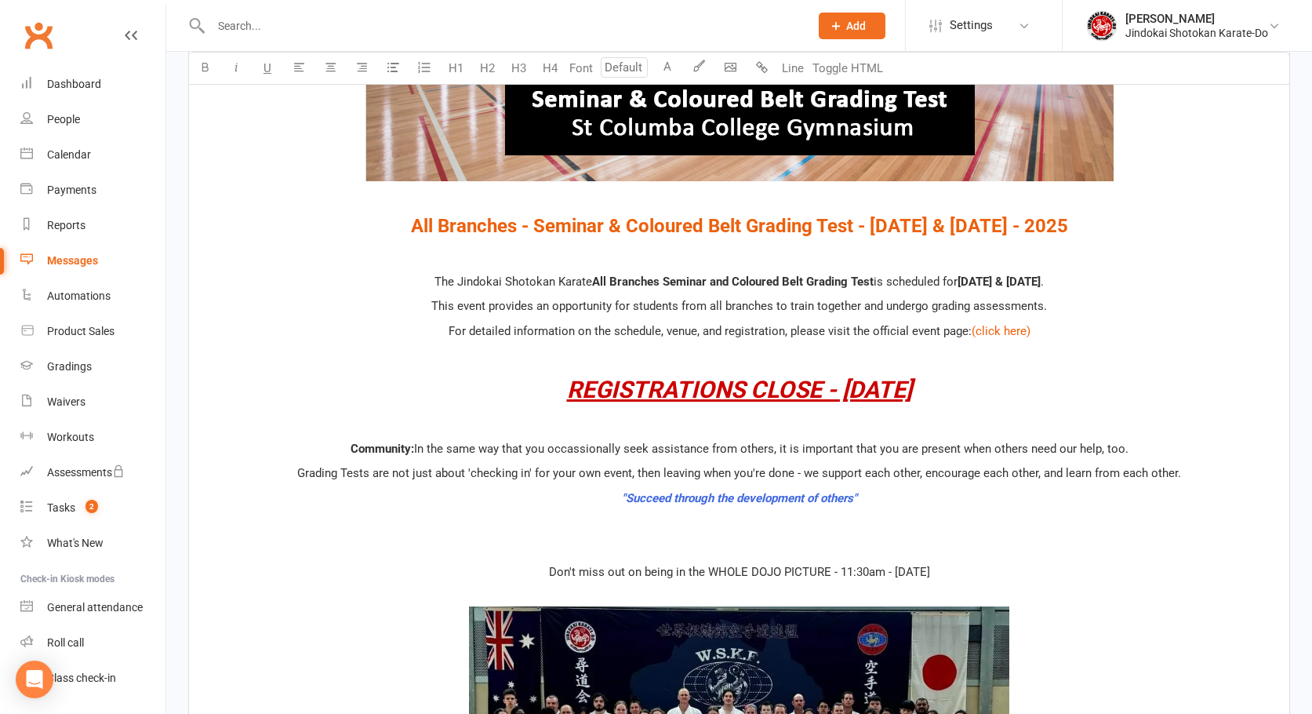
click at [715, 573] on span "Don't miss out on being in the WHOLE DOJO PICTURE - 11:30am - Saturday October …" at bounding box center [739, 572] width 381 height 14
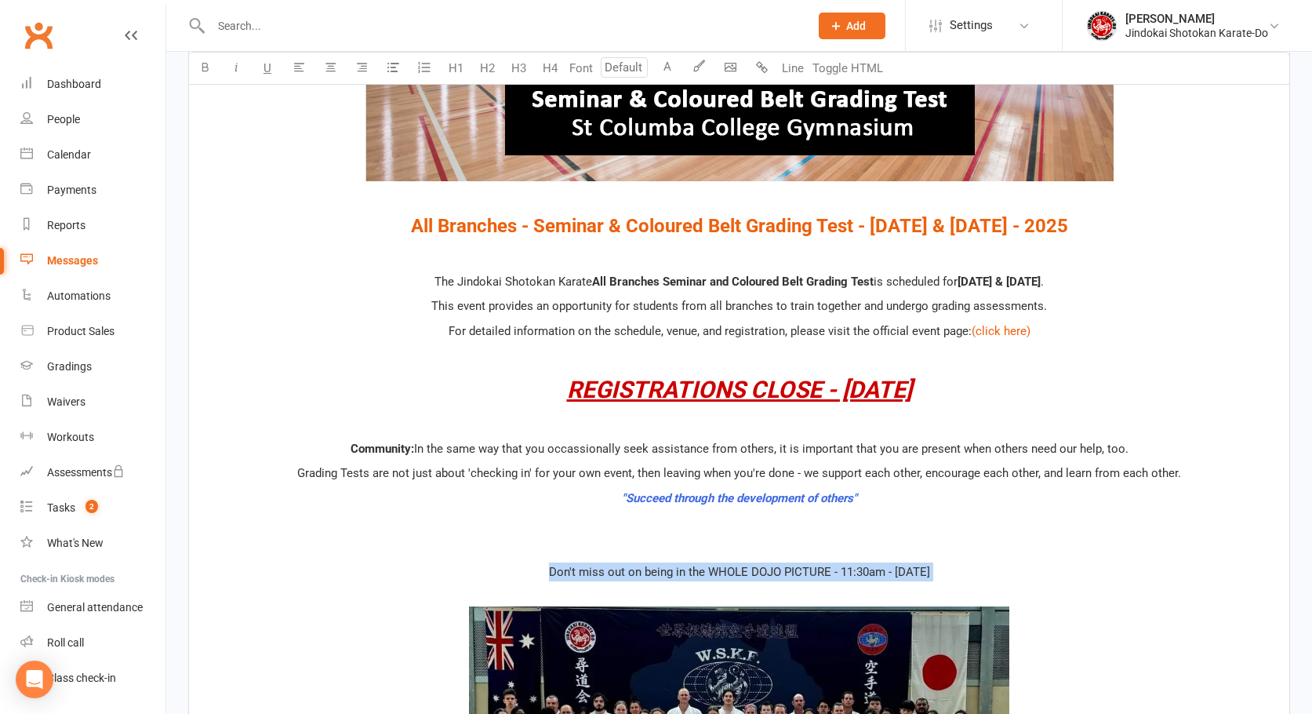
click at [715, 573] on span "Don't miss out on being in the WHOLE DOJO PICTURE - 11:30am - Saturday October …" at bounding box center [739, 572] width 381 height 14
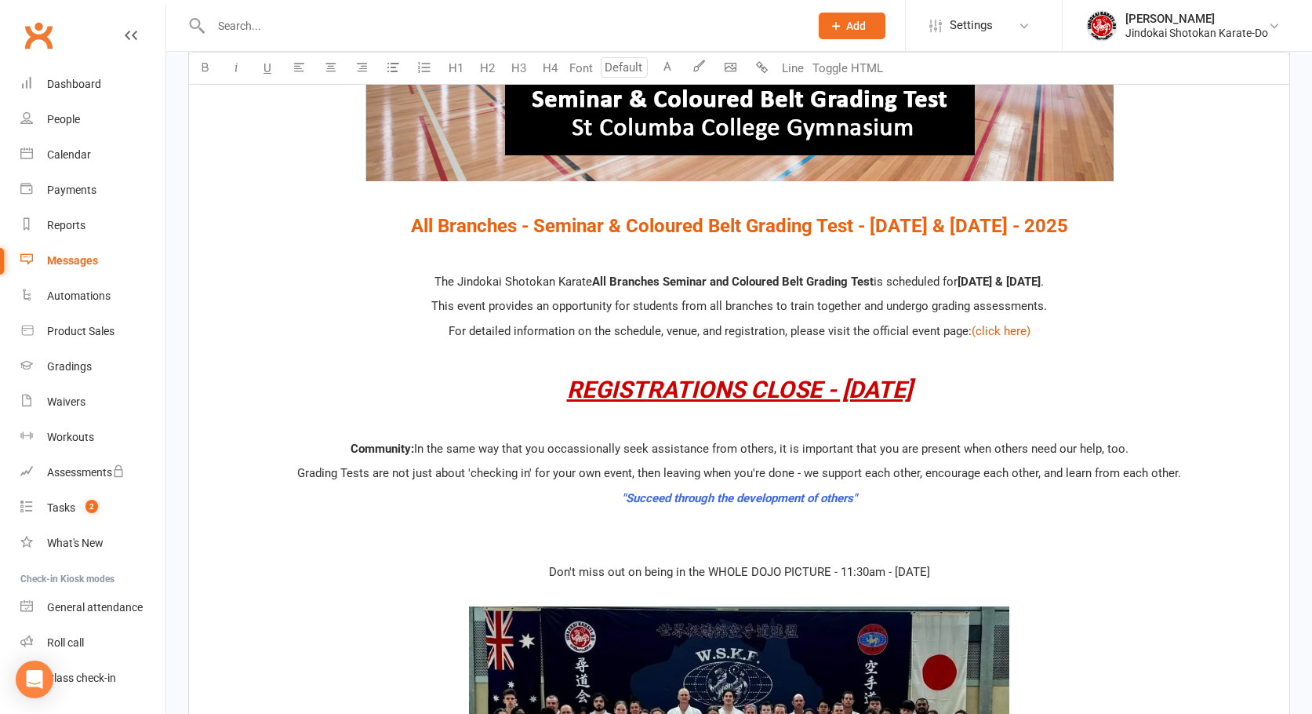
click at [203, 69] on icon "button" at bounding box center [205, 67] width 12 height 12
click at [395, 473] on span "Grading Tests are not just about 'checking in' for your own event, then leaving…" at bounding box center [739, 473] width 884 height 14
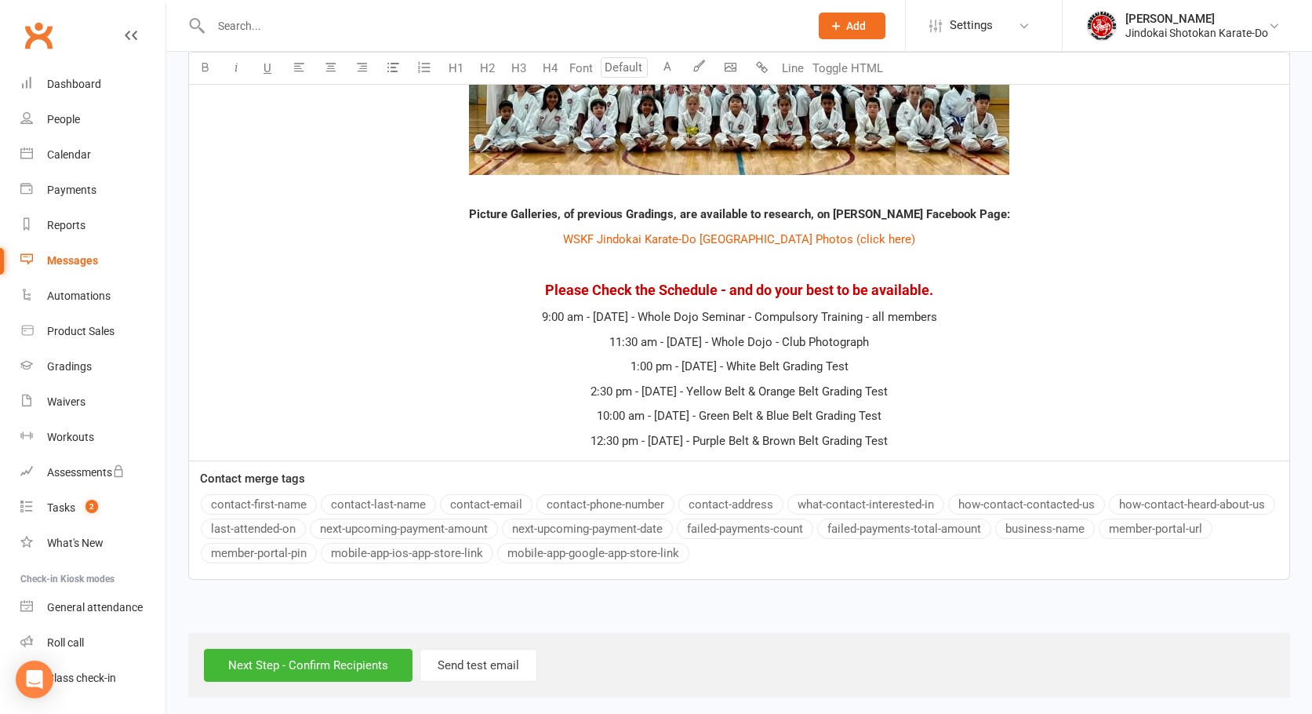
scroll to position [1467, 0]
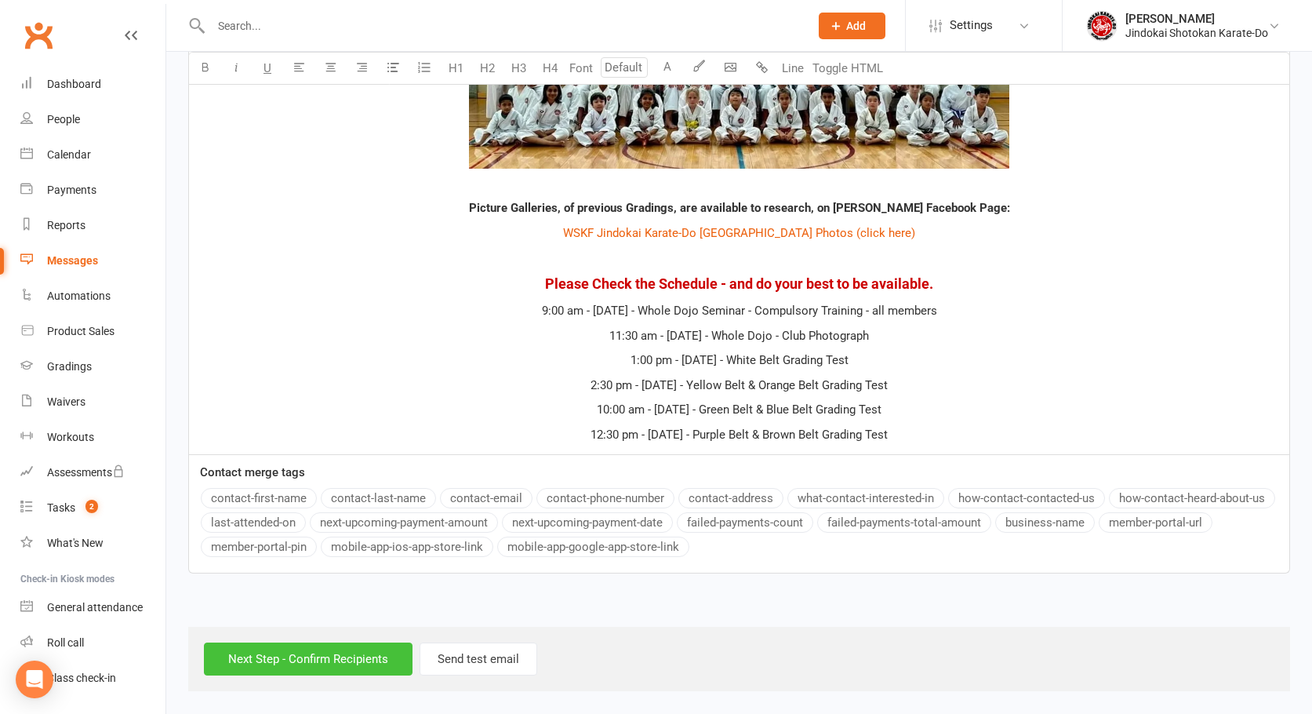
click at [264, 656] on input "Next Step - Confirm Recipients" at bounding box center [308, 658] width 209 height 33
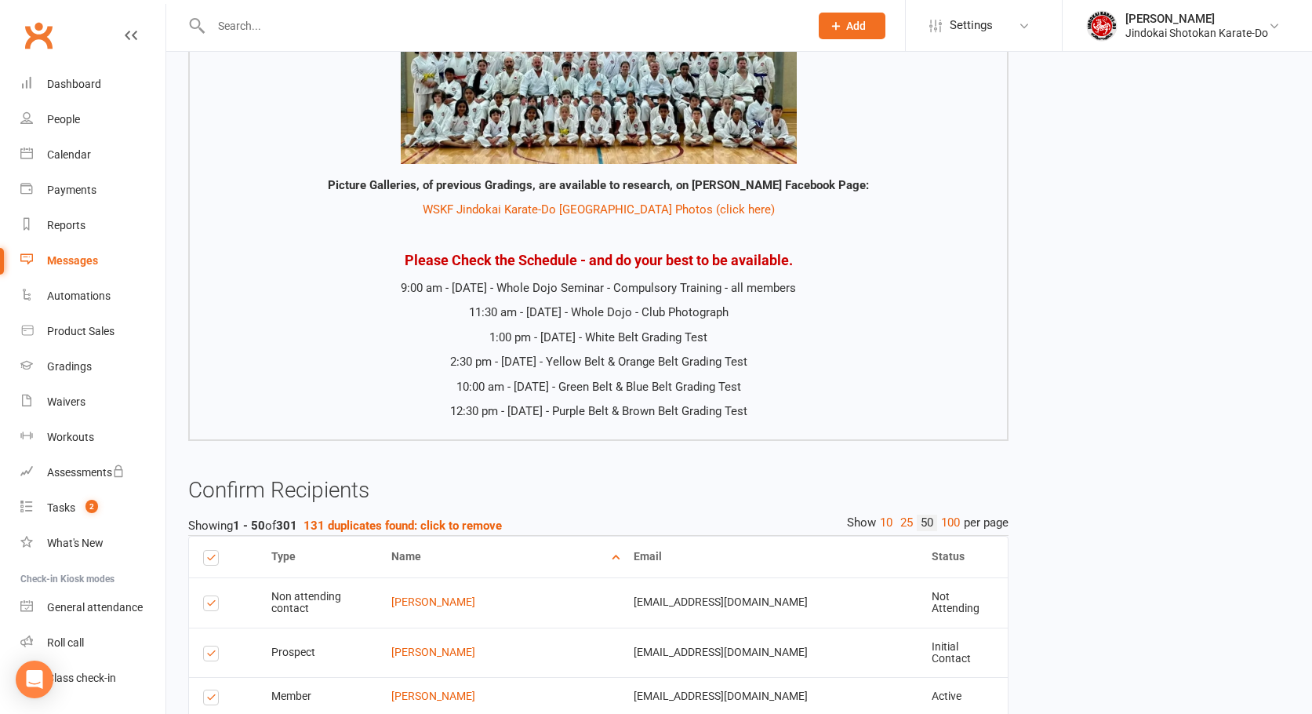
scroll to position [1255, 0]
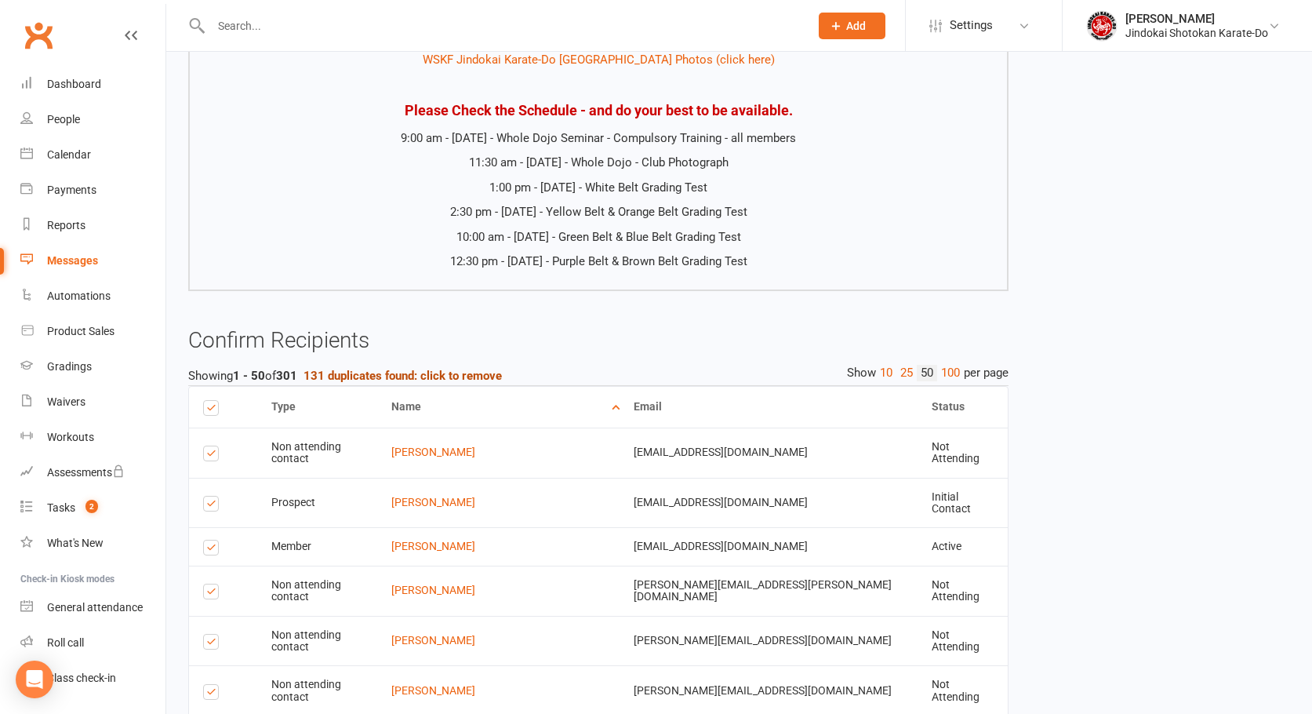
click at [430, 367] on button "131 duplicates found: click to remove" at bounding box center [403, 375] width 198 height 19
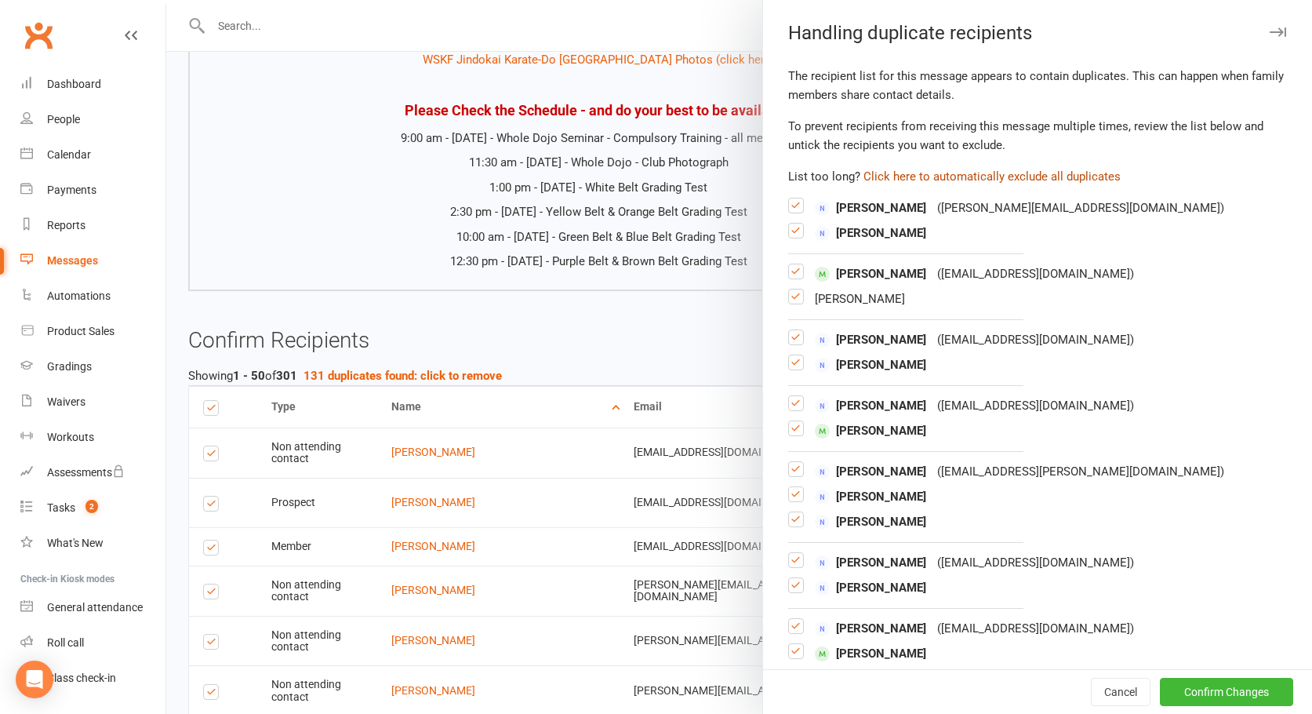
click at [955, 176] on button "Click here to automatically exclude all duplicates" at bounding box center [992, 176] width 257 height 19
click at [1194, 693] on button "Confirm Changes" at bounding box center [1226, 692] width 133 height 28
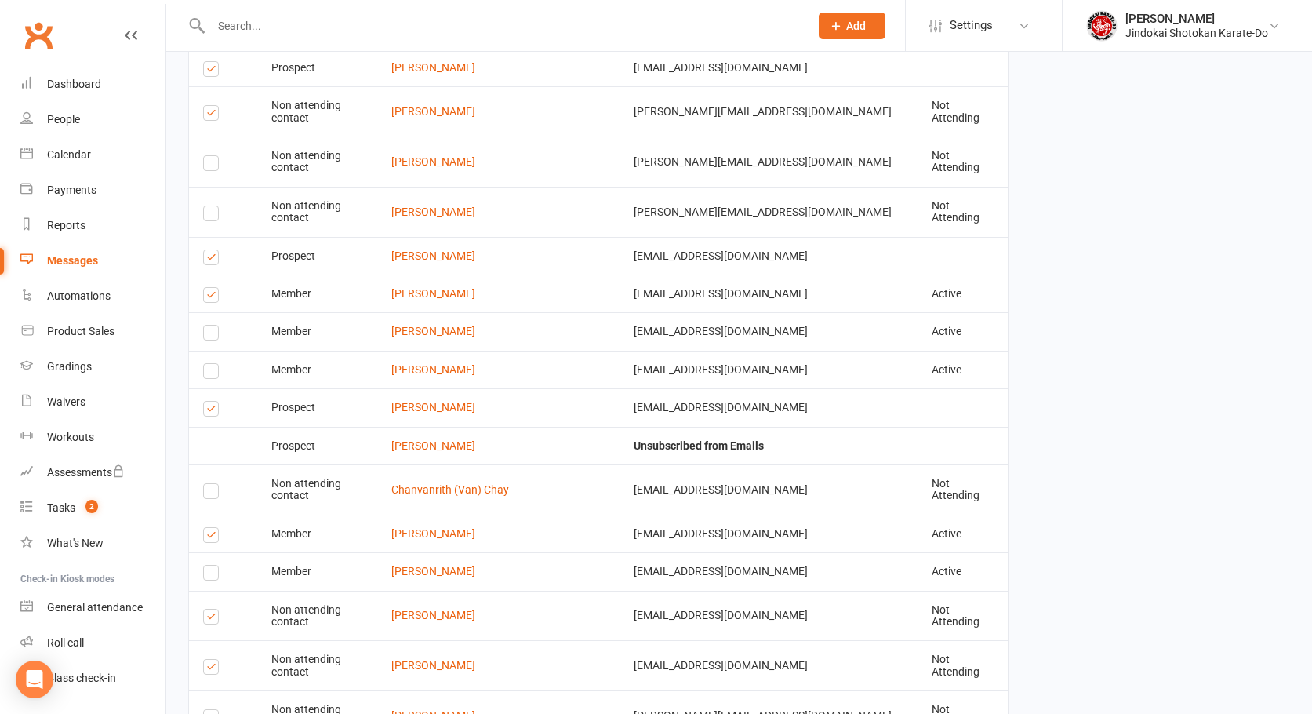
scroll to position [3060, 0]
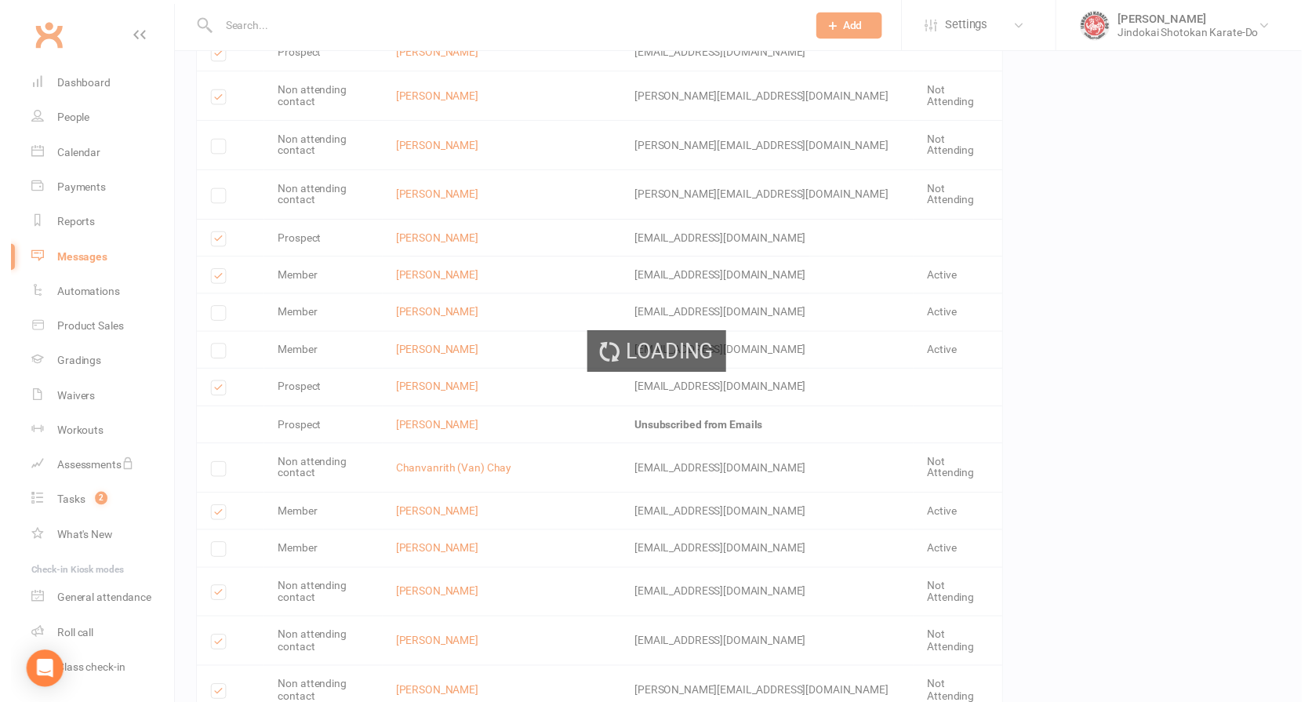
scroll to position [3053, 0]
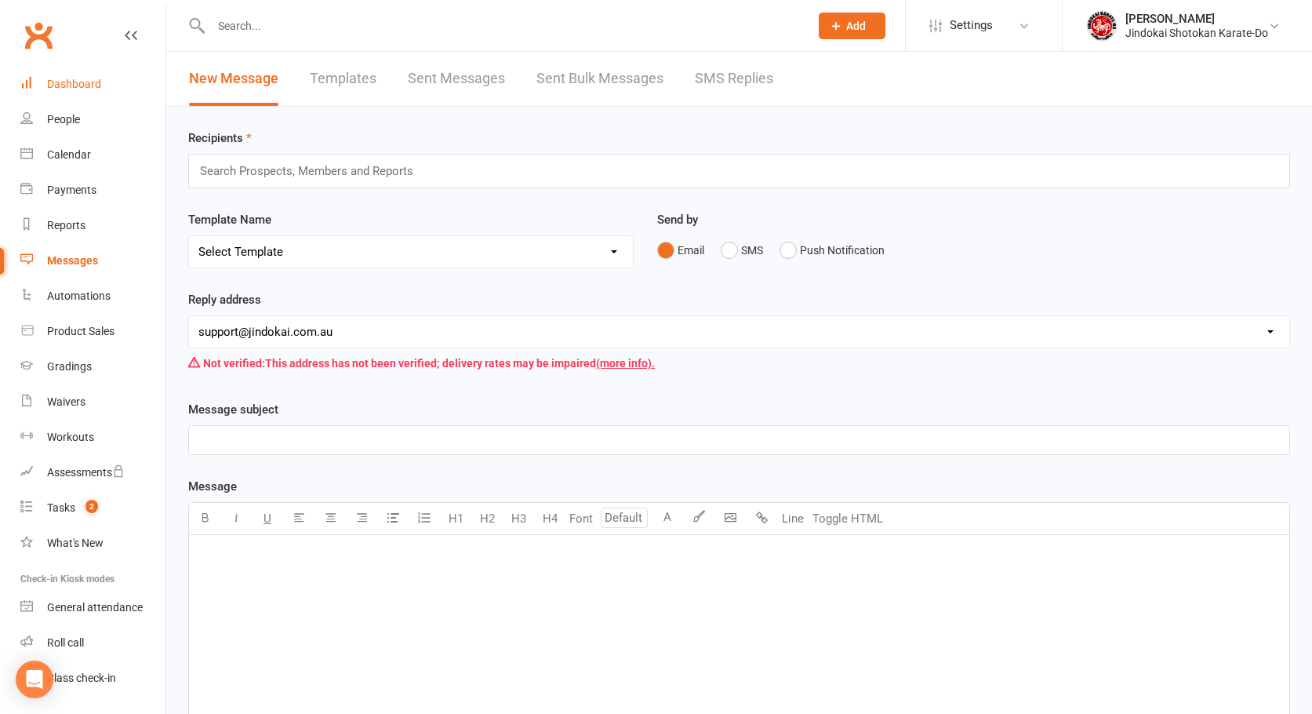
click at [60, 85] on div "Dashboard" at bounding box center [74, 84] width 54 height 13
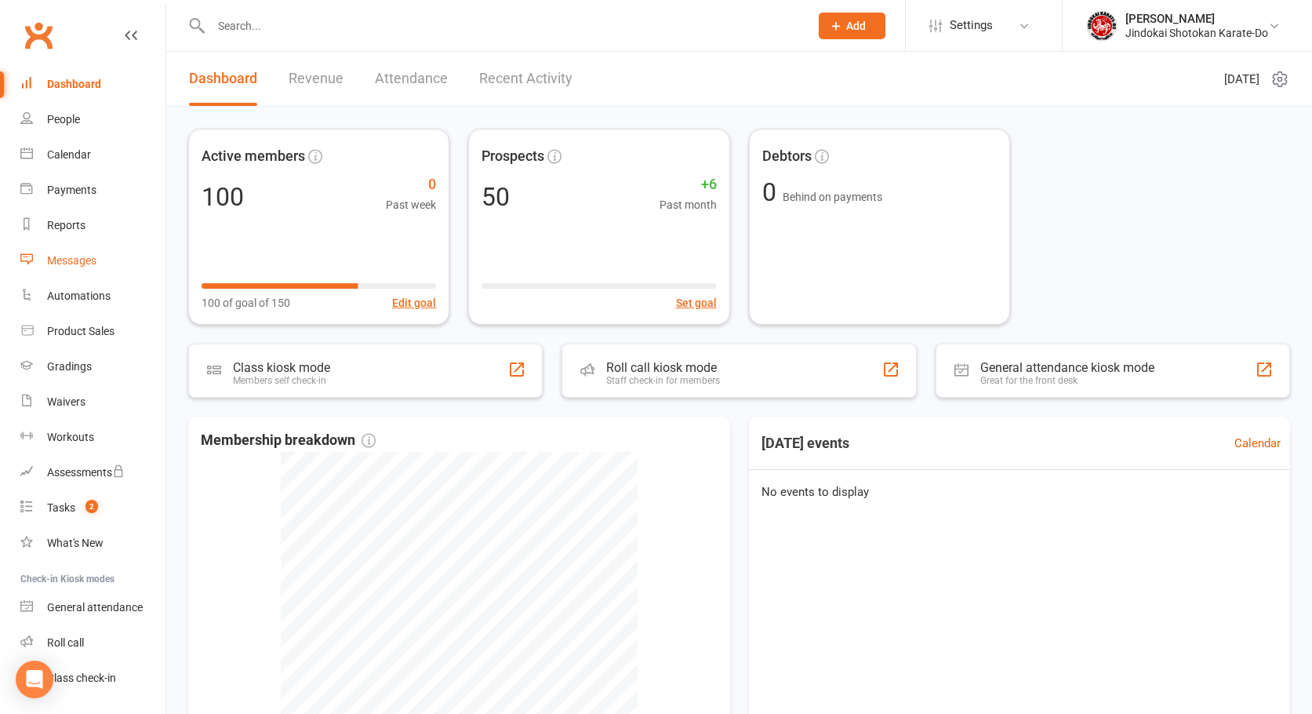
click at [65, 261] on div "Messages" at bounding box center [71, 260] width 49 height 13
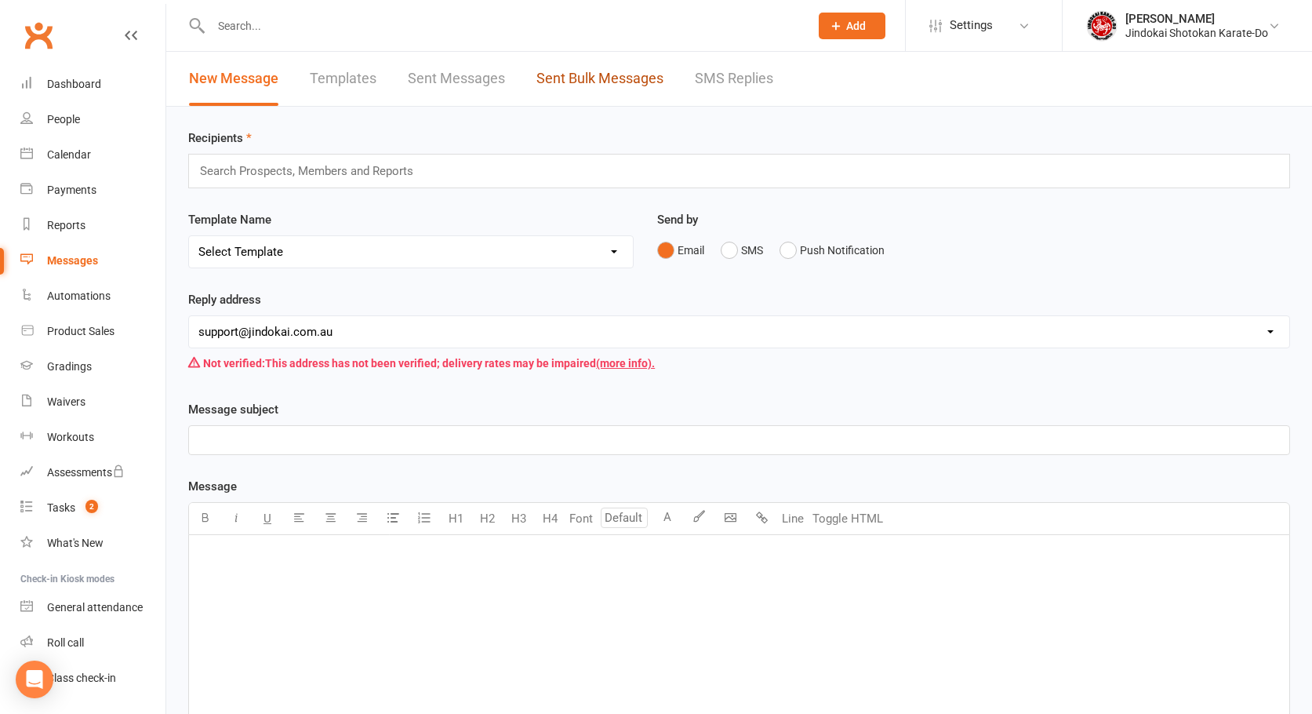
click at [596, 75] on link "Sent Bulk Messages" at bounding box center [599, 79] width 127 height 54
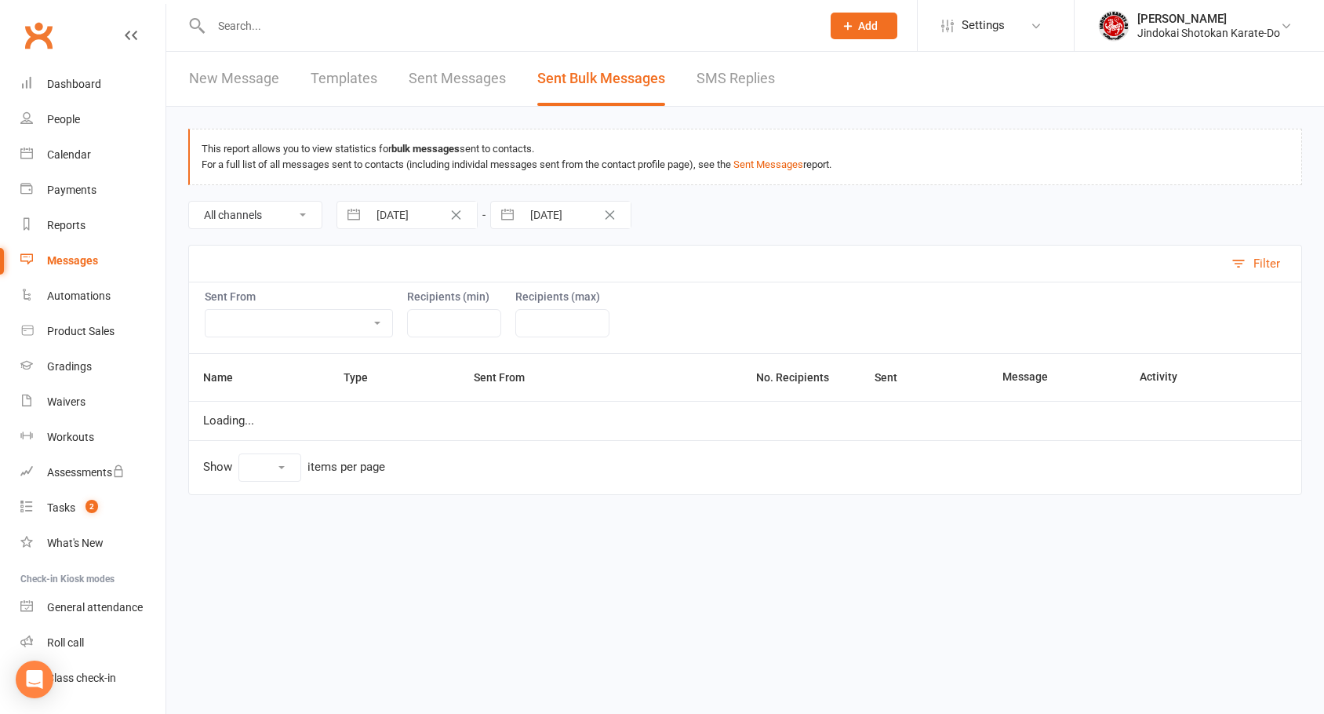
select select "10"
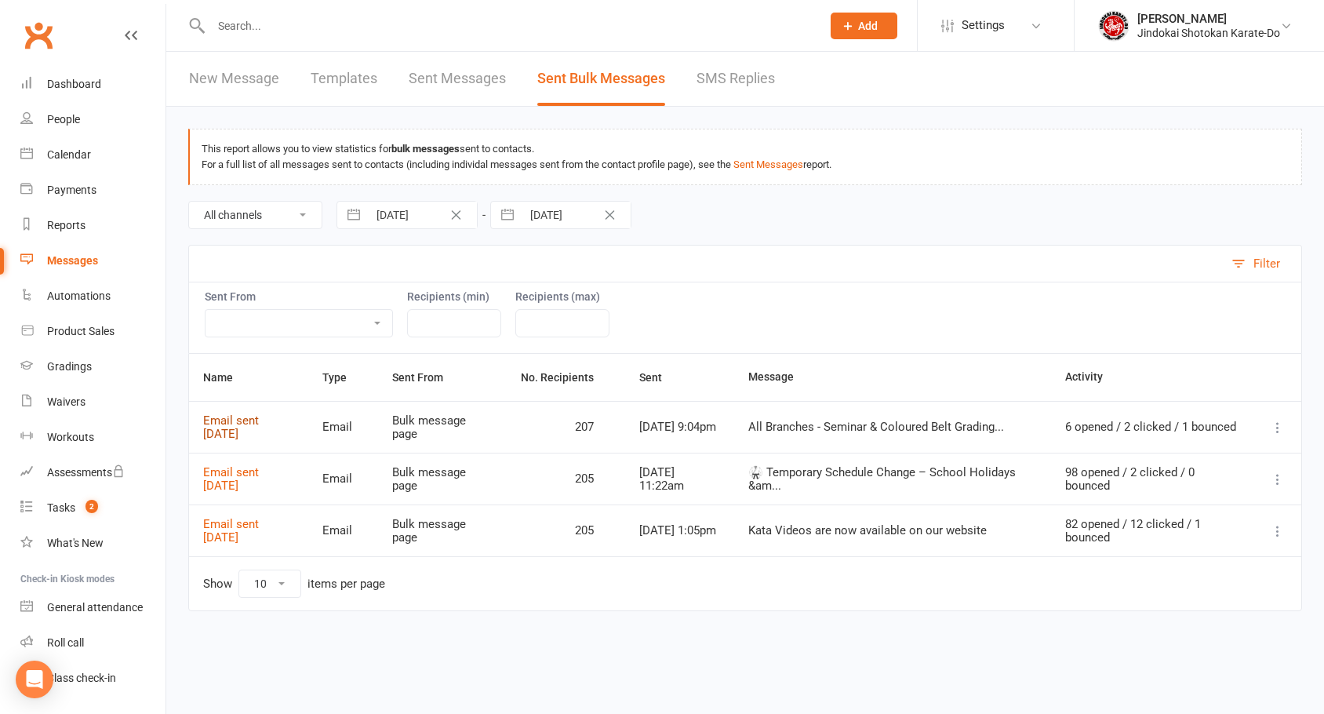
click at [216, 424] on link "Email sent 12 Oct 2025" at bounding box center [231, 426] width 56 height 27
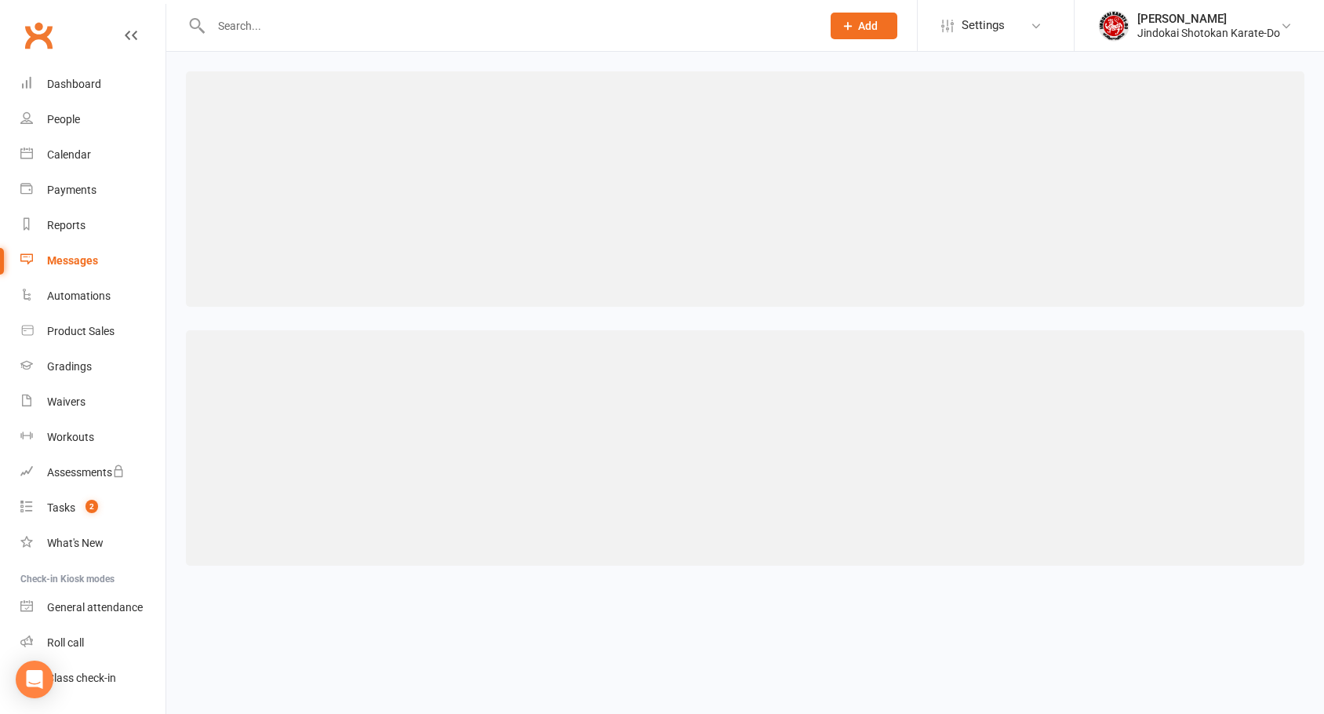
select select "100"
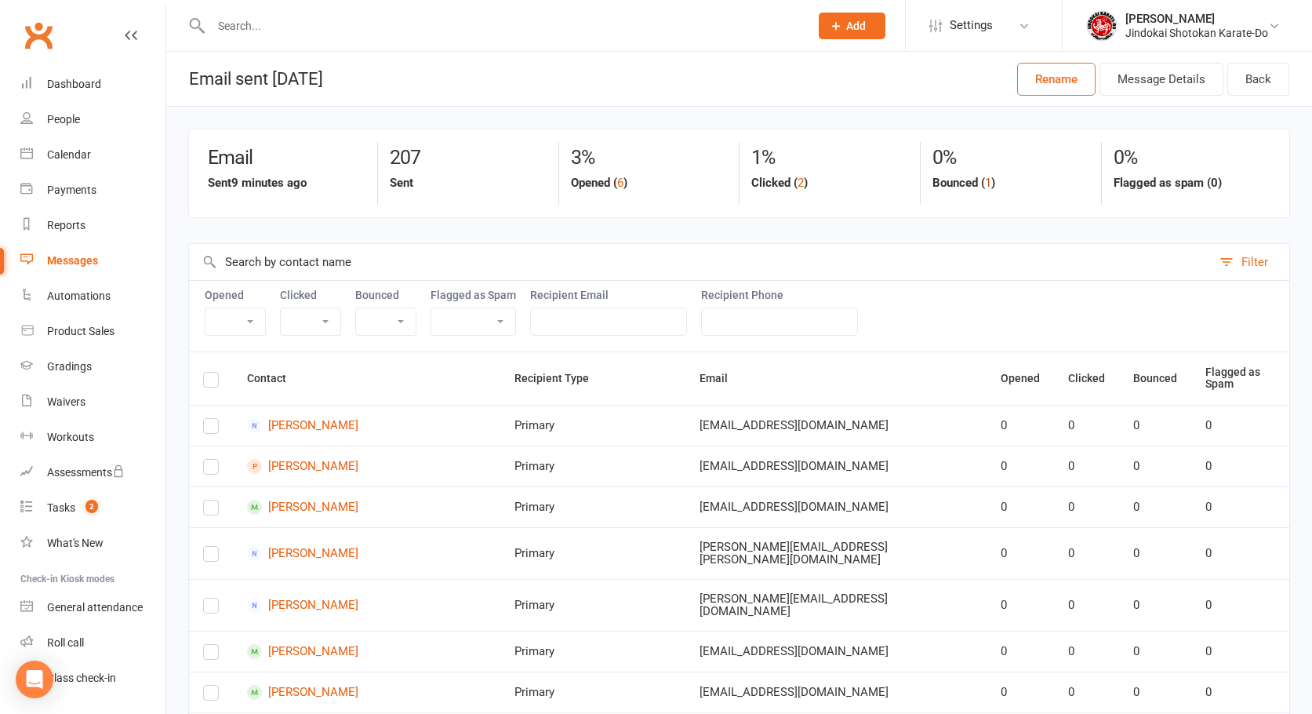
click at [991, 183] on button "1" at bounding box center [988, 182] width 6 height 19
select select "true"
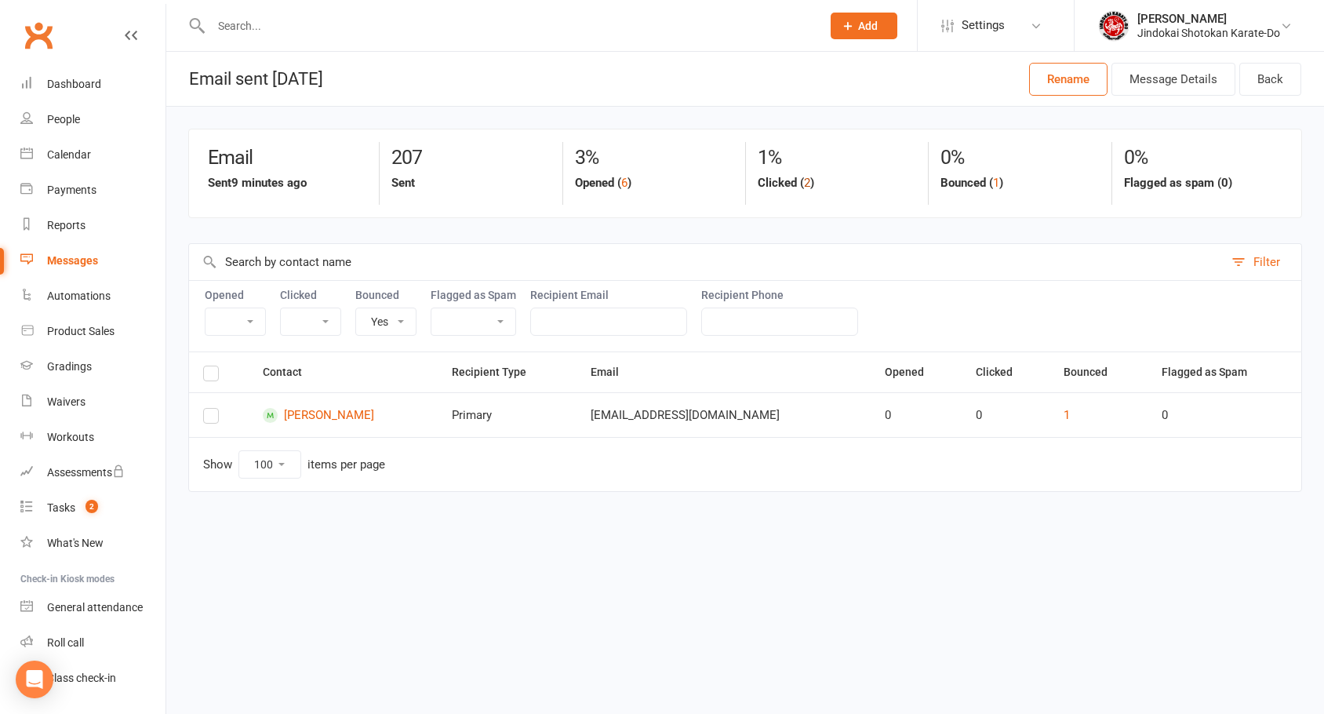
click at [806, 183] on button "2" at bounding box center [807, 182] width 6 height 19
select select "true"
click at [627, 184] on button "6" at bounding box center [624, 182] width 6 height 19
select select "true"
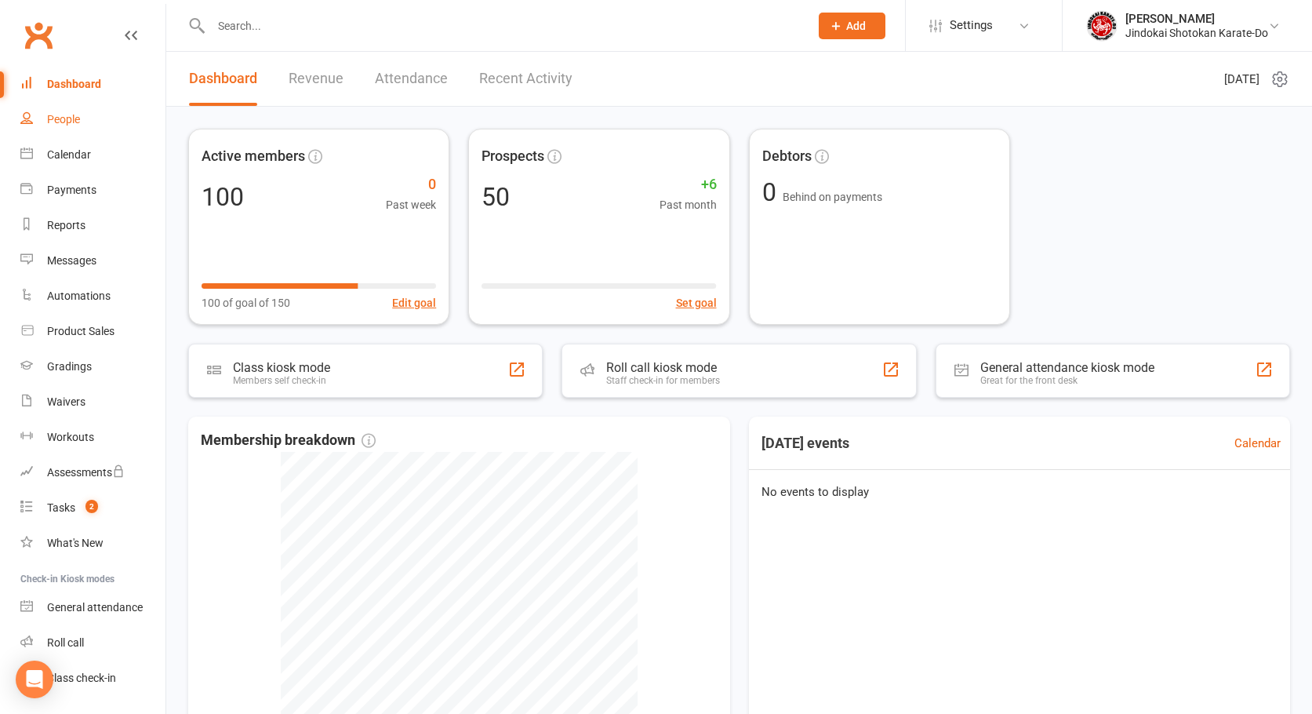
click at [60, 122] on div "People" at bounding box center [63, 119] width 33 height 13
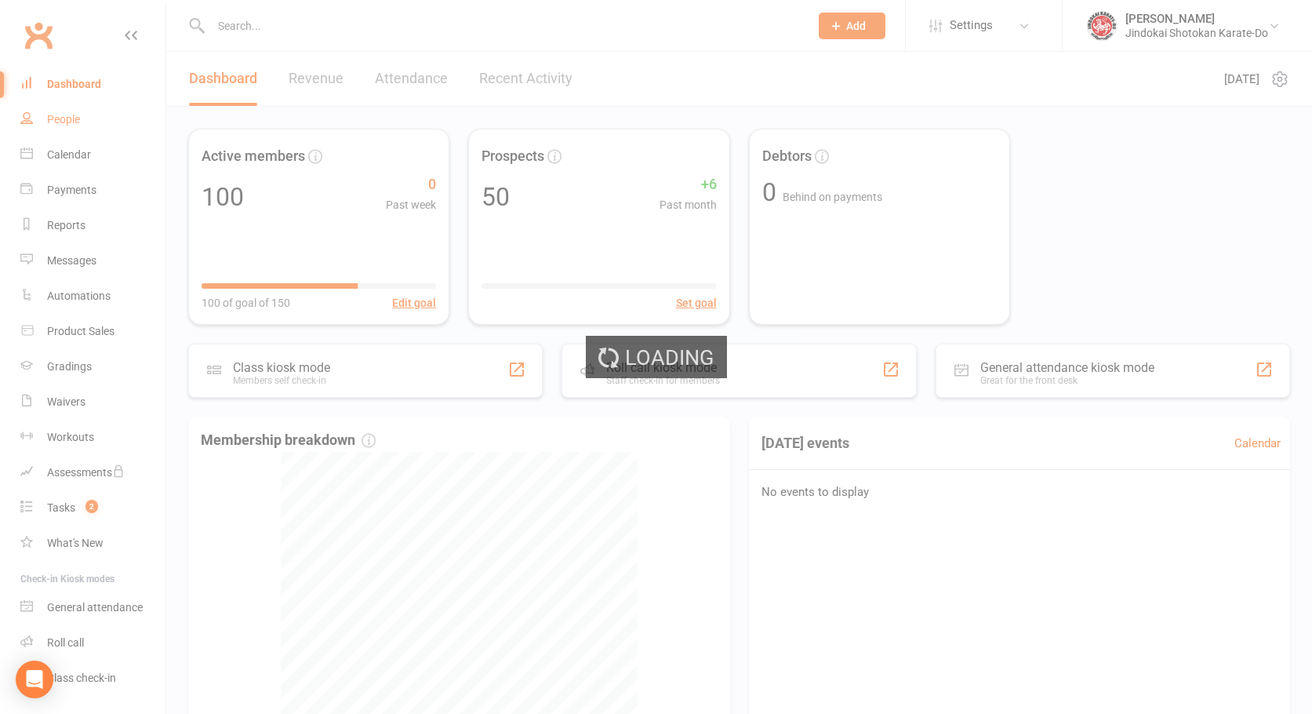
select select "100"
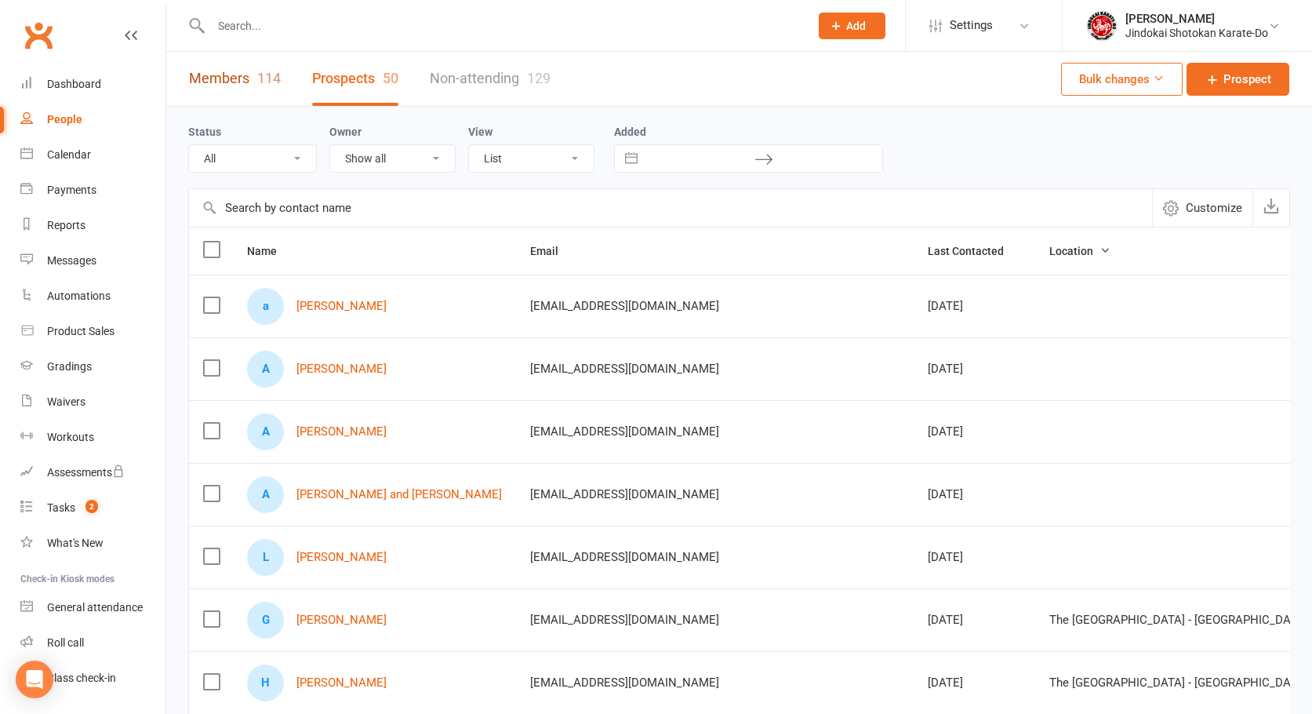
click at [218, 78] on link "Members 114" at bounding box center [235, 79] width 92 height 54
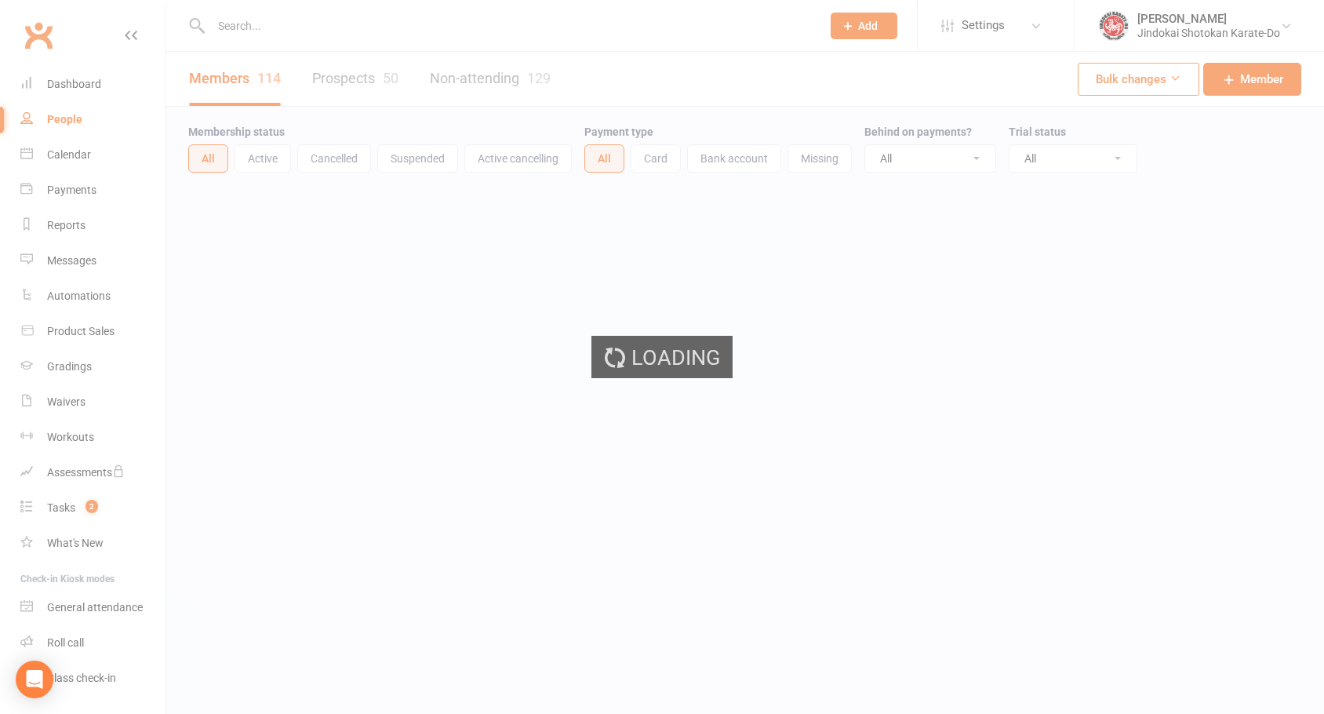
select select "100"
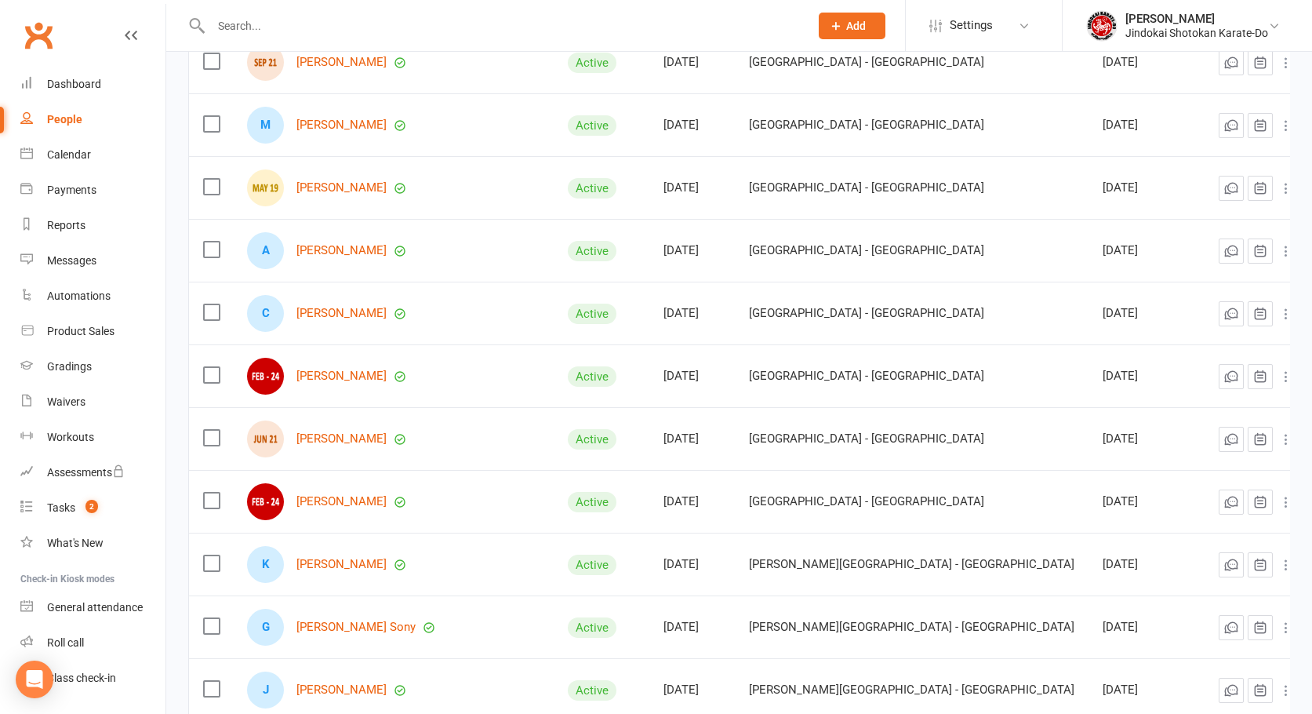
scroll to position [941, 0]
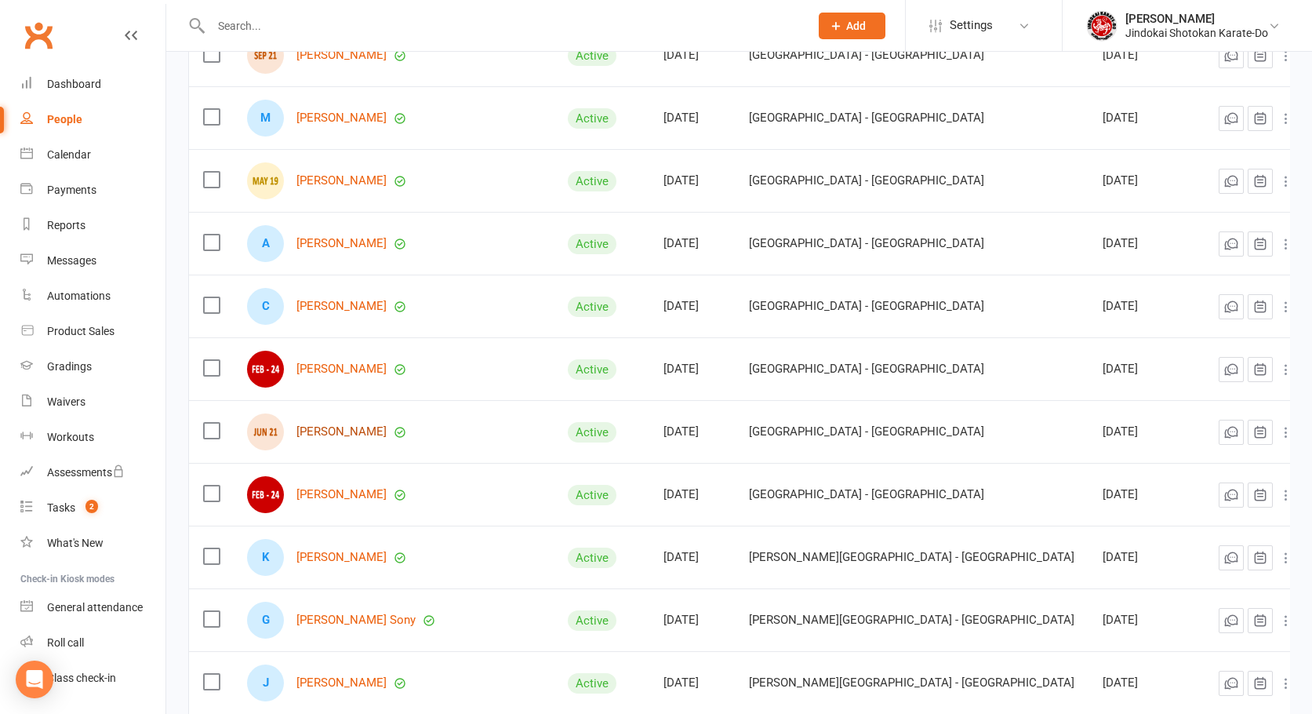
click at [303, 436] on link "[PERSON_NAME]" at bounding box center [341, 431] width 90 height 13
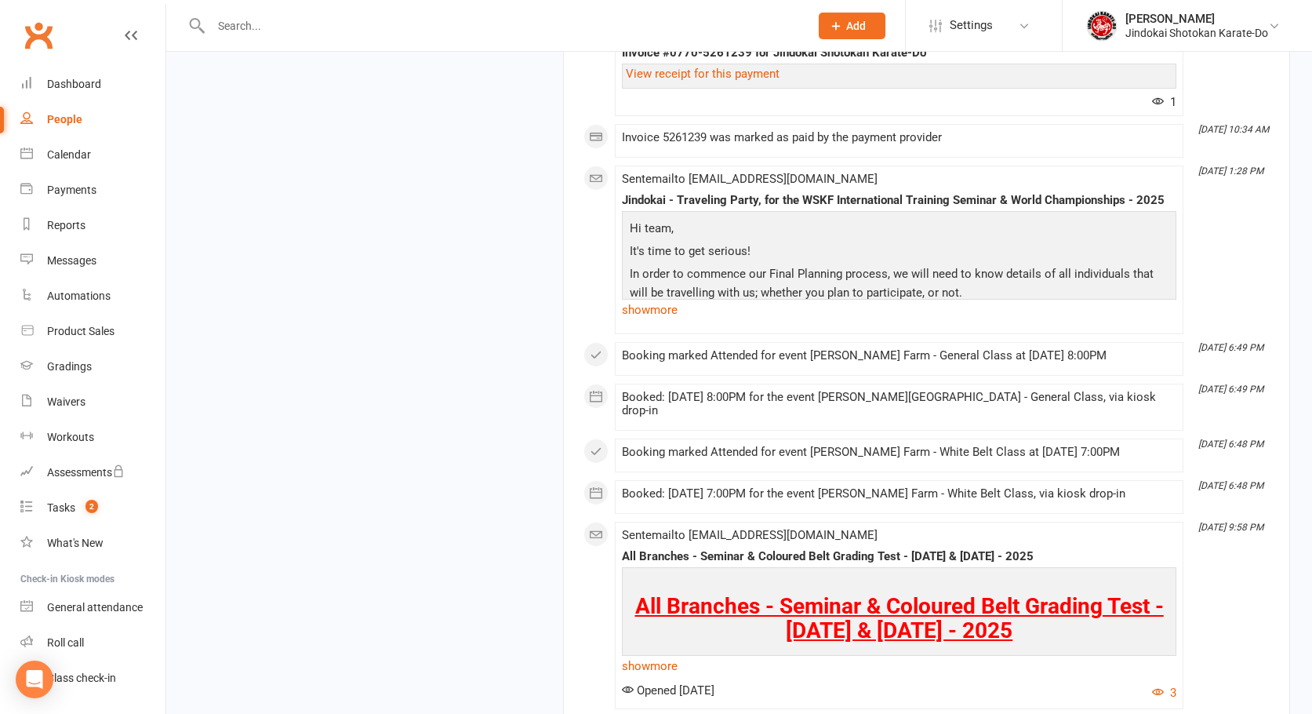
scroll to position [13098, 0]
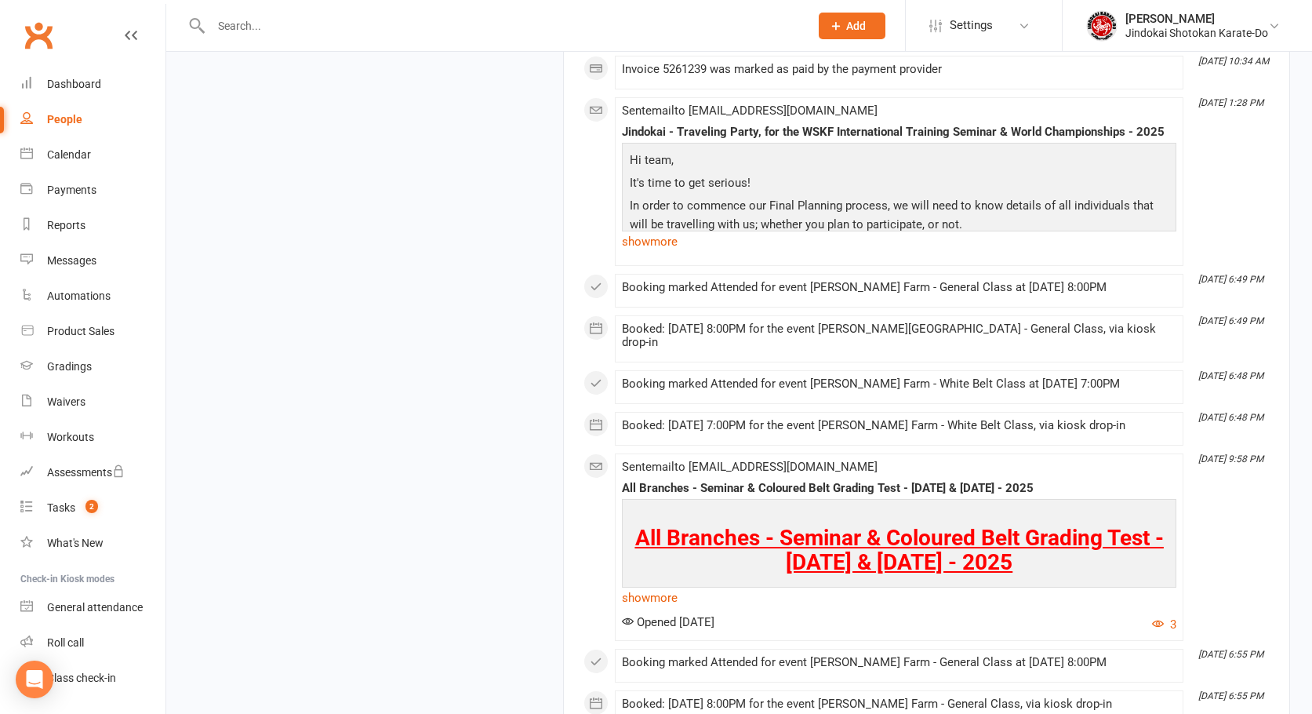
click at [845, 566] on span "All Branches - Seminar & Coloured Belt Grading Test - [DATE] & [DATE] - 2025" at bounding box center [899, 550] width 529 height 50
click at [665, 609] on link "show more" at bounding box center [899, 598] width 555 height 22
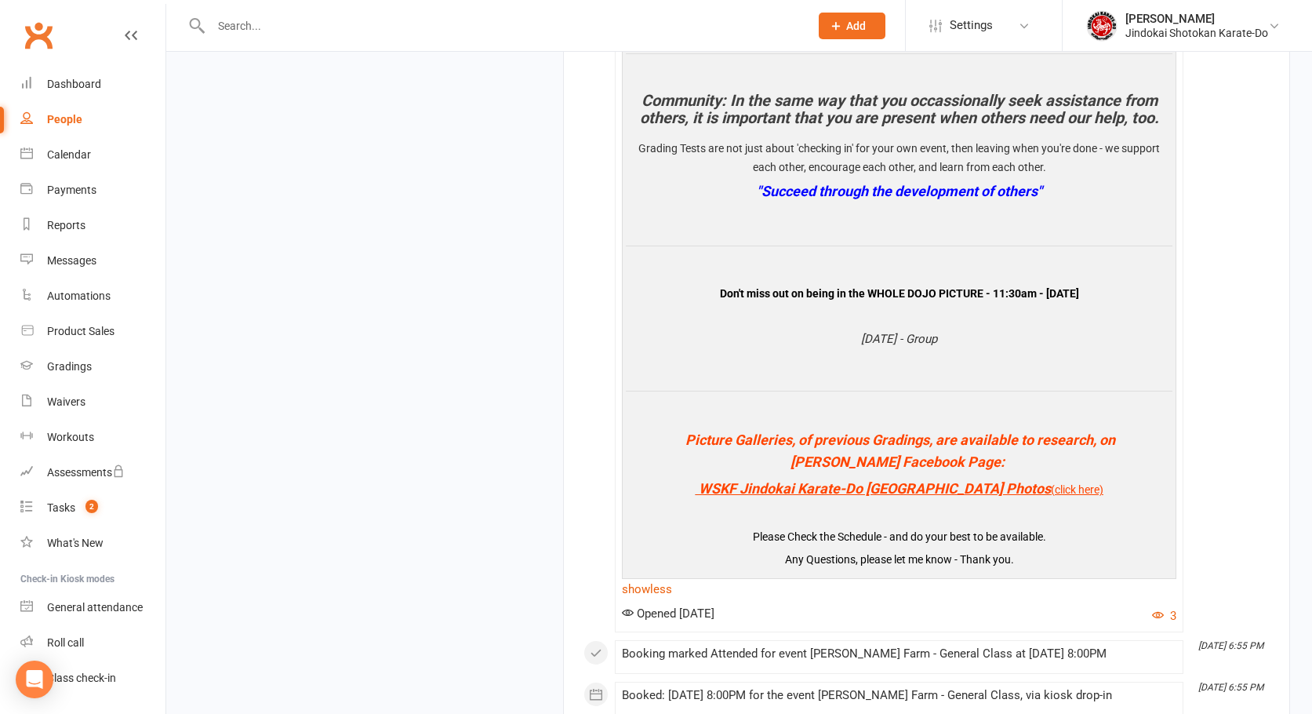
scroll to position [13804, 0]
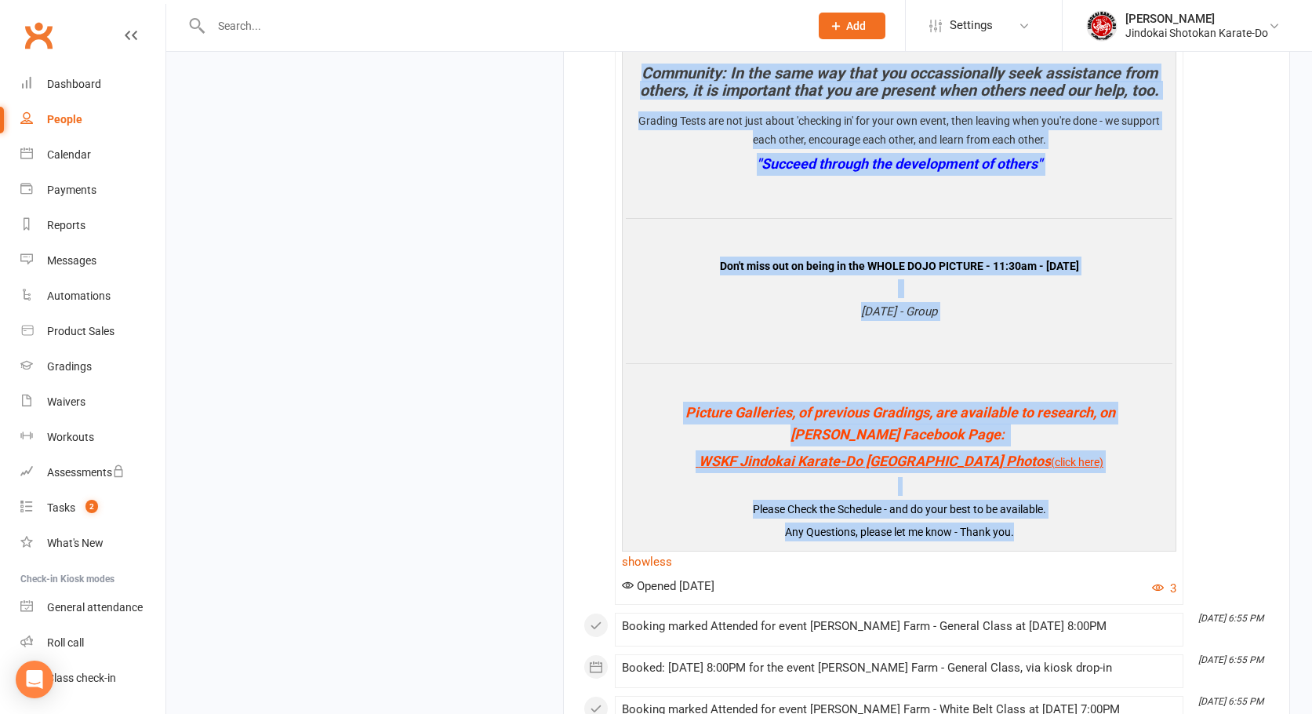
drag, startPoint x: 1028, startPoint y: 567, endPoint x: 723, endPoint y: 275, distance: 422.1
click at [644, 101] on div "All Branches - Seminar & Coloured Belt Grading Test - [DATE] & [DATE] - 2025 Th…" at bounding box center [899, 171] width 547 height 749
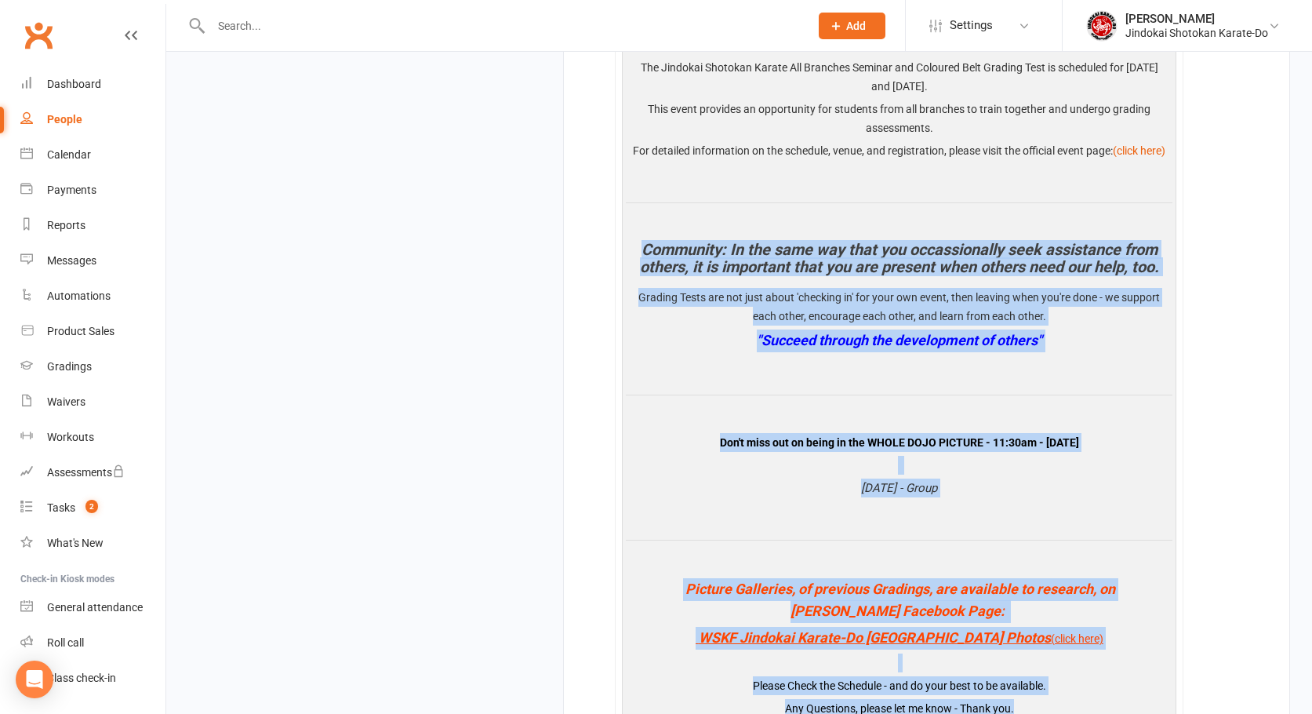
scroll to position [13568, 0]
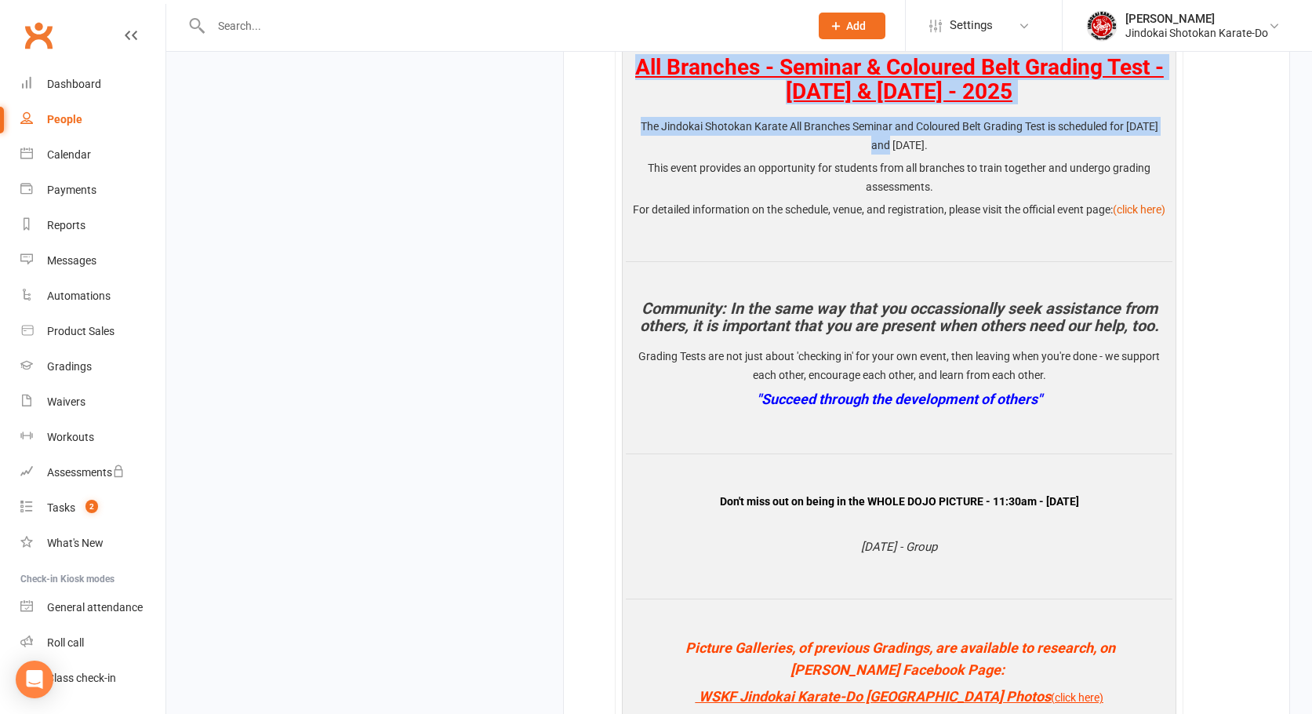
drag, startPoint x: 627, startPoint y: 78, endPoint x: 740, endPoint y: 158, distance: 138.4
click at [862, 164] on div "All Branches - Seminar & Coloured Belt Grading Test - [DATE] & [DATE] - 2025 Th…" at bounding box center [899, 406] width 547 height 749
click at [711, 157] on p "The Jindokai Shotokan Karate All Branches Seminar and Coloured Belt Grading Tes…" at bounding box center [899, 138] width 547 height 42
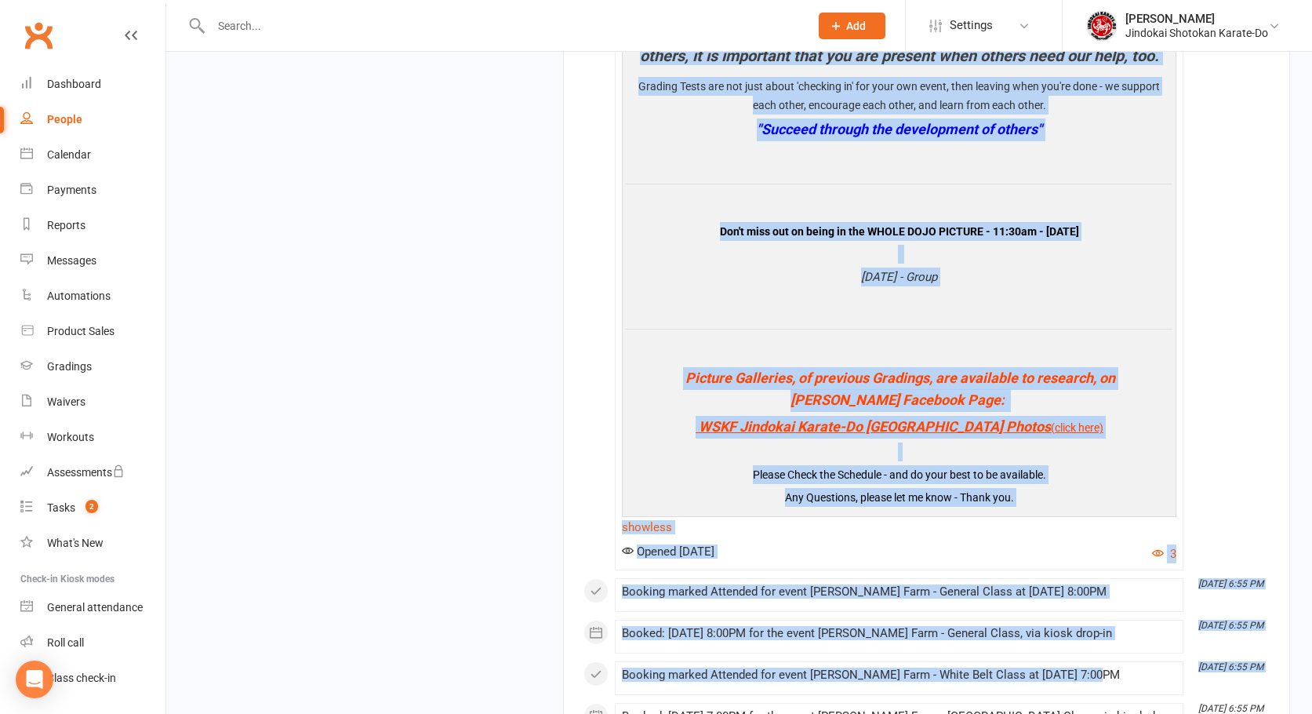
scroll to position [14069, 0]
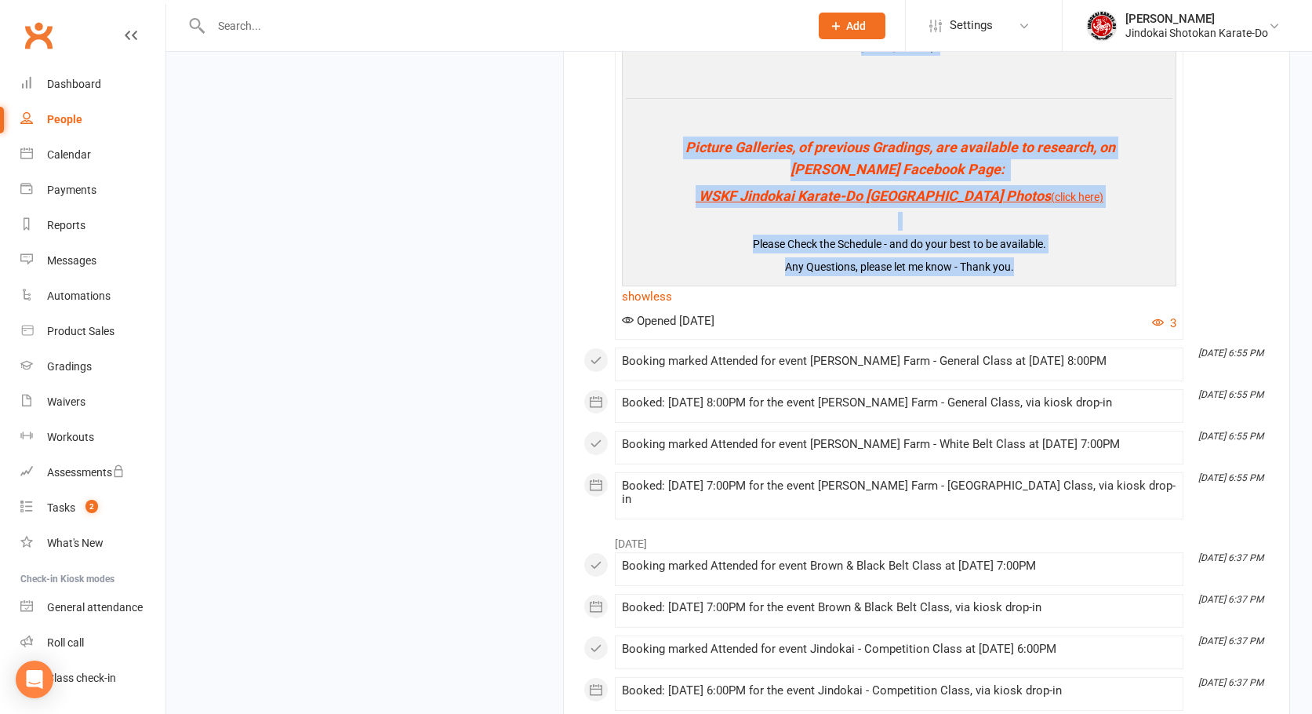
drag, startPoint x: 649, startPoint y: 144, endPoint x: 997, endPoint y: 307, distance: 383.8
copy div "Lor Ipsumdol Sitametc Adipis Eli Seddoeiu Tempori utl Etdolore Magn Aliquae Adm…"
